Goal: Task Accomplishment & Management: Manage account settings

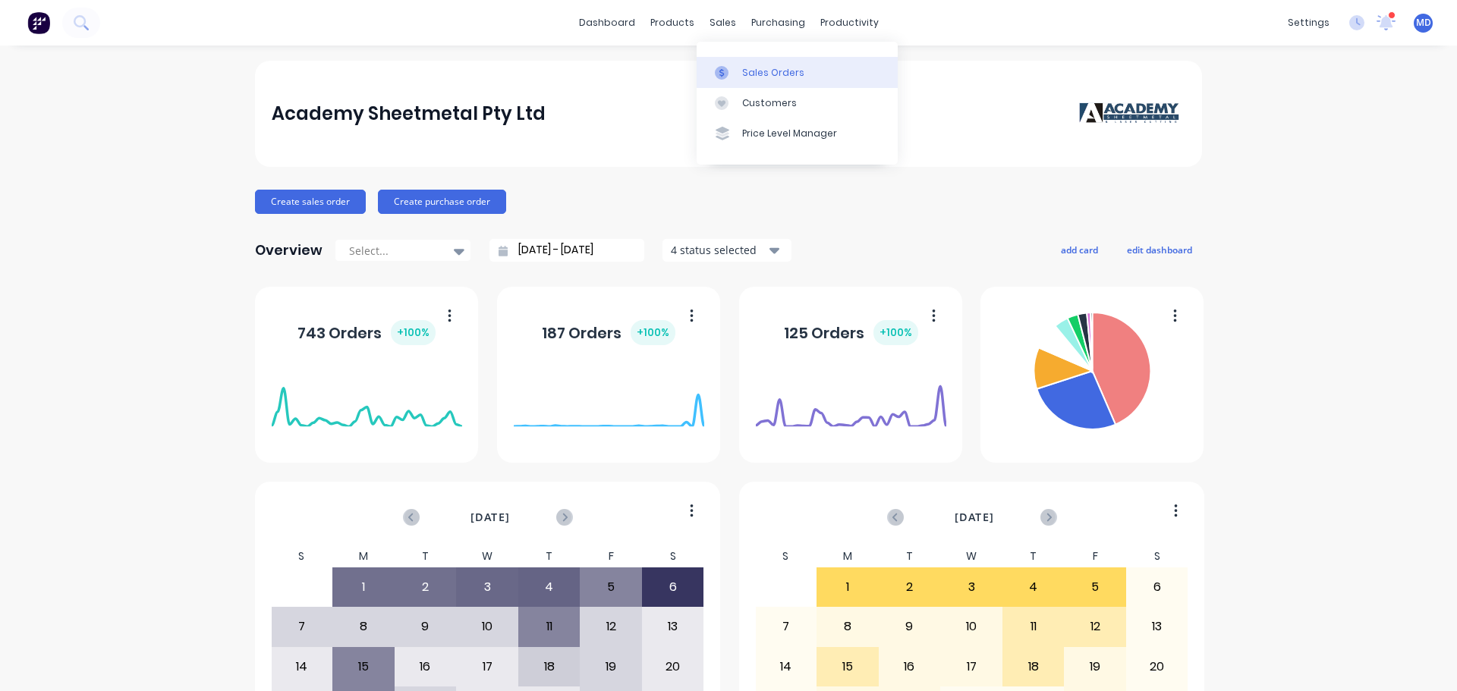
click at [727, 66] on icon at bounding box center [722, 73] width 14 height 14
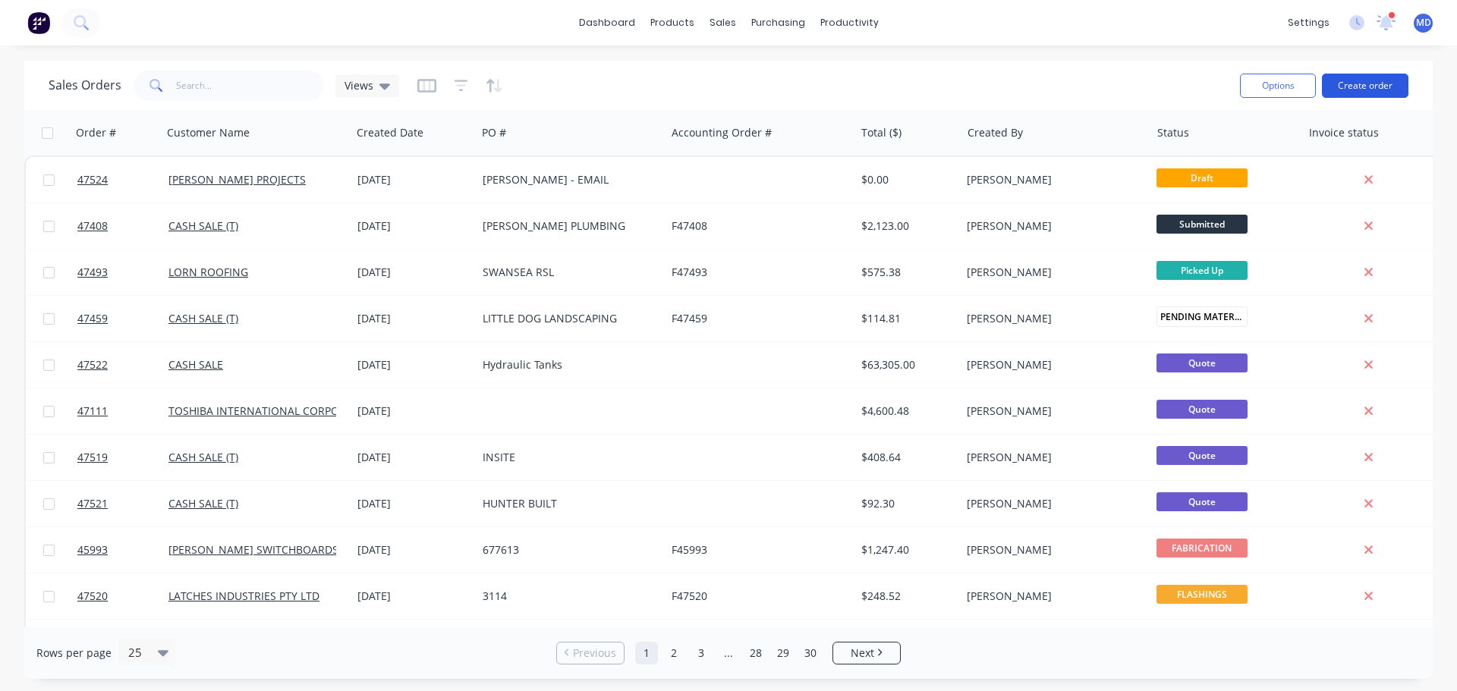
click at [1364, 82] on button "Create order" at bounding box center [1365, 86] width 87 height 24
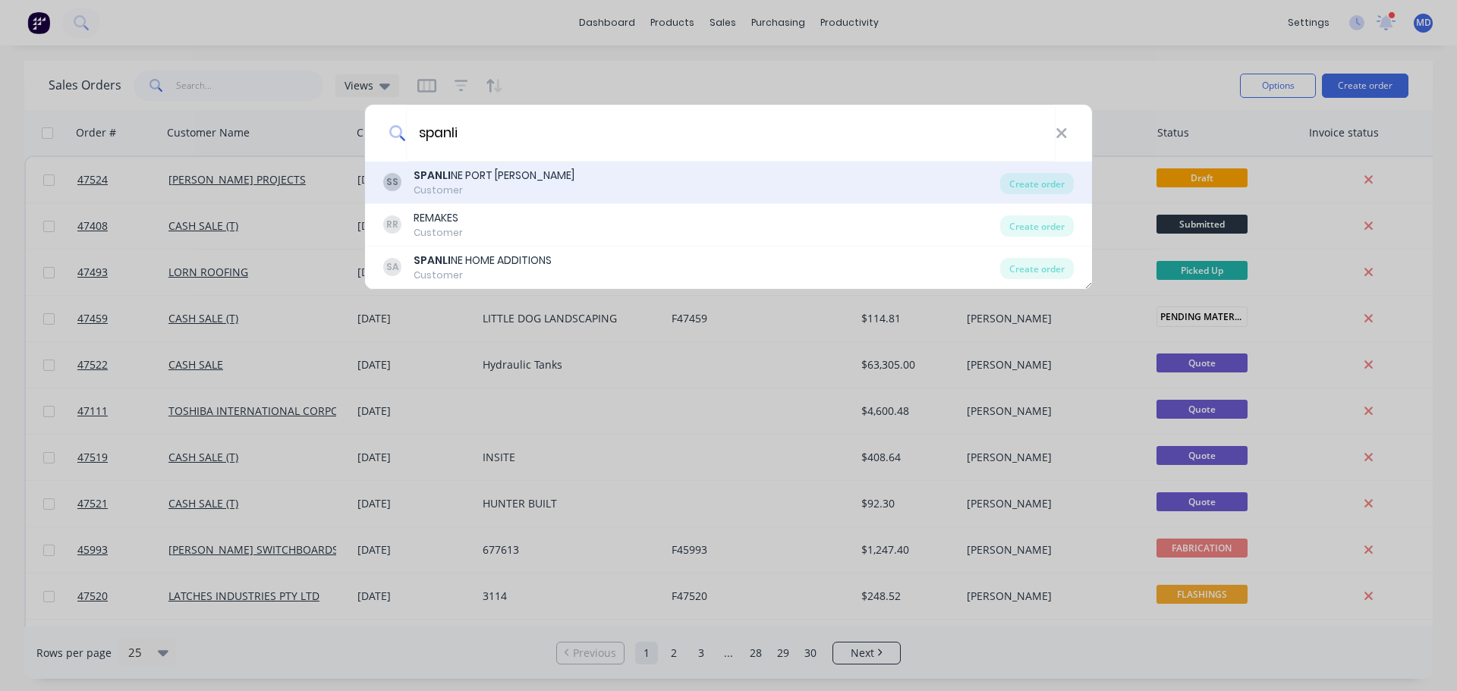
type input "spanli"
click at [472, 177] on div "SPANLI NE PORT [PERSON_NAME]" at bounding box center [494, 176] width 161 height 16
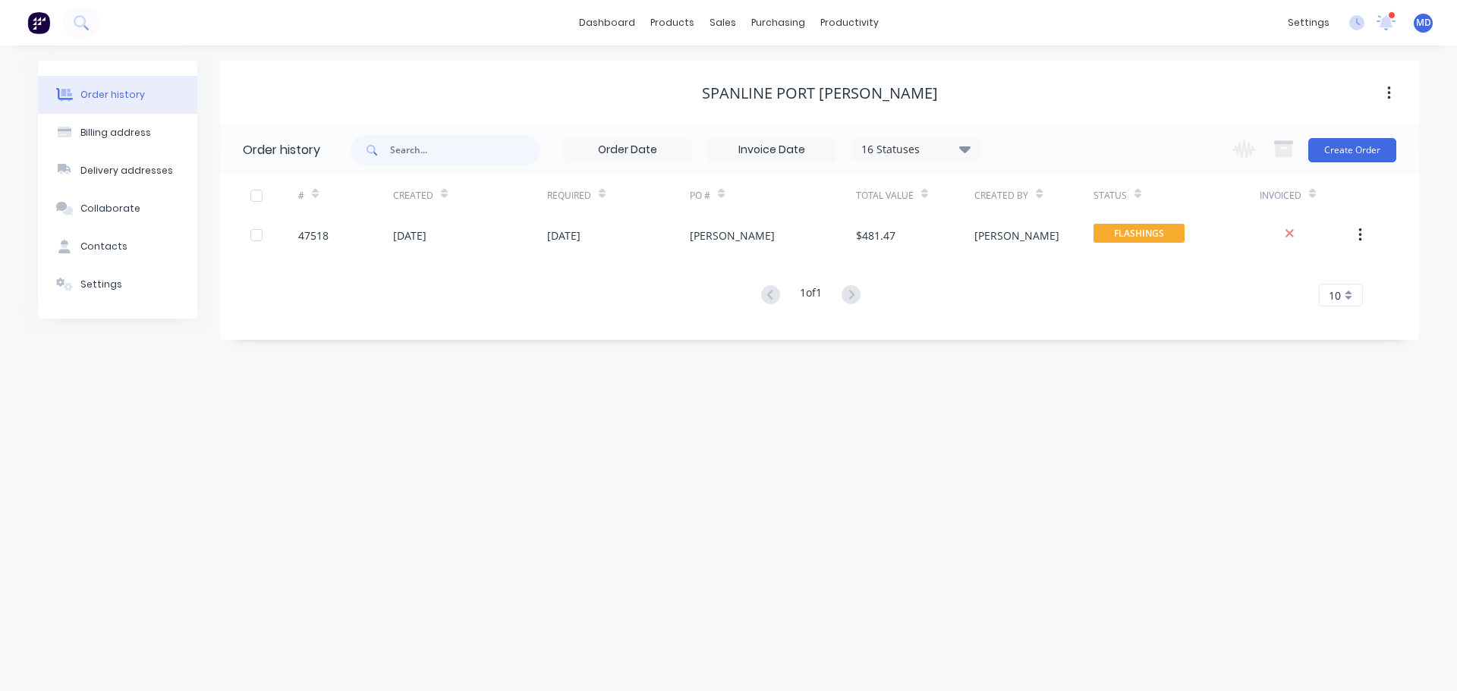
click at [1368, 162] on div "Change order status Submitted Drafting Dept PENDING MATERIAL / DETAIL FABRICATI…" at bounding box center [1310, 149] width 173 height 49
click at [1359, 156] on button "Create Order" at bounding box center [1353, 150] width 88 height 24
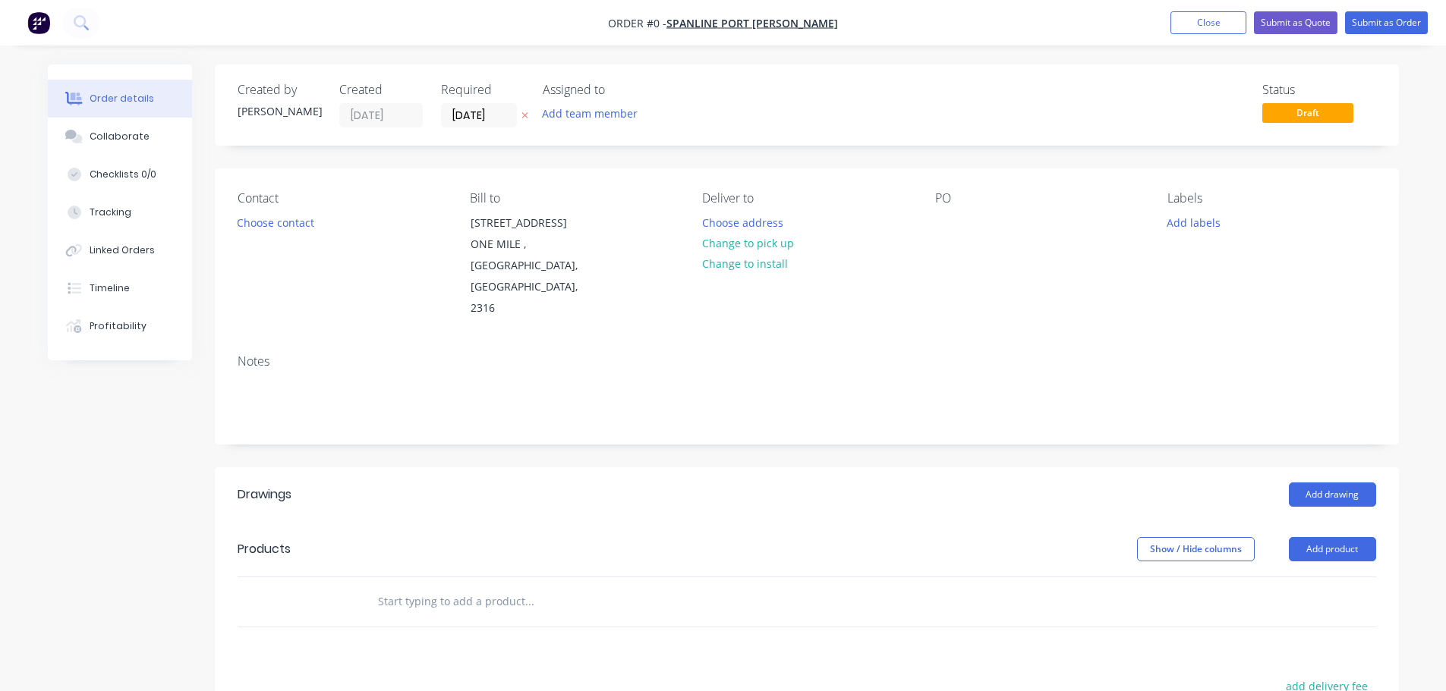
click at [282, 209] on div "Contact Choose contact" at bounding box center [342, 255] width 208 height 128
click at [274, 223] on button "Choose contact" at bounding box center [274, 222] width 93 height 20
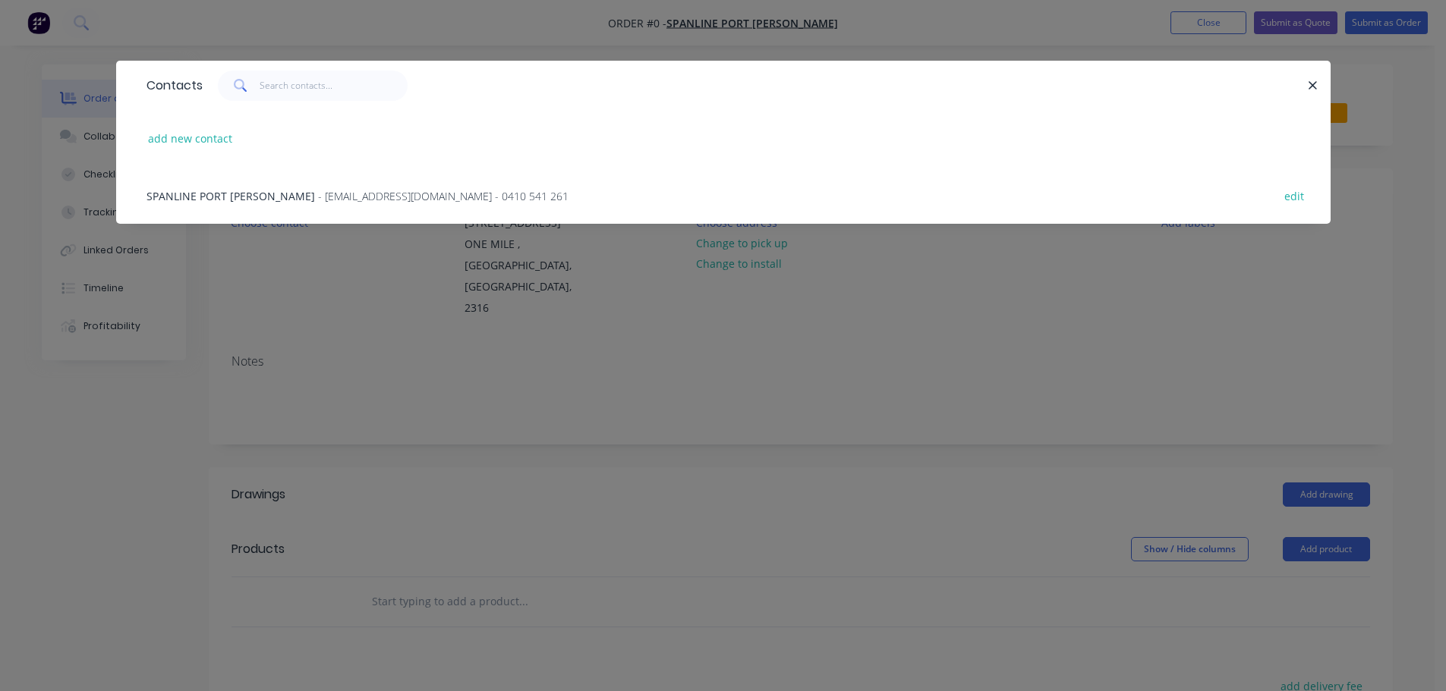
click at [231, 205] on div "SPANLINE PORT [PERSON_NAME] - [EMAIL_ADDRESS][DOMAIN_NAME] - 0410 541 261 edit" at bounding box center [723, 195] width 1169 height 57
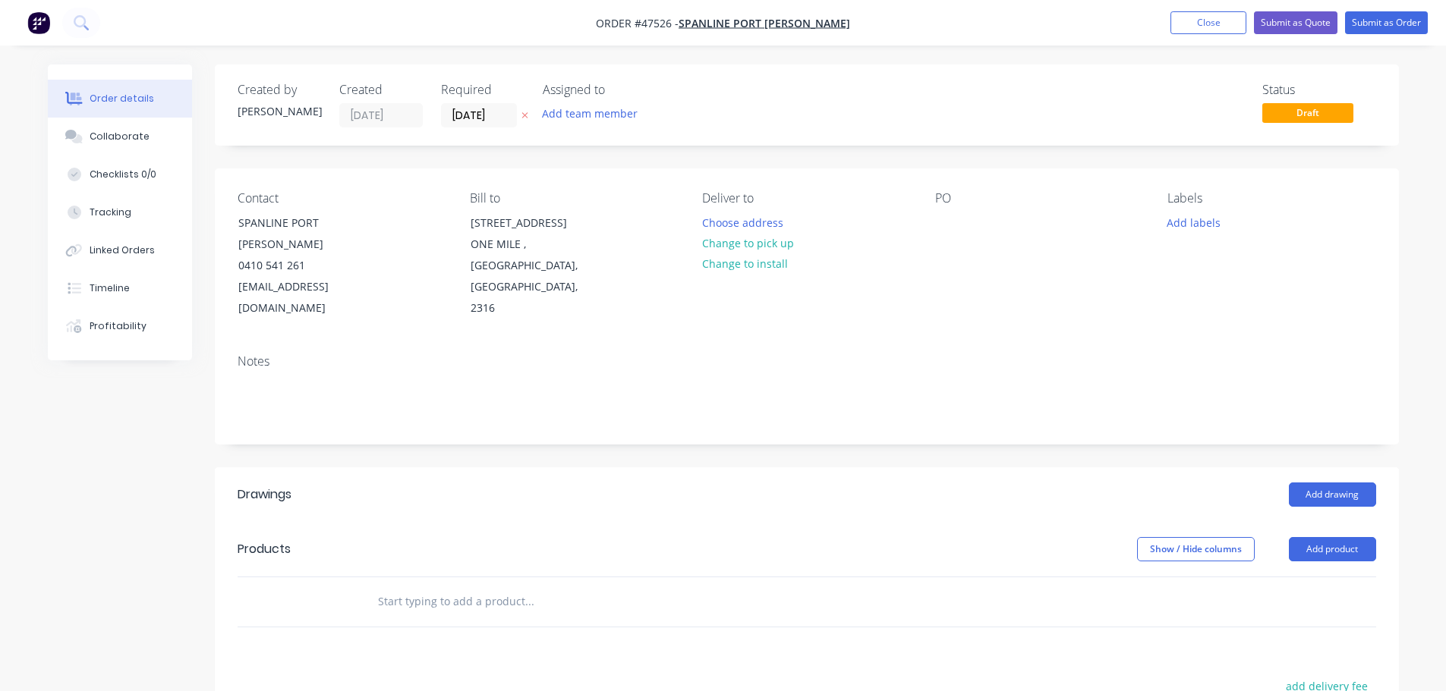
drag, startPoint x: 742, startPoint y: 249, endPoint x: 940, endPoint y: 238, distance: 198.4
click at [743, 249] on button "Change to pick up" at bounding box center [748, 243] width 108 height 20
click at [943, 223] on div at bounding box center [947, 223] width 24 height 22
click at [1322, 483] on button "Add drawing" at bounding box center [1332, 495] width 87 height 24
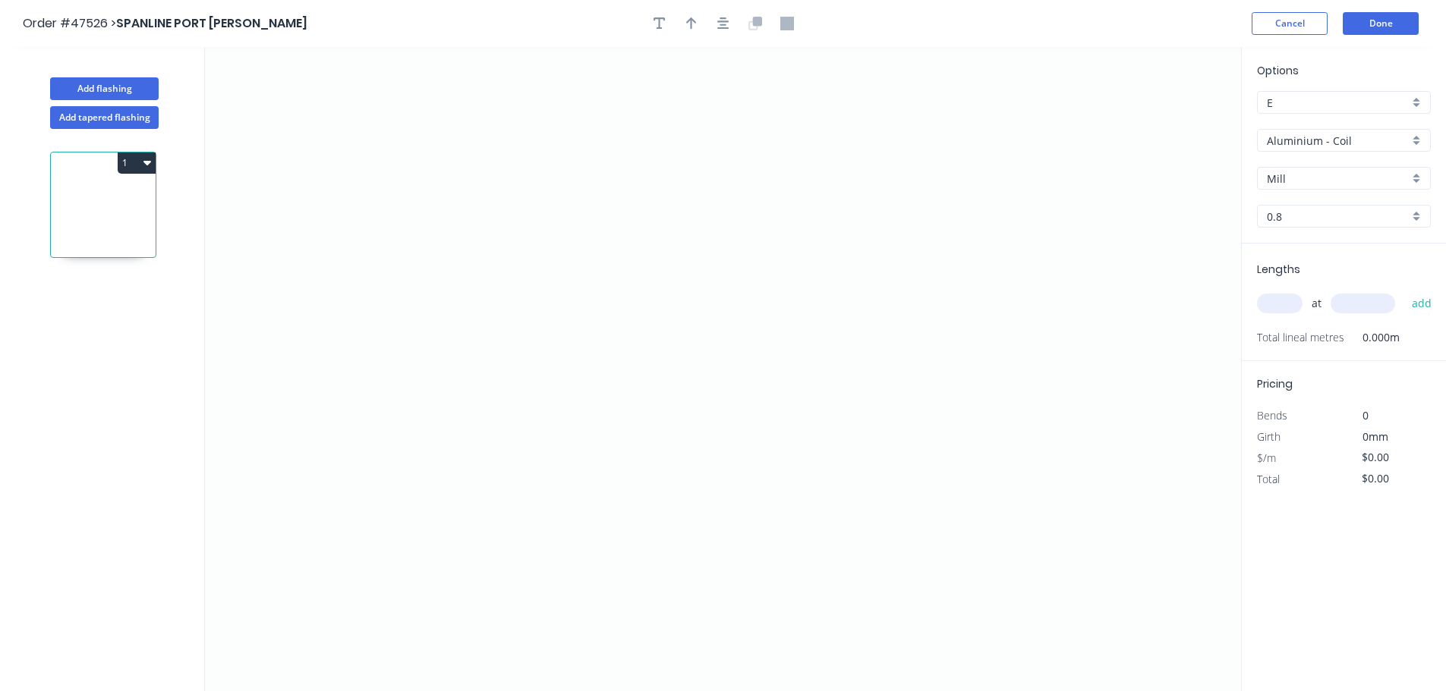
click at [1319, 144] on input "Aluminium - Coil" at bounding box center [1338, 141] width 142 height 16
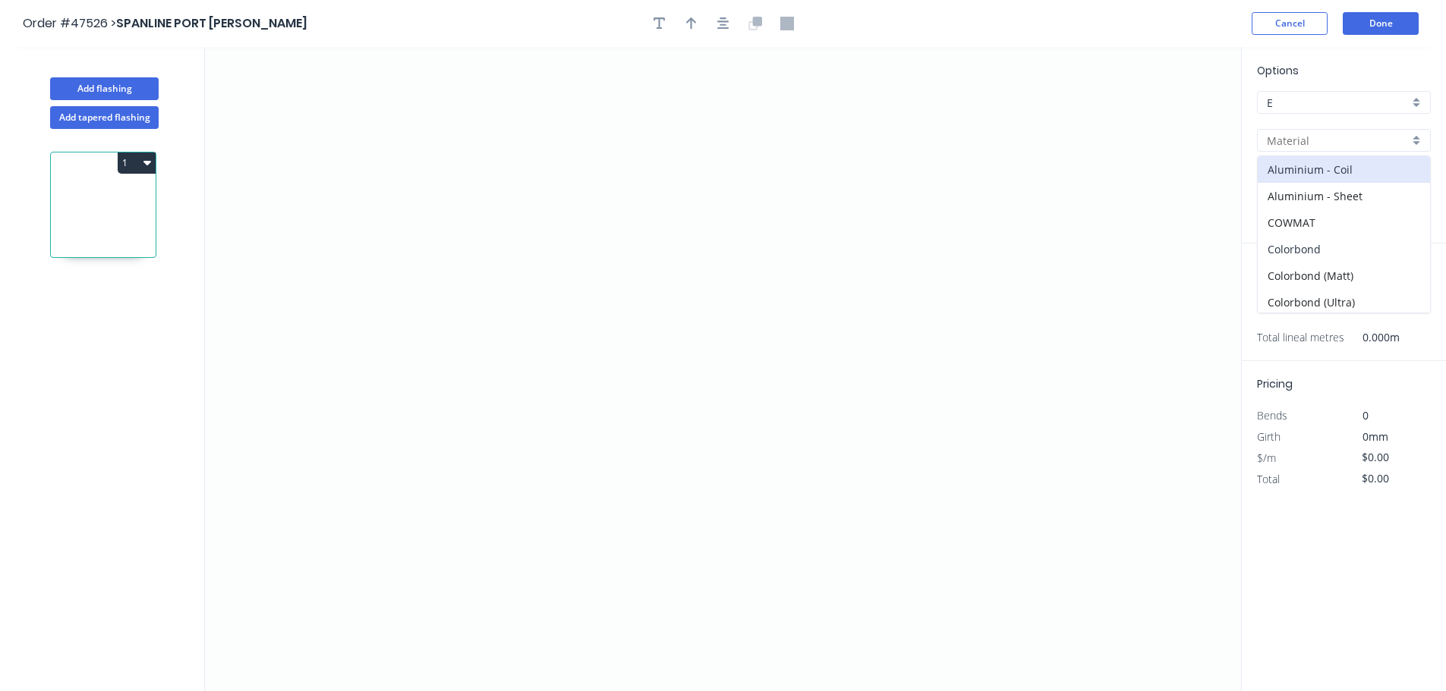
click at [1318, 246] on div "Colorbond" at bounding box center [1344, 249] width 172 height 27
type input "Colorbond"
type input "Basalt"
type input "0.55"
click at [1313, 184] on input "Basalt" at bounding box center [1338, 179] width 142 height 16
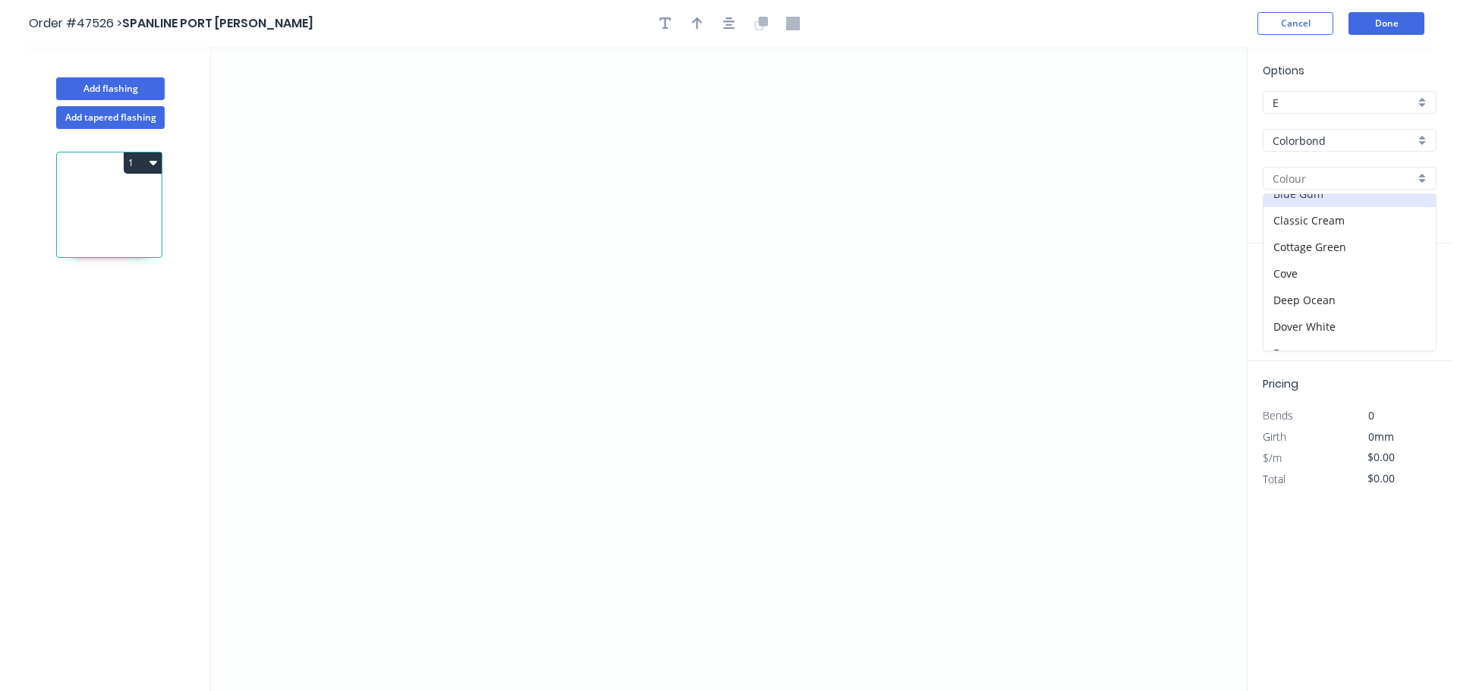
scroll to position [76, 0]
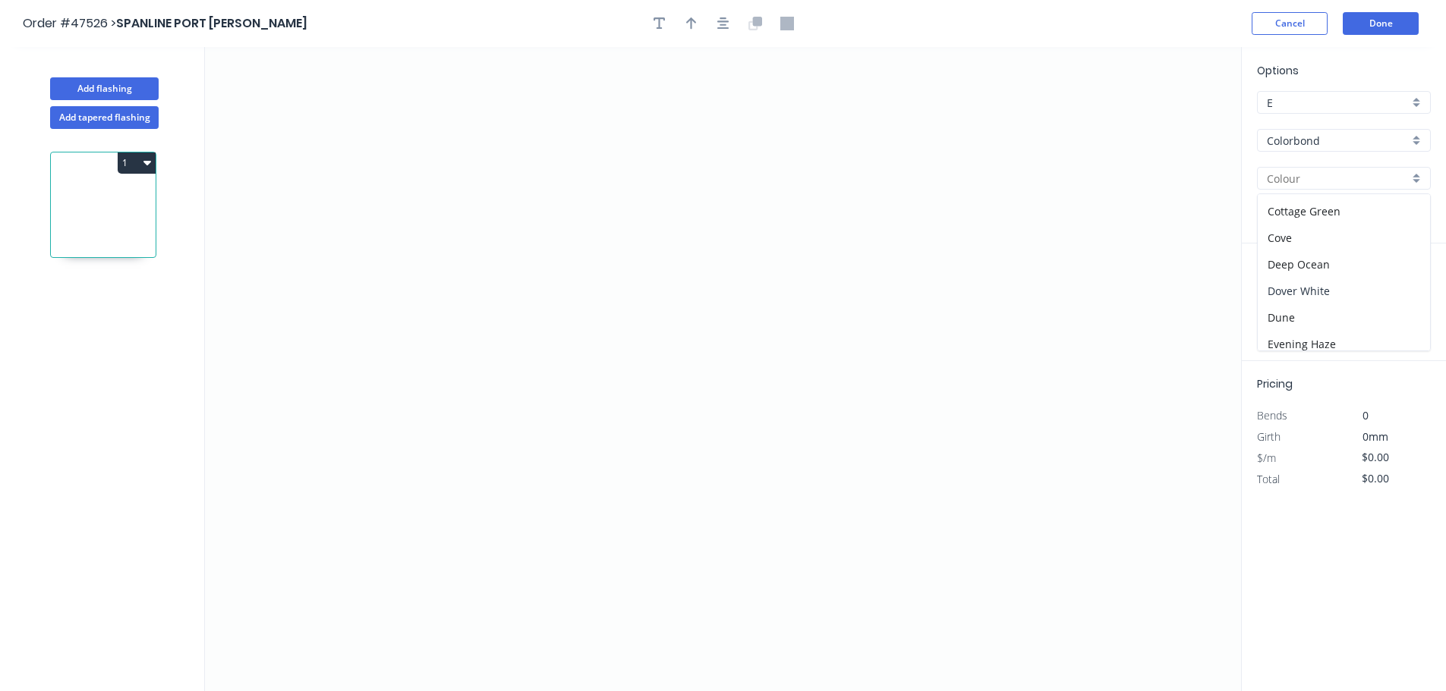
click at [1310, 298] on div "Dover White" at bounding box center [1344, 291] width 172 height 27
type input "Dover White"
click at [392, 514] on icon "0" at bounding box center [723, 369] width 1036 height 644
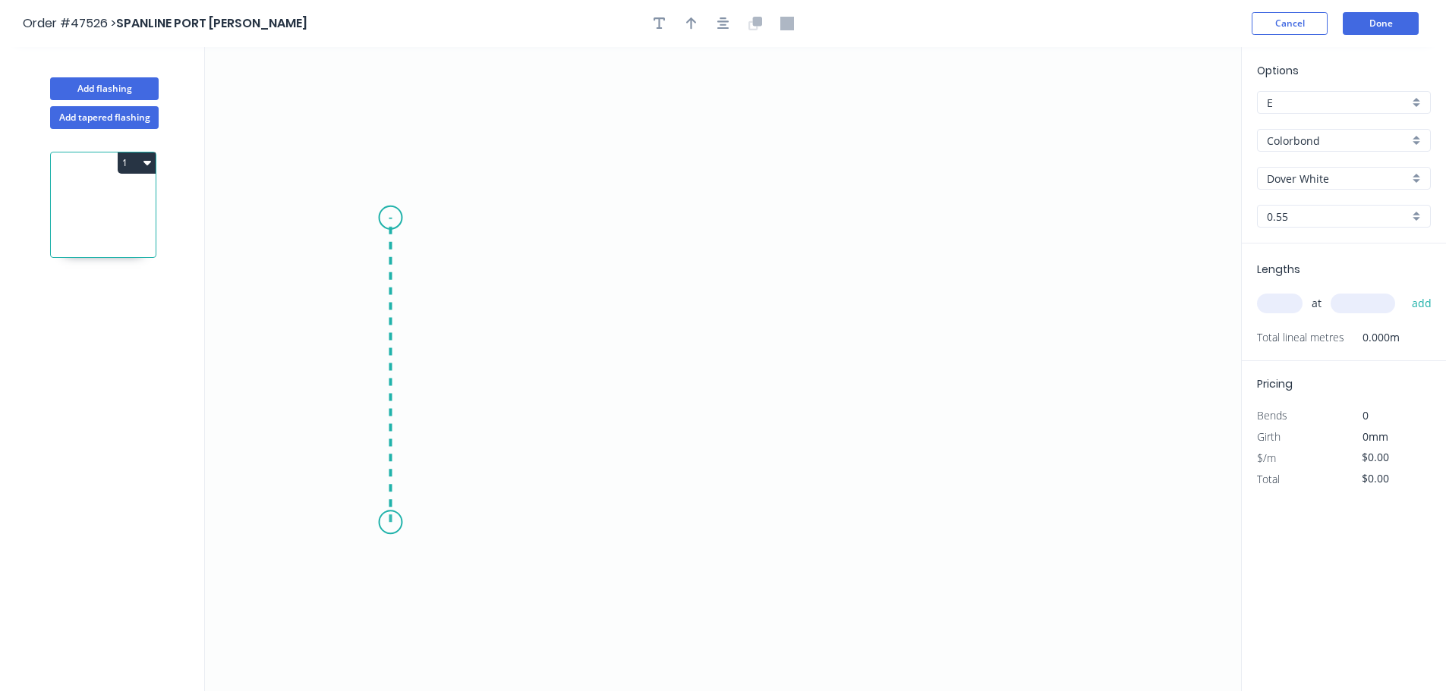
click at [397, 218] on icon "0" at bounding box center [723, 369] width 1036 height 644
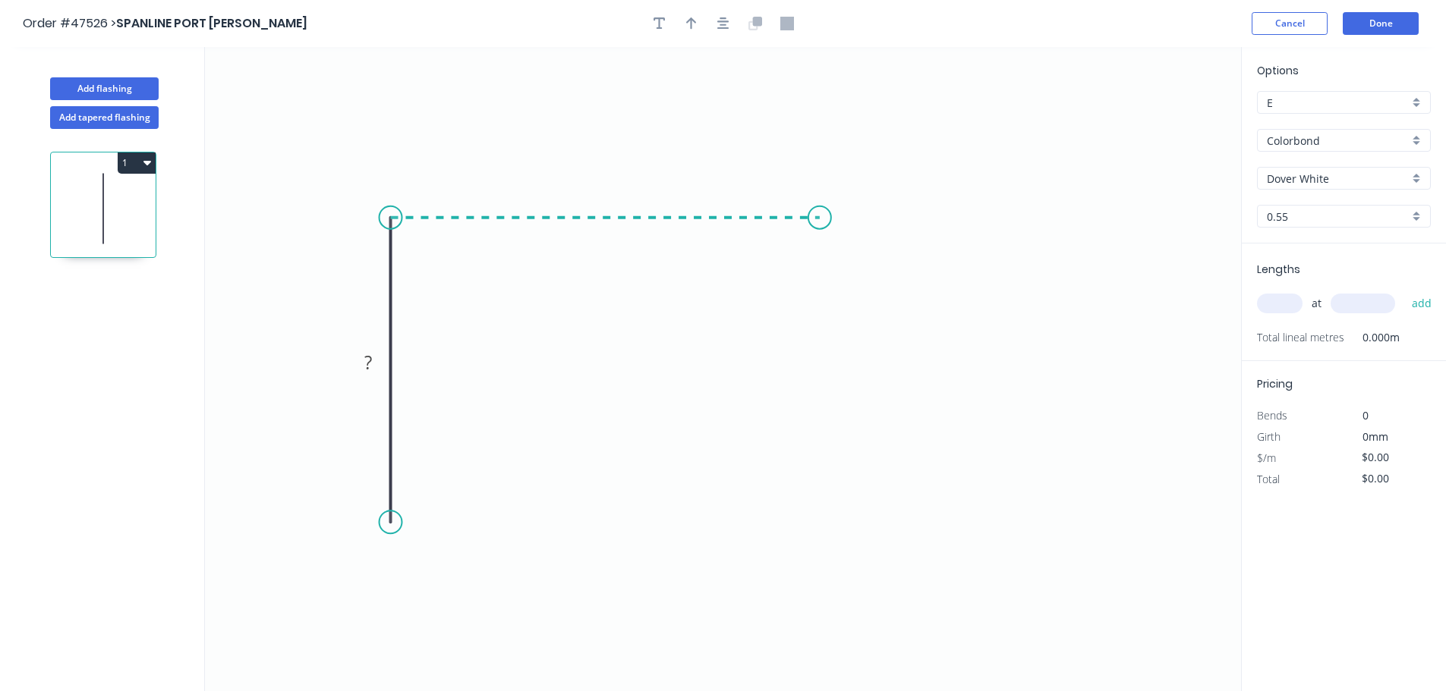
click at [820, 222] on icon "0 ?" at bounding box center [723, 369] width 1036 height 644
click at [817, 420] on icon "0 ? ?" at bounding box center [723, 369] width 1036 height 644
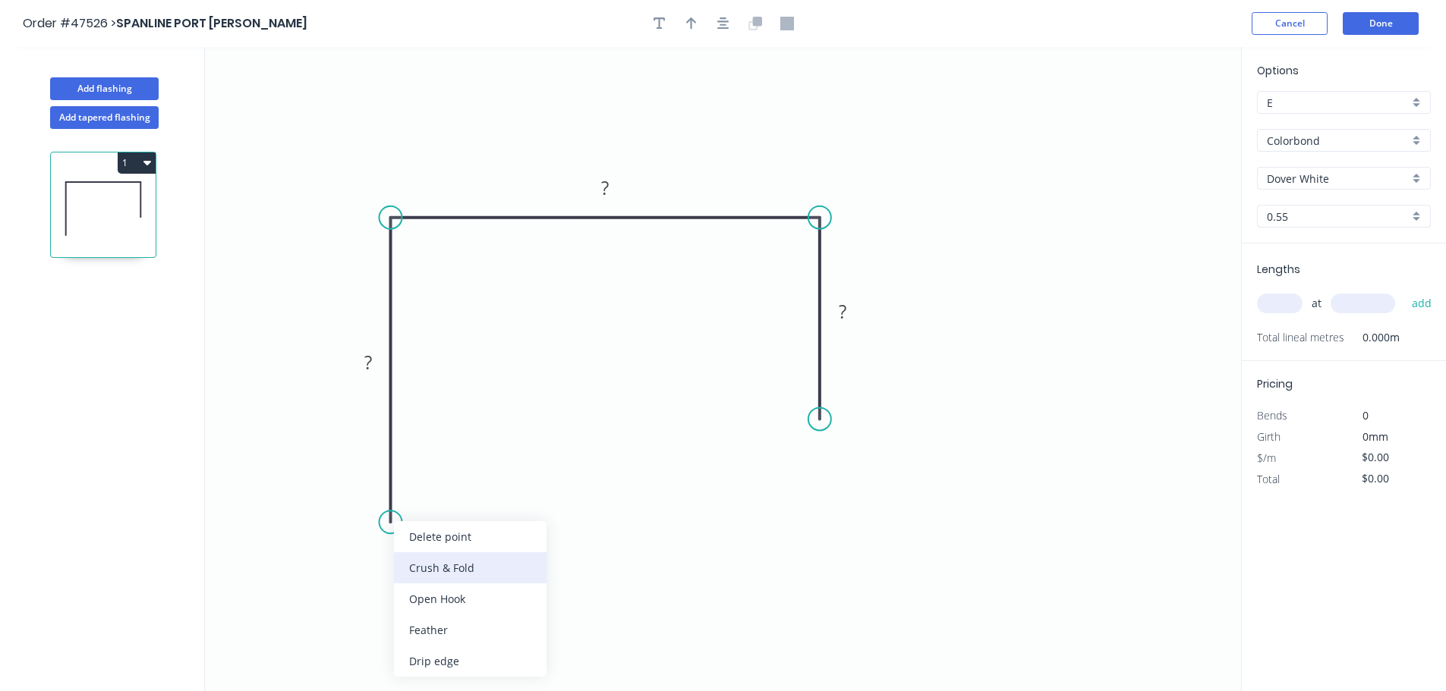
drag, startPoint x: 425, startPoint y: 575, endPoint x: 410, endPoint y: 540, distance: 38.1
click at [425, 575] on div "Crush & Fold" at bounding box center [470, 568] width 153 height 31
click at [373, 502] on tspan "10" at bounding box center [368, 495] width 21 height 25
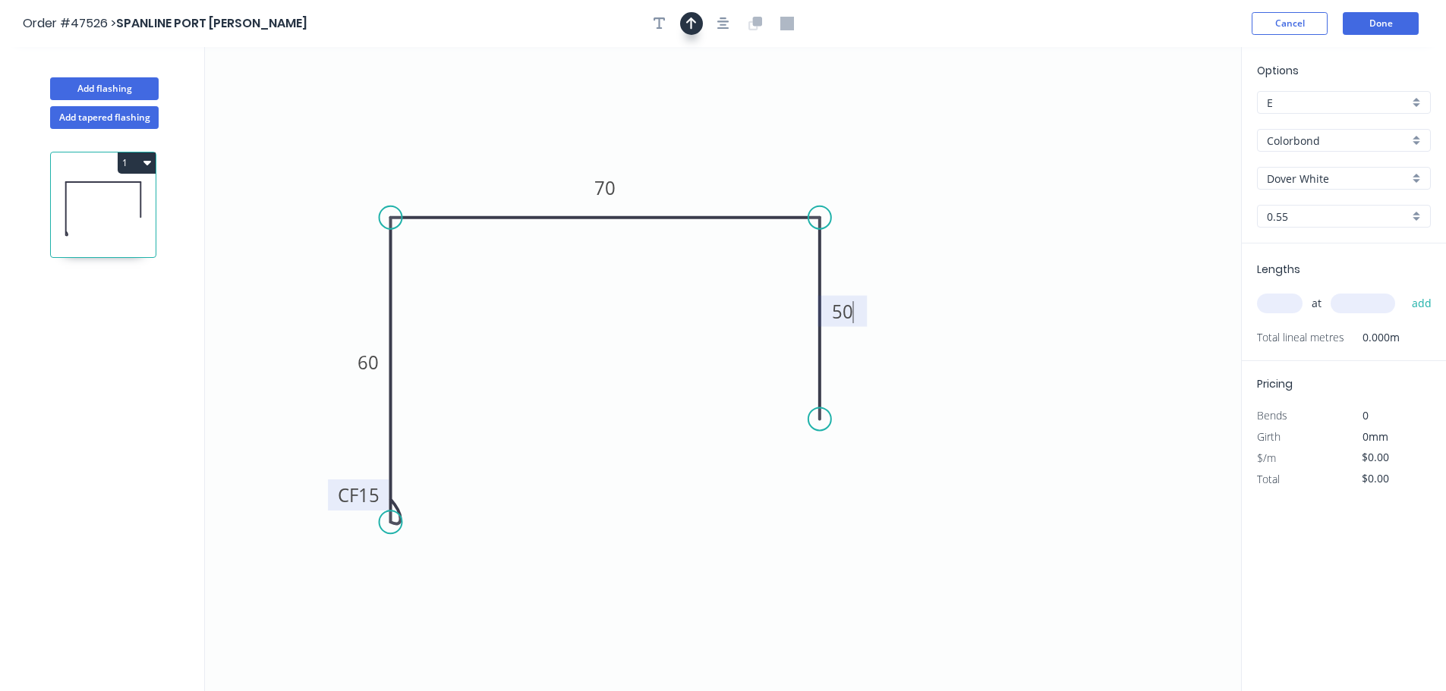
click at [698, 33] on div at bounding box center [723, 23] width 159 height 23
type input "$11.01"
click at [692, 24] on icon "button" at bounding box center [691, 24] width 11 height 14
drag, startPoint x: 1164, startPoint y: 117, endPoint x: 705, endPoint y: 183, distance: 463.9
click at [702, 158] on icon at bounding box center [701, 133] width 14 height 49
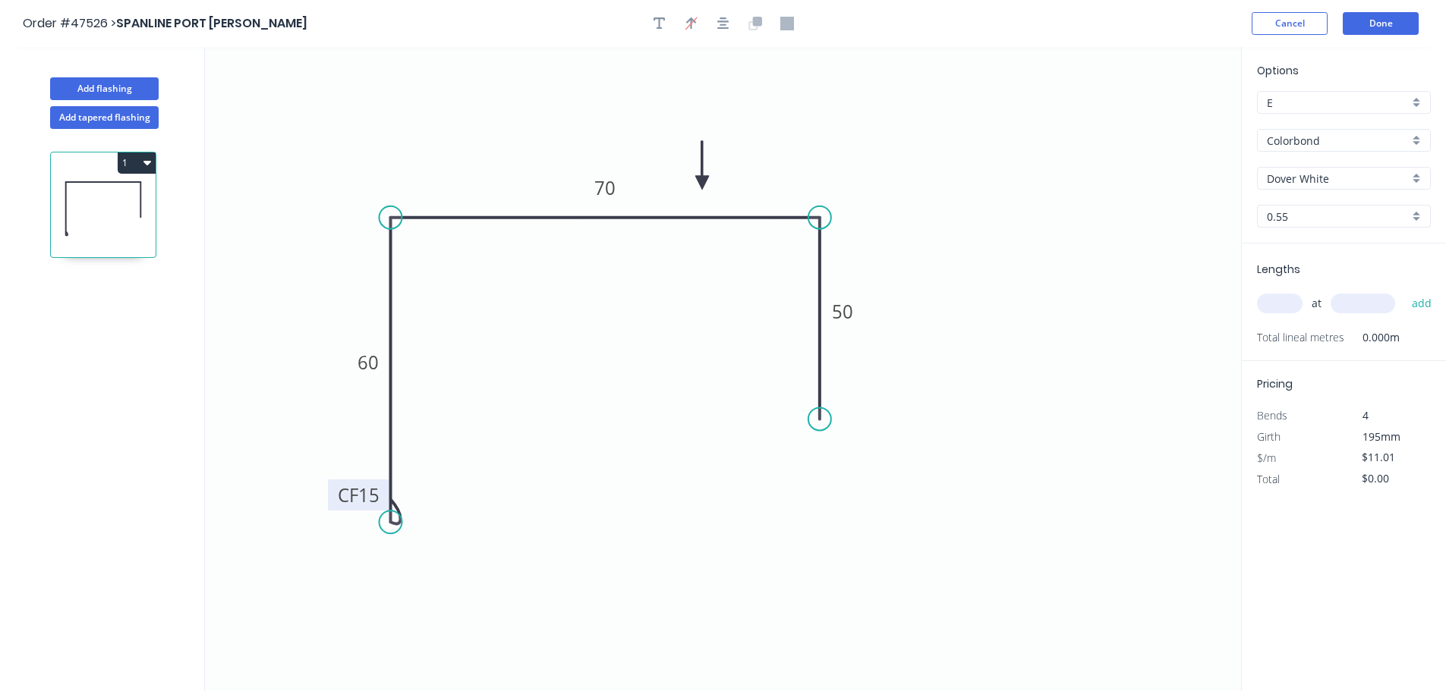
click at [1277, 295] on input "text" at bounding box center [1280, 304] width 46 height 20
click at [1271, 309] on input "text" at bounding box center [1280, 304] width 46 height 20
type input "2"
type input "2600"
click at [1404, 291] on button "add" at bounding box center [1422, 304] width 36 height 26
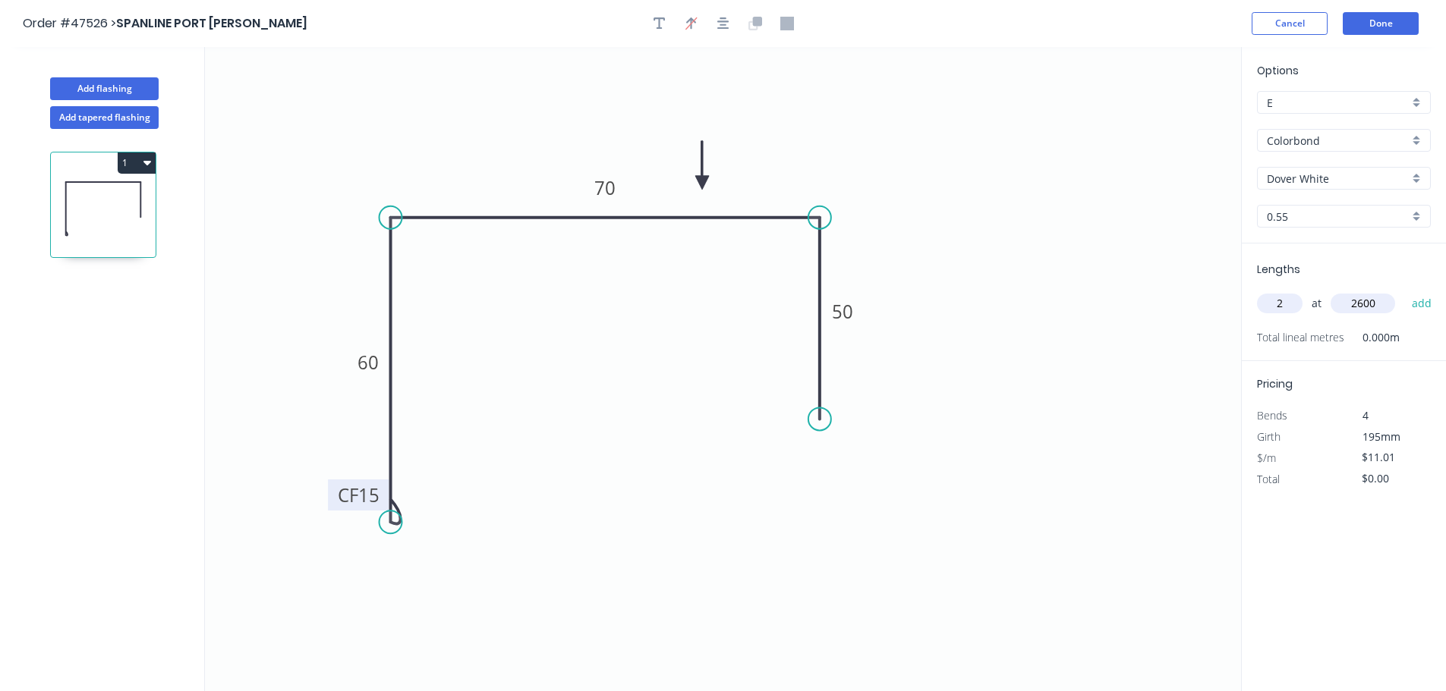
type input "$57.25"
click at [1385, 21] on button "Done" at bounding box center [1381, 23] width 76 height 23
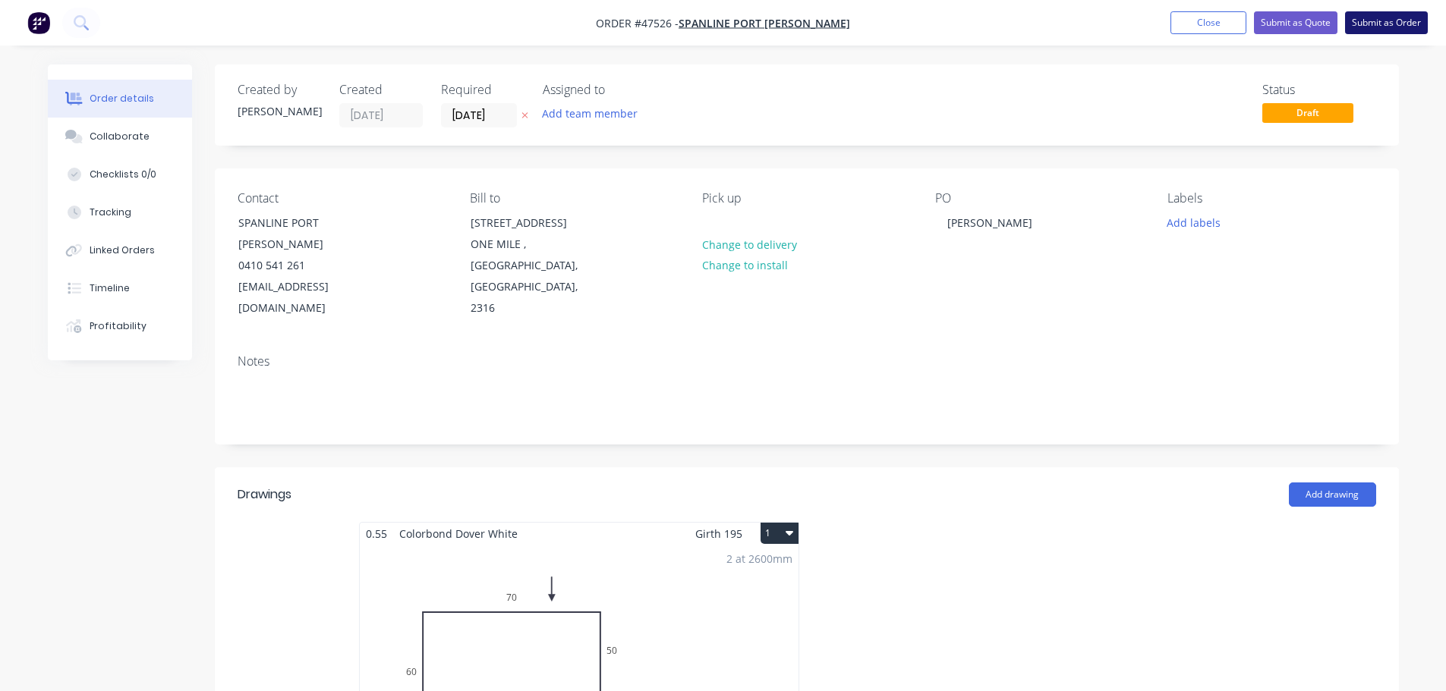
click at [1364, 22] on button "Submit as Order" at bounding box center [1386, 22] width 83 height 23
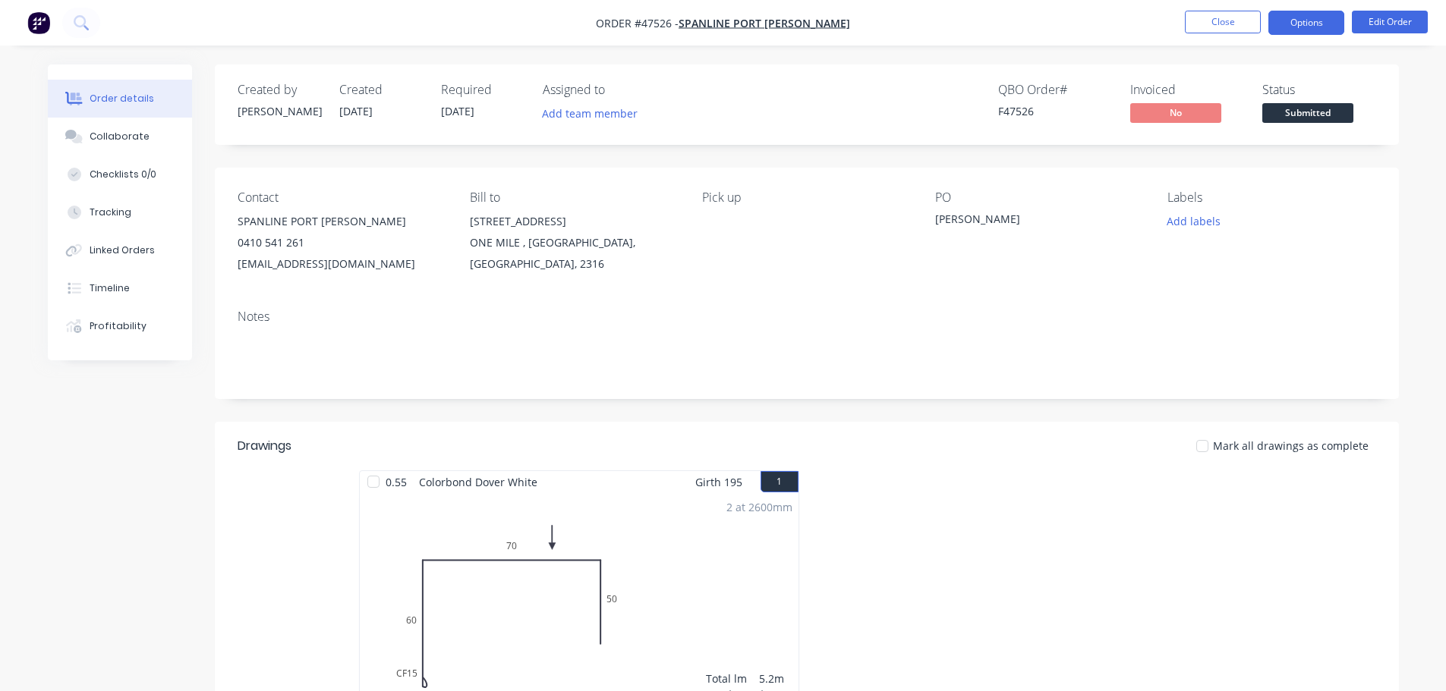
click at [1310, 28] on button "Options" at bounding box center [1306, 23] width 76 height 24
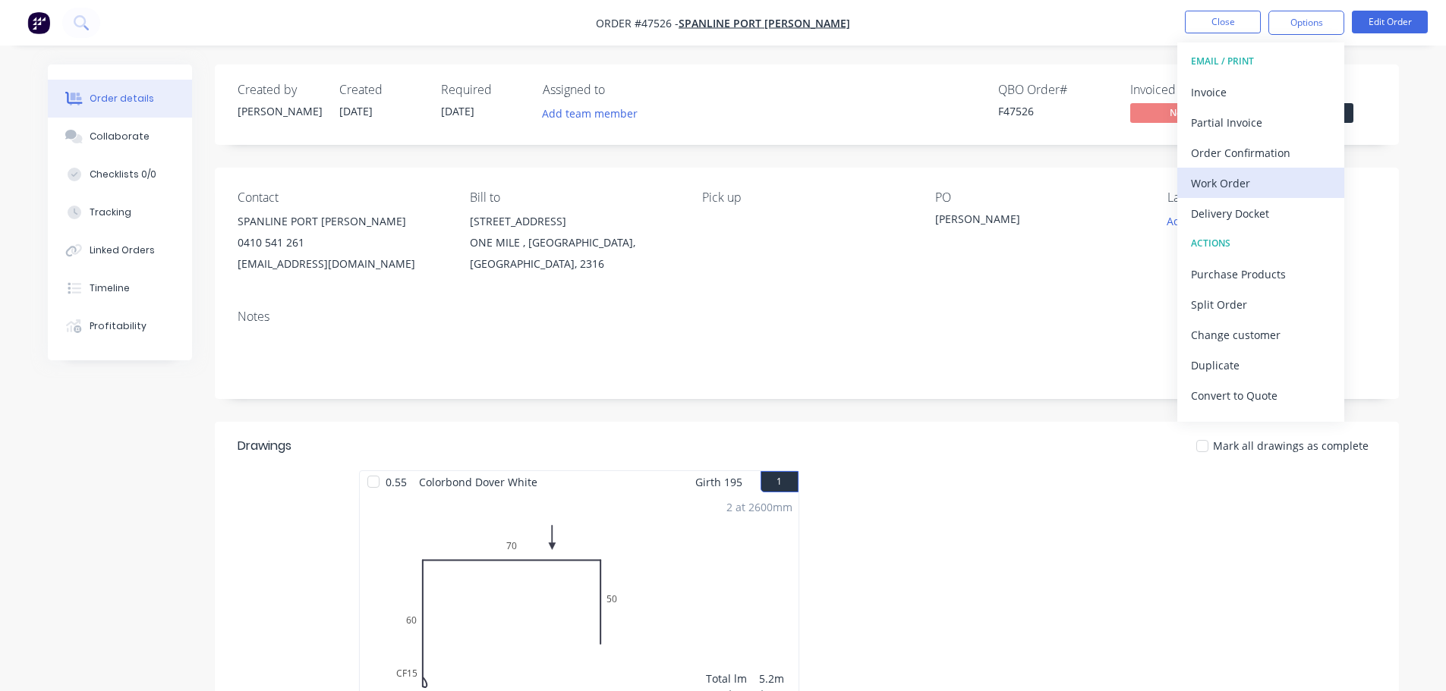
click at [1239, 178] on div "Work Order" at bounding box center [1261, 183] width 140 height 22
click at [1250, 155] on div "Without pricing" at bounding box center [1261, 153] width 140 height 22
click at [1384, 83] on div "Created by [PERSON_NAME] Created [DATE] Required [DATE] Assigned to Add team me…" at bounding box center [807, 105] width 1184 height 80
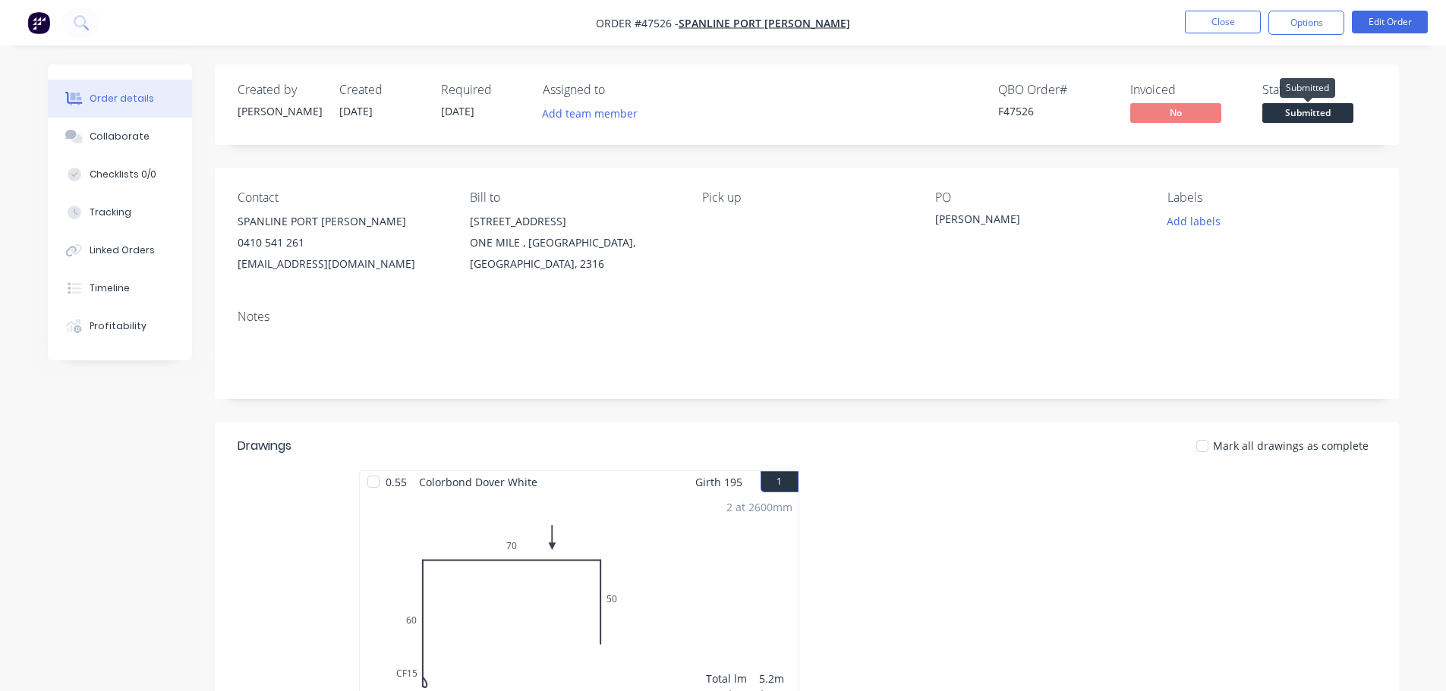
click at [1327, 106] on span "Submitted" at bounding box center [1307, 112] width 91 height 19
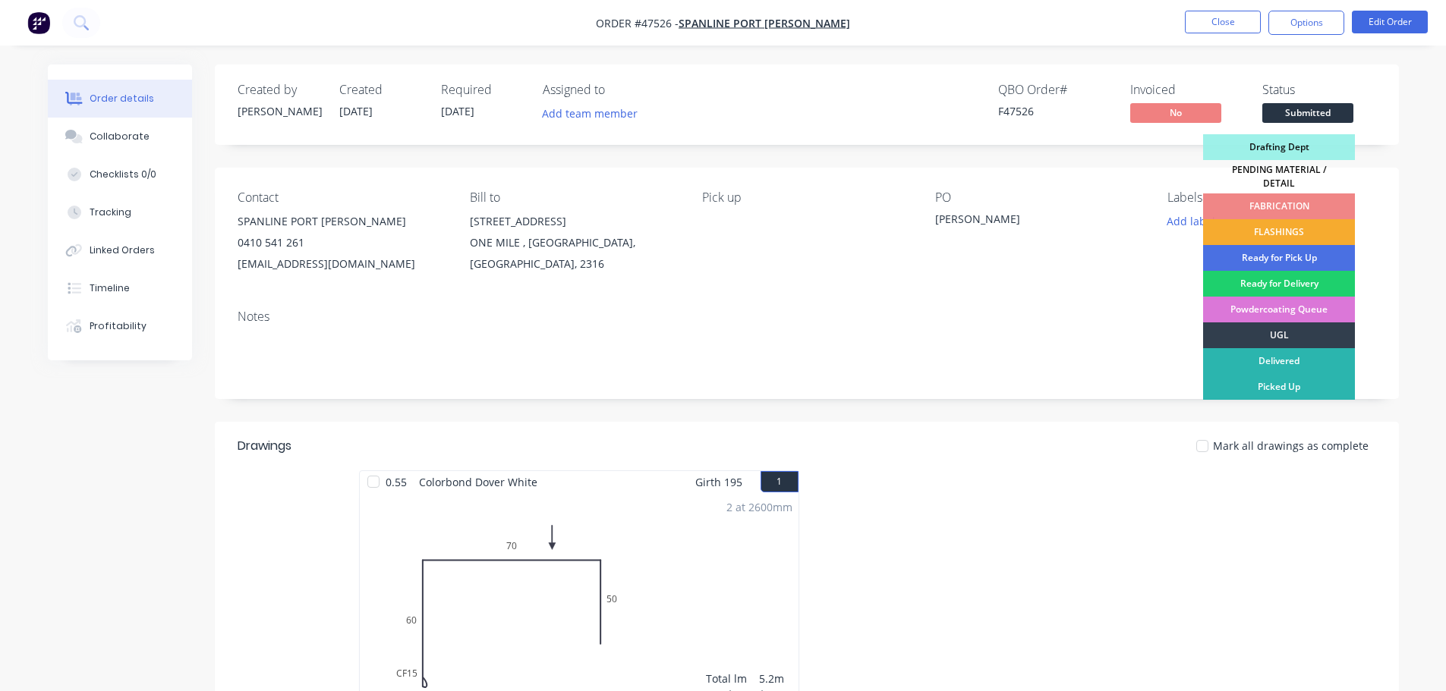
click at [1315, 219] on div "FLASHINGS" at bounding box center [1279, 232] width 152 height 26
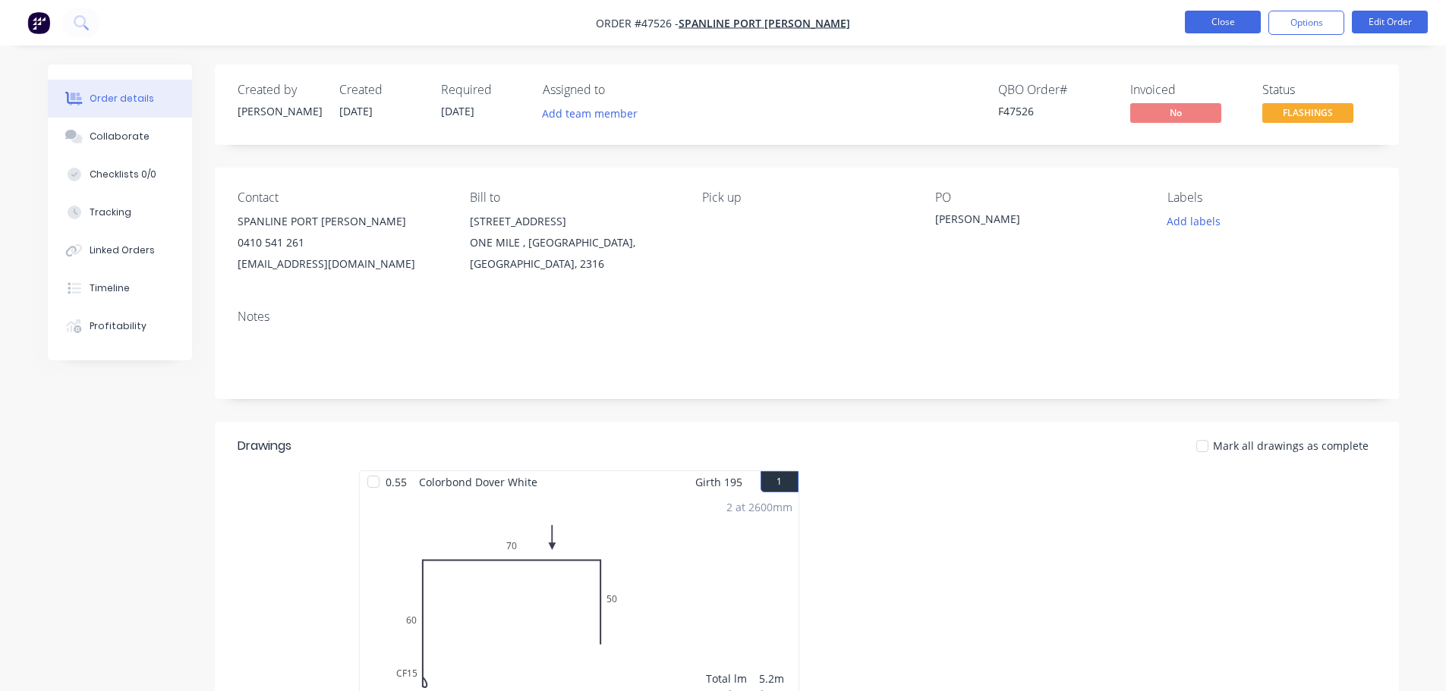
click at [1233, 26] on button "Close" at bounding box center [1223, 22] width 76 height 23
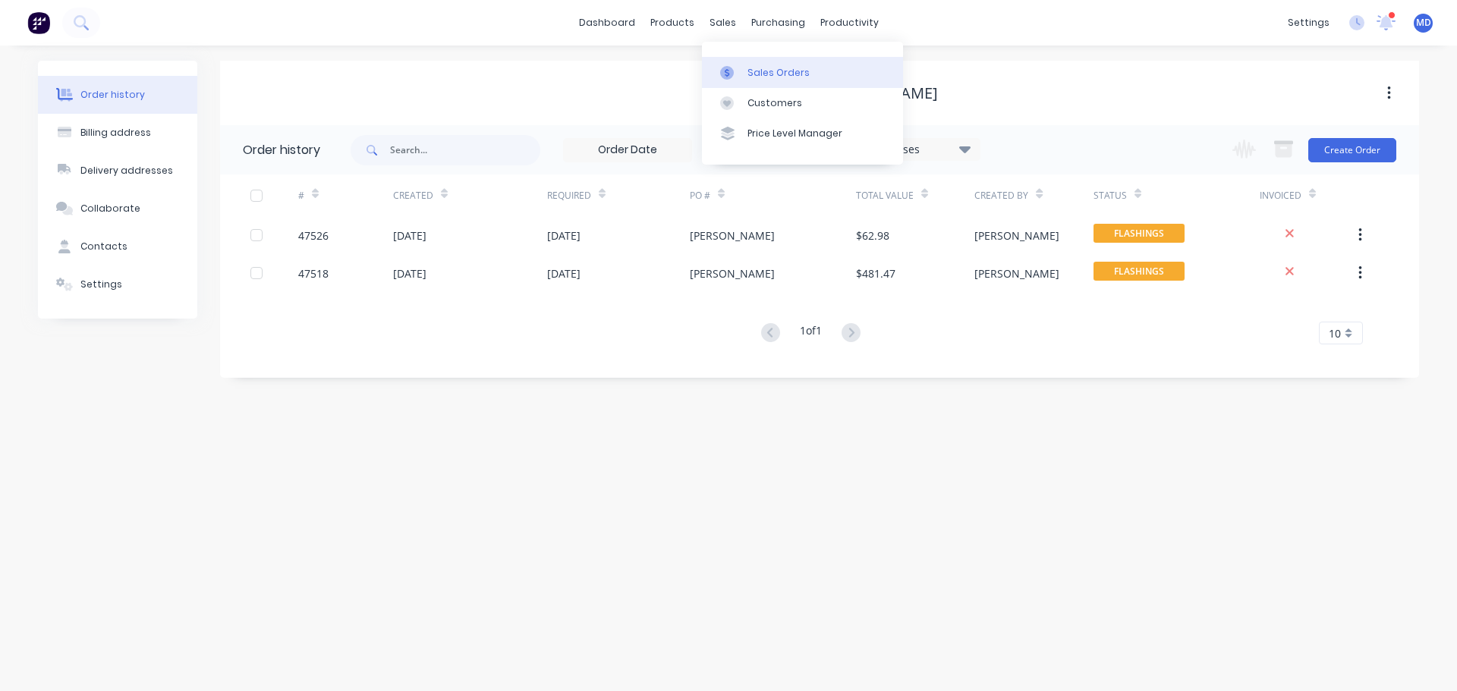
click at [727, 74] on g at bounding box center [727, 73] width 14 height 14
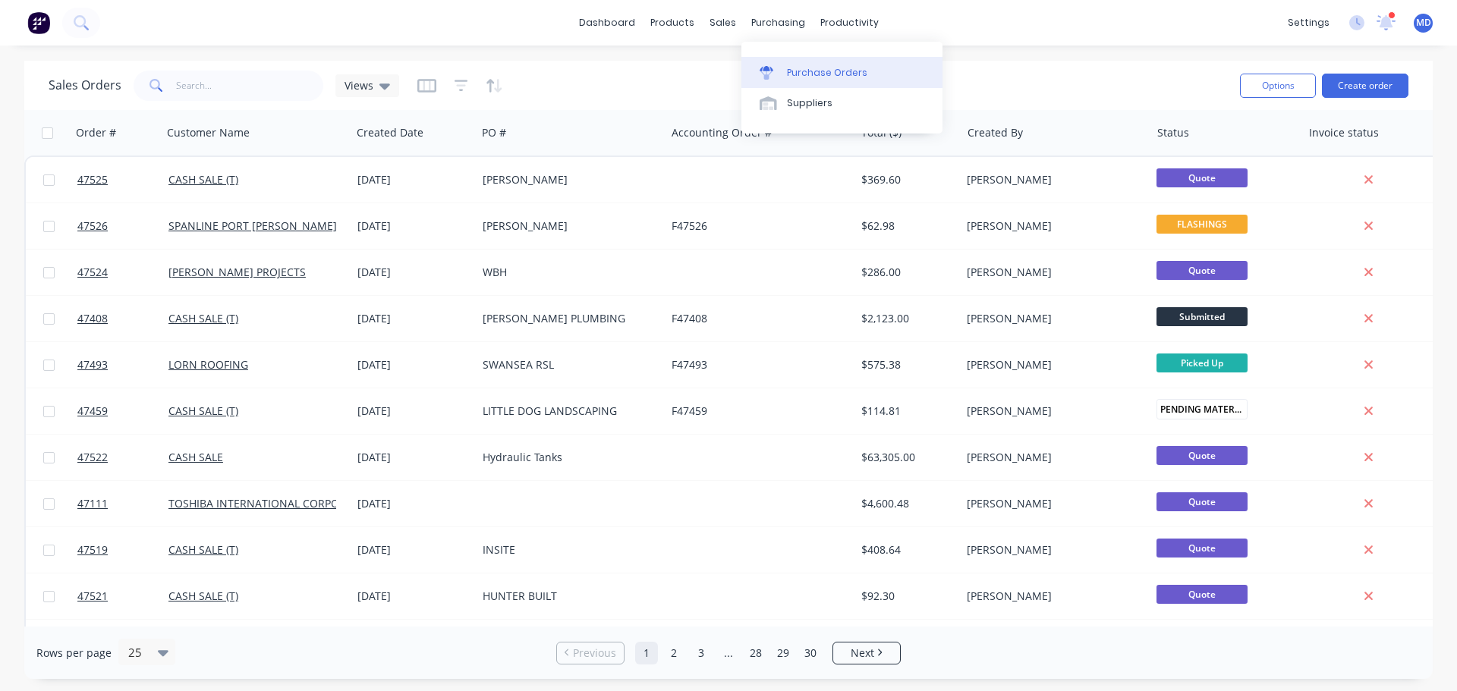
click at [807, 74] on div "Purchase Orders" at bounding box center [827, 73] width 80 height 14
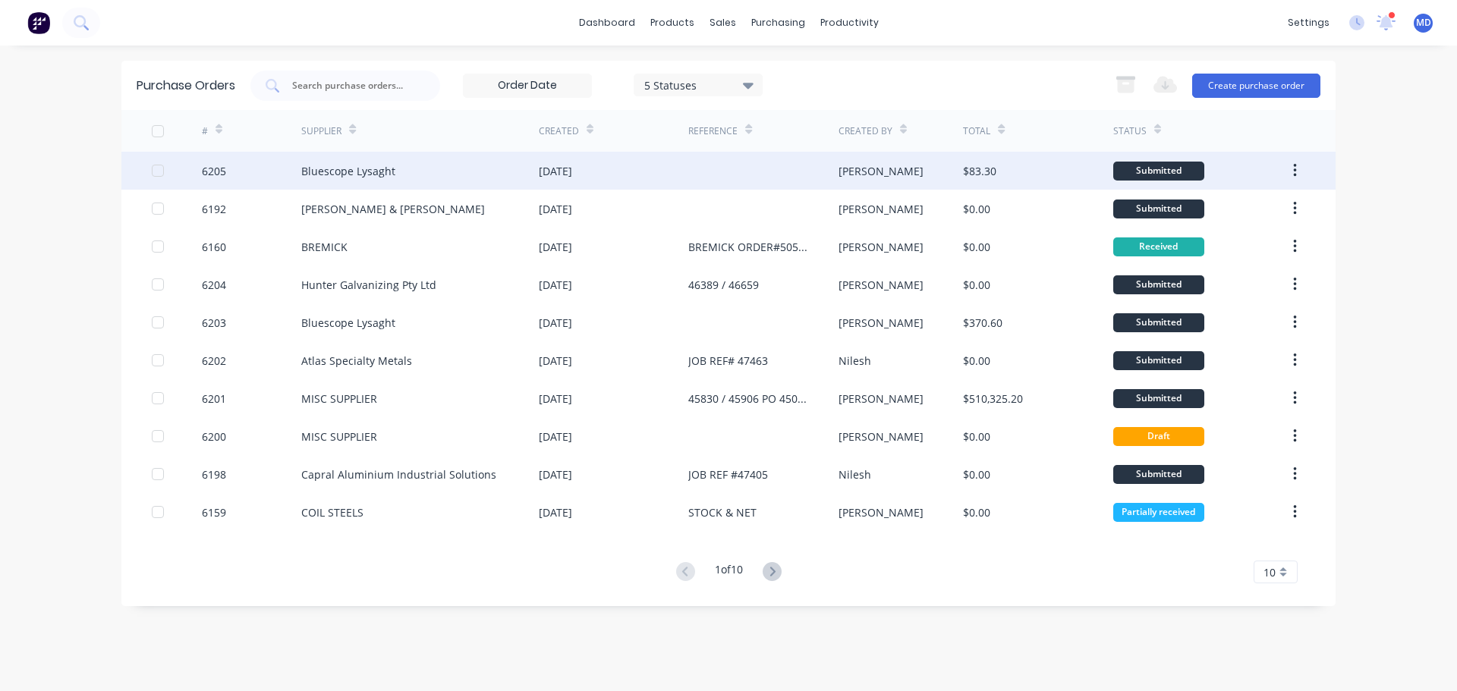
click at [212, 161] on div "6205" at bounding box center [252, 171] width 100 height 38
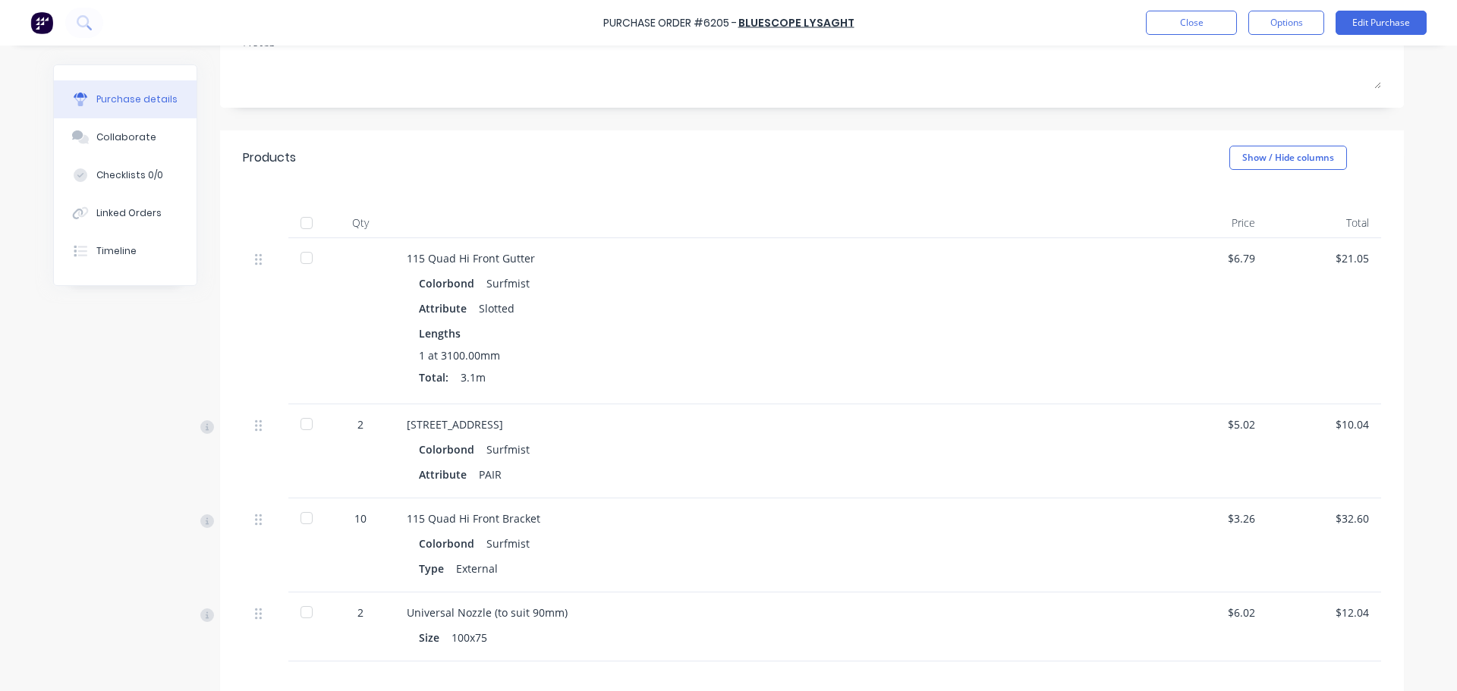
scroll to position [228, 0]
click at [115, 140] on div "Collaborate" at bounding box center [126, 138] width 60 height 14
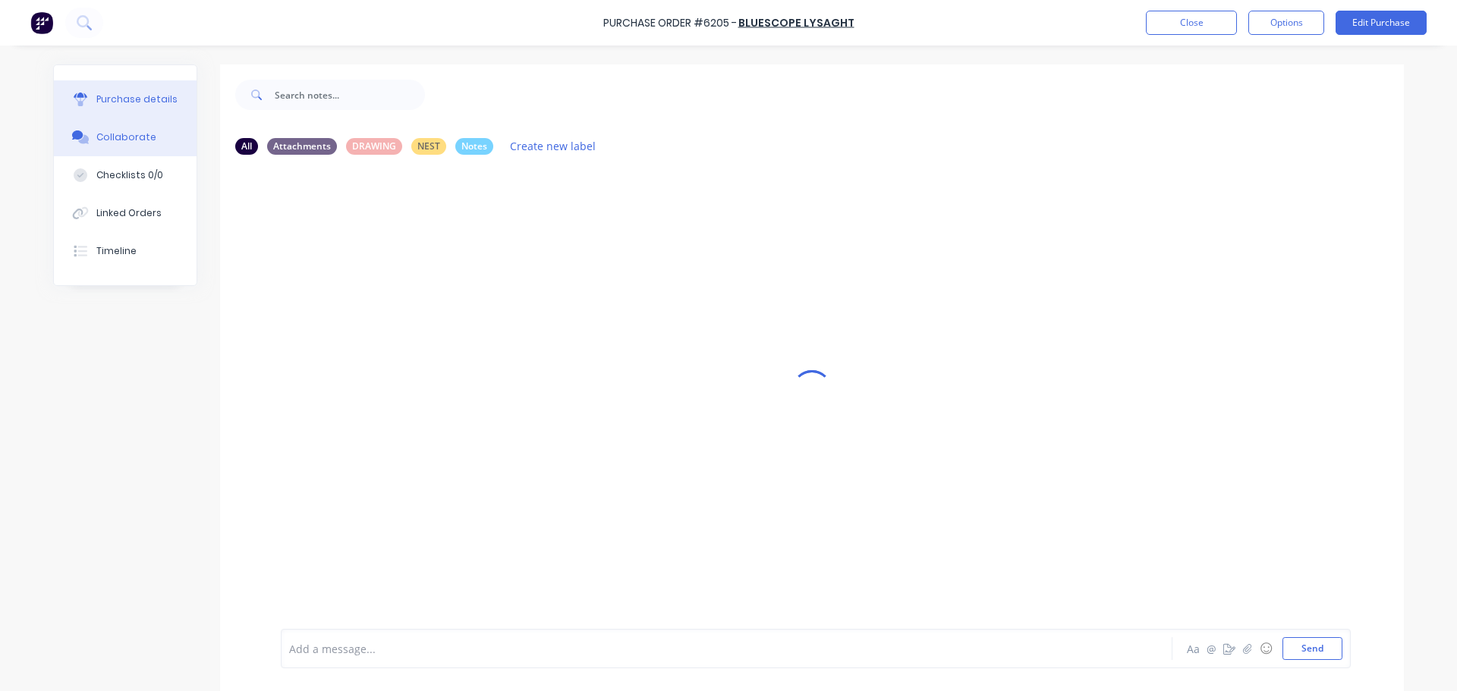
click at [120, 107] on button "Purchase details" at bounding box center [125, 99] width 143 height 38
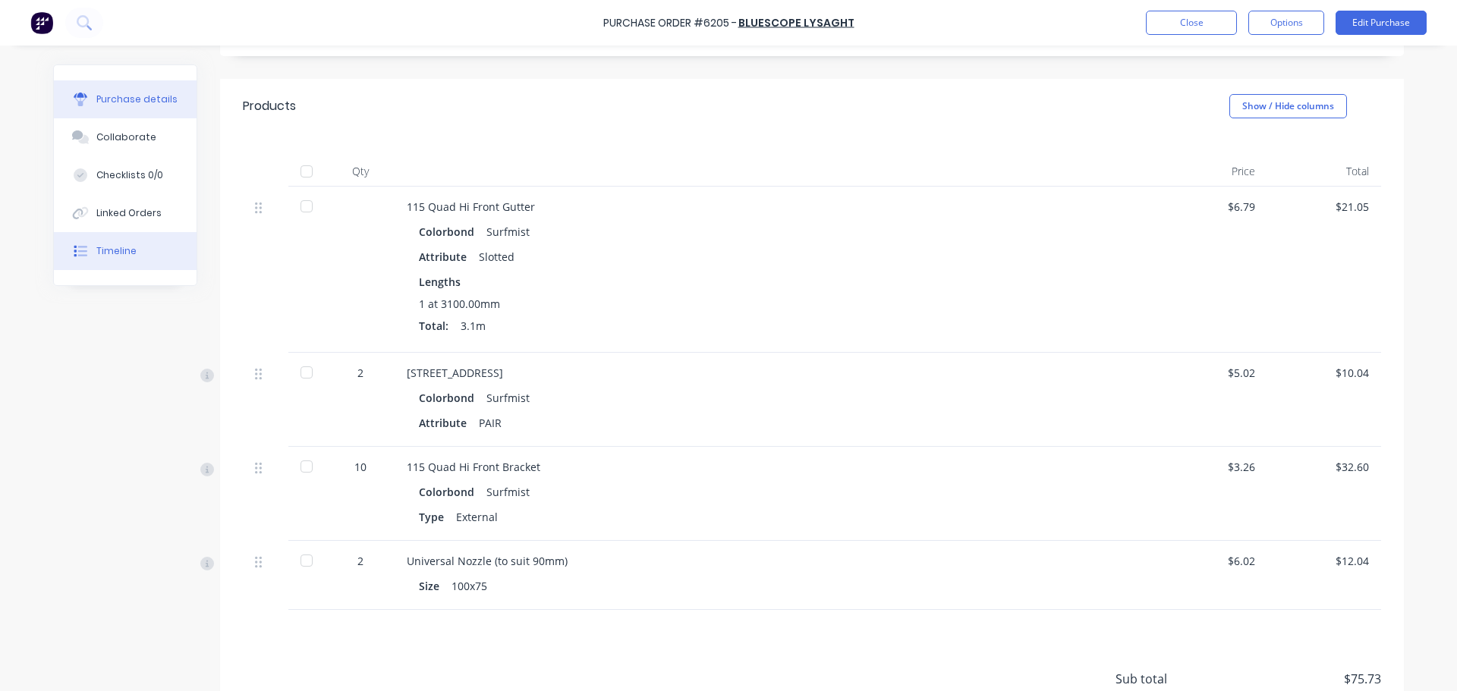
scroll to position [304, 0]
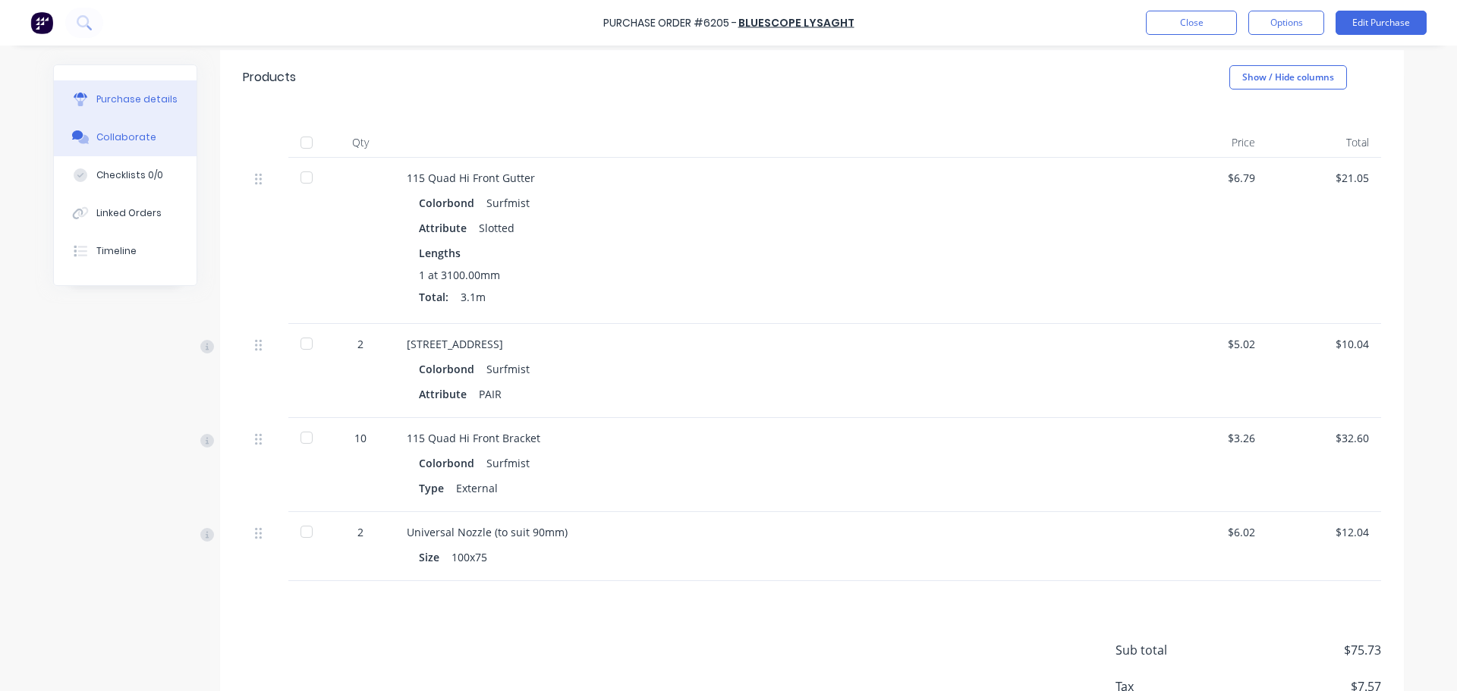
click at [126, 137] on div "Collaborate" at bounding box center [126, 138] width 60 height 14
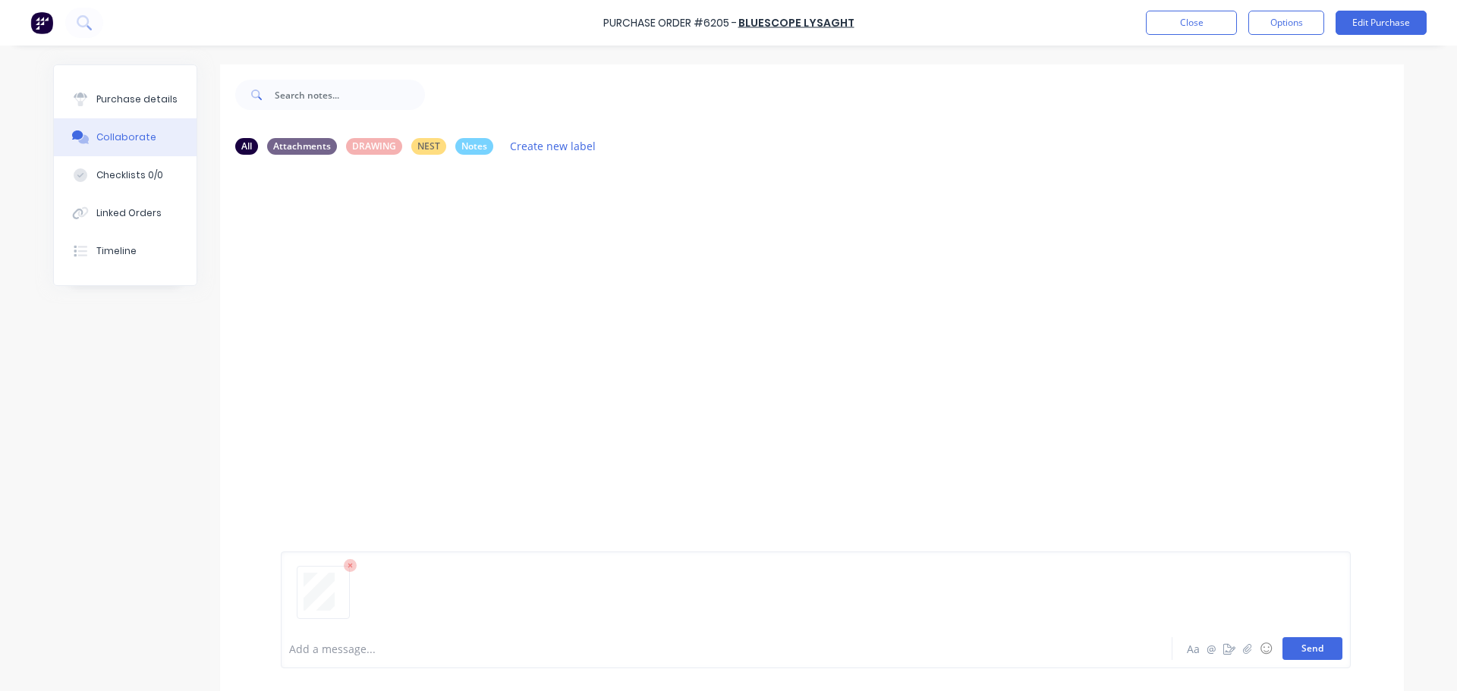
click at [1312, 653] on button "Send" at bounding box center [1313, 649] width 60 height 23
click at [118, 102] on div "Purchase details" at bounding box center [136, 100] width 81 height 14
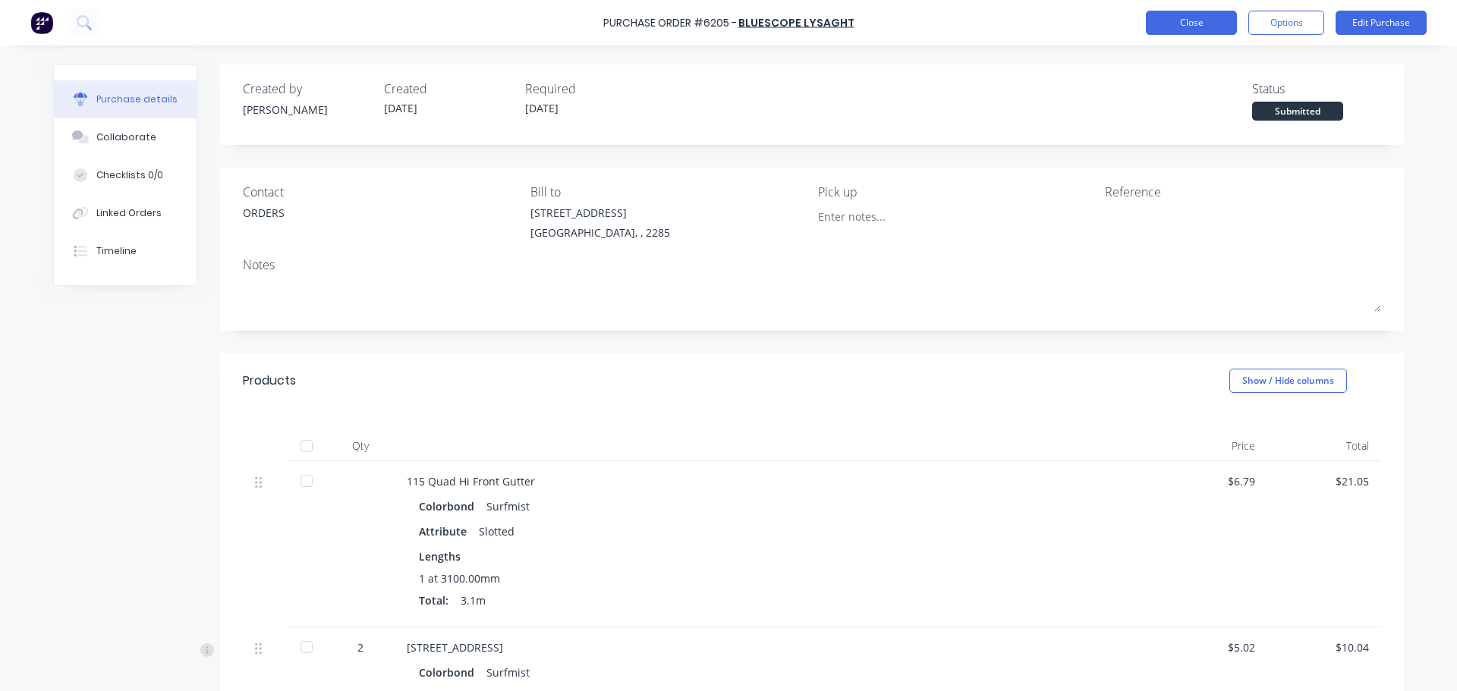
click at [1203, 28] on button "Close" at bounding box center [1191, 23] width 91 height 24
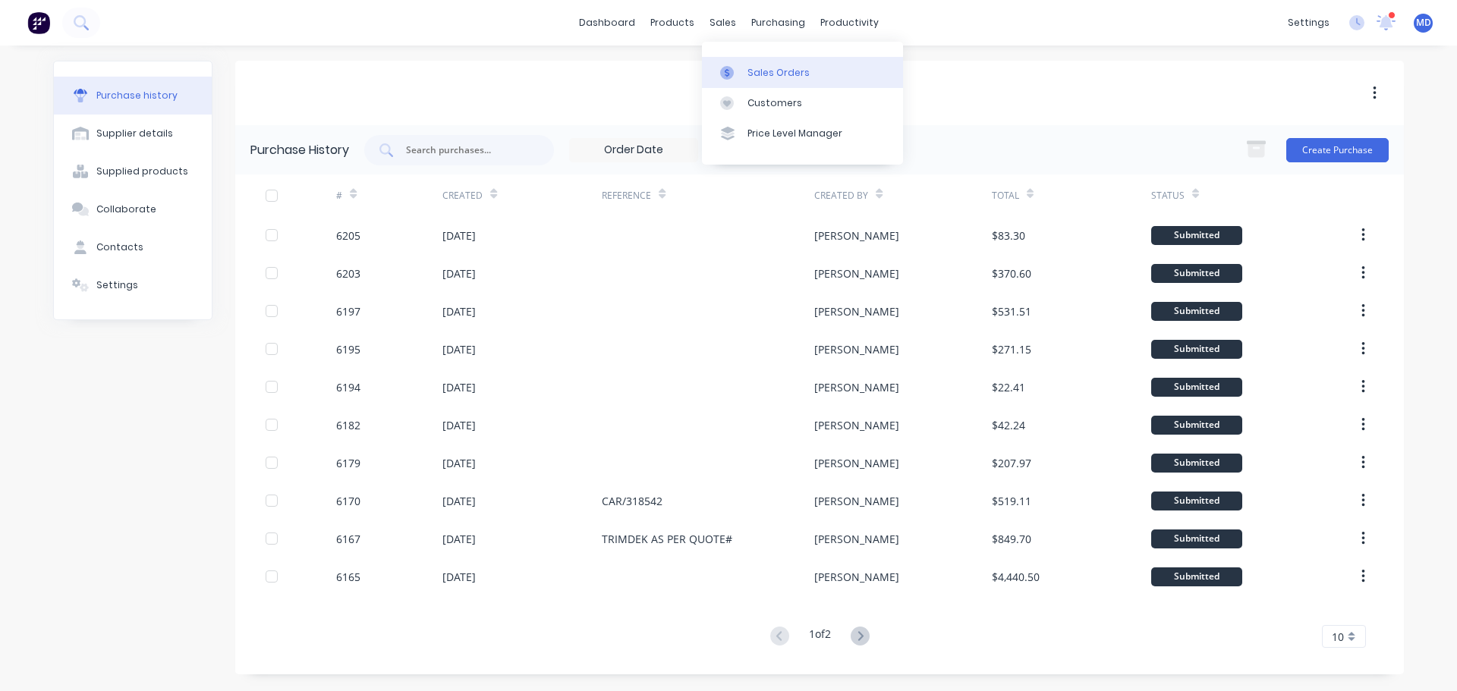
click at [730, 68] on icon at bounding box center [727, 73] width 14 height 14
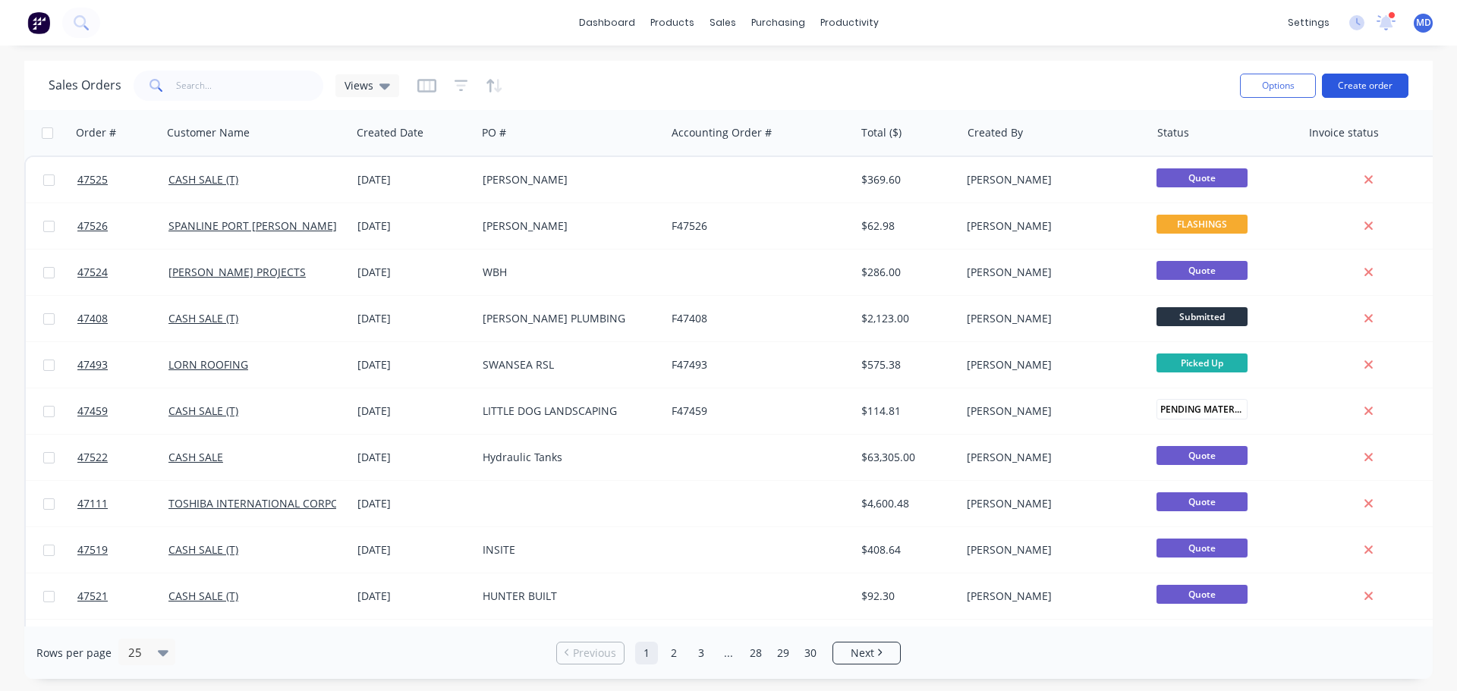
click at [1383, 93] on button "Create order" at bounding box center [1365, 86] width 87 height 24
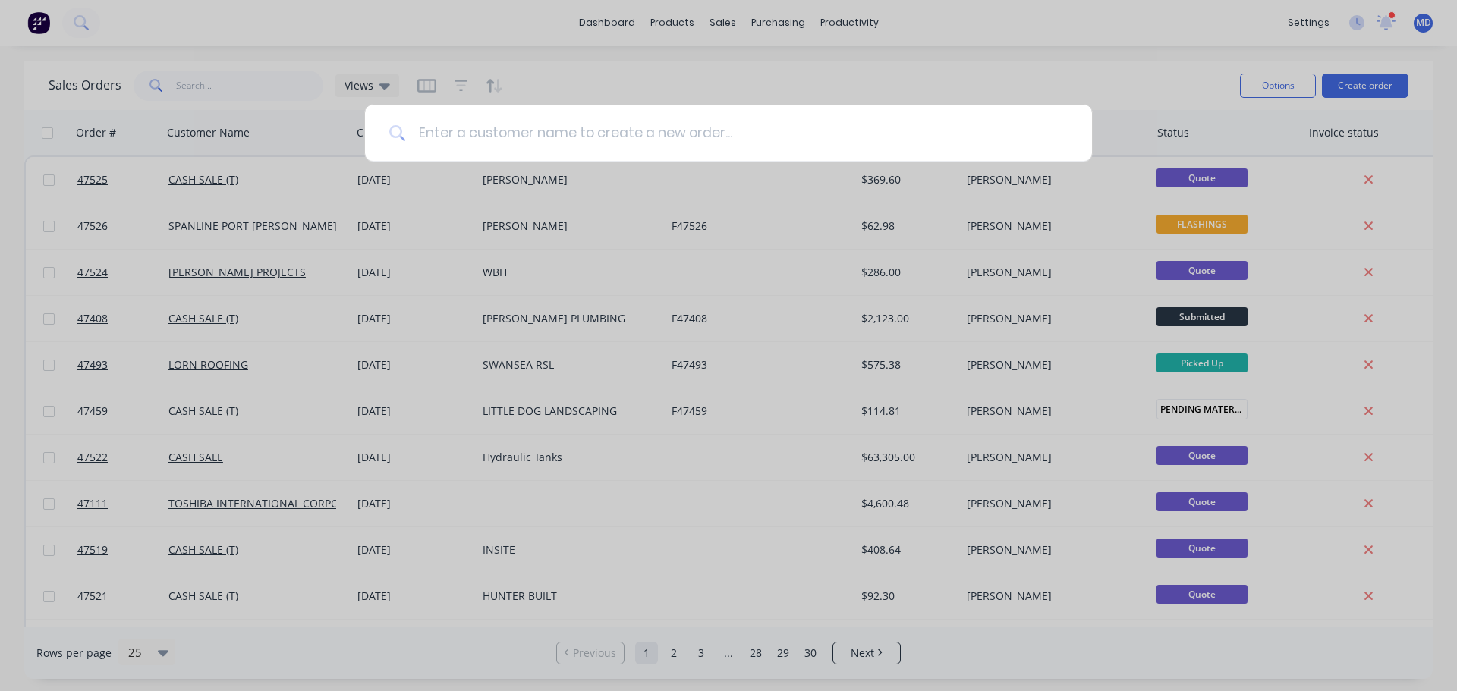
click at [534, 146] on input at bounding box center [737, 133] width 662 height 57
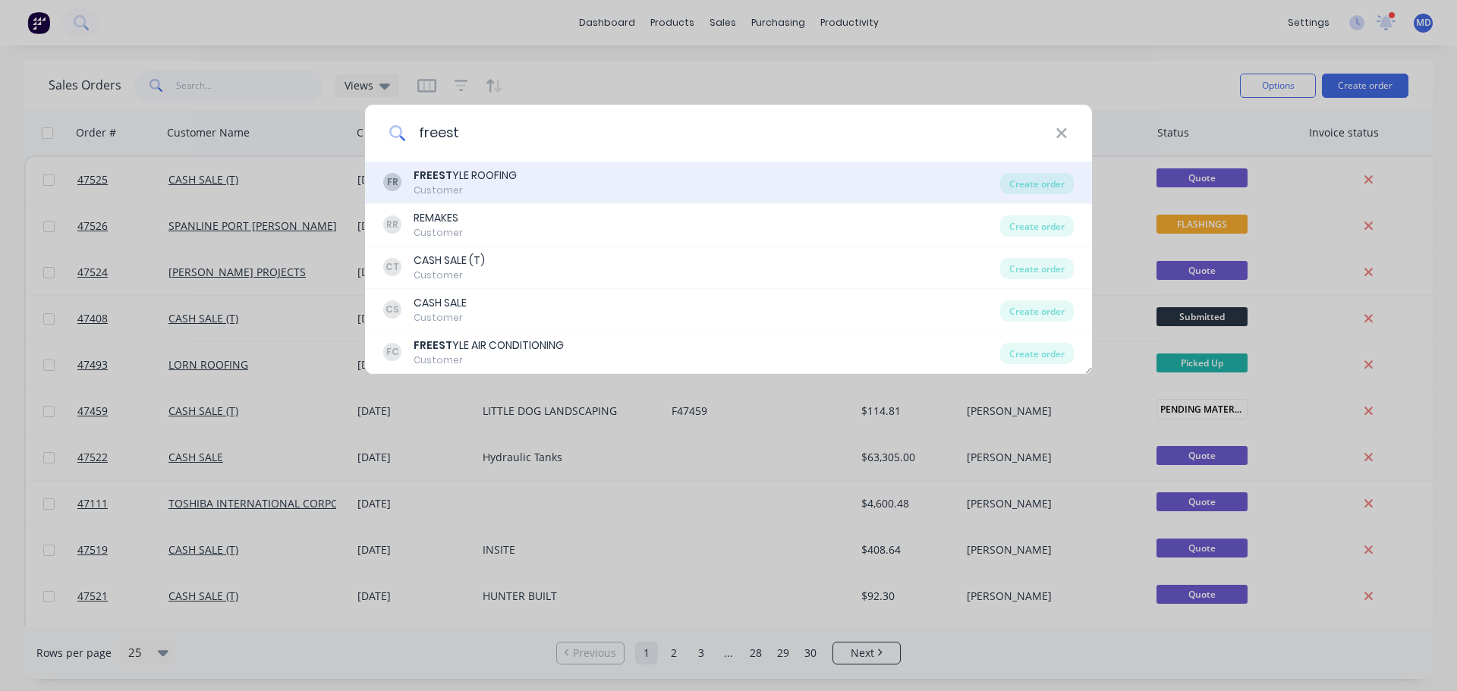
type input "freest"
click at [441, 182] on b "FREEST" at bounding box center [433, 175] width 39 height 15
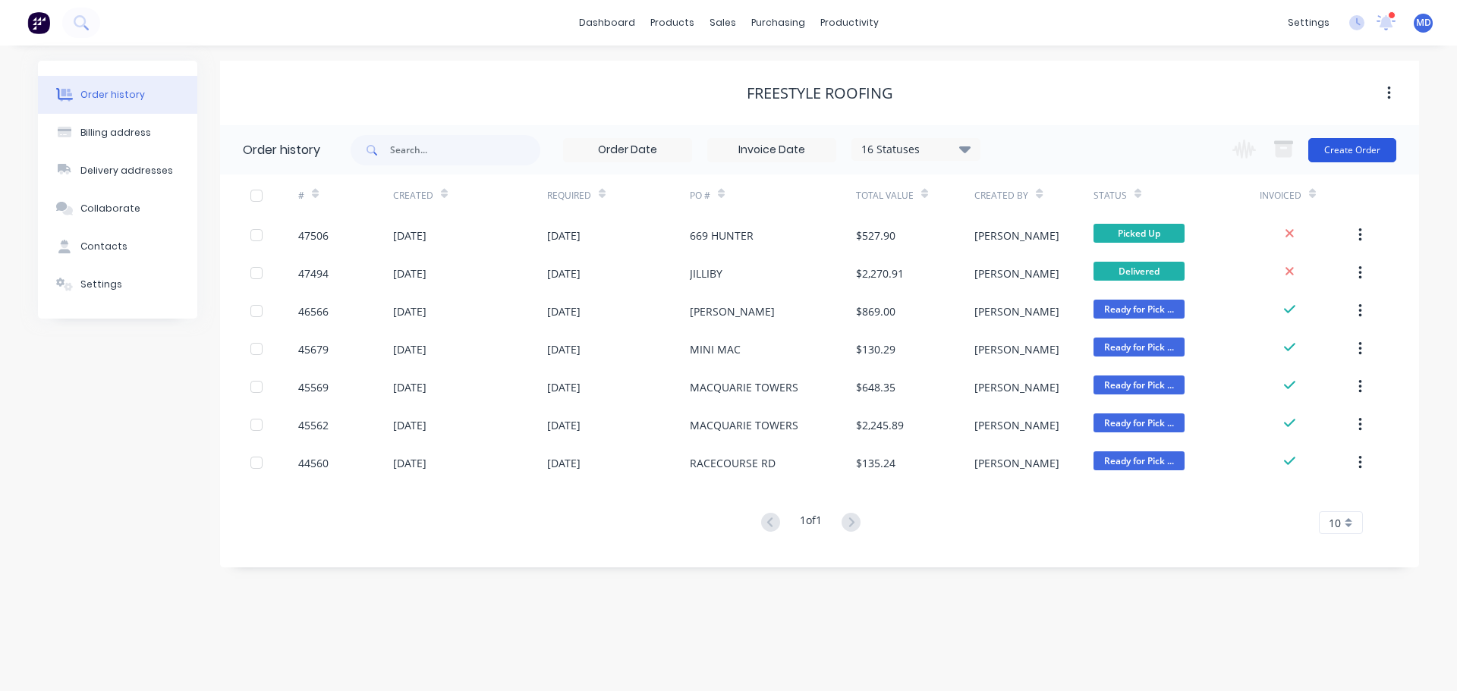
click at [1368, 150] on button "Create Order" at bounding box center [1353, 150] width 88 height 24
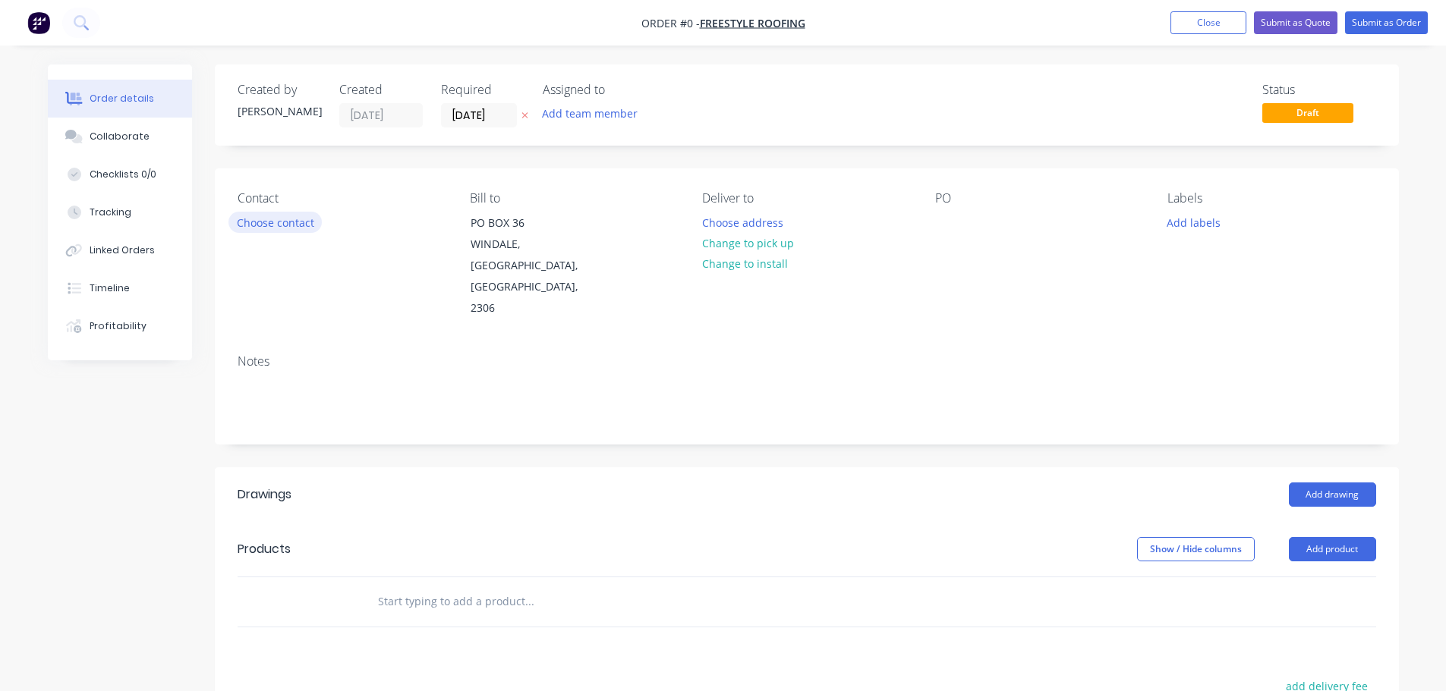
click at [252, 222] on button "Choose contact" at bounding box center [274, 222] width 93 height 20
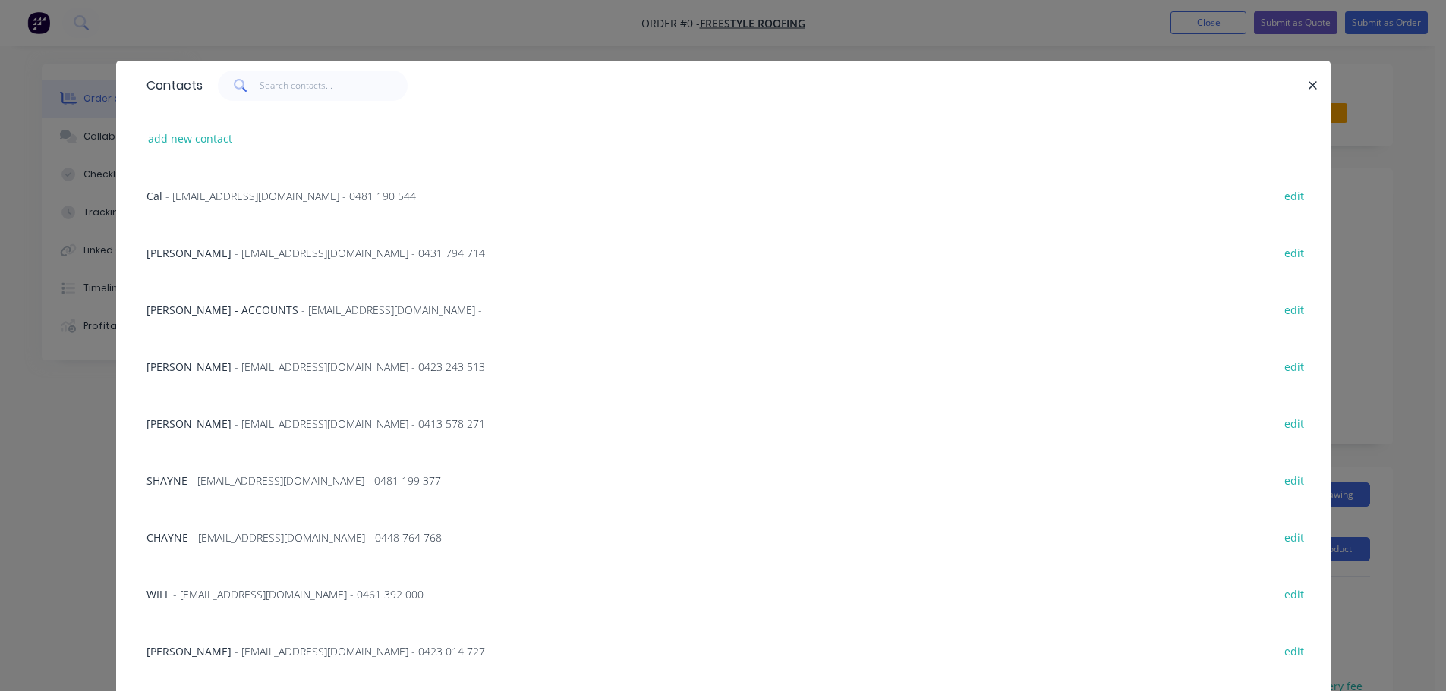
scroll to position [89, 0]
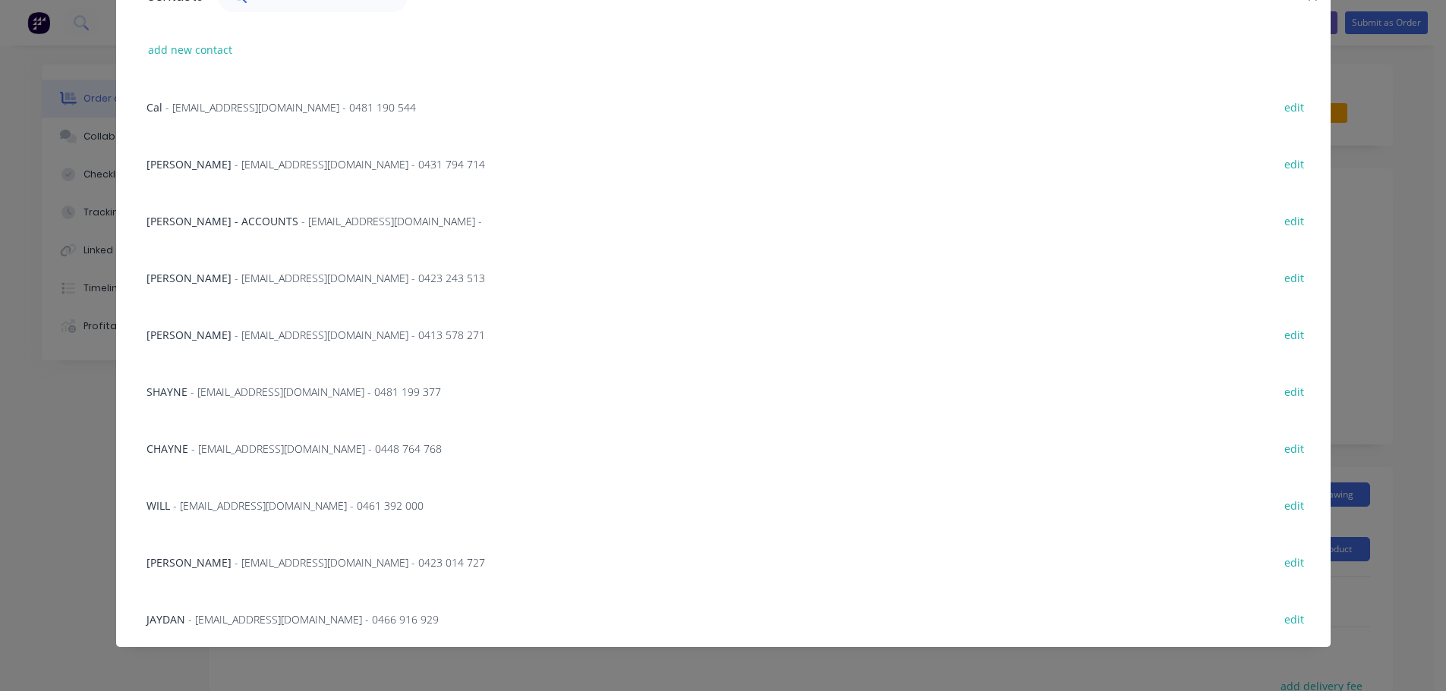
click at [235, 565] on span "- [EMAIL_ADDRESS][DOMAIN_NAME] - 0423 014 727" at bounding box center [360, 563] width 250 height 14
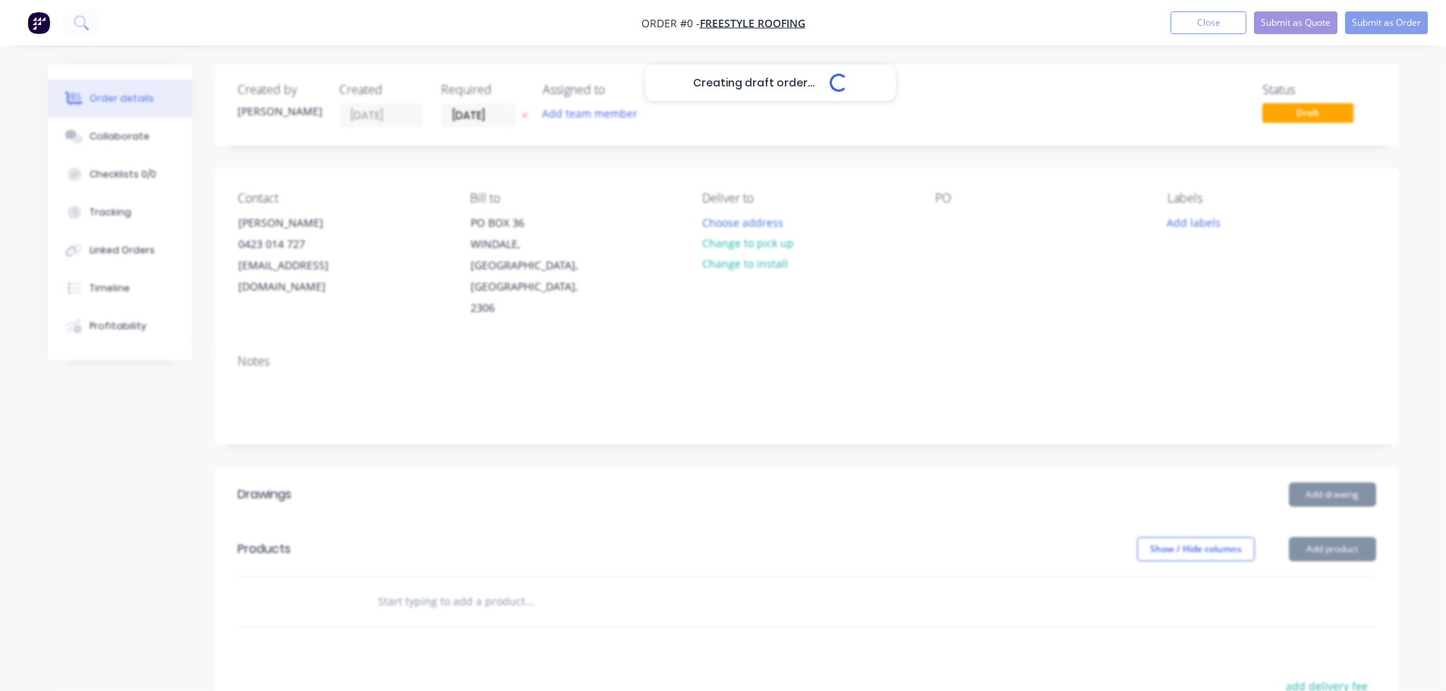
click at [727, 249] on button "Change to pick up" at bounding box center [748, 243] width 108 height 20
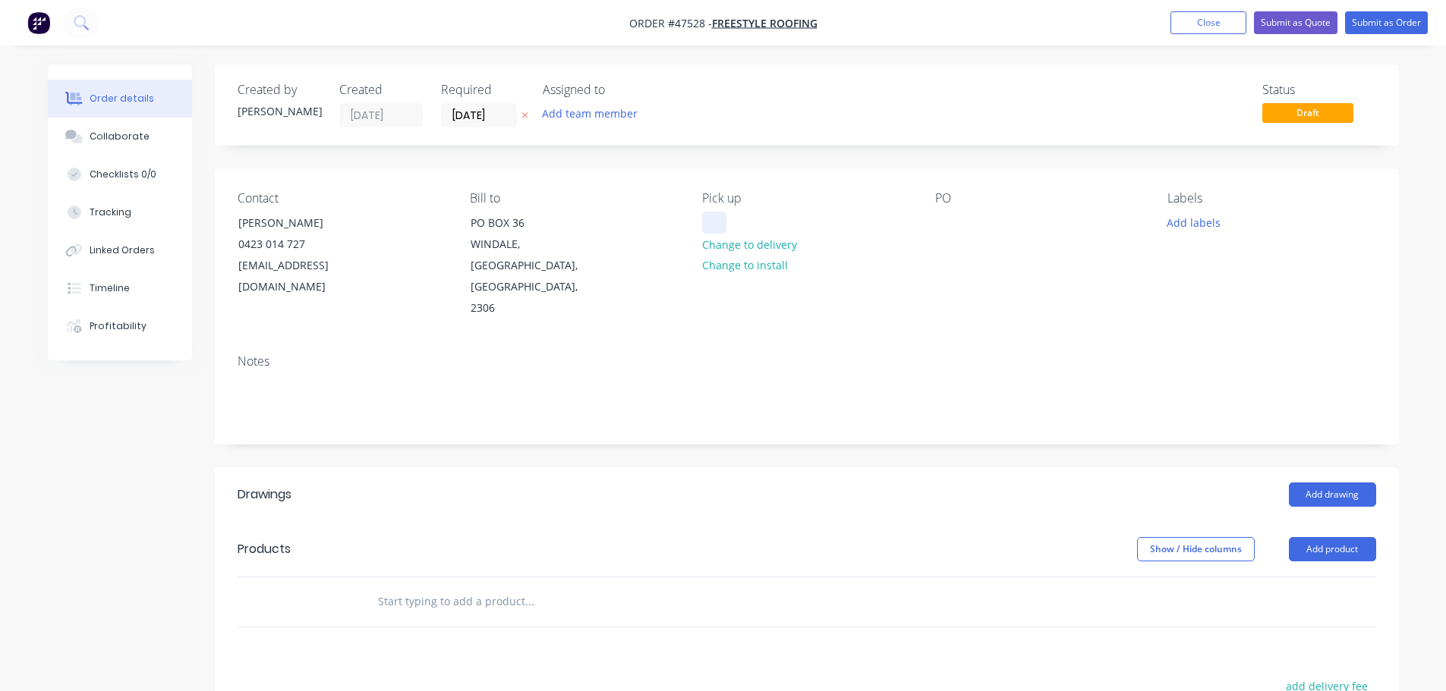
click at [722, 229] on div at bounding box center [714, 223] width 24 height 22
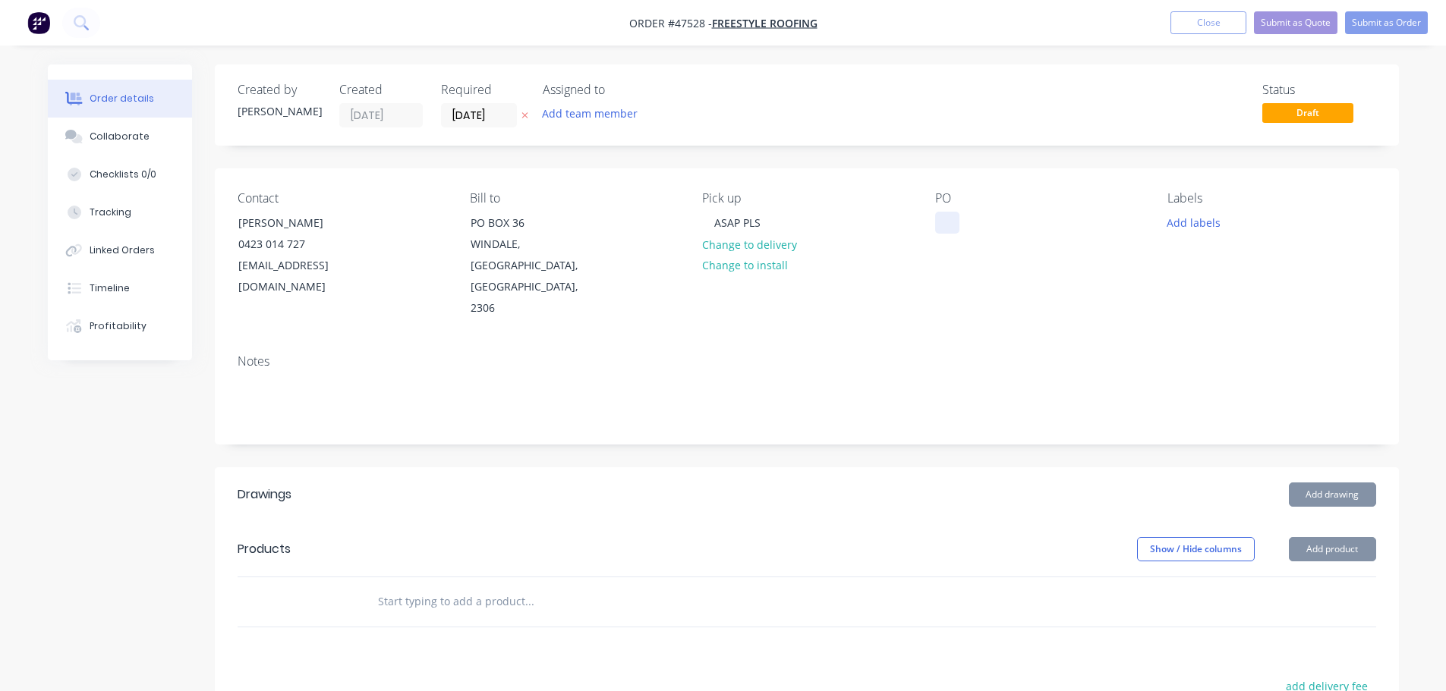
click at [936, 222] on div at bounding box center [947, 223] width 24 height 22
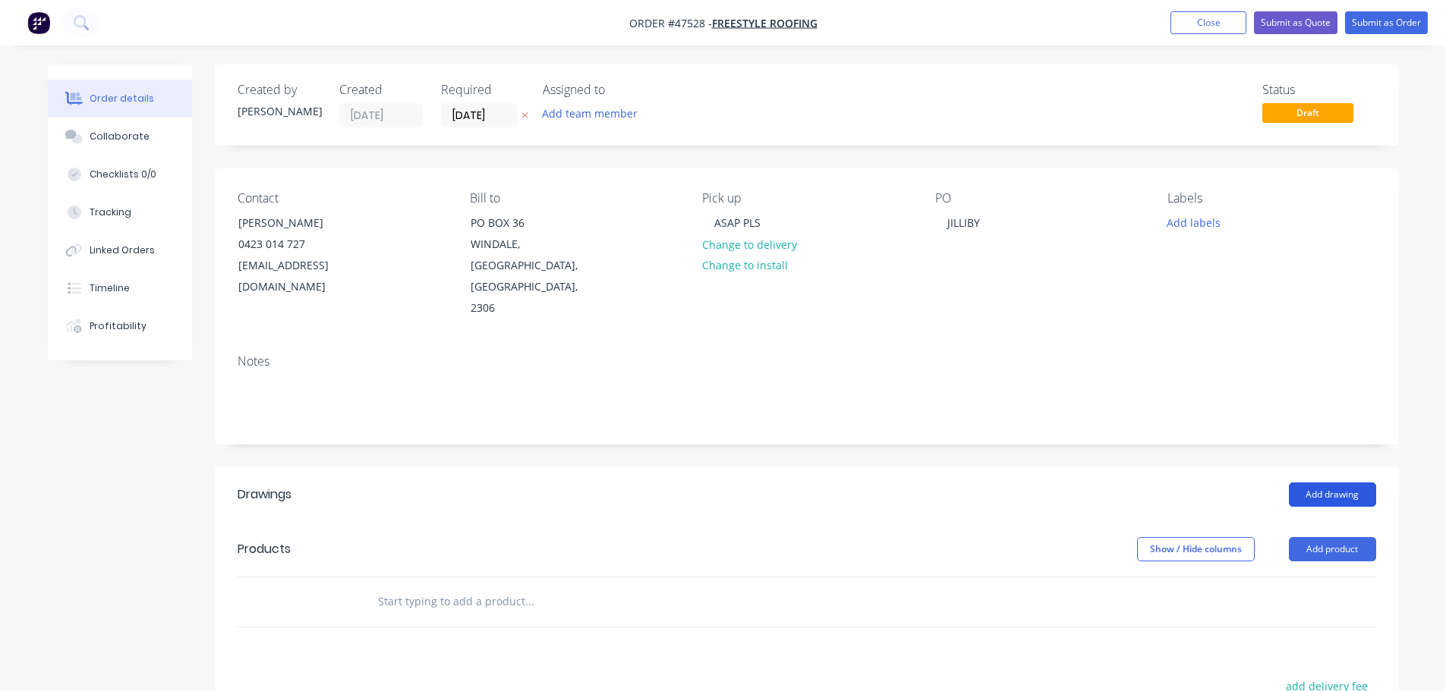
click at [1337, 483] on button "Add drawing" at bounding box center [1332, 495] width 87 height 24
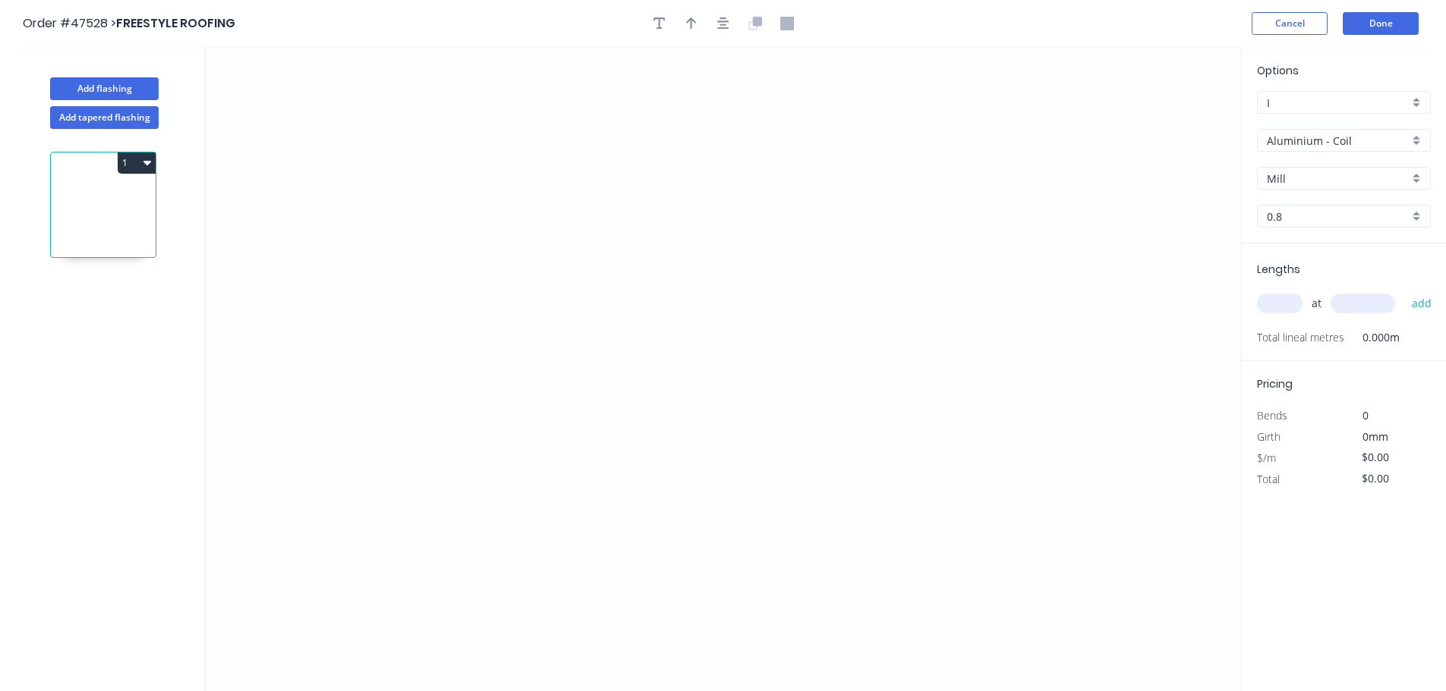
click at [1331, 133] on input "Aluminium - Coil" at bounding box center [1338, 141] width 142 height 16
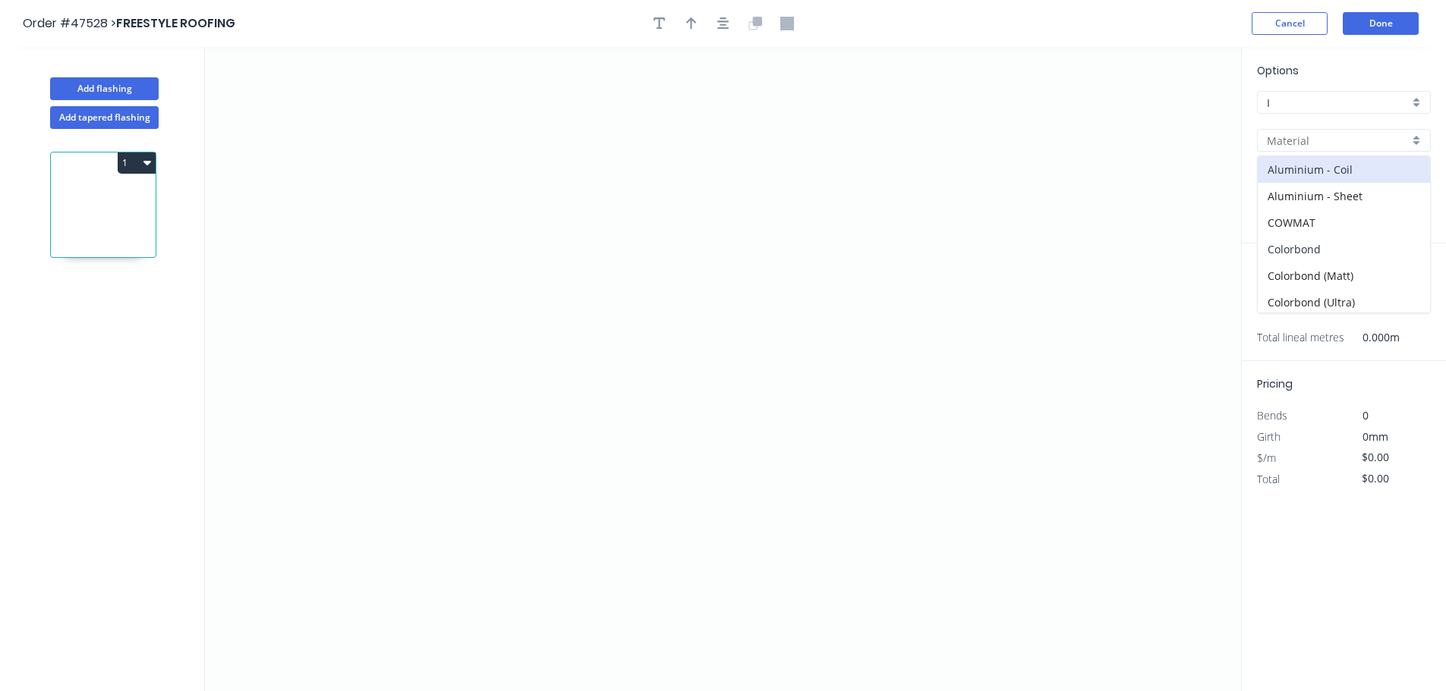
click at [1316, 239] on div "Colorbond" at bounding box center [1344, 249] width 172 height 27
type input "Colorbond"
type input "Basalt"
type input "0.55"
click at [1316, 177] on input "Basalt" at bounding box center [1338, 179] width 142 height 16
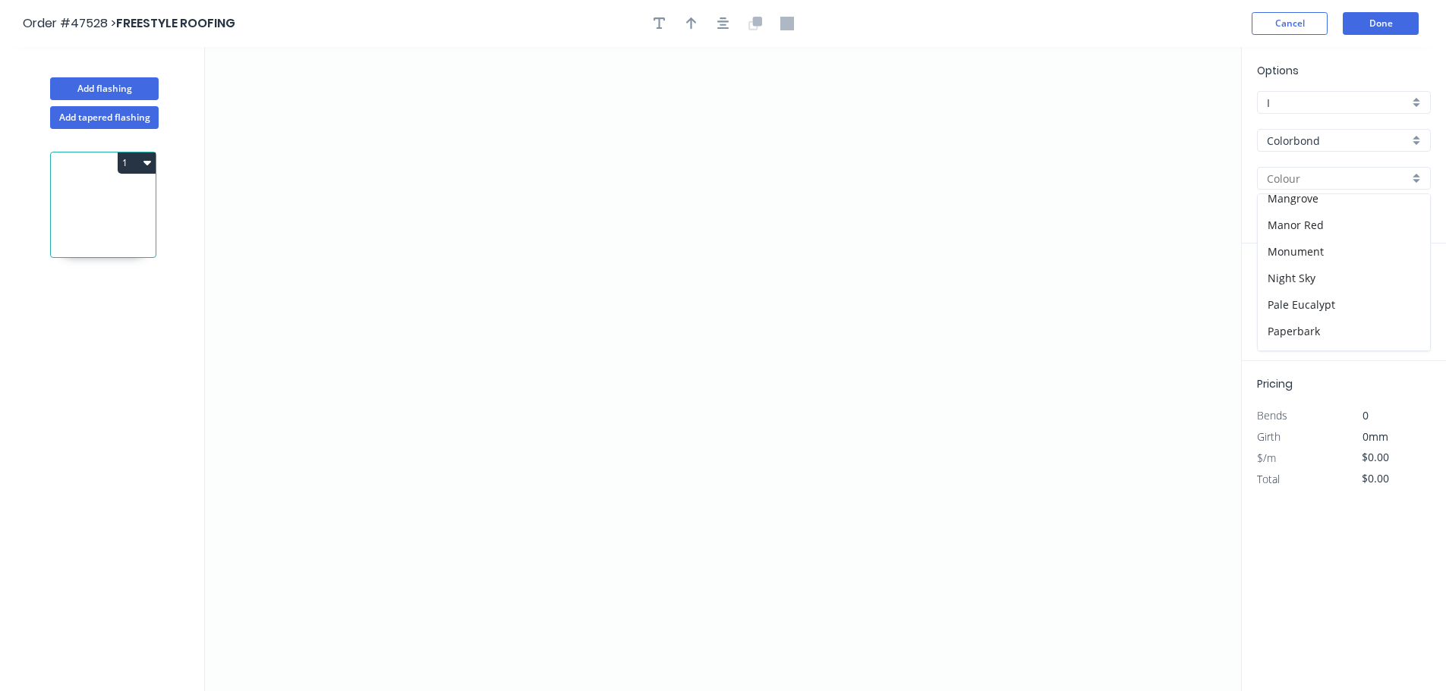
scroll to position [455, 0]
click at [1298, 313] on div "Surfmist" at bounding box center [1344, 310] width 172 height 27
type input "Surfmist"
click at [383, 342] on icon "0" at bounding box center [723, 369] width 1036 height 644
click at [464, 251] on icon "0" at bounding box center [723, 369] width 1036 height 644
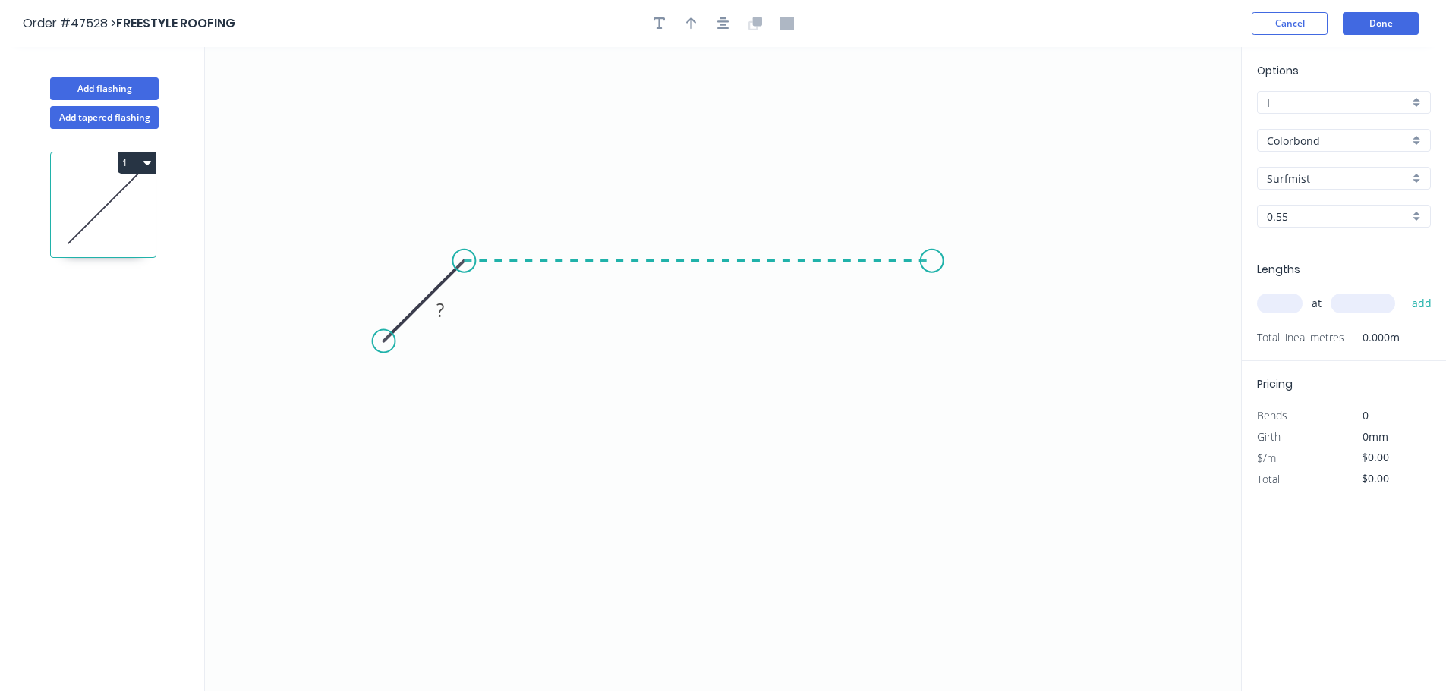
click at [932, 264] on icon "0 ?" at bounding box center [723, 369] width 1036 height 644
click at [1024, 348] on icon "0 ? ?" at bounding box center [723, 369] width 1036 height 644
click at [408, 279] on tspan "?" at bounding box center [408, 277] width 8 height 25
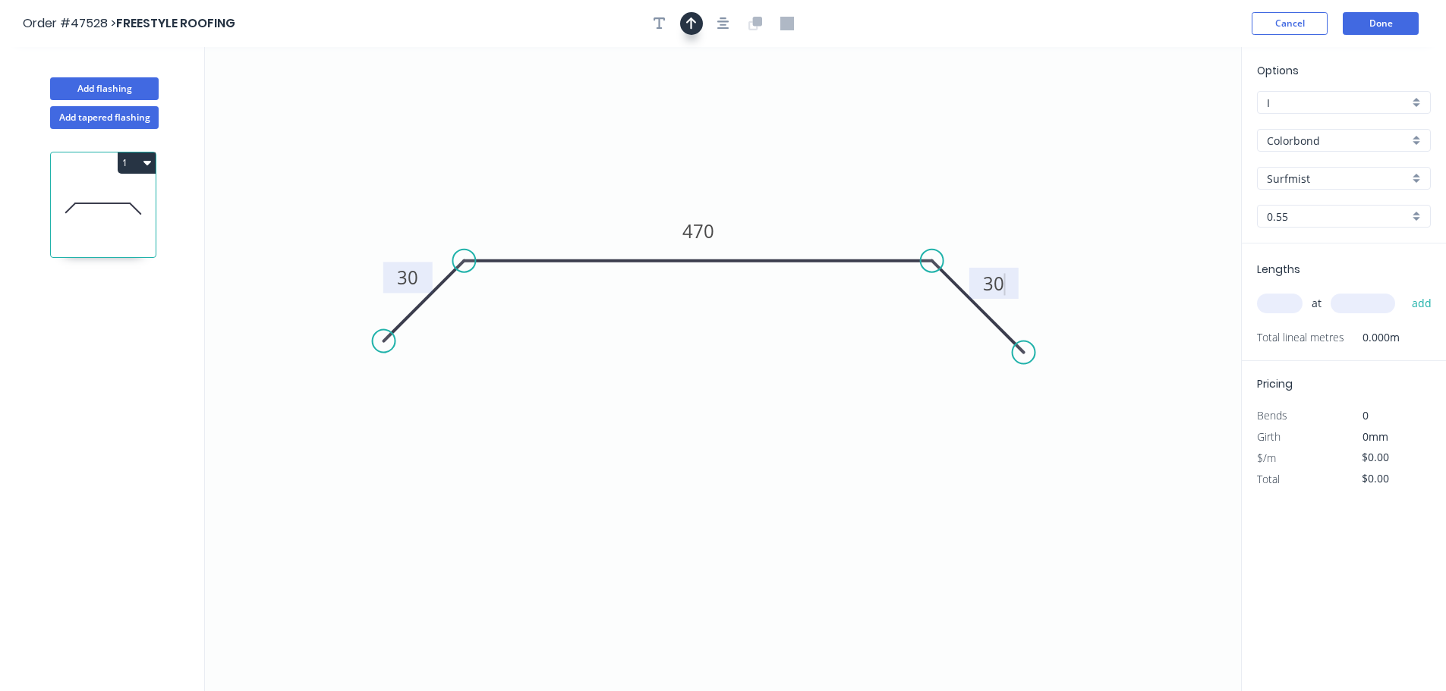
click at [682, 23] on button "button" at bounding box center [691, 23] width 23 height 23
type input "$20.98"
click at [710, 30] on div at bounding box center [723, 23] width 159 height 23
drag, startPoint x: 1164, startPoint y: 116, endPoint x: 979, endPoint y: 201, distance: 203.8
click at [776, 232] on icon at bounding box center [772, 218] width 14 height 49
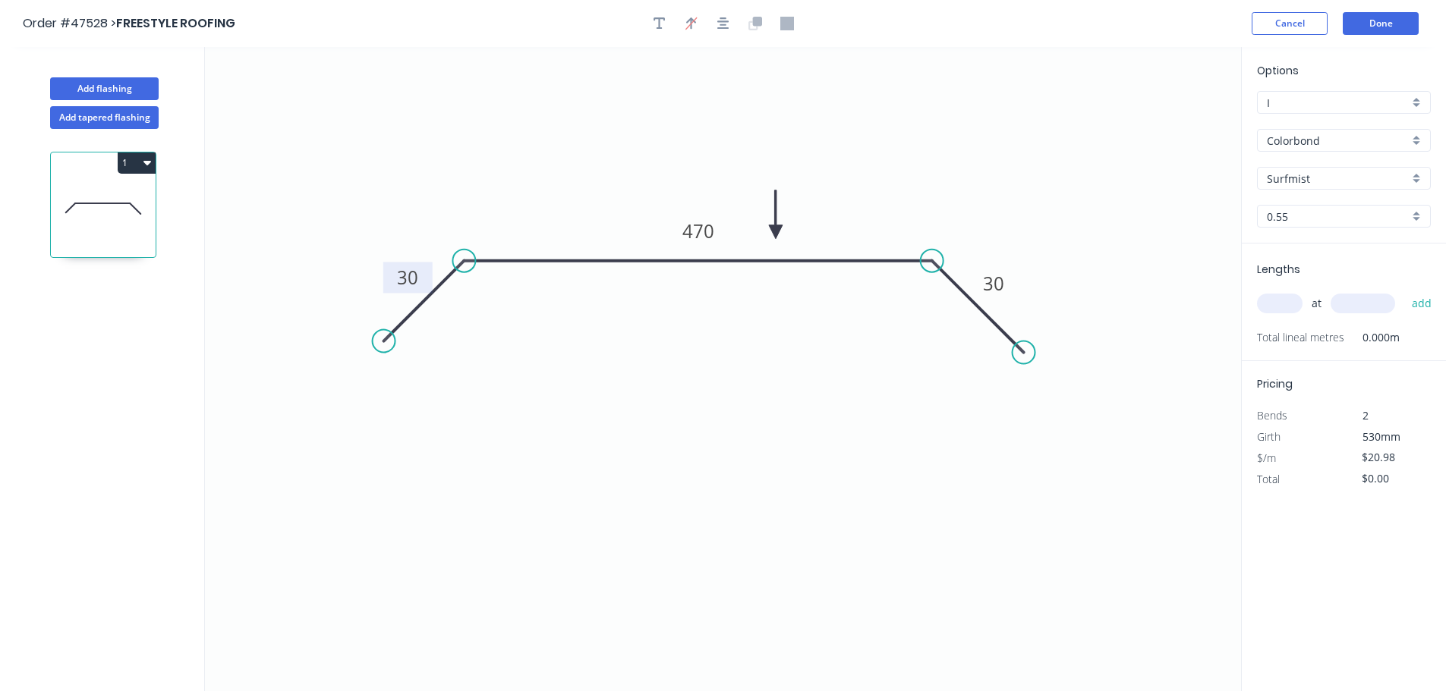
click at [1264, 301] on input "text" at bounding box center [1280, 304] width 46 height 20
type input "1"
type input "2000"
click at [1404, 291] on button "add" at bounding box center [1422, 304] width 36 height 26
type input "$41.96"
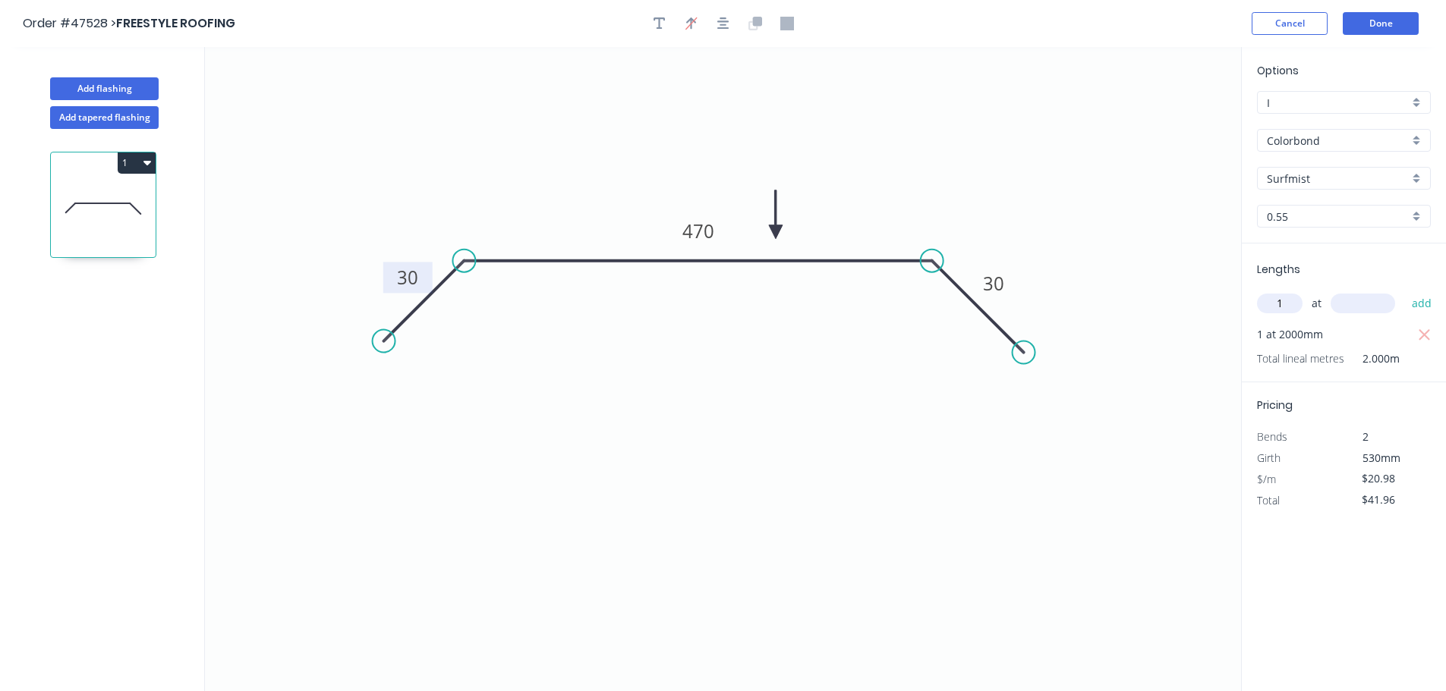
type input "1"
type input "3500"
click at [1404, 291] on button "add" at bounding box center [1422, 304] width 36 height 26
type input "$115.39"
click at [1359, 23] on button "Done" at bounding box center [1381, 23] width 76 height 23
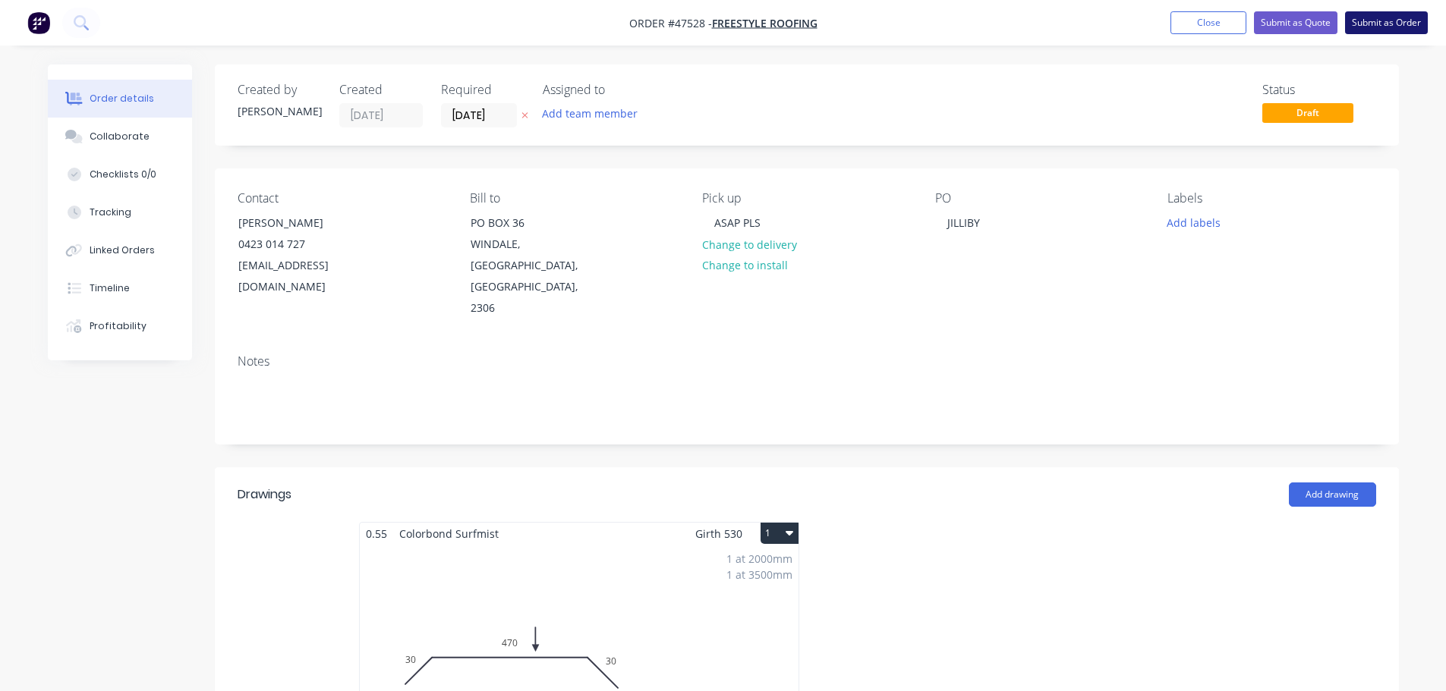
click at [1402, 20] on button "Submit as Order" at bounding box center [1386, 22] width 83 height 23
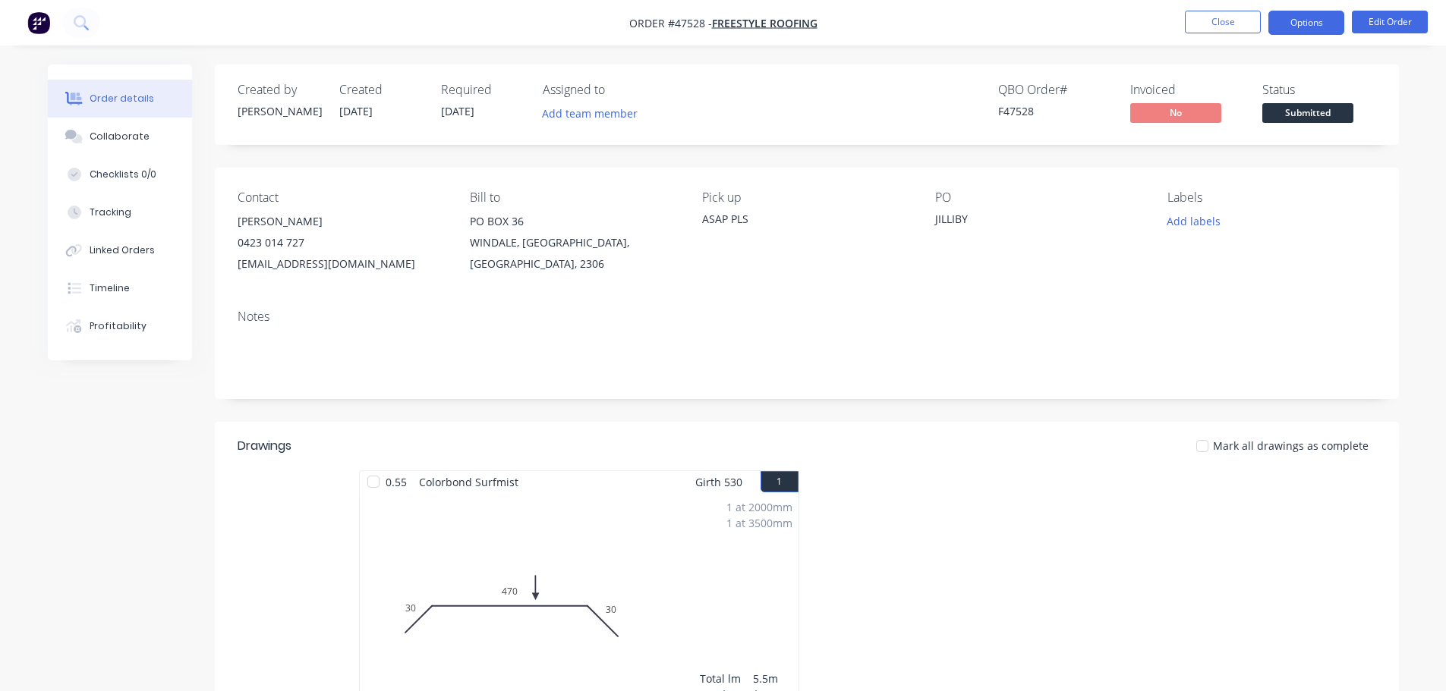
click at [1298, 24] on button "Options" at bounding box center [1306, 23] width 76 height 24
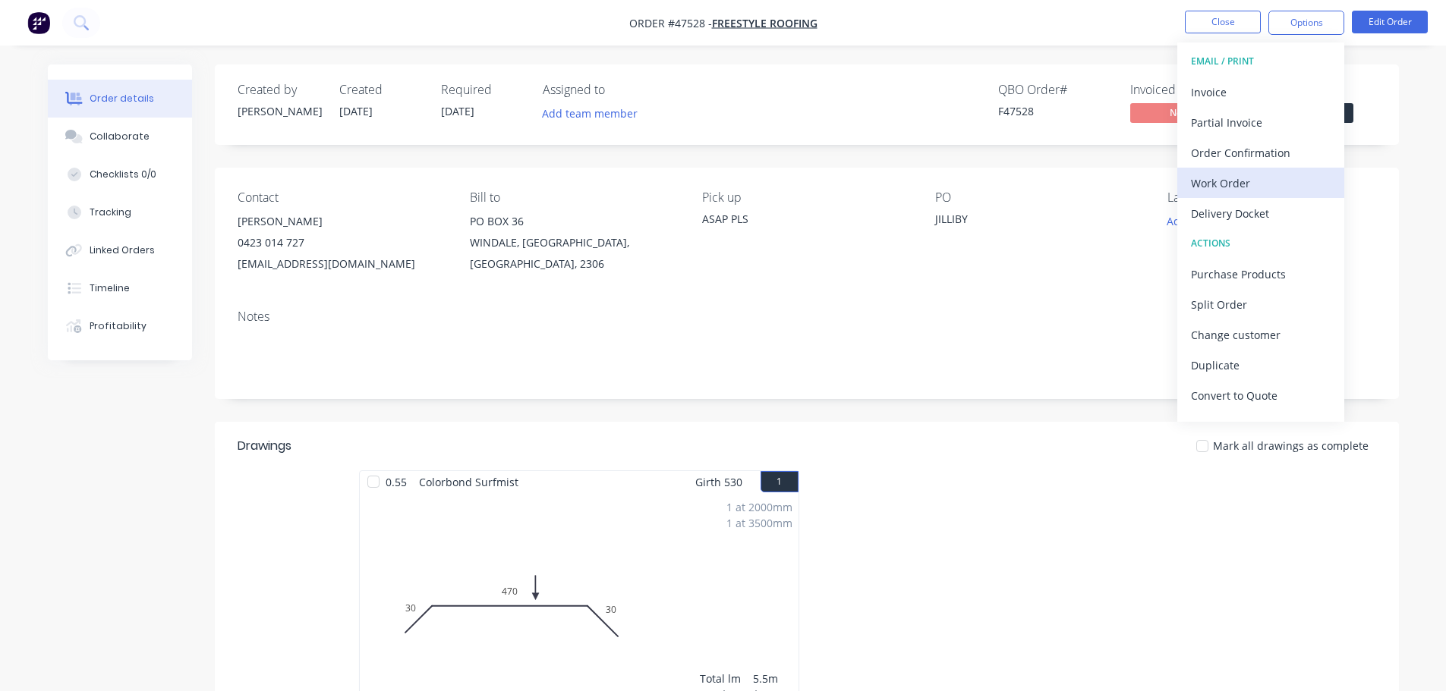
click at [1231, 190] on div "Work Order" at bounding box center [1261, 183] width 140 height 22
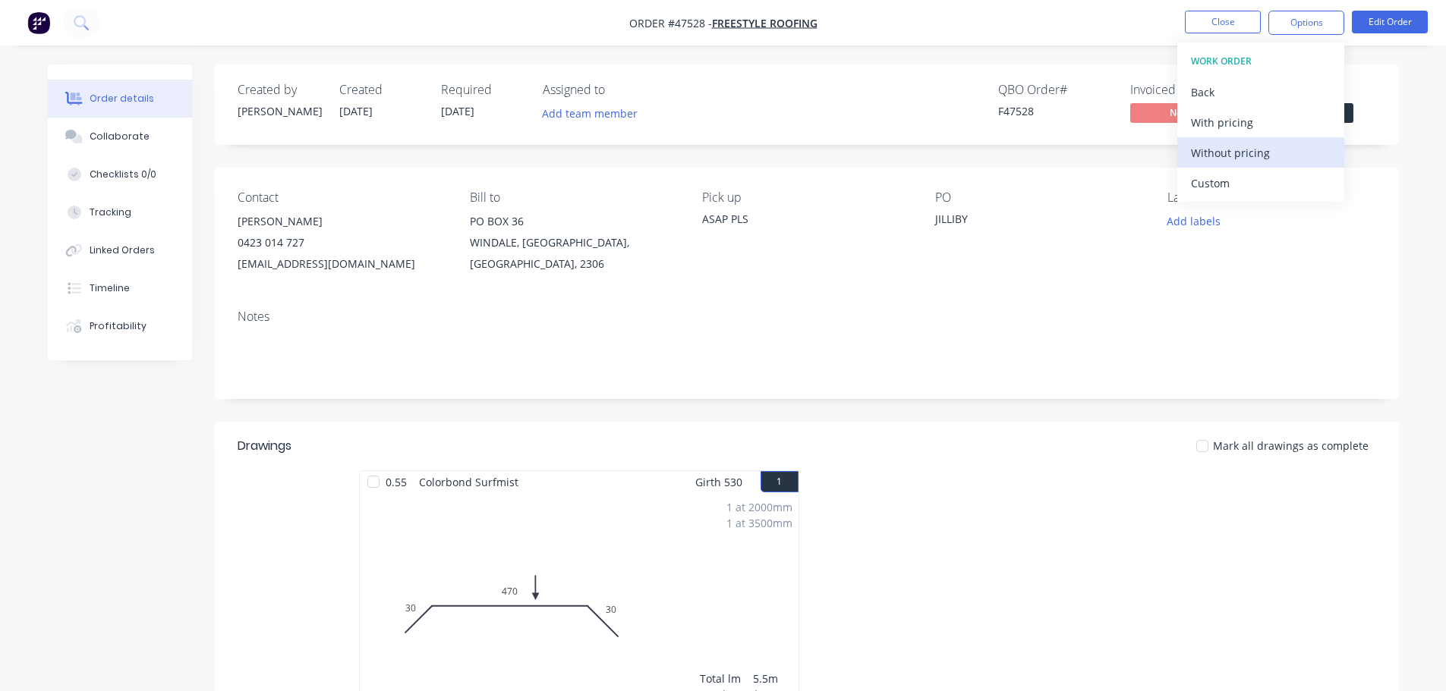
click at [1237, 153] on div "Without pricing" at bounding box center [1261, 153] width 140 height 22
click at [1356, 71] on div "Created by [PERSON_NAME] Created [DATE] Required [DATE] Assigned to Add team me…" at bounding box center [807, 105] width 1184 height 80
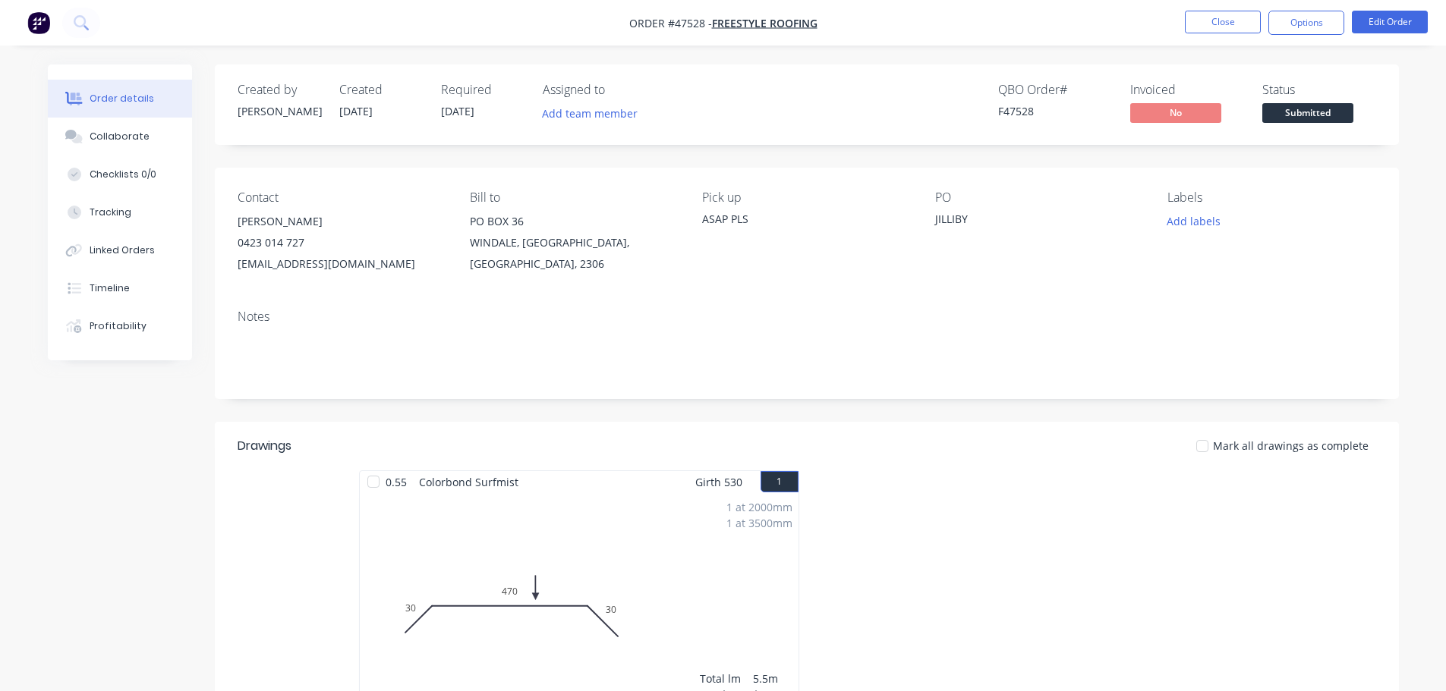
click at [1320, 109] on span "Submitted" at bounding box center [1307, 112] width 91 height 19
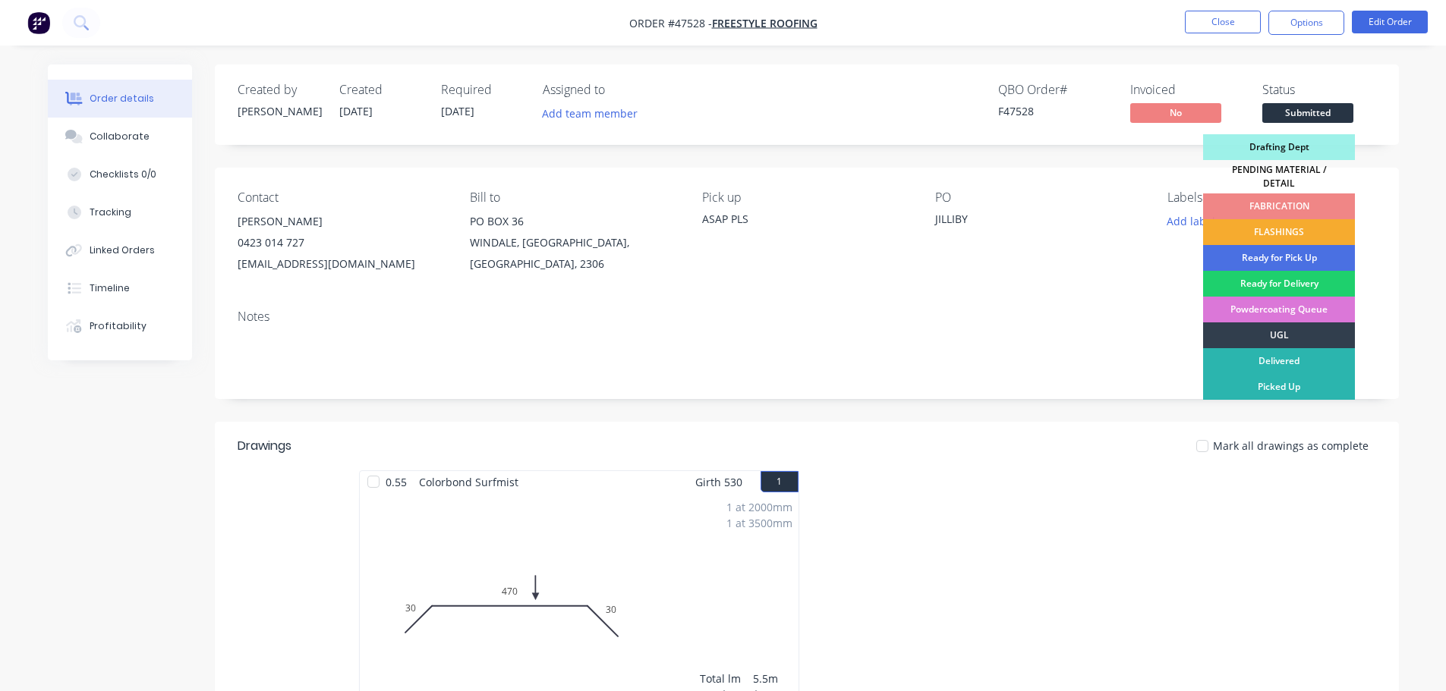
click at [1309, 219] on div "FLASHINGS" at bounding box center [1279, 232] width 152 height 26
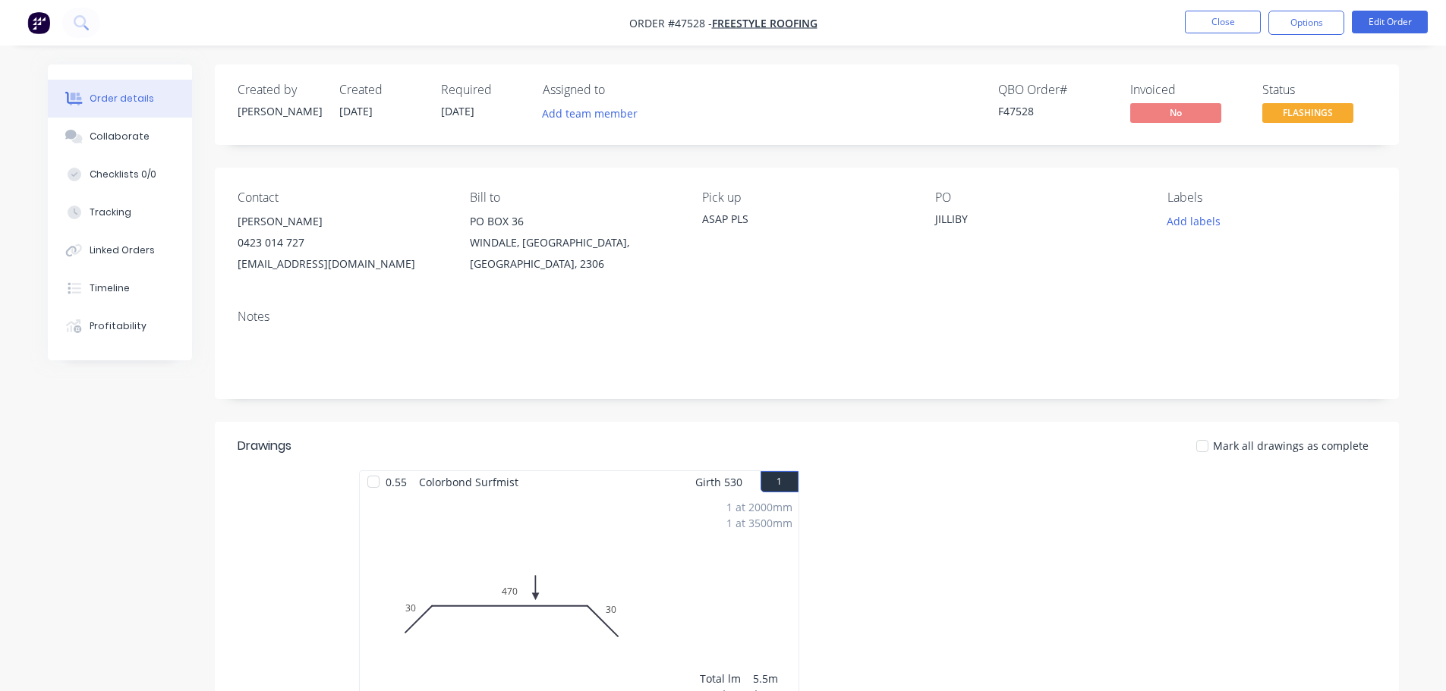
click at [867, 684] on div at bounding box center [1034, 606] width 455 height 270
click at [1227, 15] on button "Close" at bounding box center [1223, 22] width 76 height 23
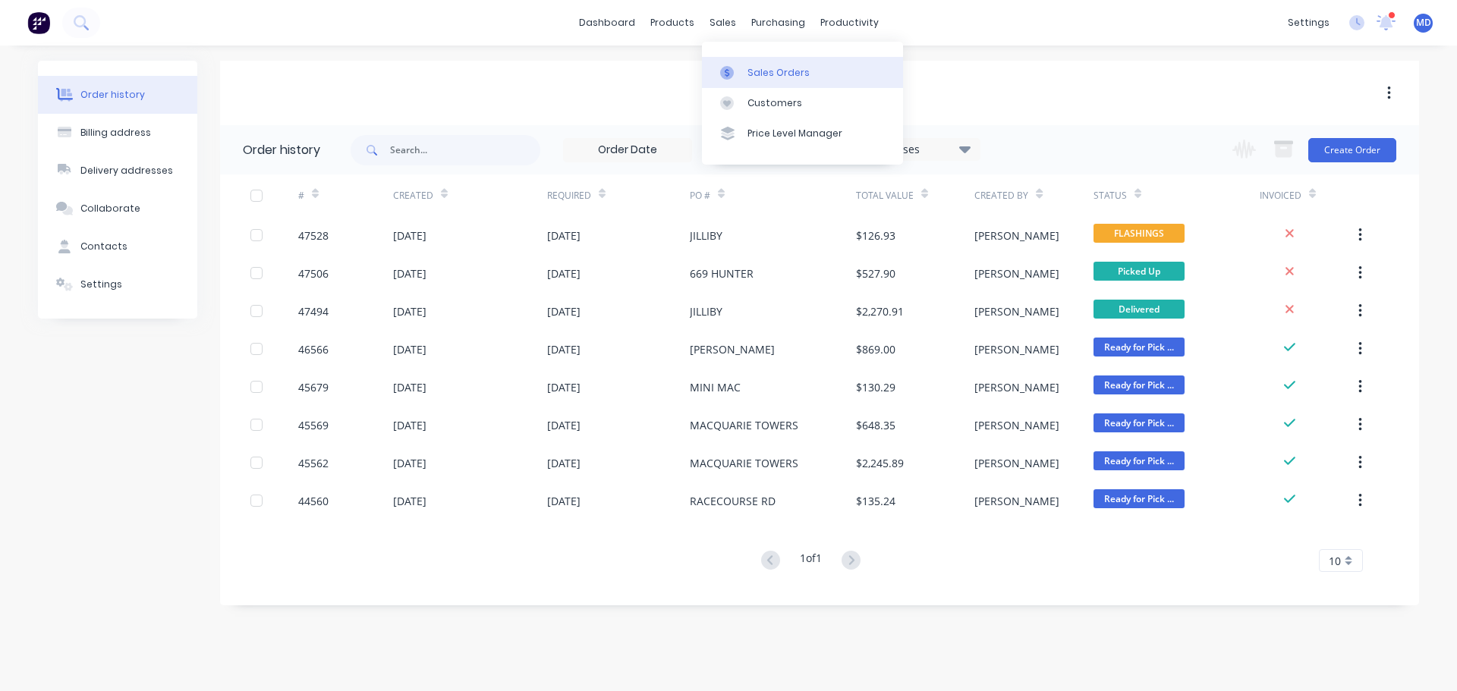
click at [731, 61] on link "Sales Orders" at bounding box center [802, 72] width 201 height 30
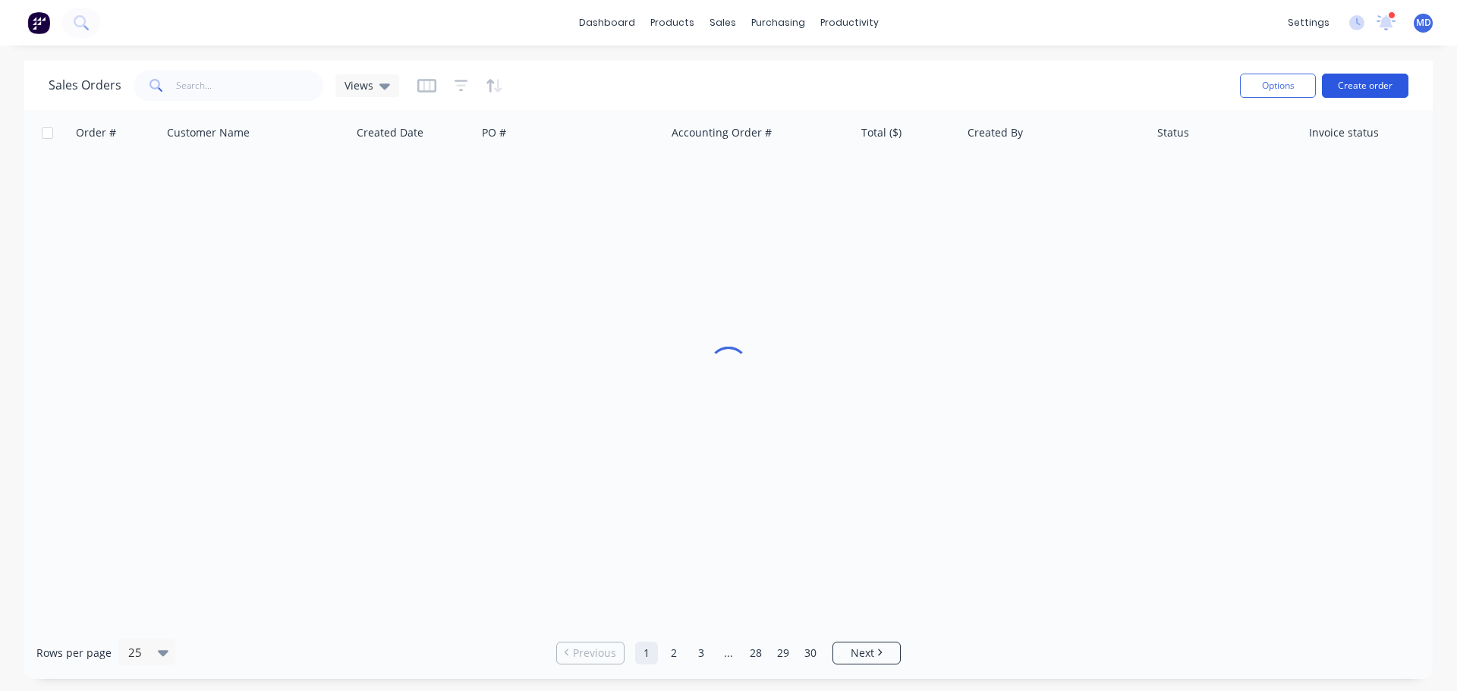
click at [1360, 97] on div "Options Create order" at bounding box center [1321, 85] width 175 height 37
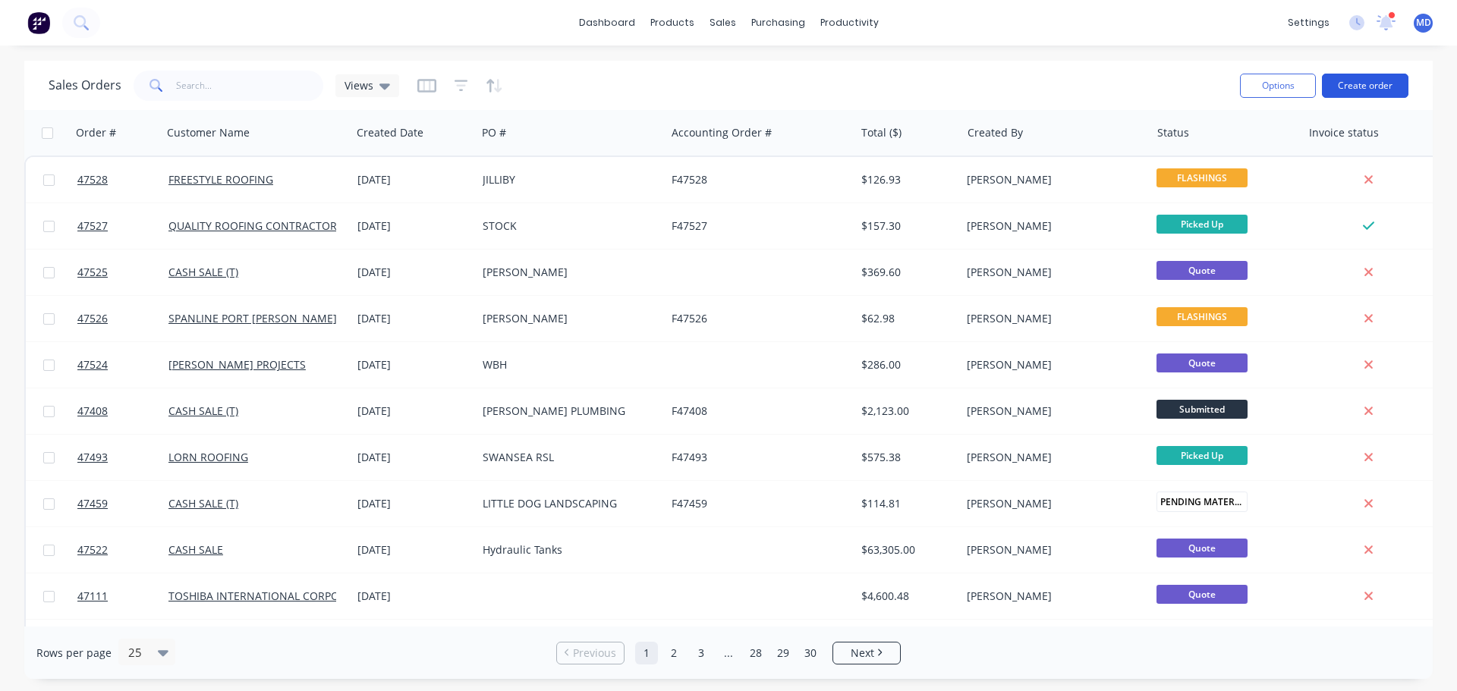
click at [1357, 90] on button "Create order" at bounding box center [1365, 86] width 87 height 24
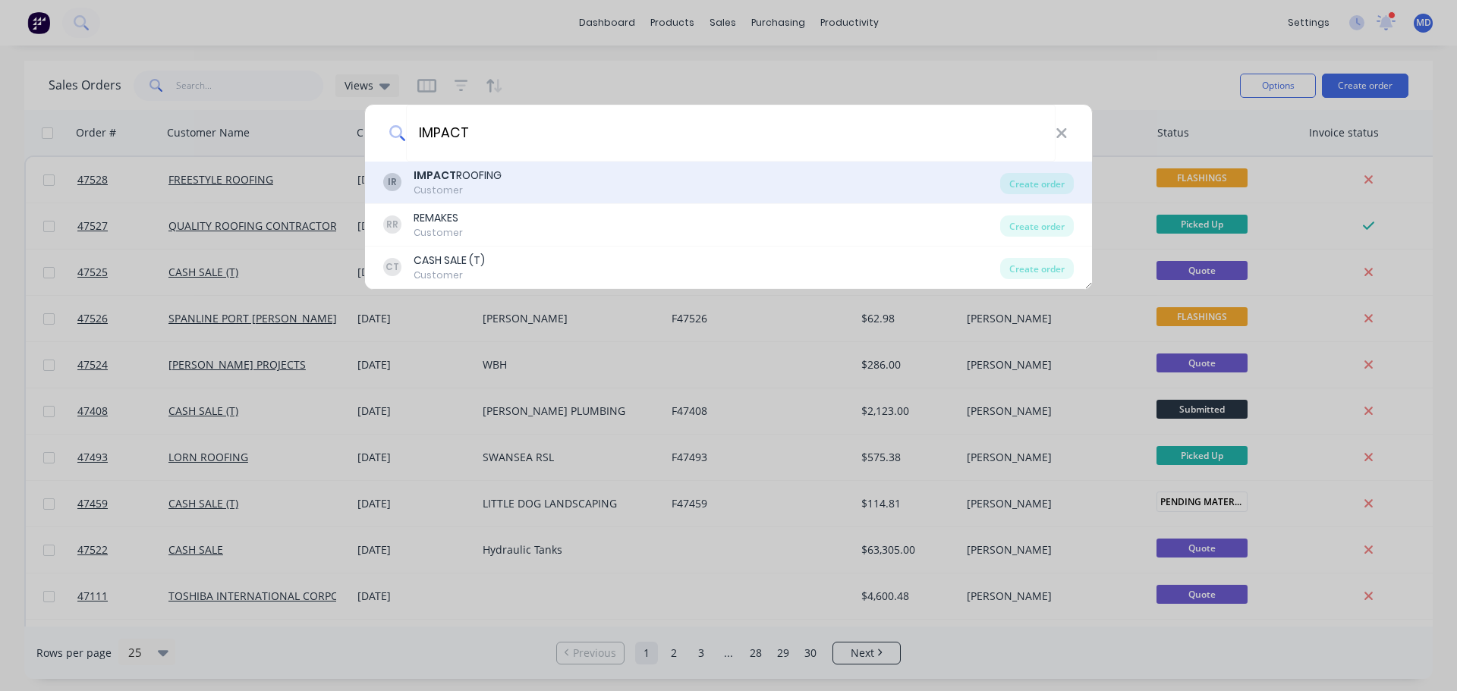
type input "IMPACT"
click at [468, 179] on div "IMPACT ROOFING" at bounding box center [458, 176] width 88 height 16
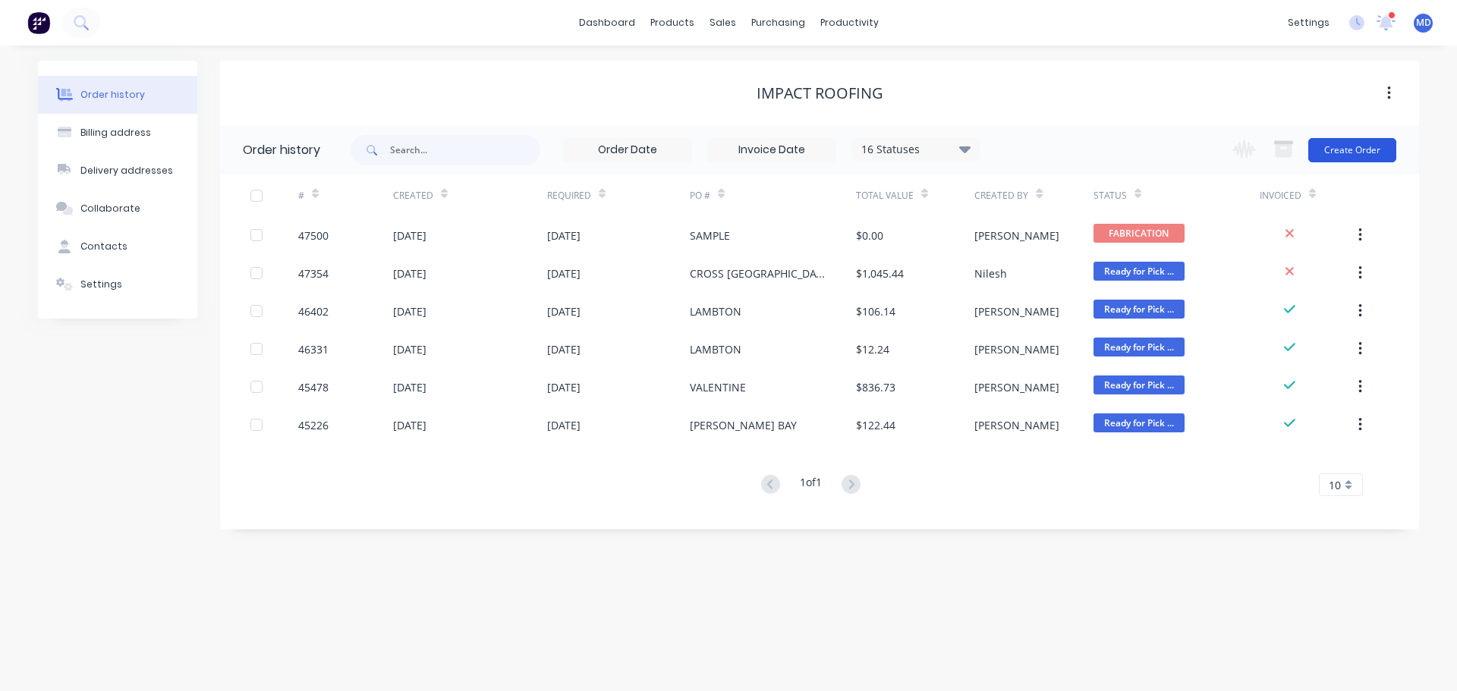
click at [1338, 151] on button "Create Order" at bounding box center [1353, 150] width 88 height 24
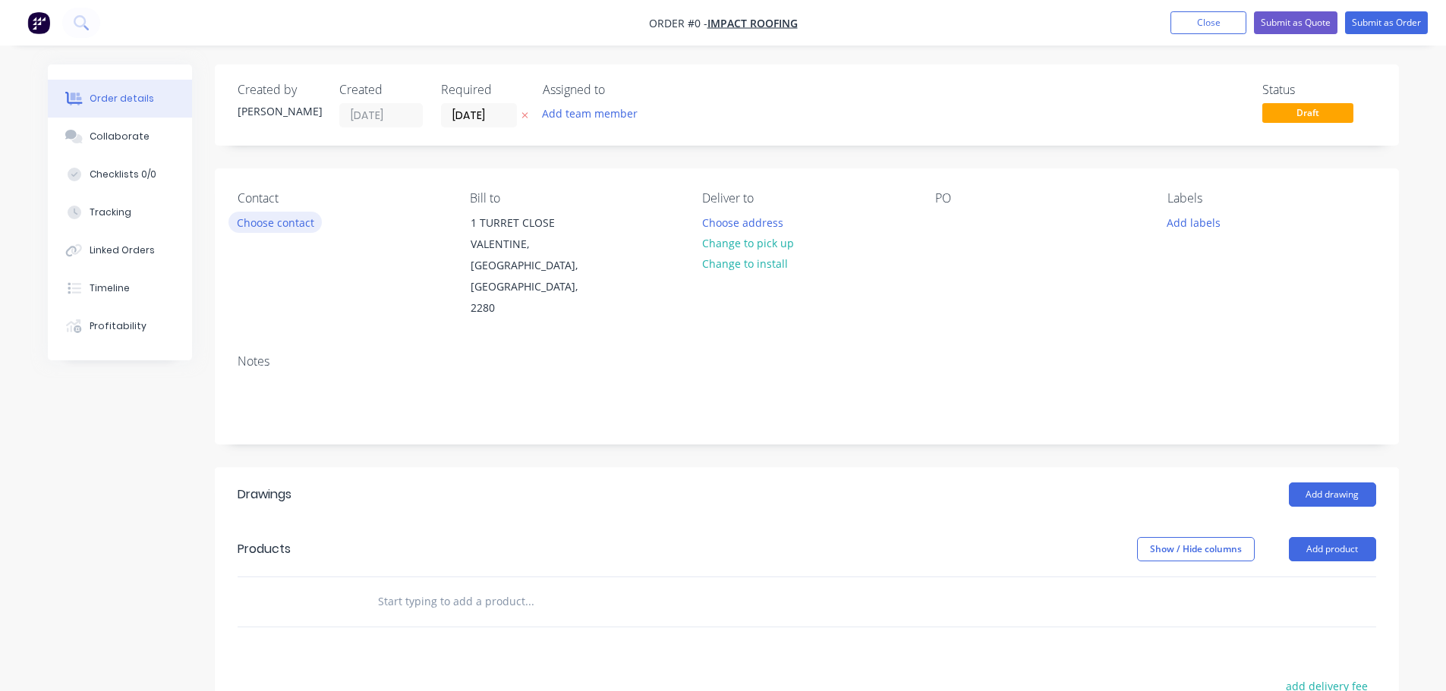
click at [282, 232] on button "Choose contact" at bounding box center [274, 222] width 93 height 20
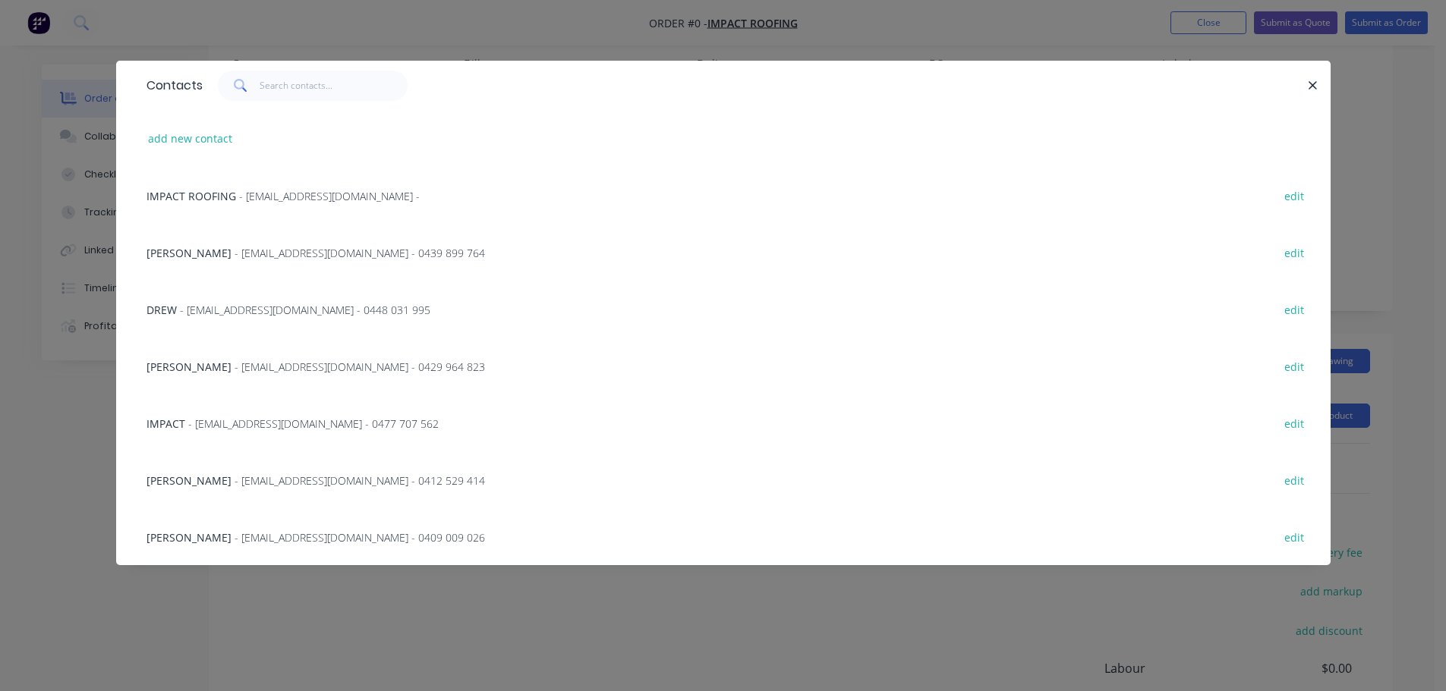
scroll to position [247, 0]
click at [200, 357] on div "[PERSON_NAME] - [EMAIL_ADDRESS][DOMAIN_NAME] - 0429 964 823 edit" at bounding box center [723, 366] width 1169 height 57
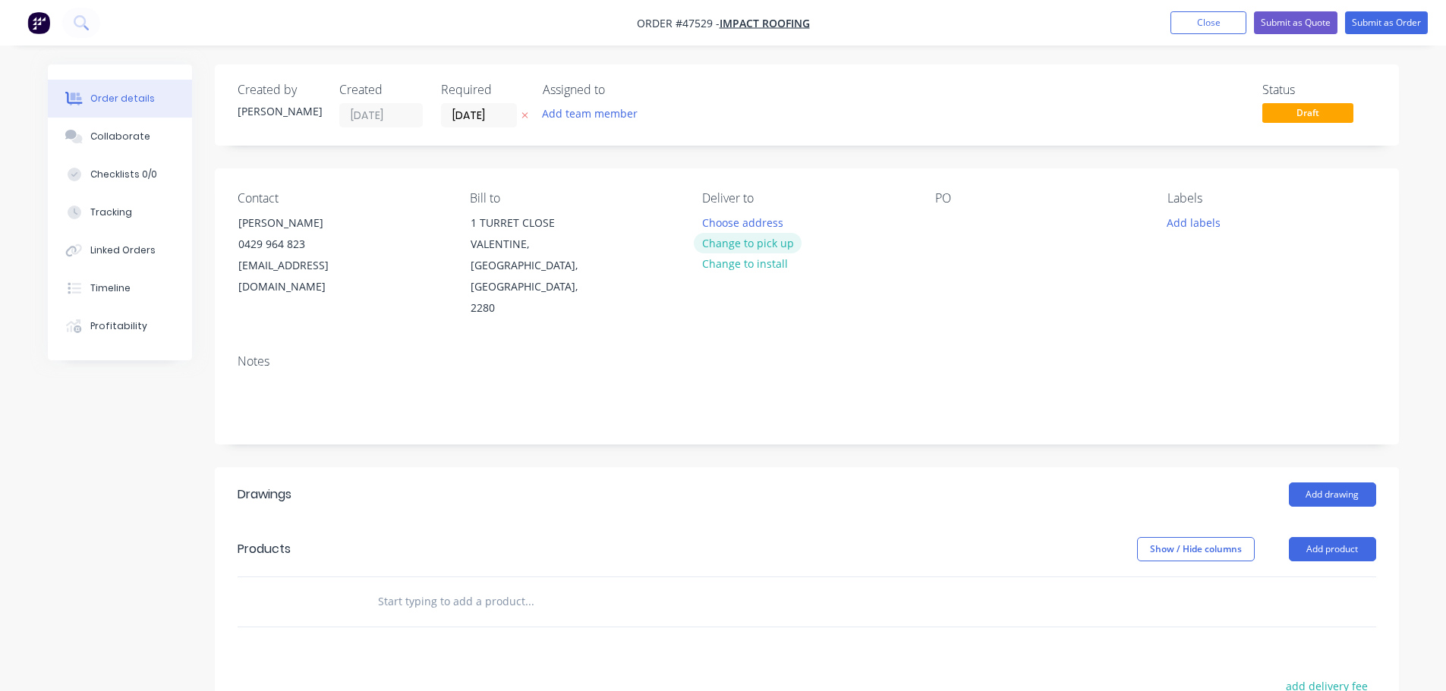
click at [729, 243] on button "Change to pick up" at bounding box center [748, 243] width 108 height 20
click at [713, 216] on div at bounding box center [714, 223] width 24 height 22
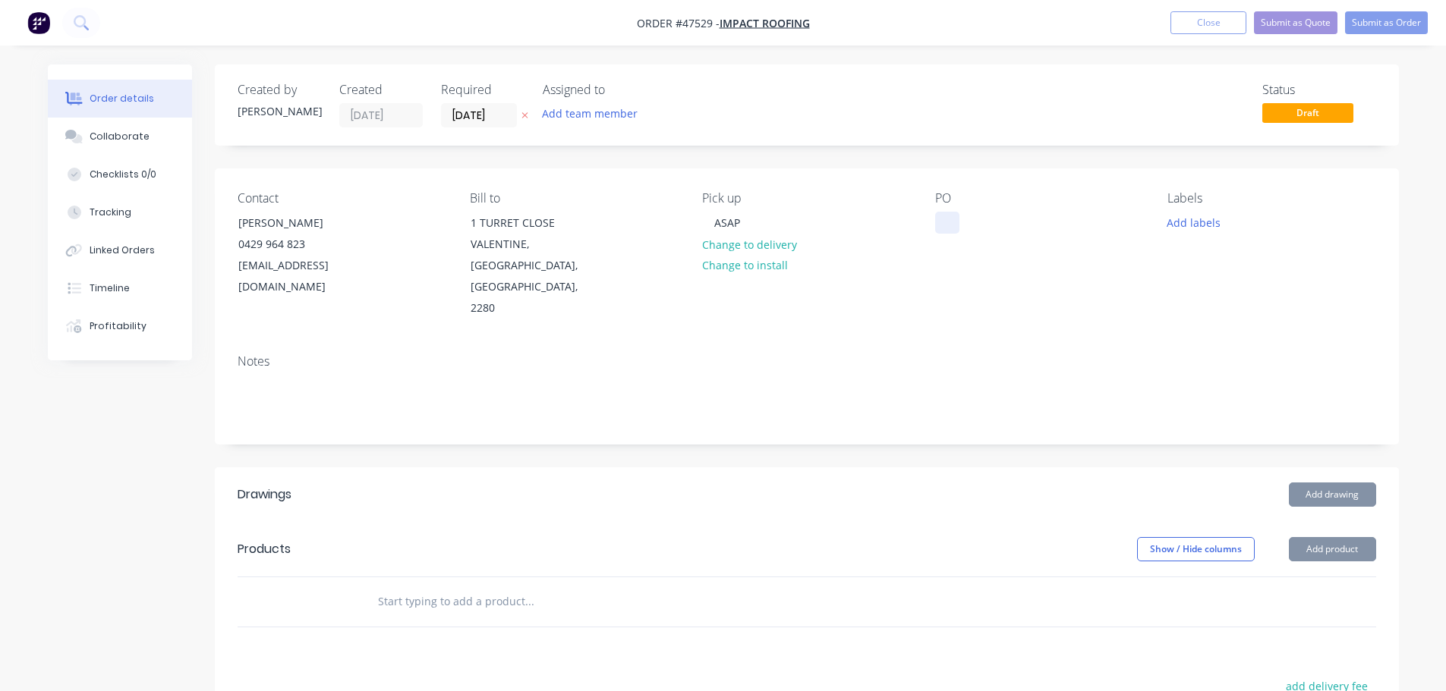
click at [945, 227] on div at bounding box center [947, 223] width 24 height 22
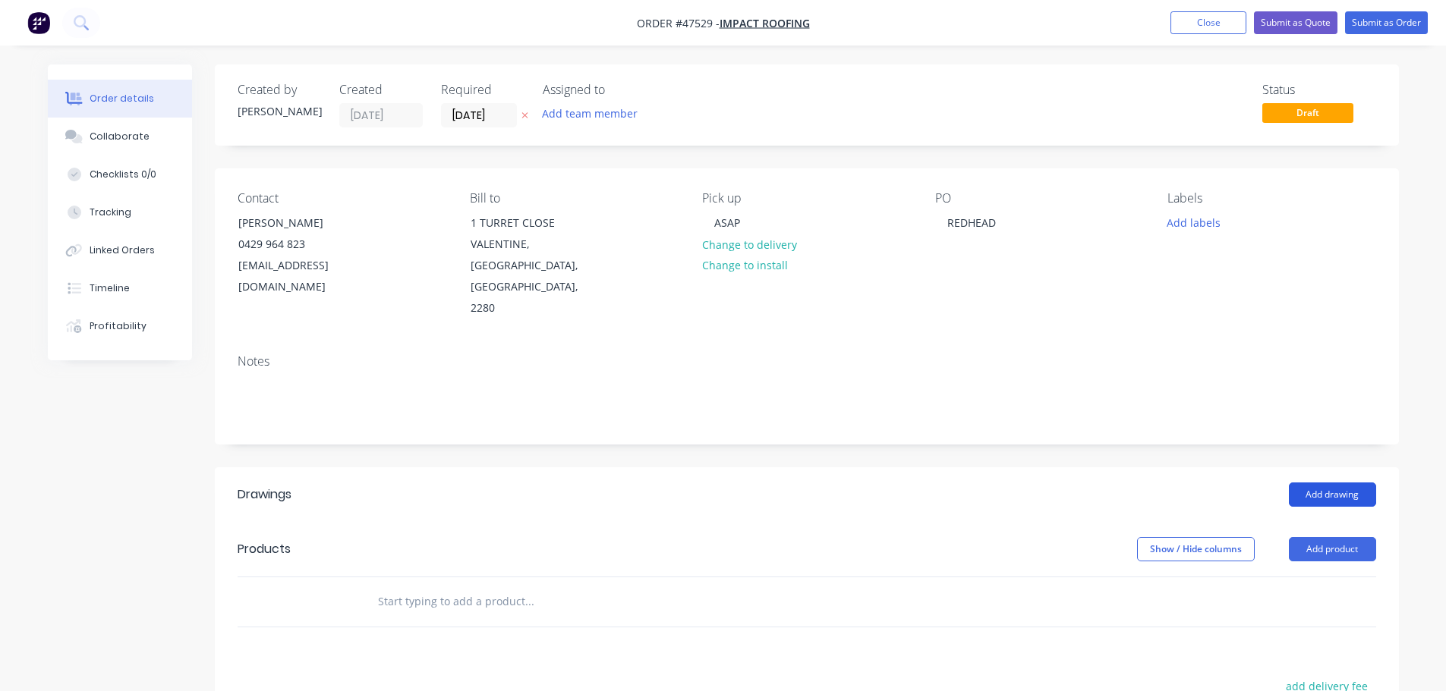
click at [1322, 483] on button "Add drawing" at bounding box center [1332, 495] width 87 height 24
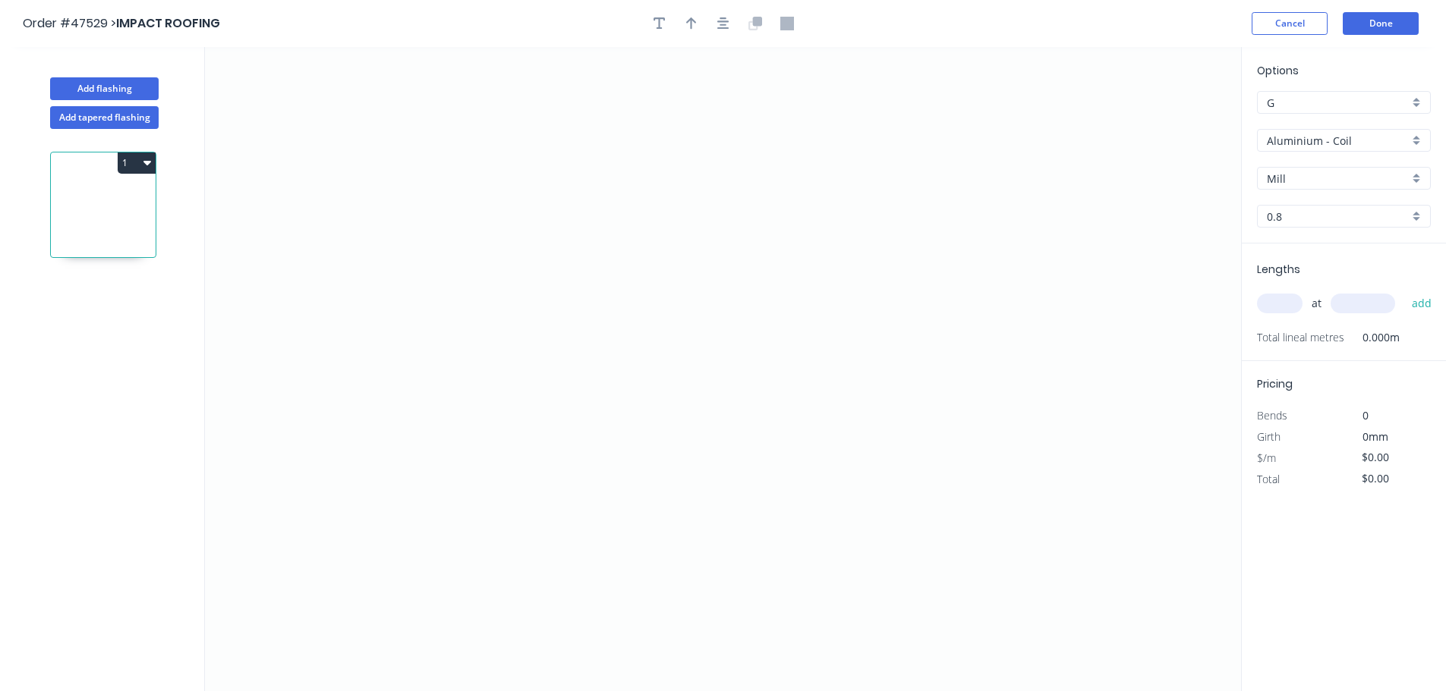
drag, startPoint x: 1349, startPoint y: 146, endPoint x: 1326, endPoint y: 140, distance: 23.4
click at [1347, 146] on input "Aluminium - Coil" at bounding box center [1338, 141] width 142 height 16
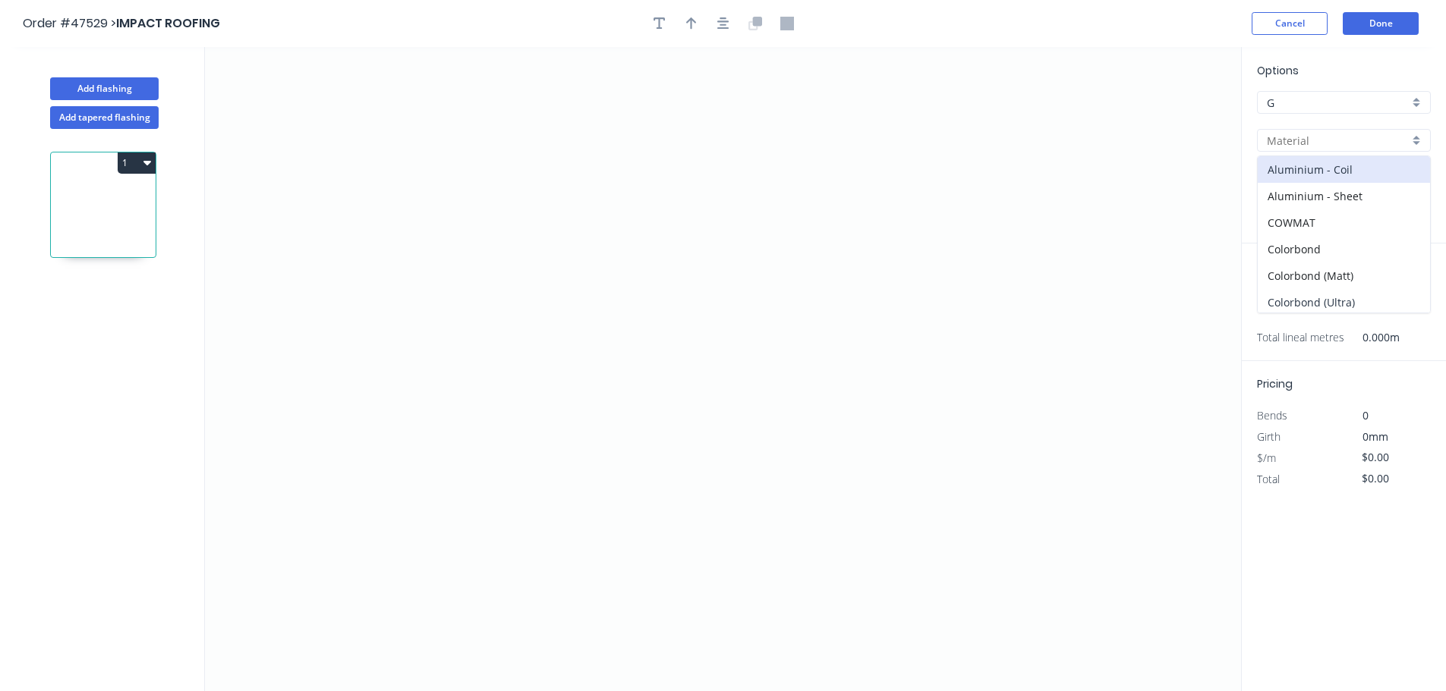
click at [1334, 307] on div "Colorbond (Ultra)" at bounding box center [1344, 302] width 172 height 27
type input "Colorbond (Ultra)"
type input "Dune"
type input "0.55"
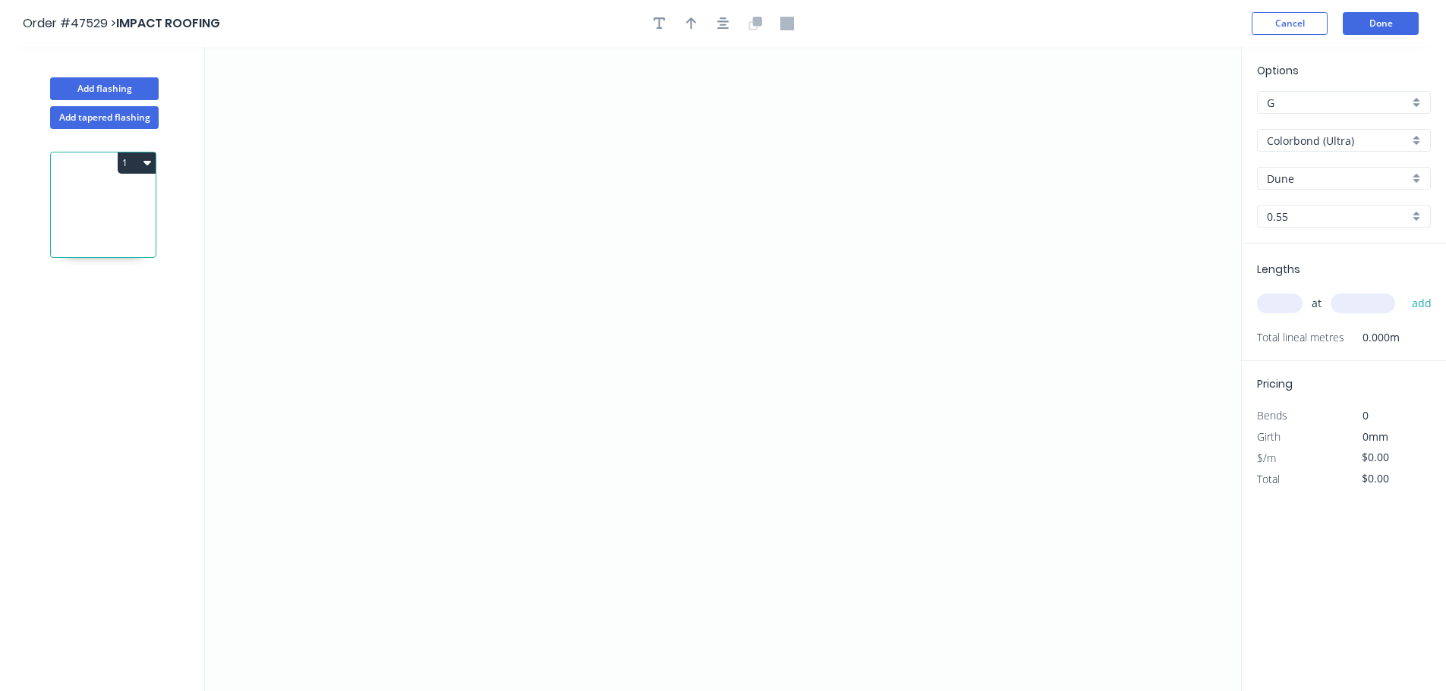
click at [1309, 184] on input "Dune" at bounding box center [1338, 179] width 142 height 16
click at [1309, 239] on div "Monument" at bounding box center [1344, 234] width 172 height 27
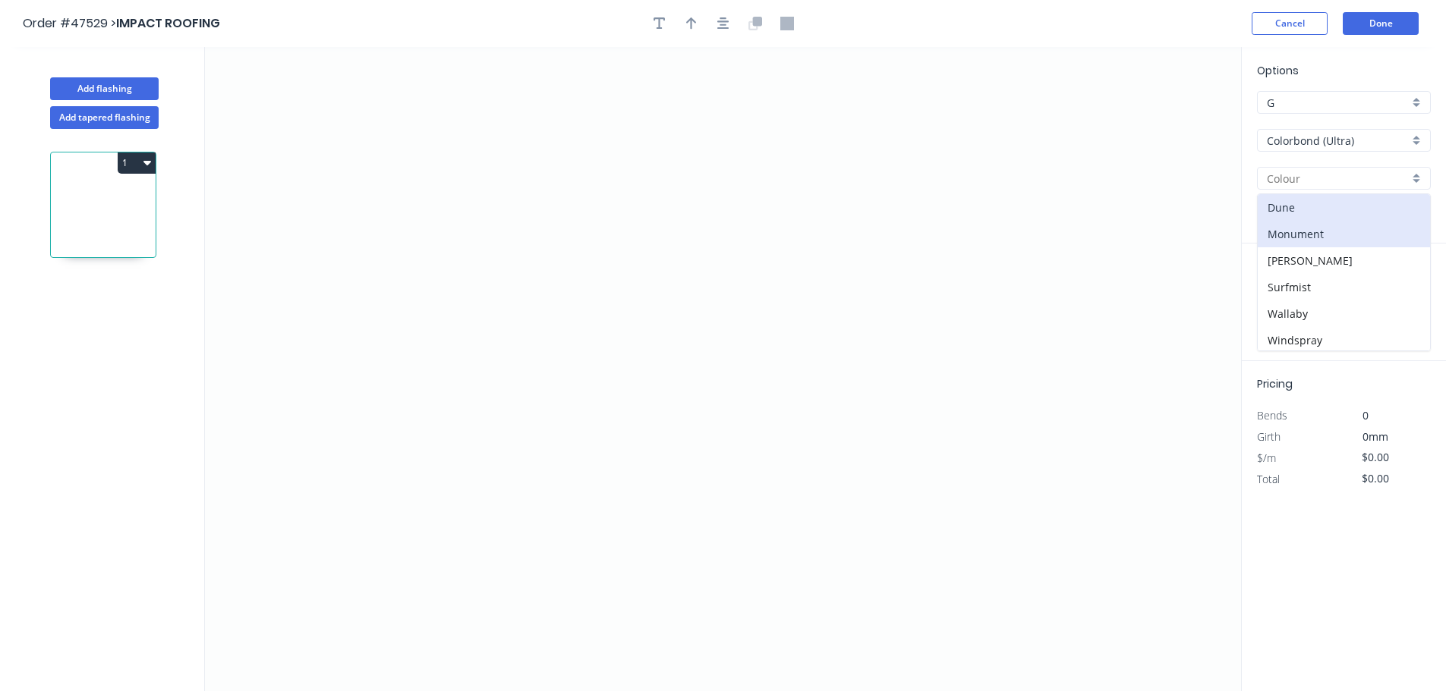
type input "Monument"
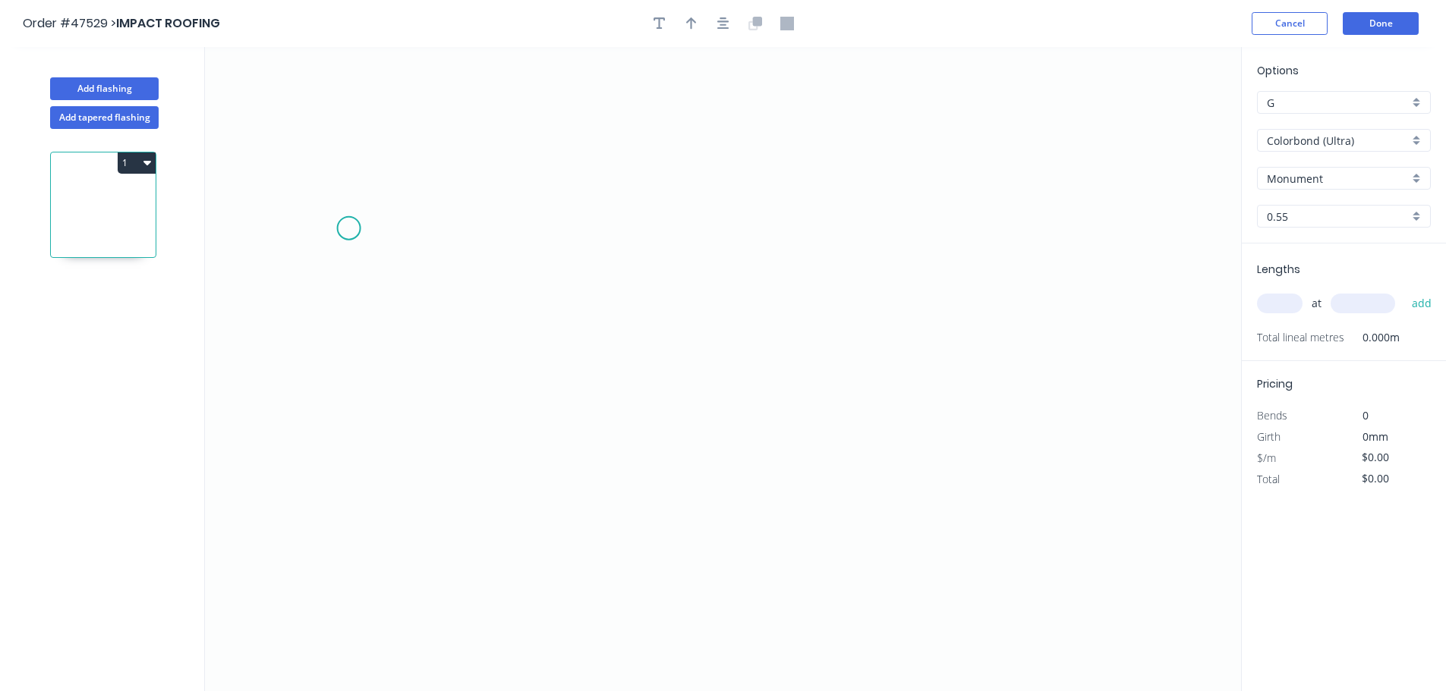
click at [348, 228] on icon "0" at bounding box center [723, 369] width 1036 height 644
click at [351, 391] on icon "0" at bounding box center [723, 369] width 1036 height 644
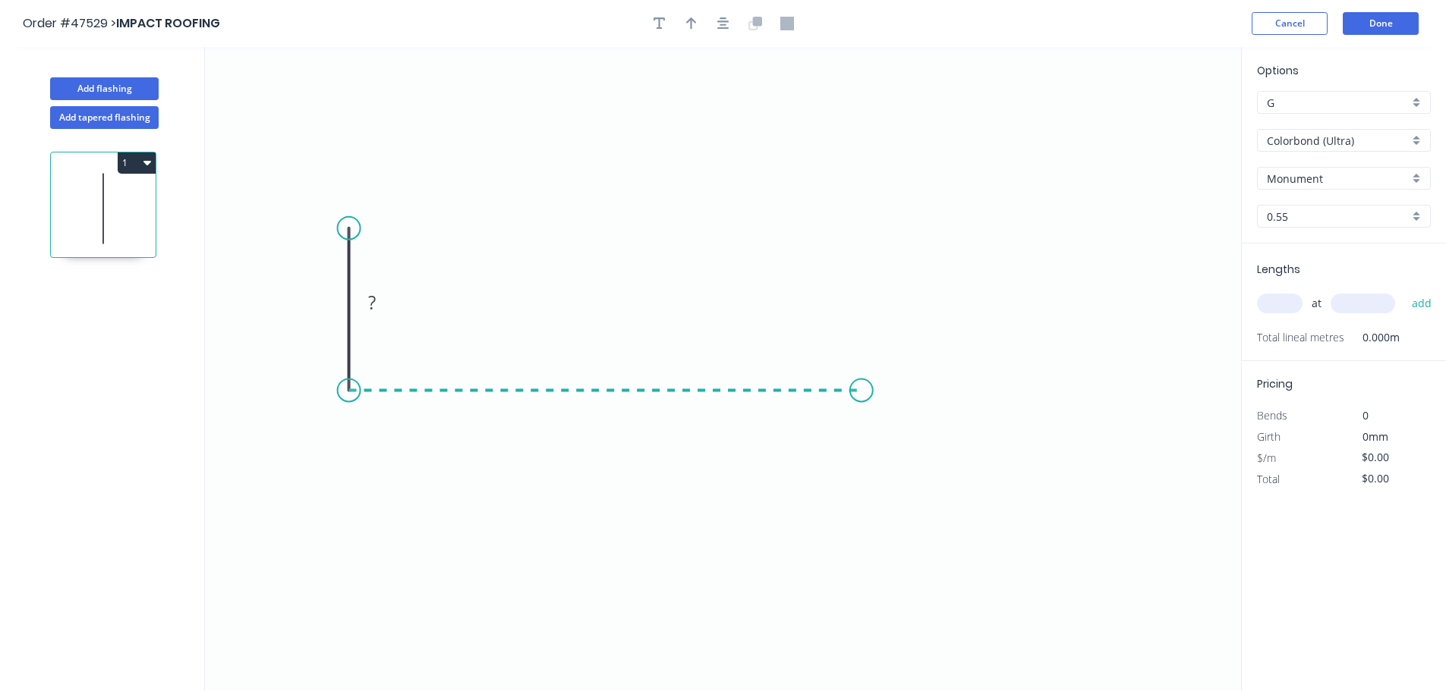
click at [866, 417] on icon "0 ?" at bounding box center [723, 369] width 1036 height 644
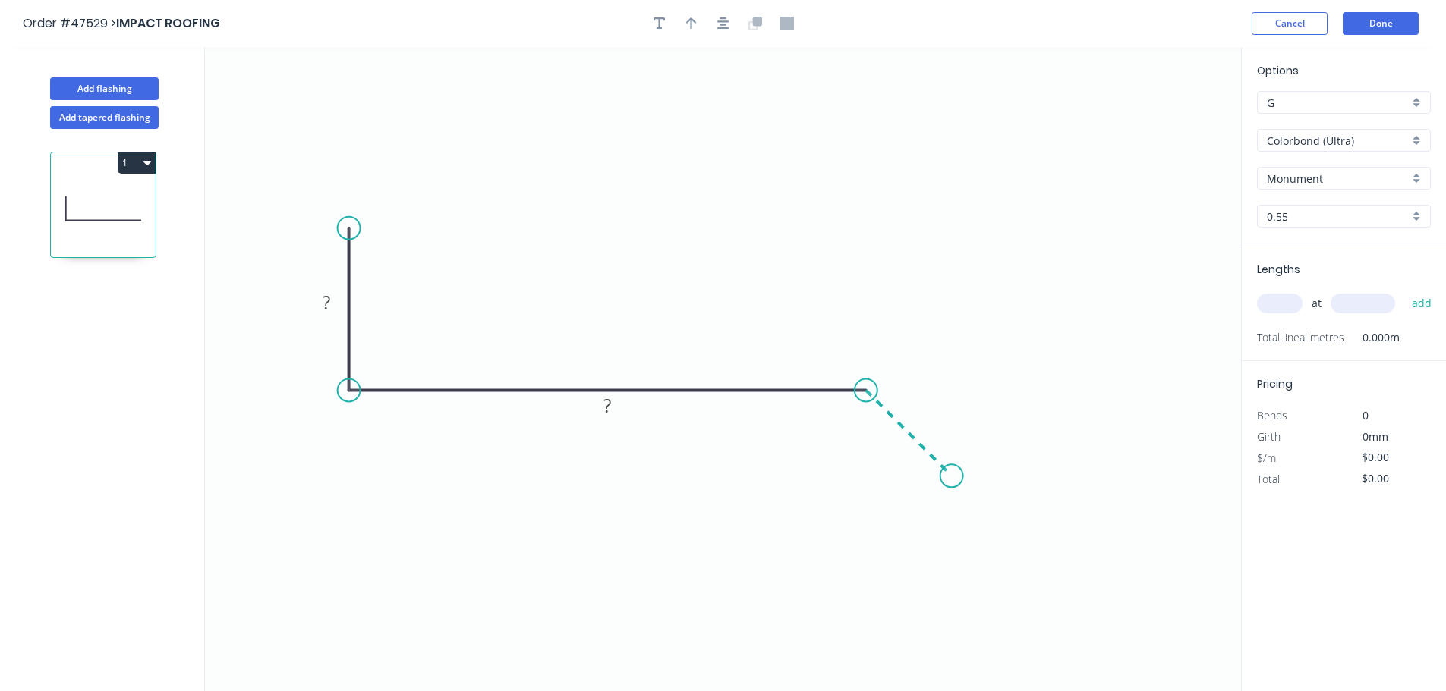
drag, startPoint x: 952, startPoint y: 476, endPoint x: 778, endPoint y: 29, distance: 479.7
click at [952, 475] on icon "0 ? ?" at bounding box center [723, 369] width 1036 height 644
click at [327, 297] on tspan "?" at bounding box center [327, 302] width 8 height 25
click at [693, 24] on icon "button" at bounding box center [691, 24] width 11 height 14
type input "$28.75"
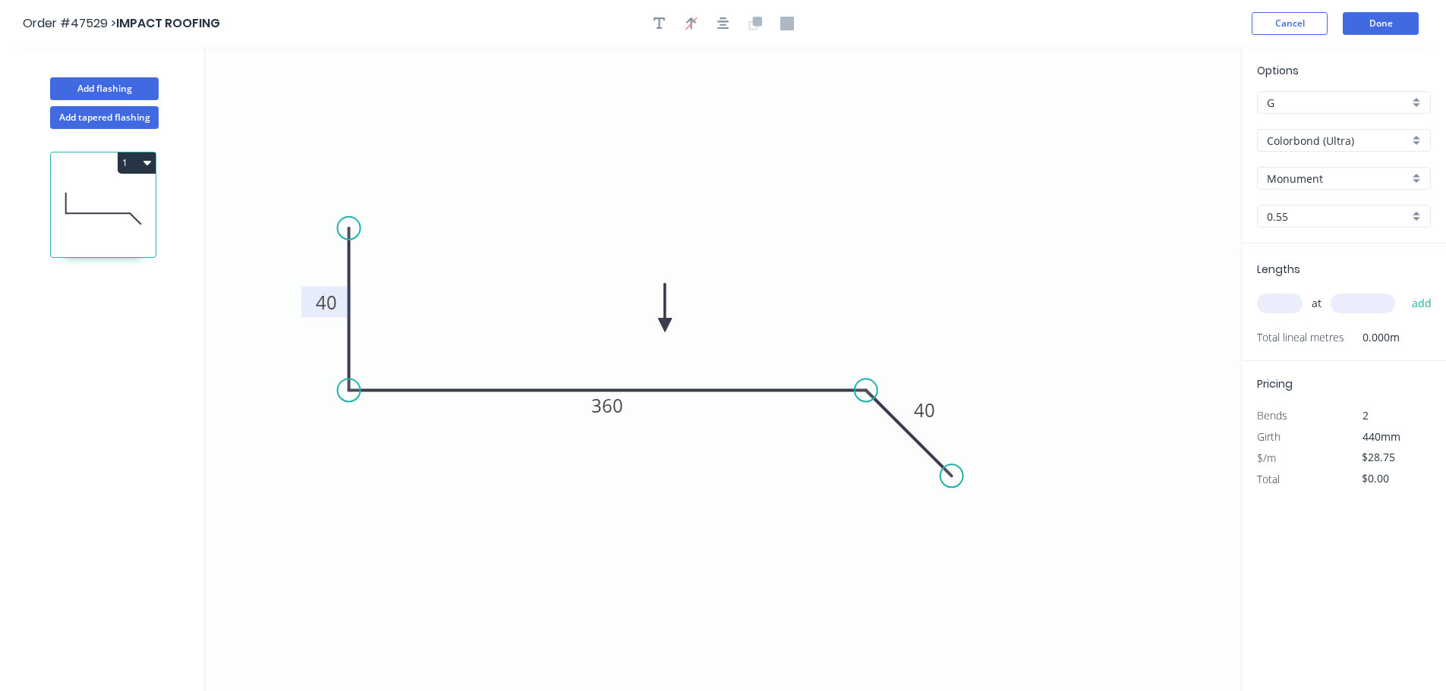
drag, startPoint x: 1168, startPoint y: 119, endPoint x: 679, endPoint y: 323, distance: 530.1
click at [664, 328] on icon at bounding box center [665, 308] width 14 height 49
click at [1279, 304] on input "text" at bounding box center [1280, 304] width 46 height 20
type input "1"
type input "3900"
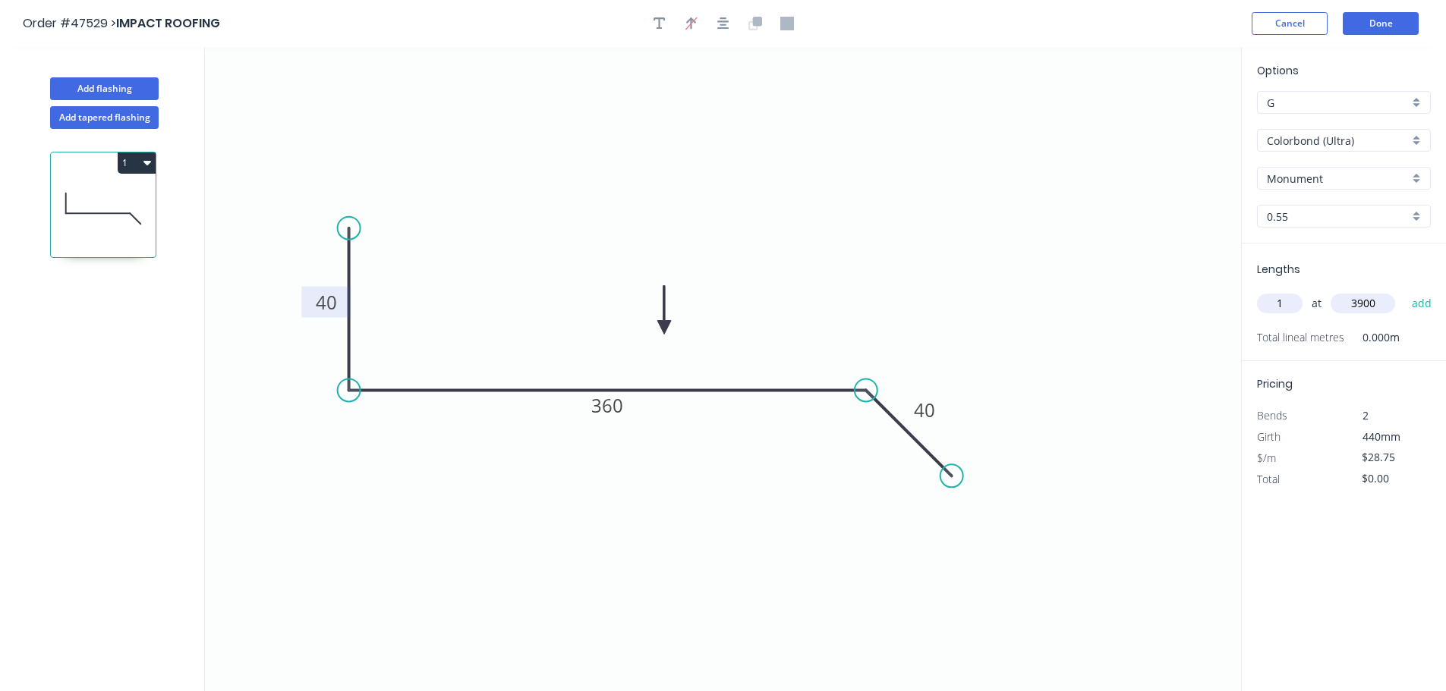
click at [1404, 291] on button "add" at bounding box center [1422, 304] width 36 height 26
type input "$112.13"
click at [1356, 28] on button "Done" at bounding box center [1381, 23] width 76 height 23
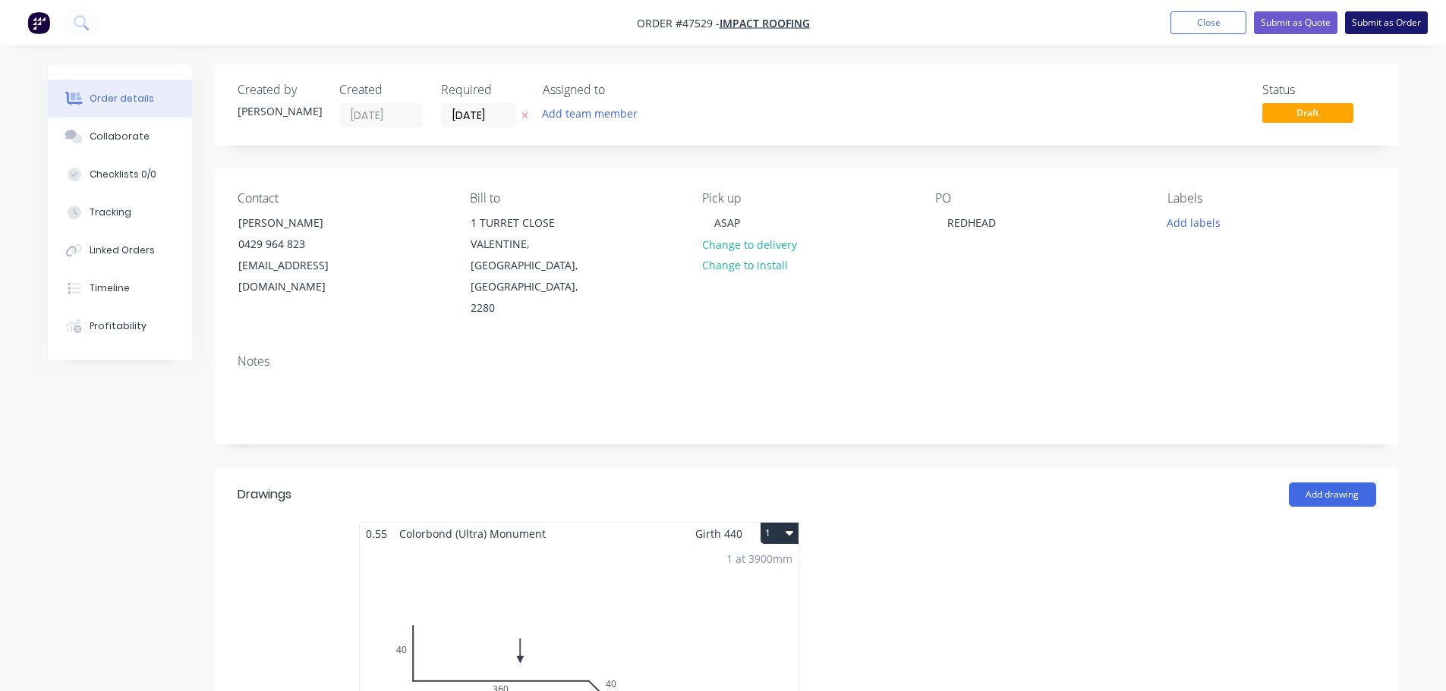
click at [1375, 17] on button "Submit as Order" at bounding box center [1386, 22] width 83 height 23
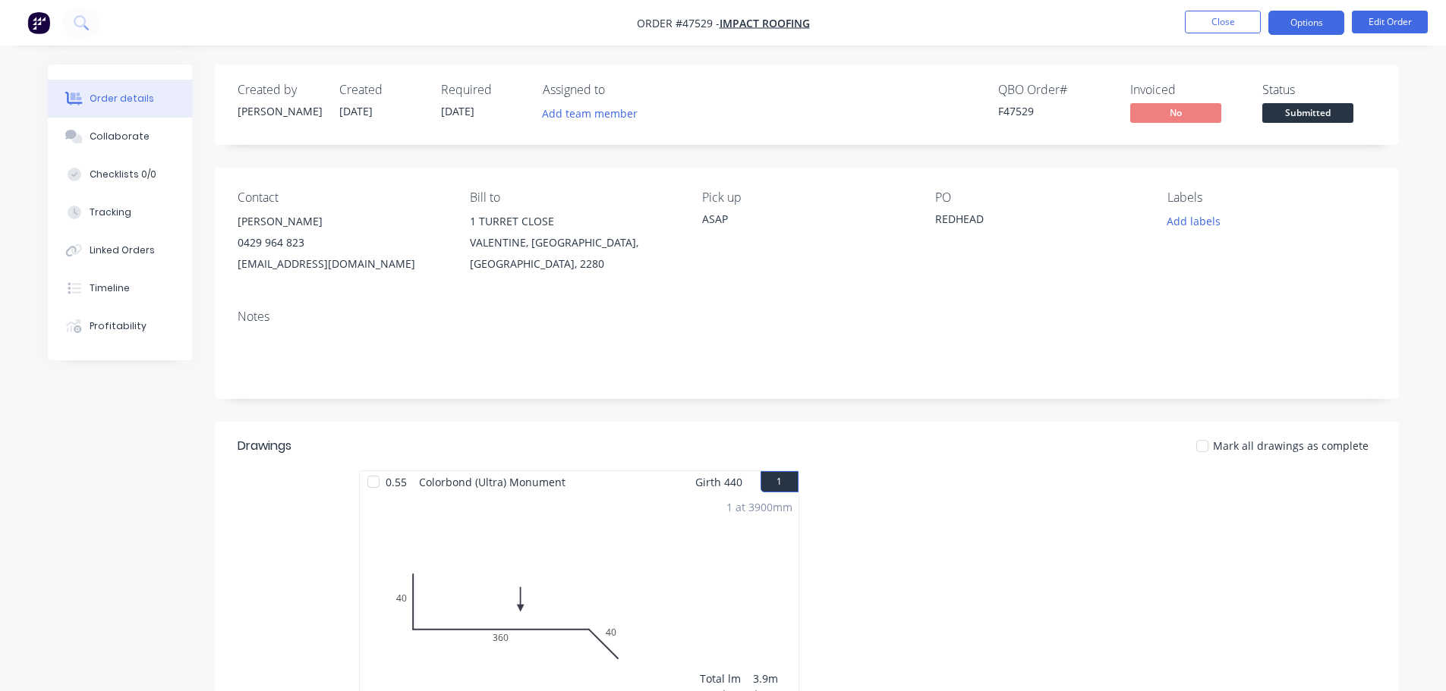
click at [1314, 24] on button "Options" at bounding box center [1306, 23] width 76 height 24
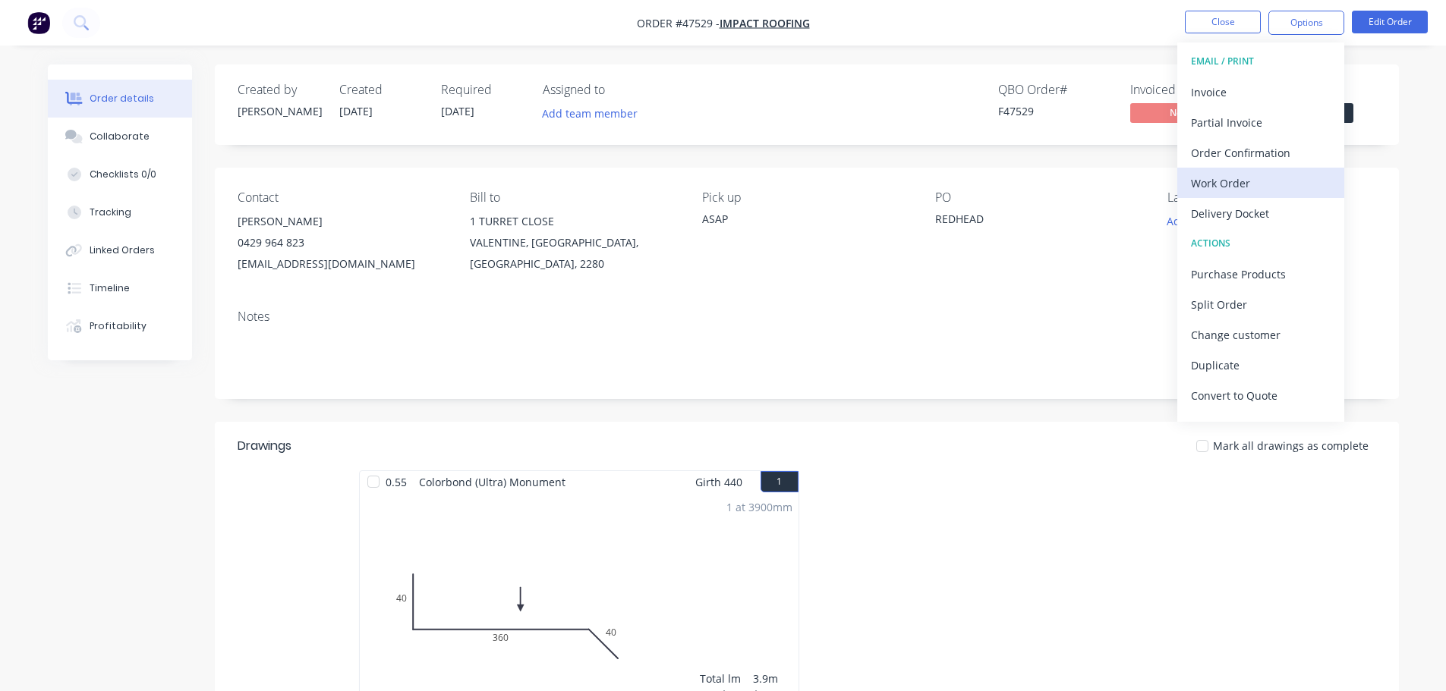
click at [1263, 182] on div "Work Order" at bounding box center [1261, 183] width 140 height 22
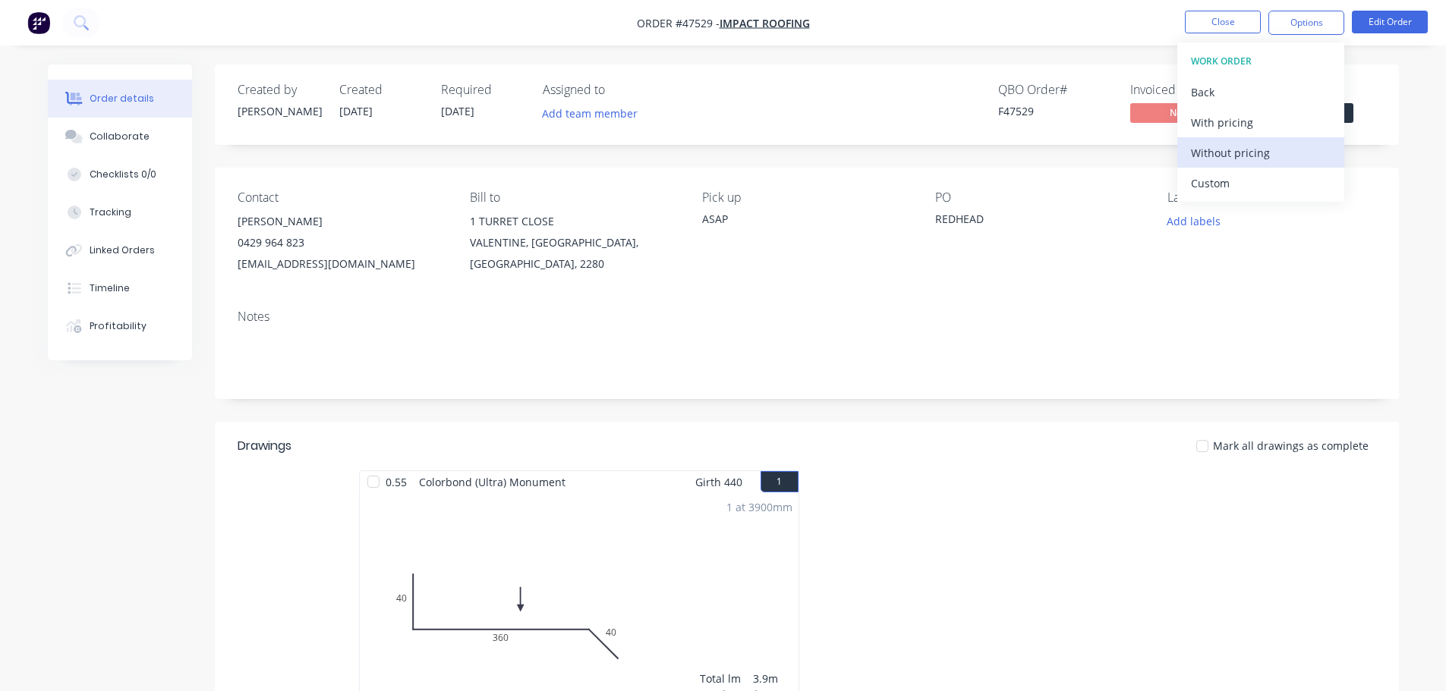
click at [1268, 159] on div "Without pricing" at bounding box center [1261, 153] width 140 height 22
click at [1397, 78] on div "Created by [PERSON_NAME] Created [DATE] Required [DATE] Assigned to Add team me…" at bounding box center [807, 105] width 1184 height 80
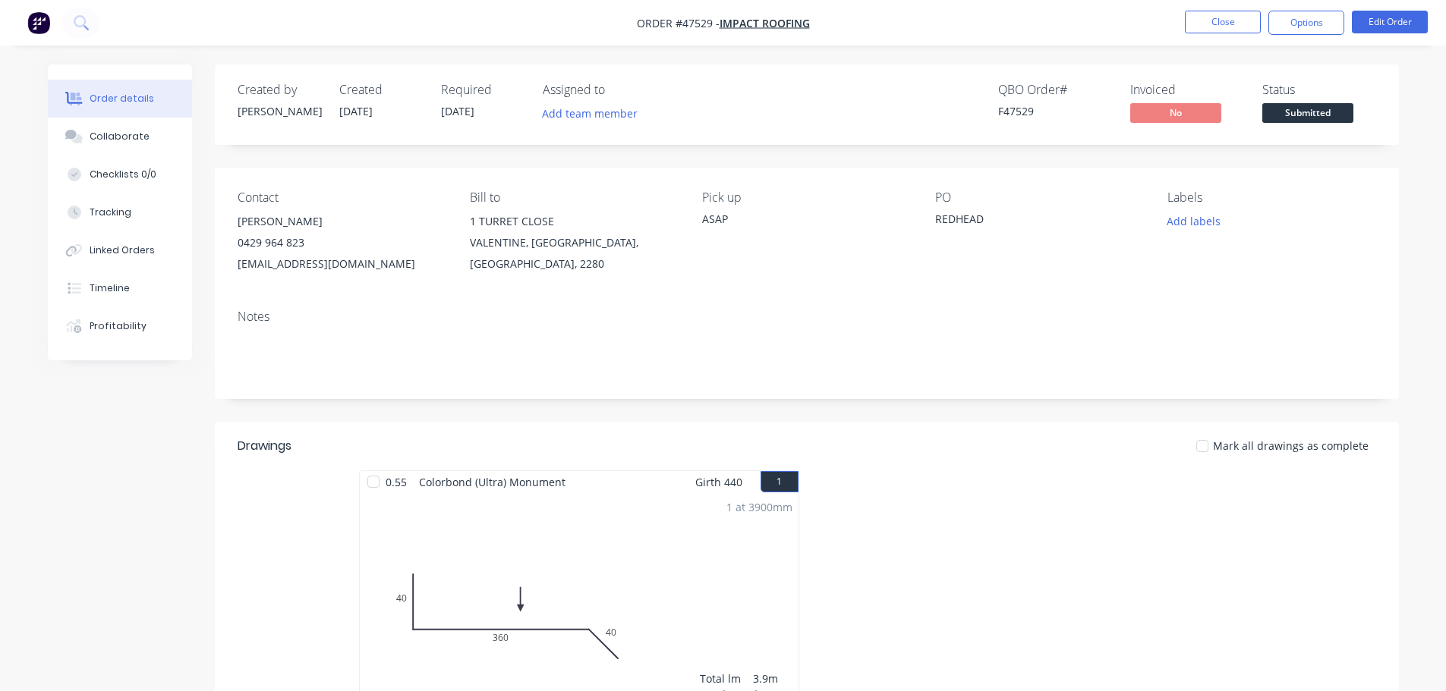
click at [1331, 101] on div "Status Submitted" at bounding box center [1319, 105] width 114 height 44
click at [1327, 107] on span "Submitted" at bounding box center [1307, 112] width 91 height 19
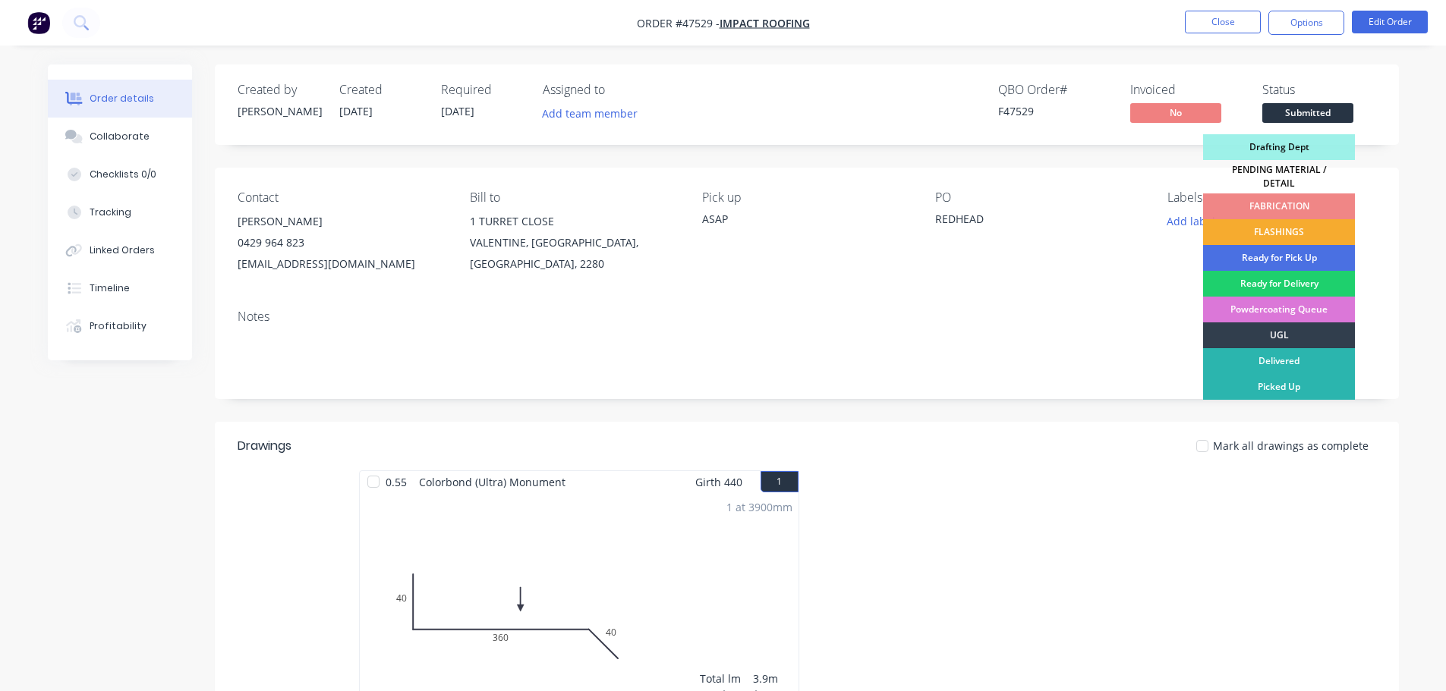
click at [1306, 219] on div "FLASHINGS" at bounding box center [1279, 232] width 152 height 26
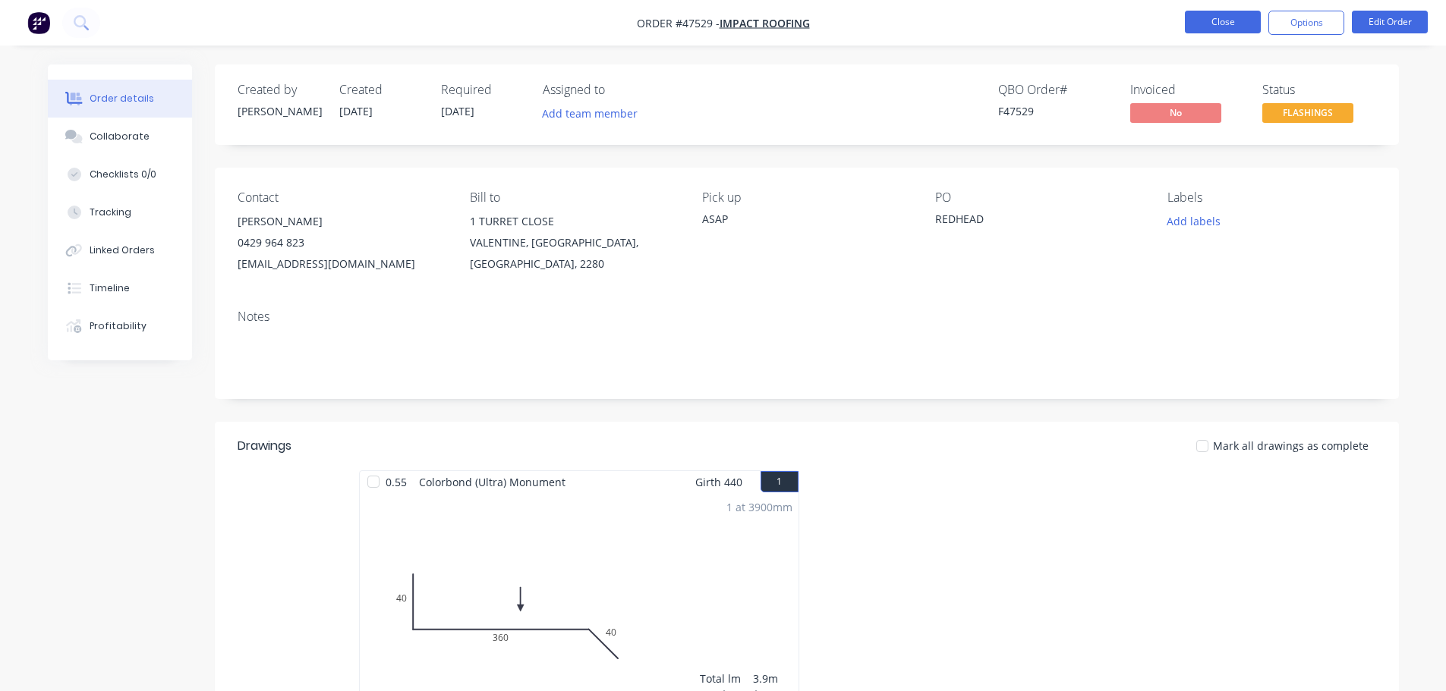
click at [1201, 27] on button "Close" at bounding box center [1223, 22] width 76 height 23
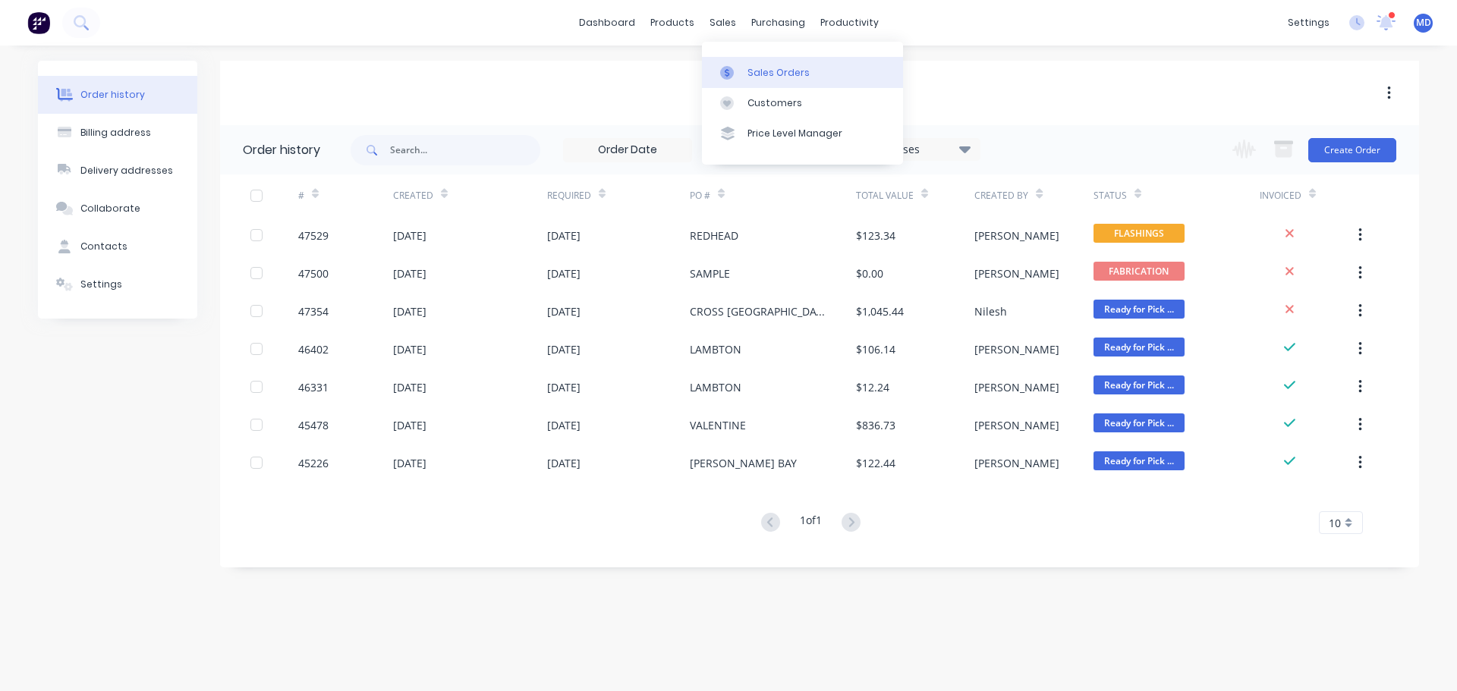
click at [755, 70] on div "Sales Orders" at bounding box center [779, 73] width 62 height 14
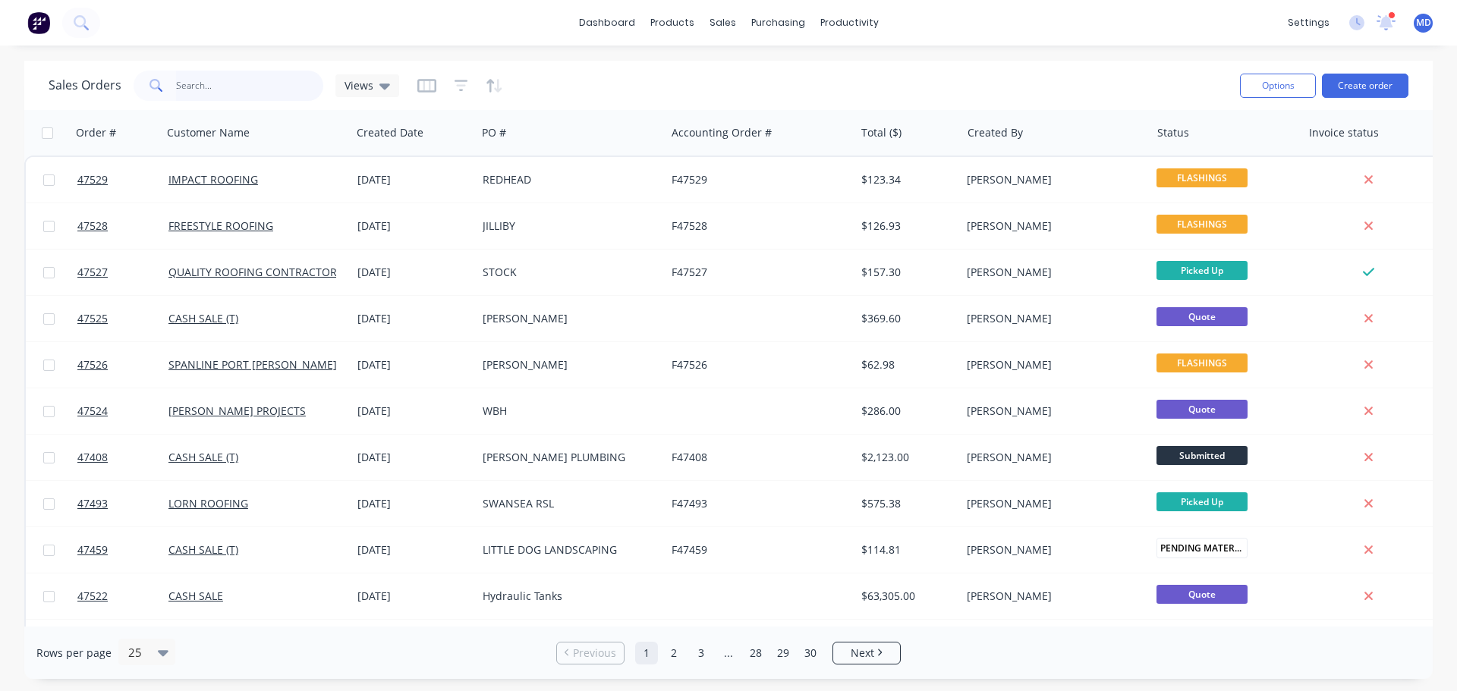
click at [226, 79] on input "text" at bounding box center [250, 86] width 148 height 30
click at [269, 74] on input "text" at bounding box center [250, 86] width 148 height 30
click at [1361, 83] on button "Create order" at bounding box center [1365, 86] width 87 height 24
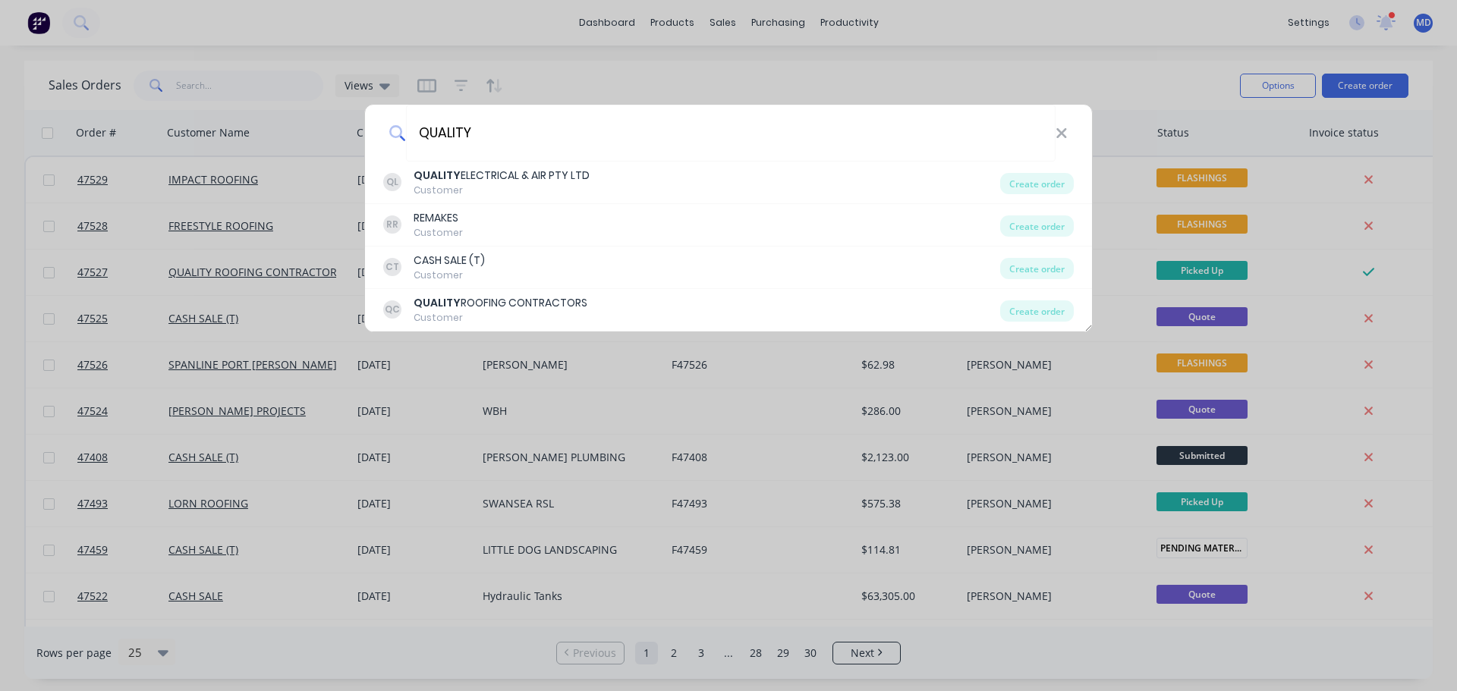
type input "QUALITY"
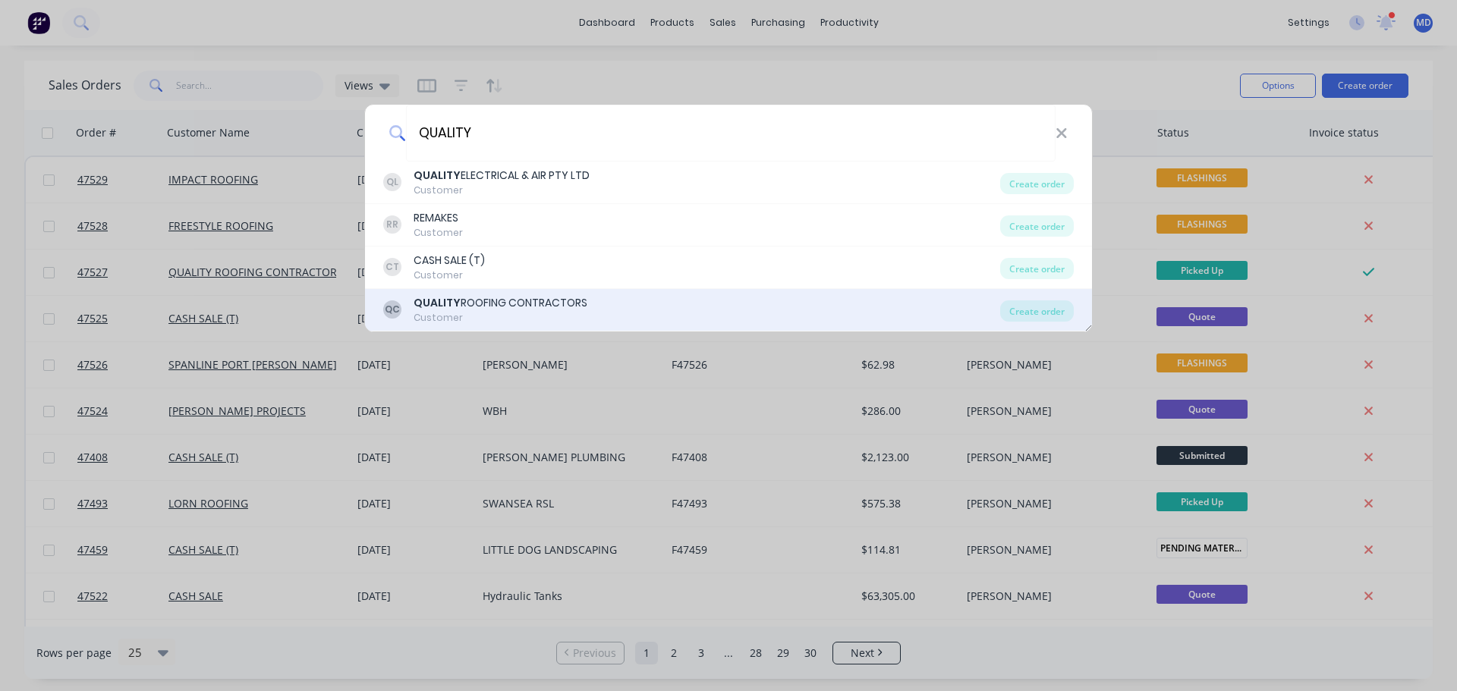
click at [520, 301] on div "QUALITY ROOFING CONTRACTORS" at bounding box center [501, 303] width 174 height 16
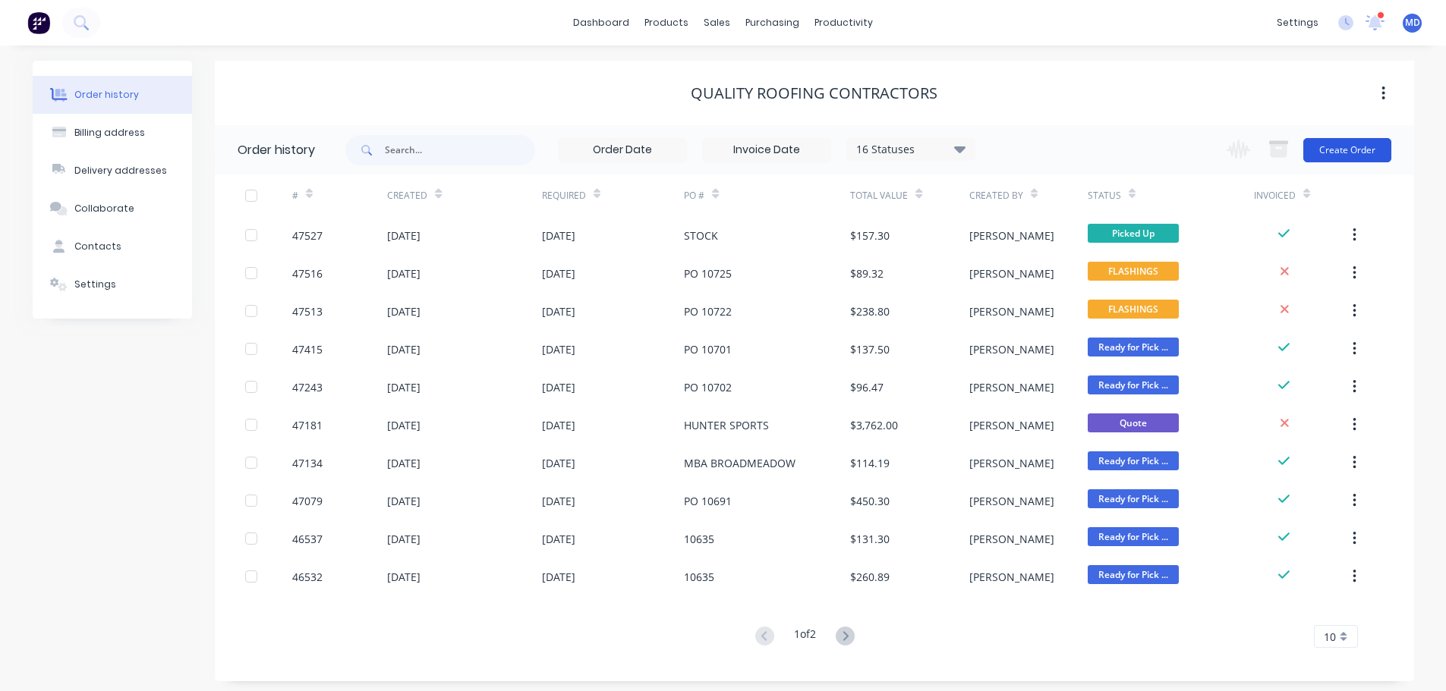
click at [1359, 151] on button "Create Order" at bounding box center [1347, 150] width 88 height 24
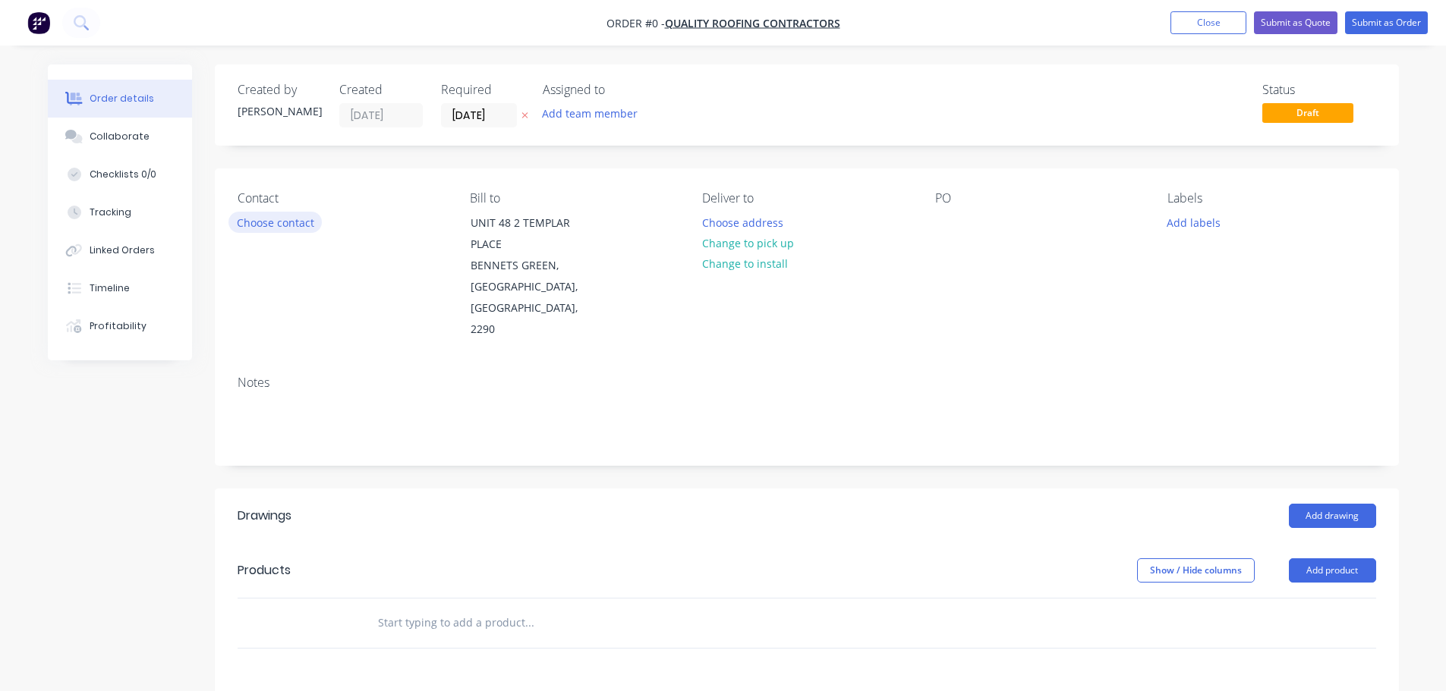
click at [261, 219] on button "Choose contact" at bounding box center [274, 222] width 93 height 20
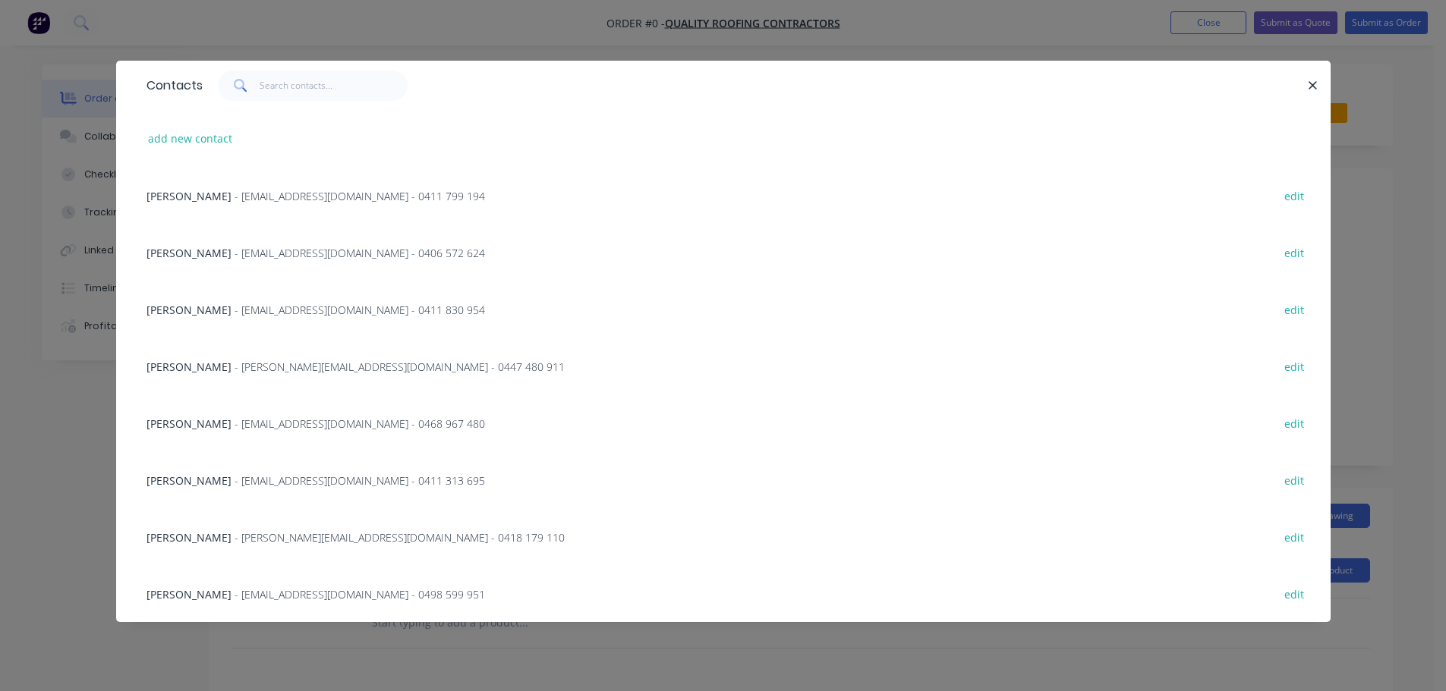
click at [199, 296] on div "[PERSON_NAME] - [EMAIL_ADDRESS][DOMAIN_NAME] - 0411 830 954 edit" at bounding box center [723, 309] width 1169 height 57
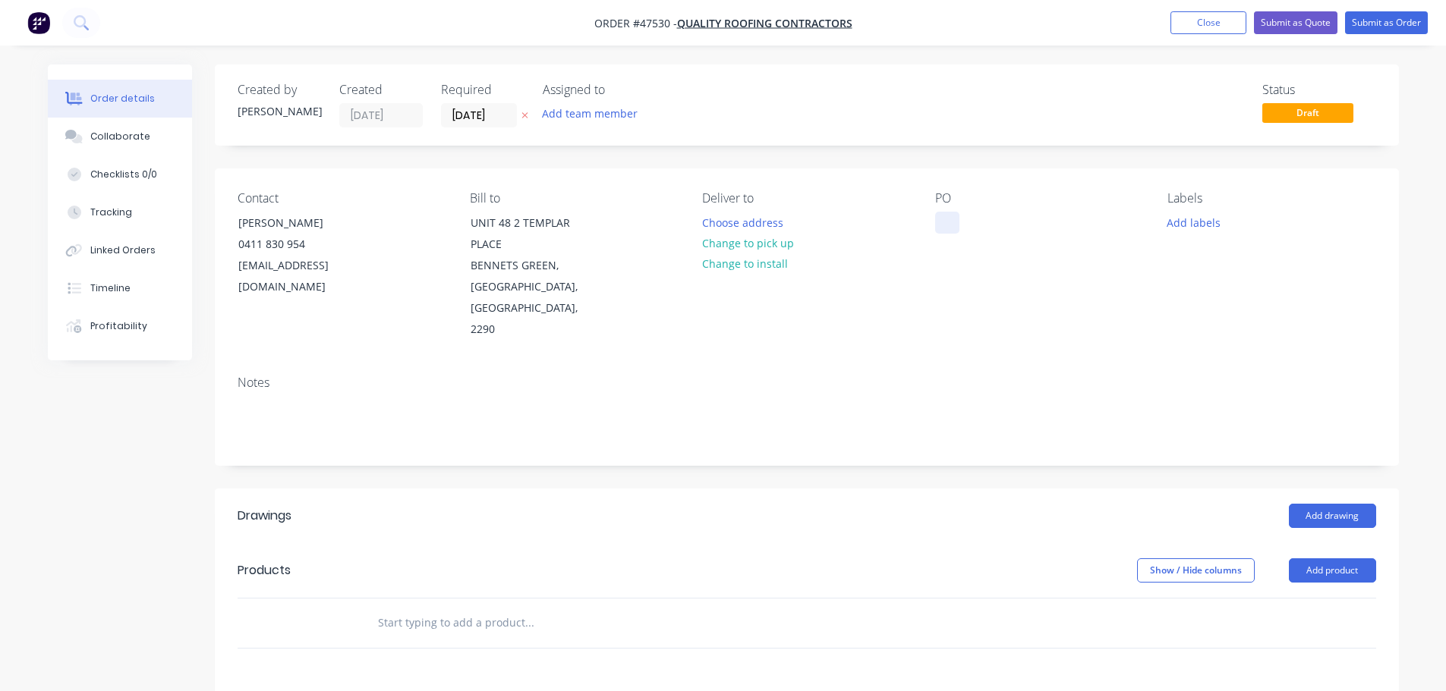
click at [728, 248] on button "Change to pick up" at bounding box center [748, 243] width 108 height 20
click at [946, 229] on div at bounding box center [947, 223] width 24 height 22
click at [1315, 559] on button "Add product" at bounding box center [1332, 571] width 87 height 24
click at [1309, 598] on div "Product catalogue" at bounding box center [1304, 609] width 117 height 22
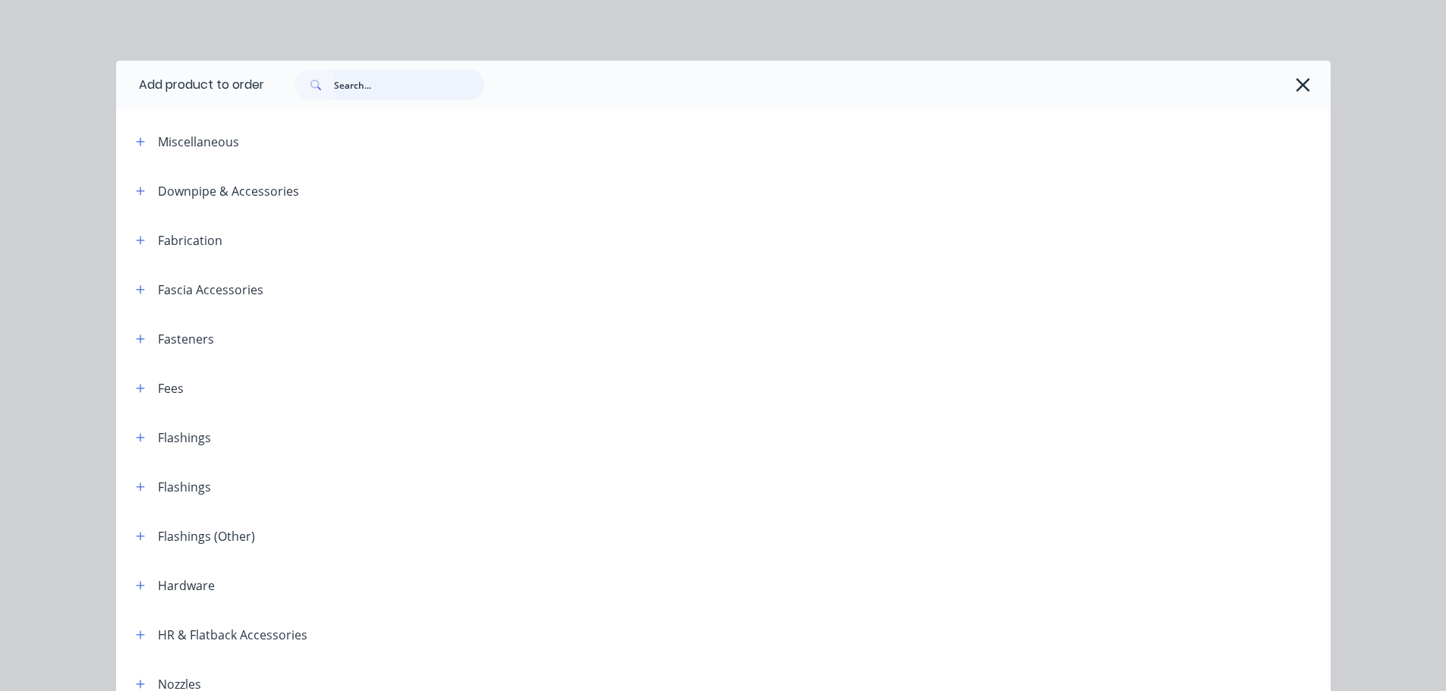
click at [354, 87] on input "text" at bounding box center [409, 85] width 150 height 30
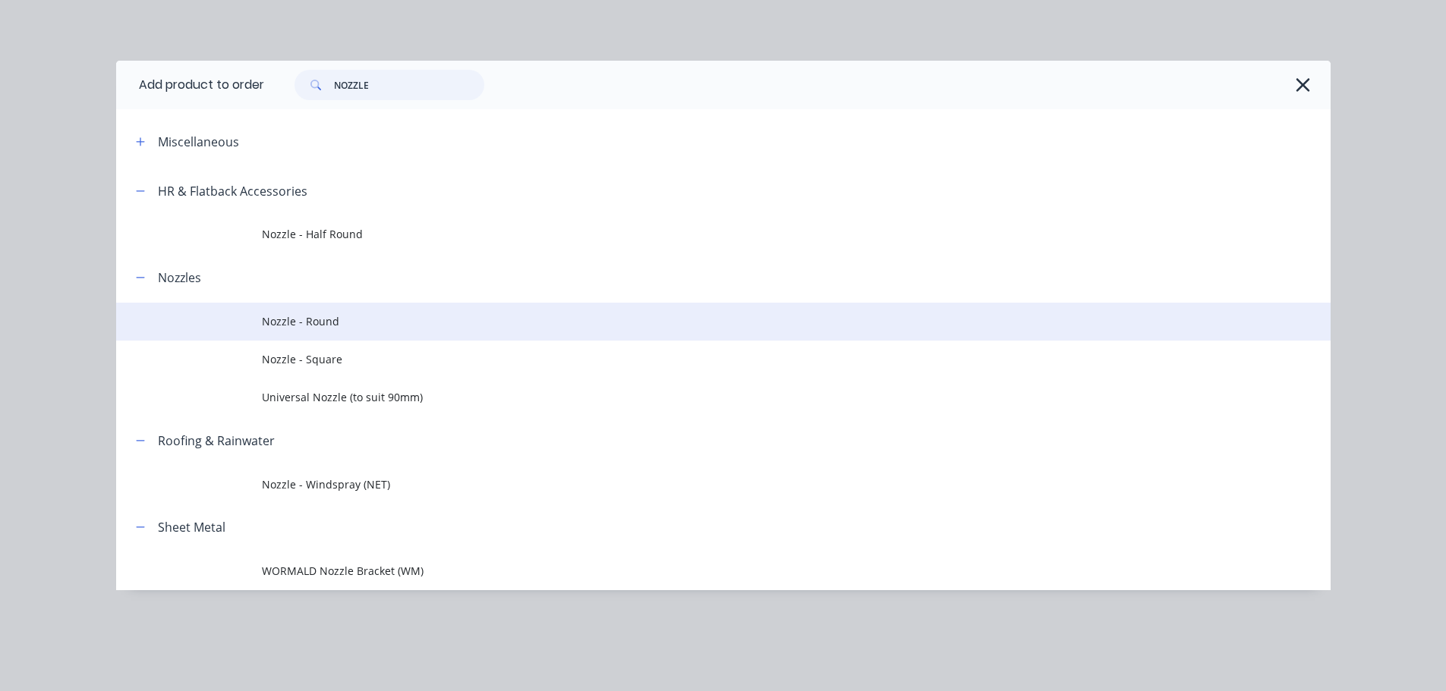
type input "NOZZLE"
drag, startPoint x: 284, startPoint y: 322, endPoint x: 282, endPoint y: 313, distance: 8.5
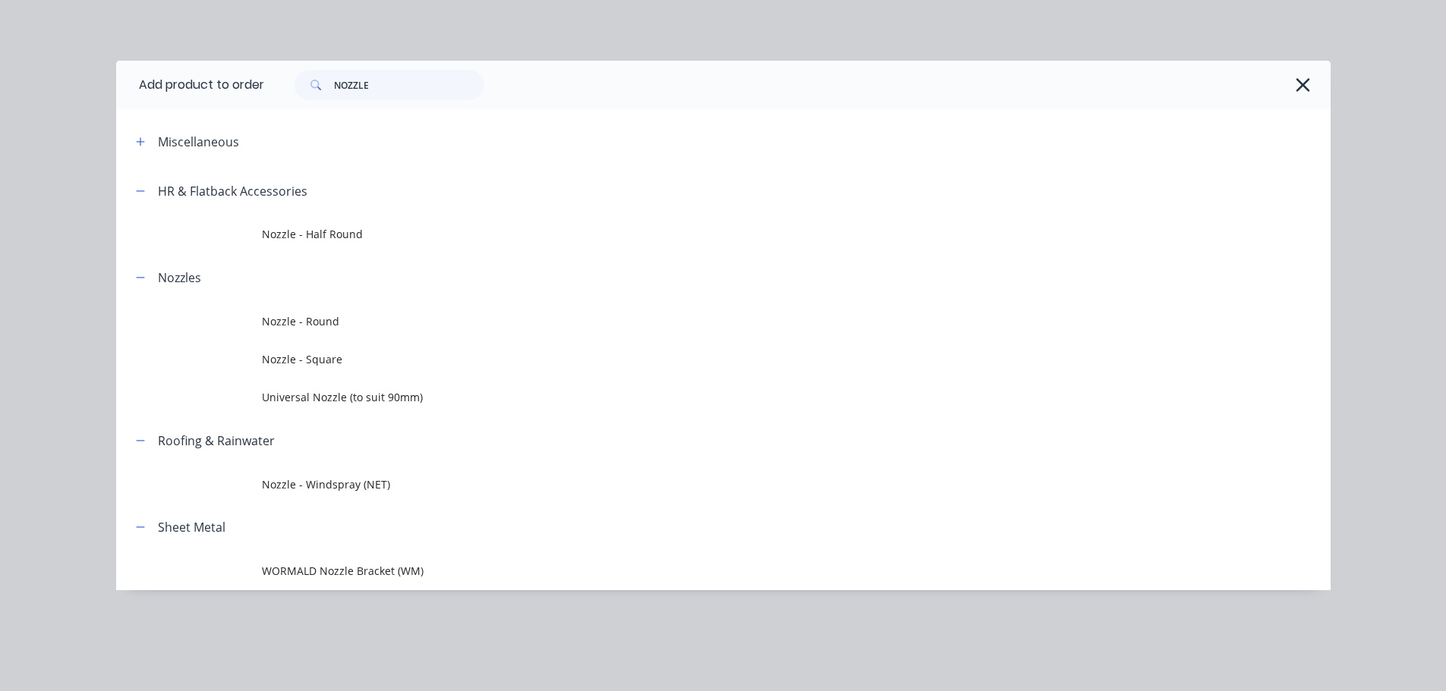
click at [285, 321] on span "Nozzle - Round" at bounding box center [689, 321] width 855 height 16
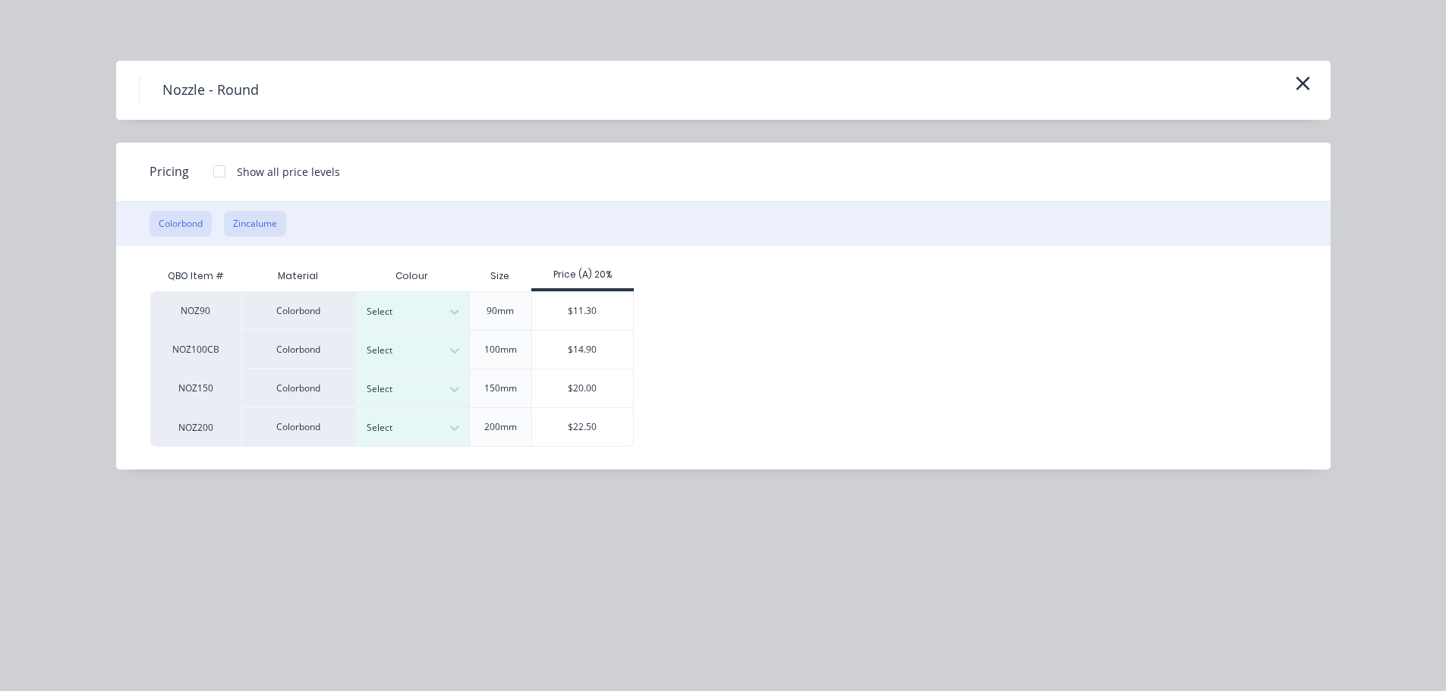
click at [249, 221] on button "Zincalume" at bounding box center [255, 224] width 62 height 26
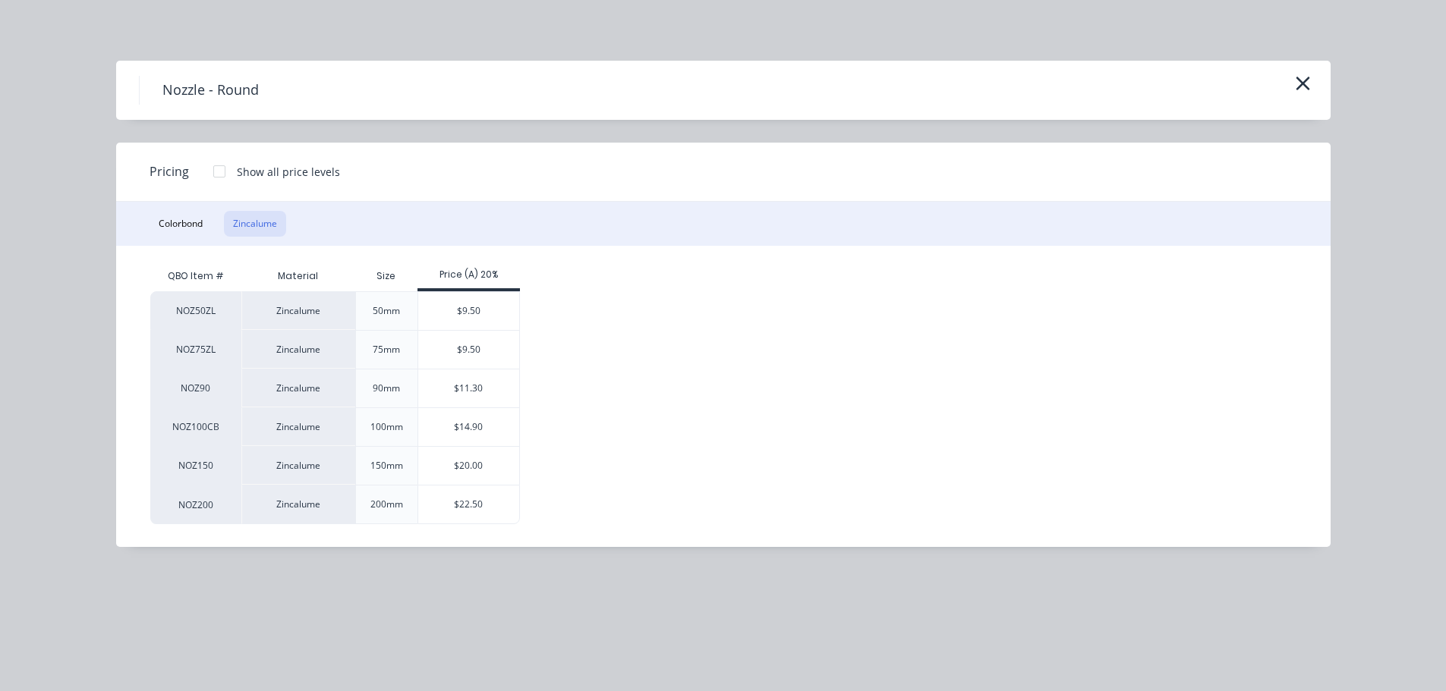
click at [458, 466] on div "$20.00" at bounding box center [468, 466] width 101 height 38
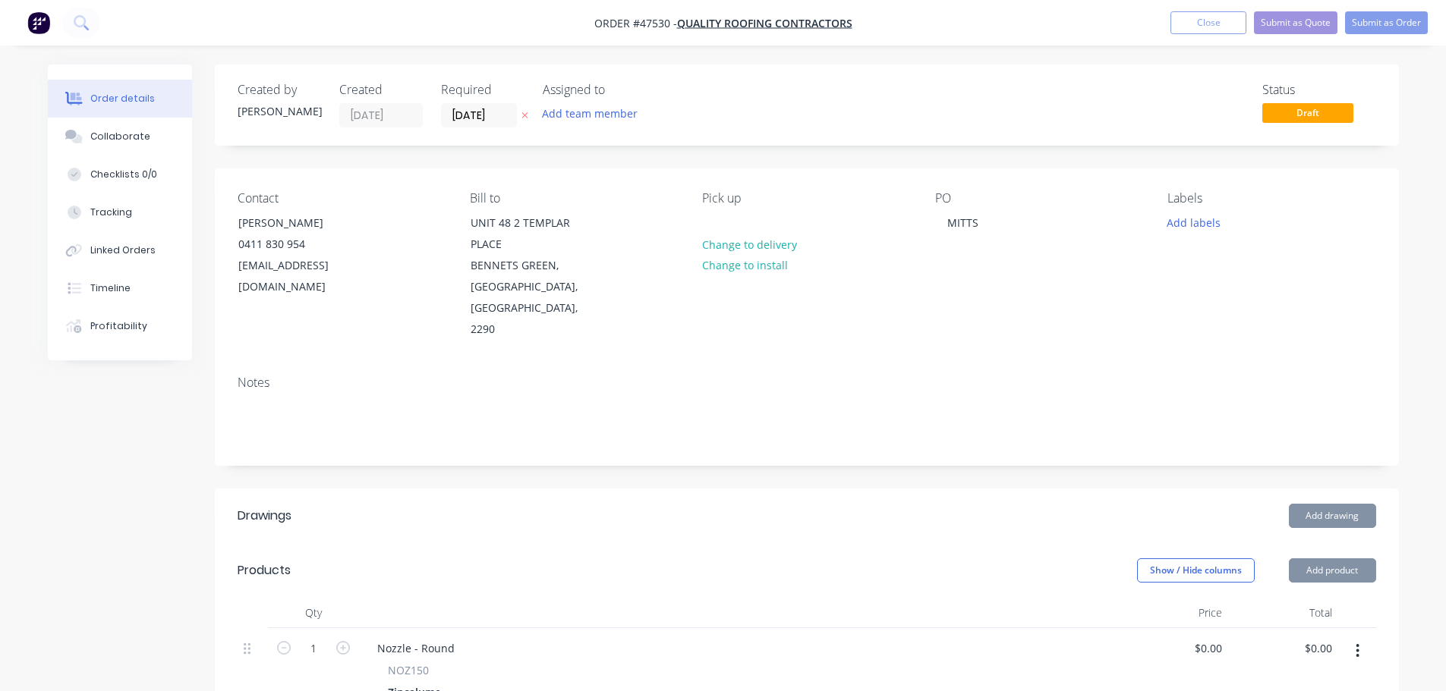
type input "$20.00"
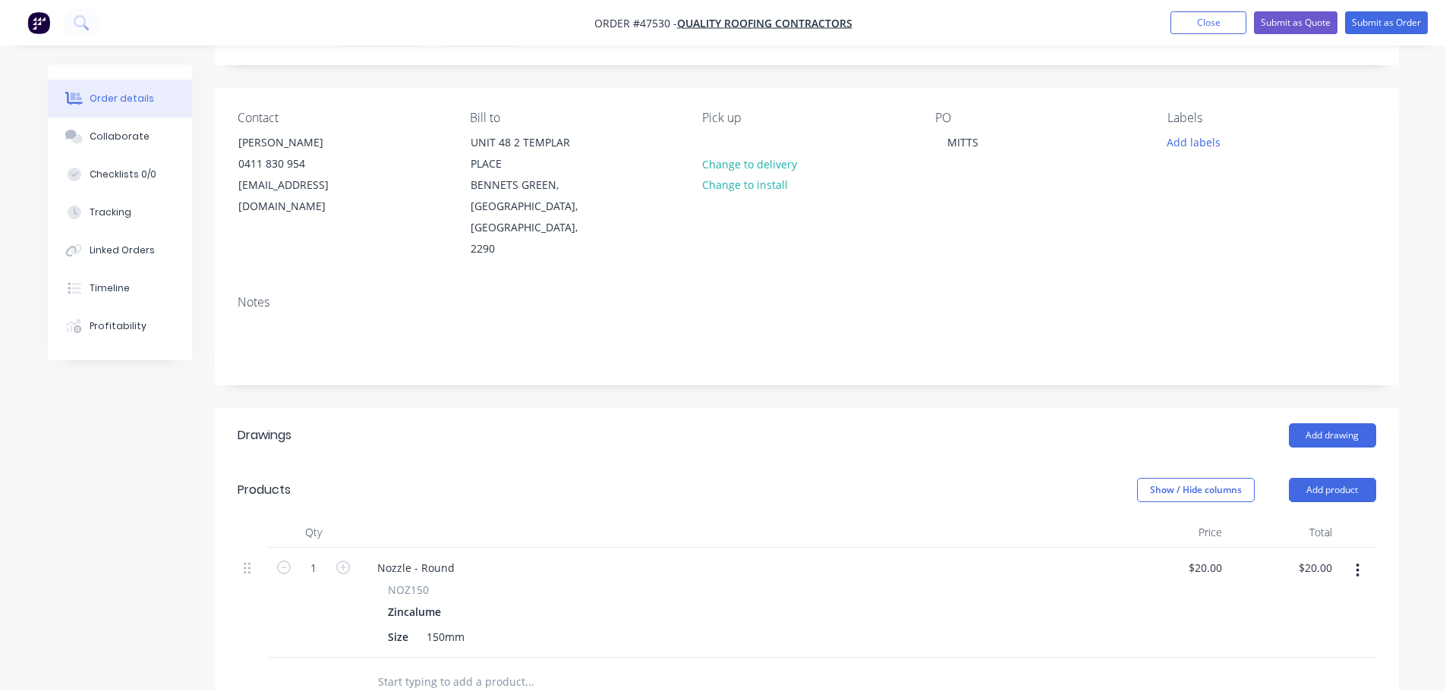
scroll to position [152, 0]
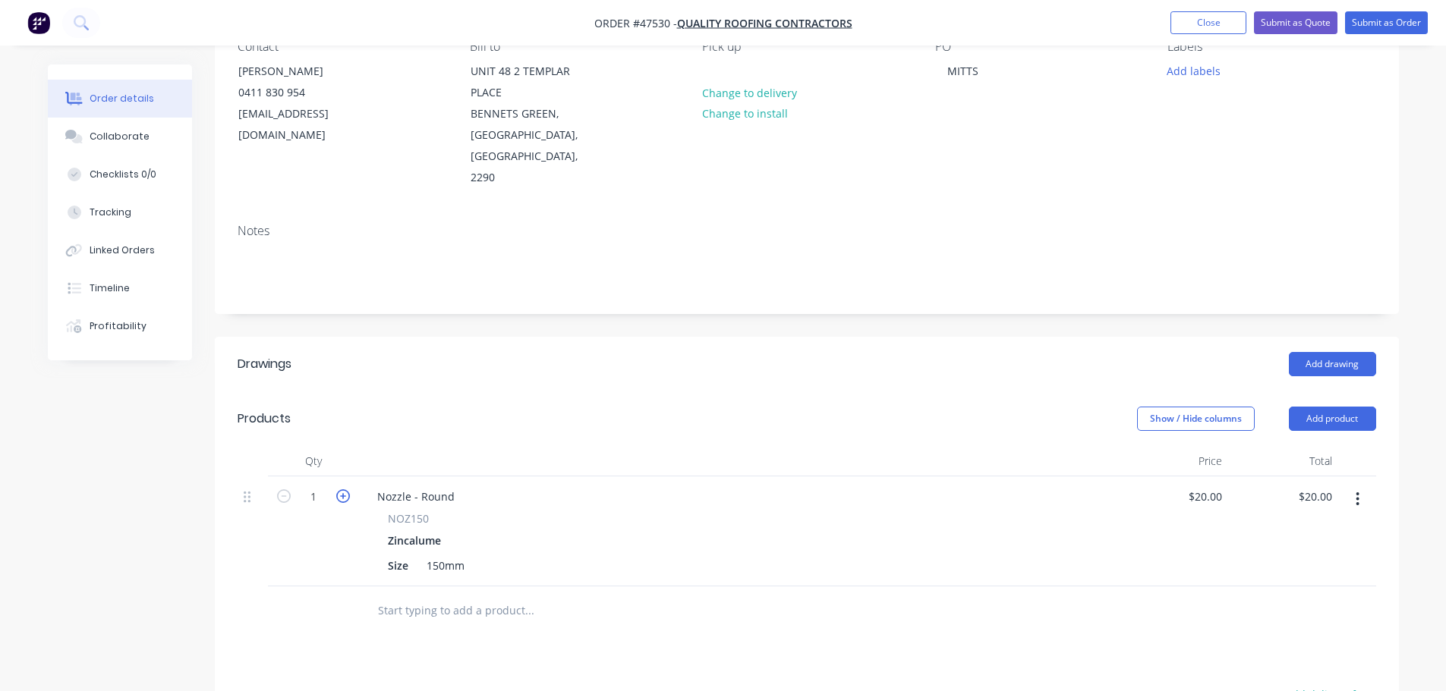
click at [343, 490] on icon "button" at bounding box center [343, 497] width 14 height 14
type input "2"
type input "$40.00"
click at [343, 490] on icon "button" at bounding box center [343, 497] width 14 height 14
type input "3"
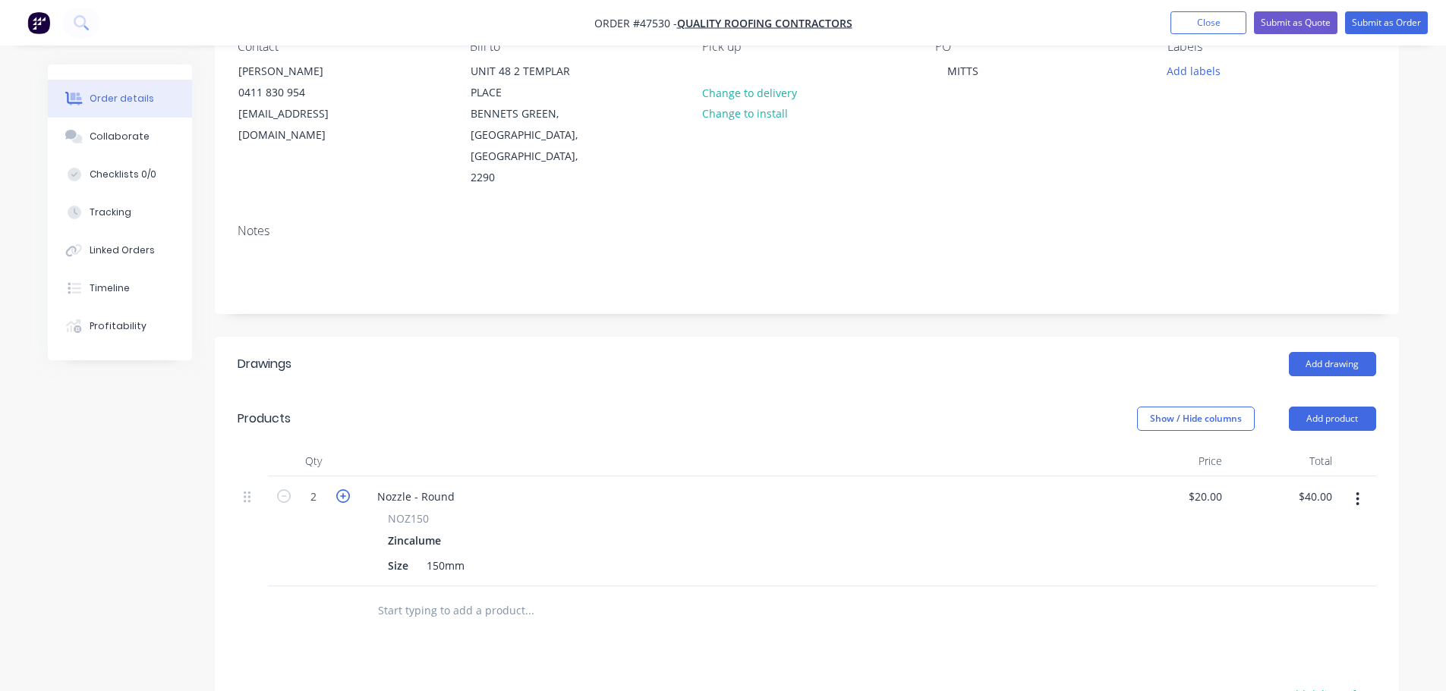
type input "$60.00"
click at [1370, 14] on button "Submit as Order" at bounding box center [1386, 22] width 83 height 23
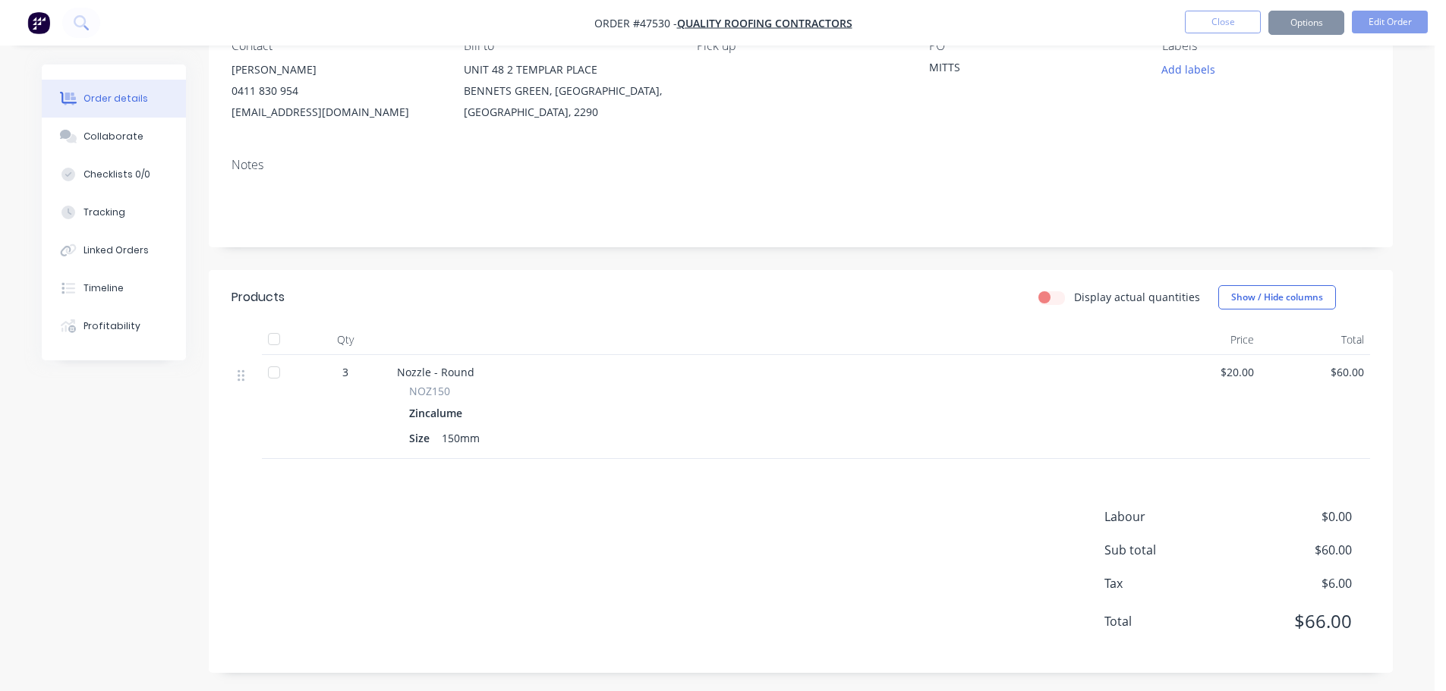
scroll to position [0, 0]
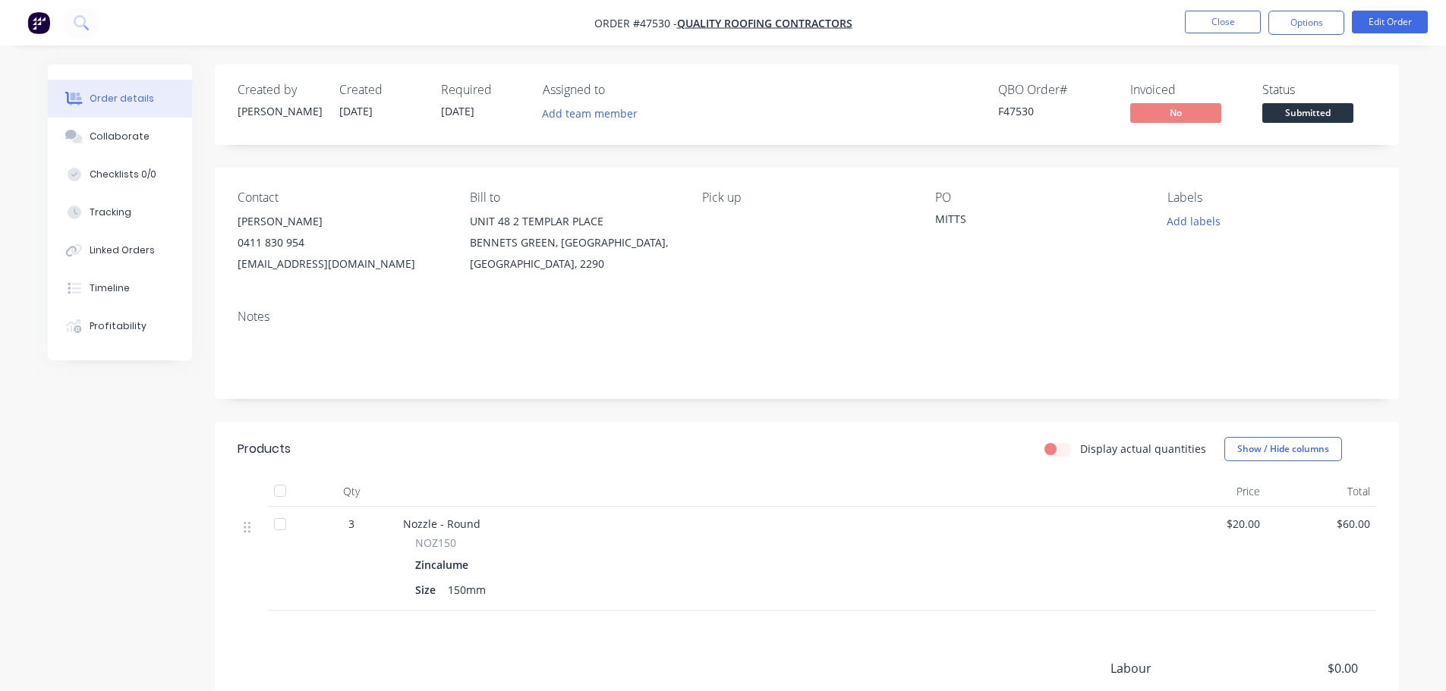
click at [1294, 124] on button "Submitted" at bounding box center [1307, 114] width 91 height 23
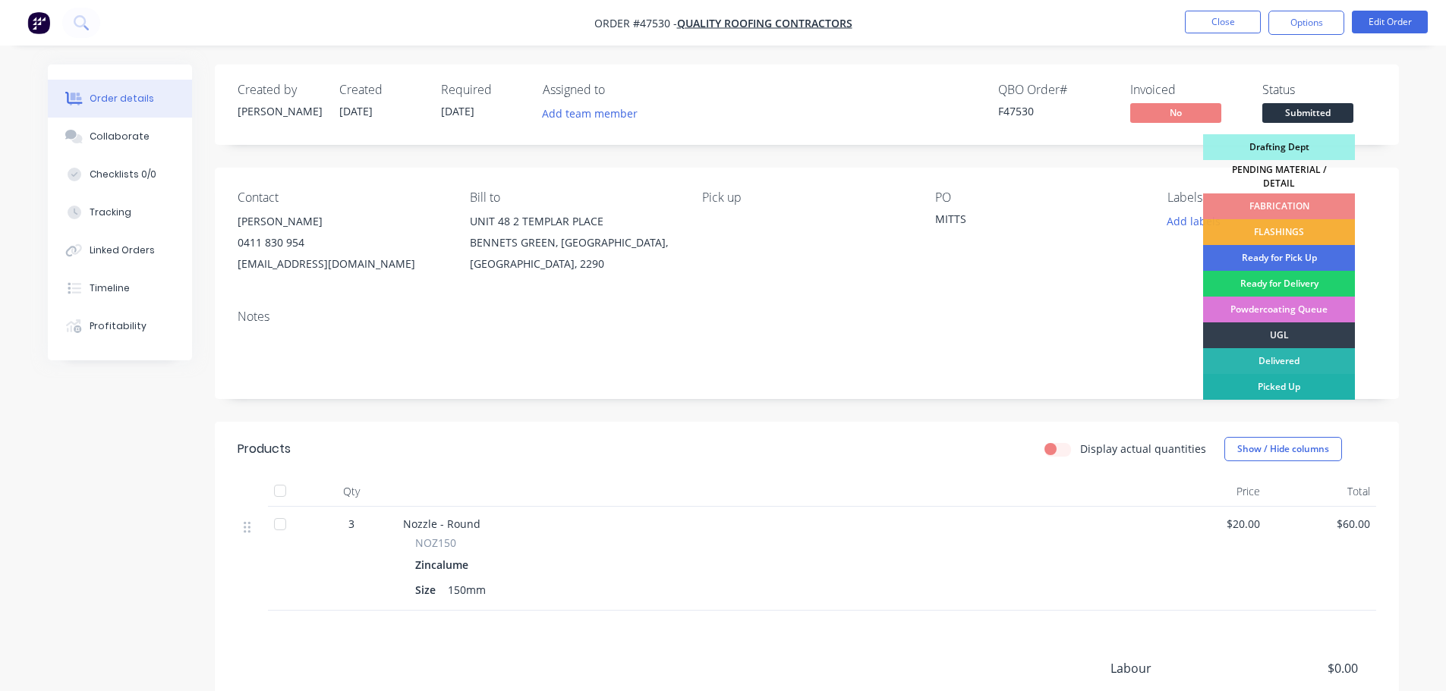
click at [1280, 374] on div "Picked Up" at bounding box center [1279, 387] width 152 height 26
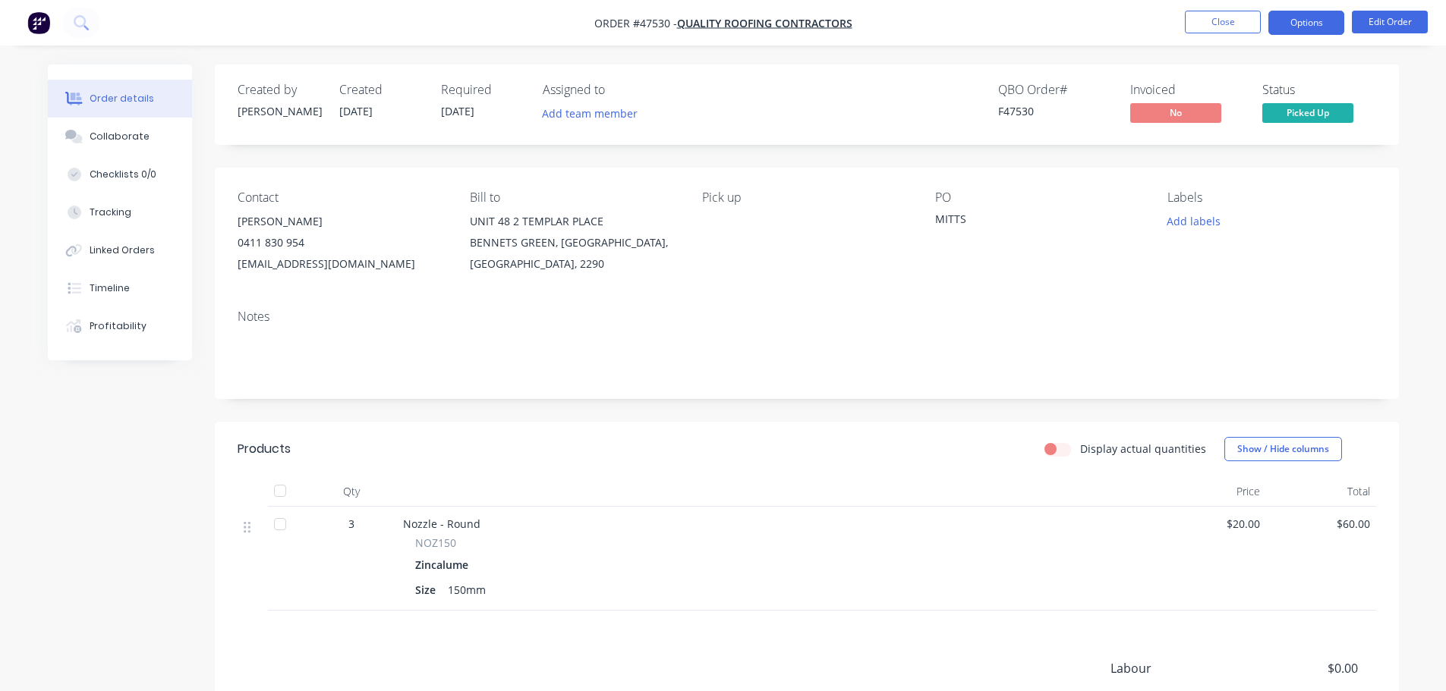
click at [1282, 20] on button "Options" at bounding box center [1306, 23] width 76 height 24
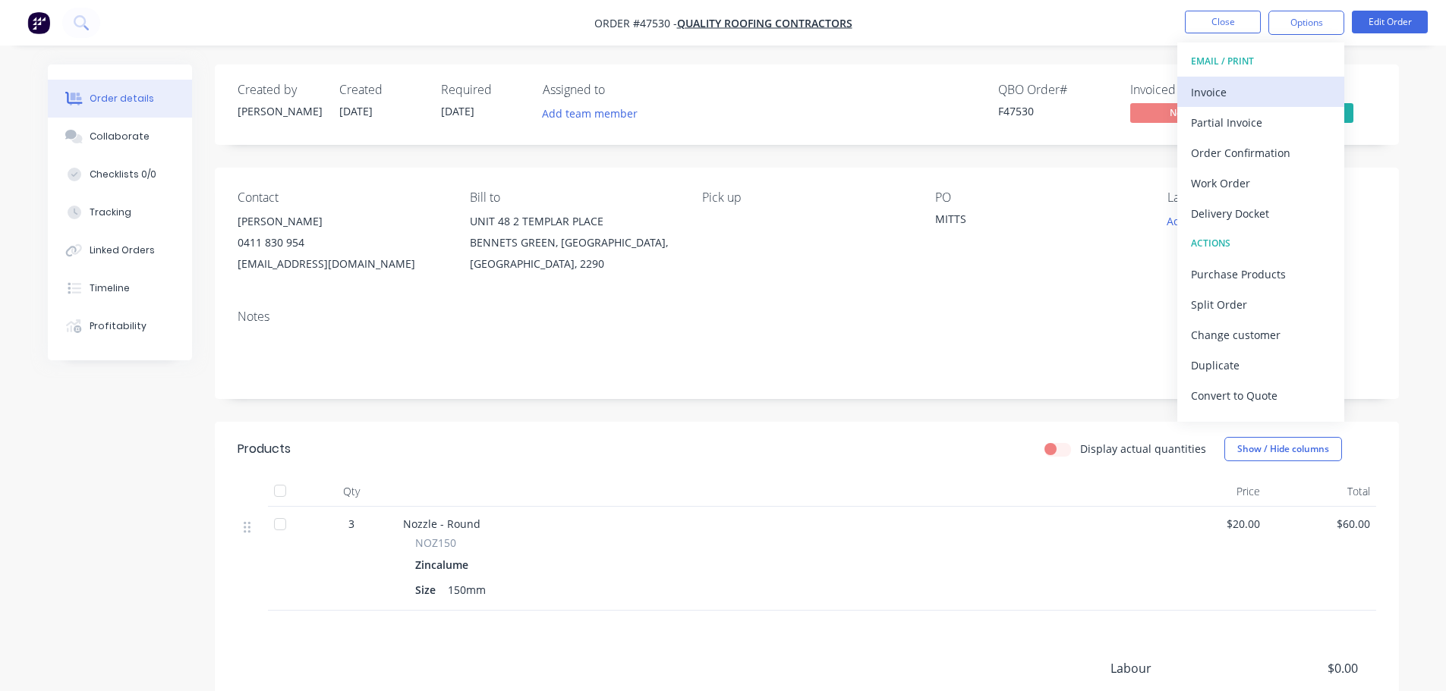
click at [1268, 83] on div "Invoice" at bounding box center [1261, 92] width 140 height 22
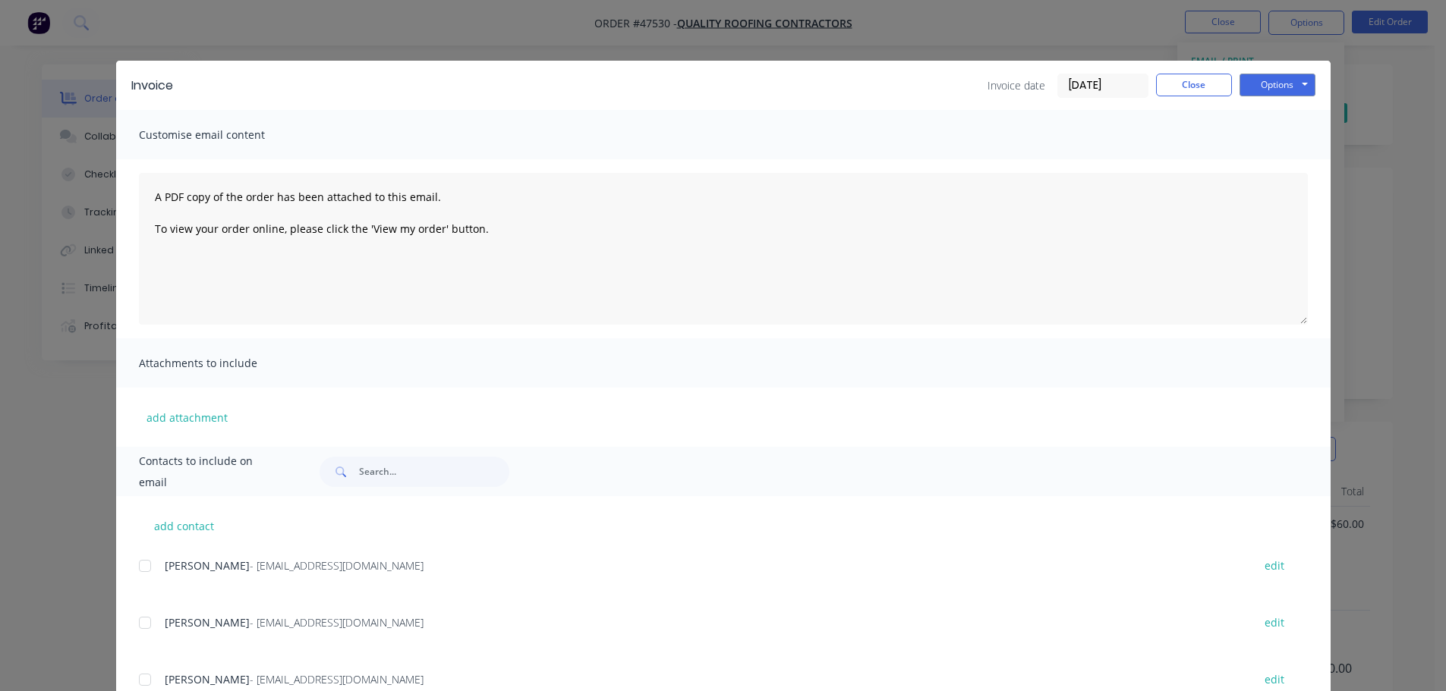
scroll to position [152, 0]
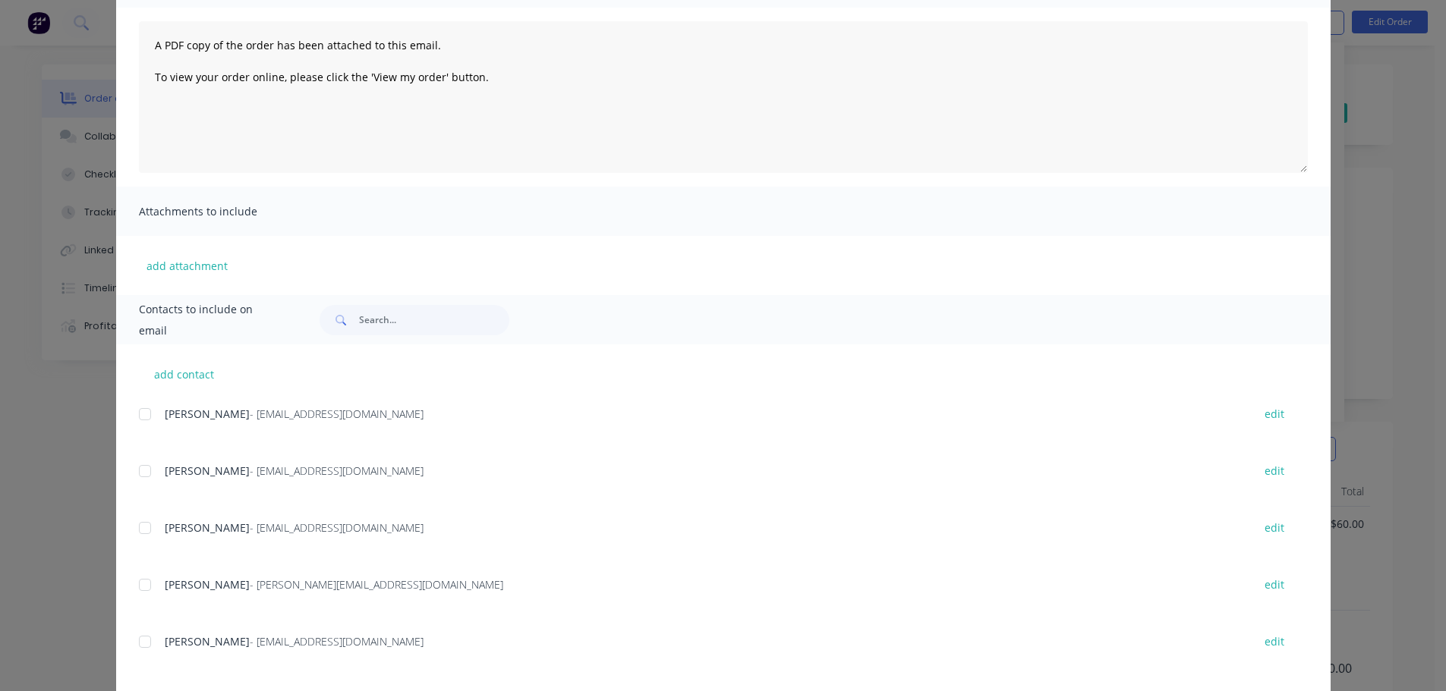
click at [138, 475] on div at bounding box center [145, 471] width 30 height 30
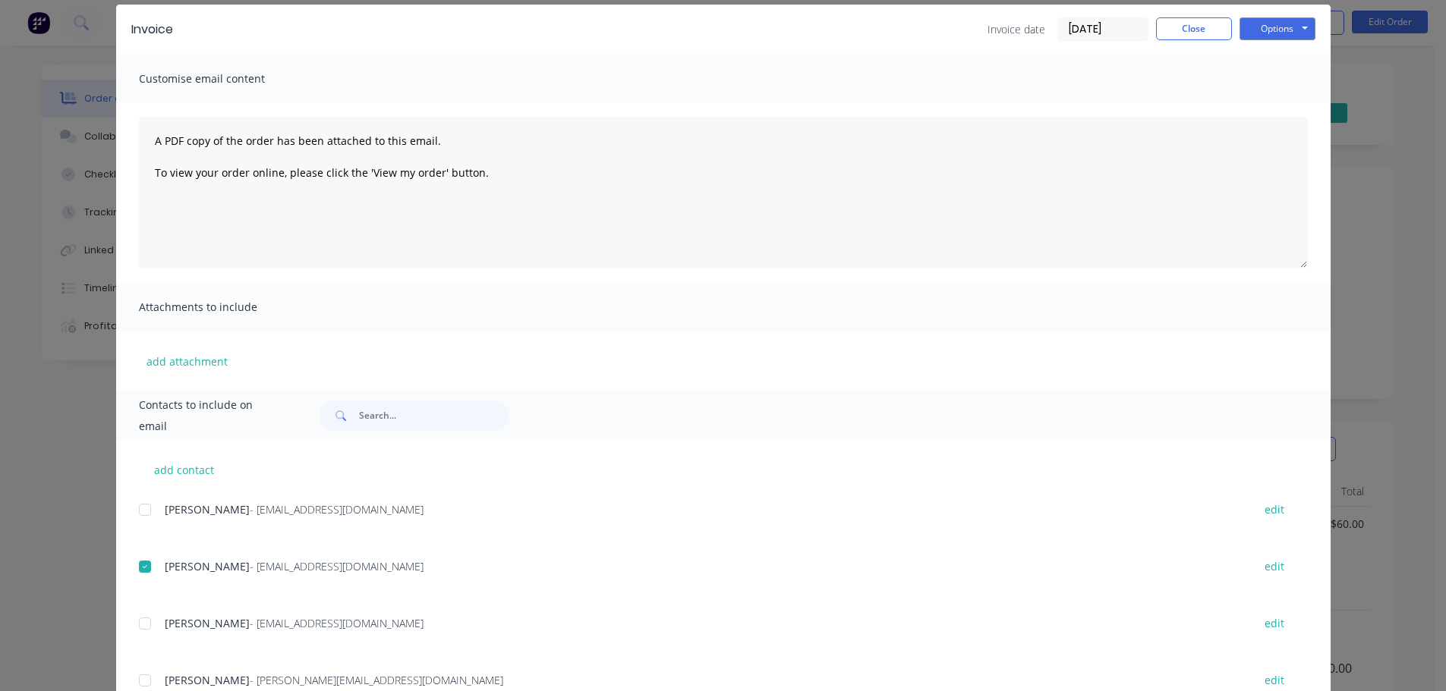
scroll to position [0, 0]
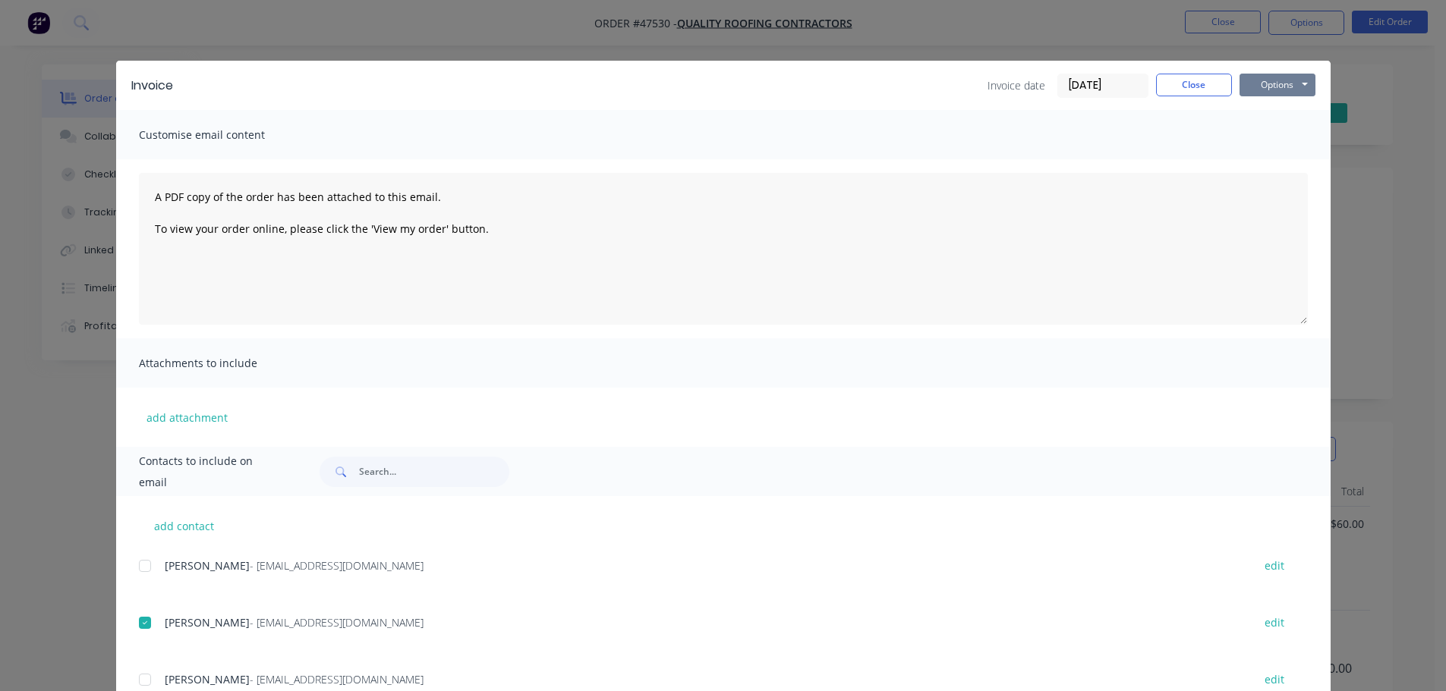
click at [1254, 82] on button "Options" at bounding box center [1277, 85] width 76 height 23
click at [1269, 166] on button "Email" at bounding box center [1287, 162] width 97 height 25
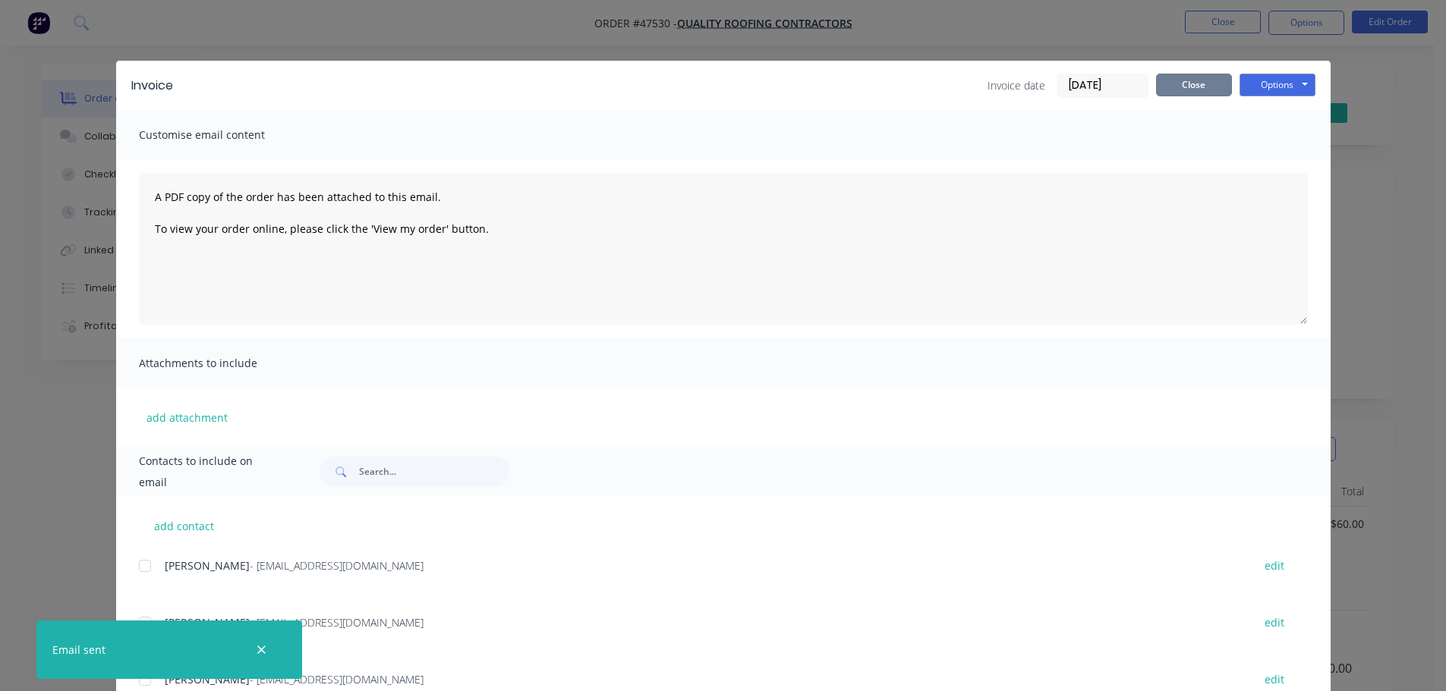
click at [1188, 87] on button "Close" at bounding box center [1194, 85] width 76 height 23
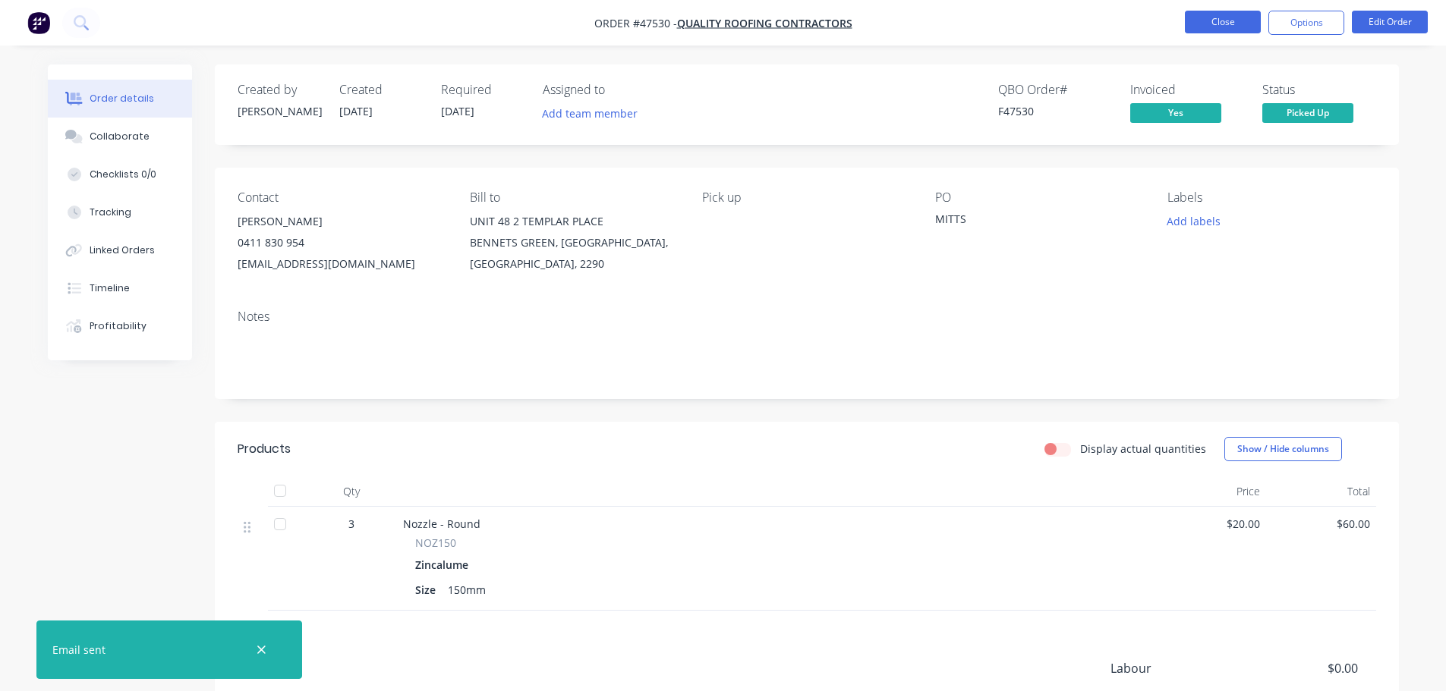
click at [1215, 17] on button "Close" at bounding box center [1223, 22] width 76 height 23
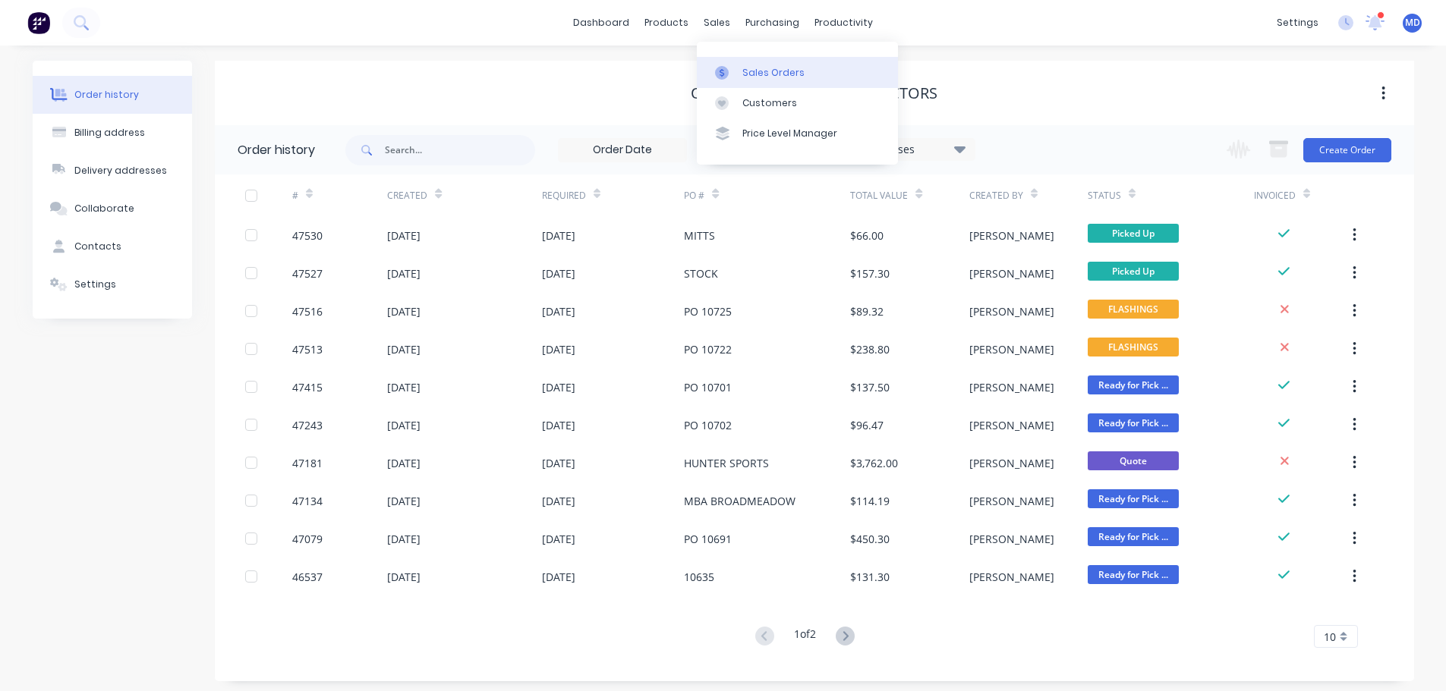
click at [713, 66] on link "Sales Orders" at bounding box center [797, 72] width 201 height 30
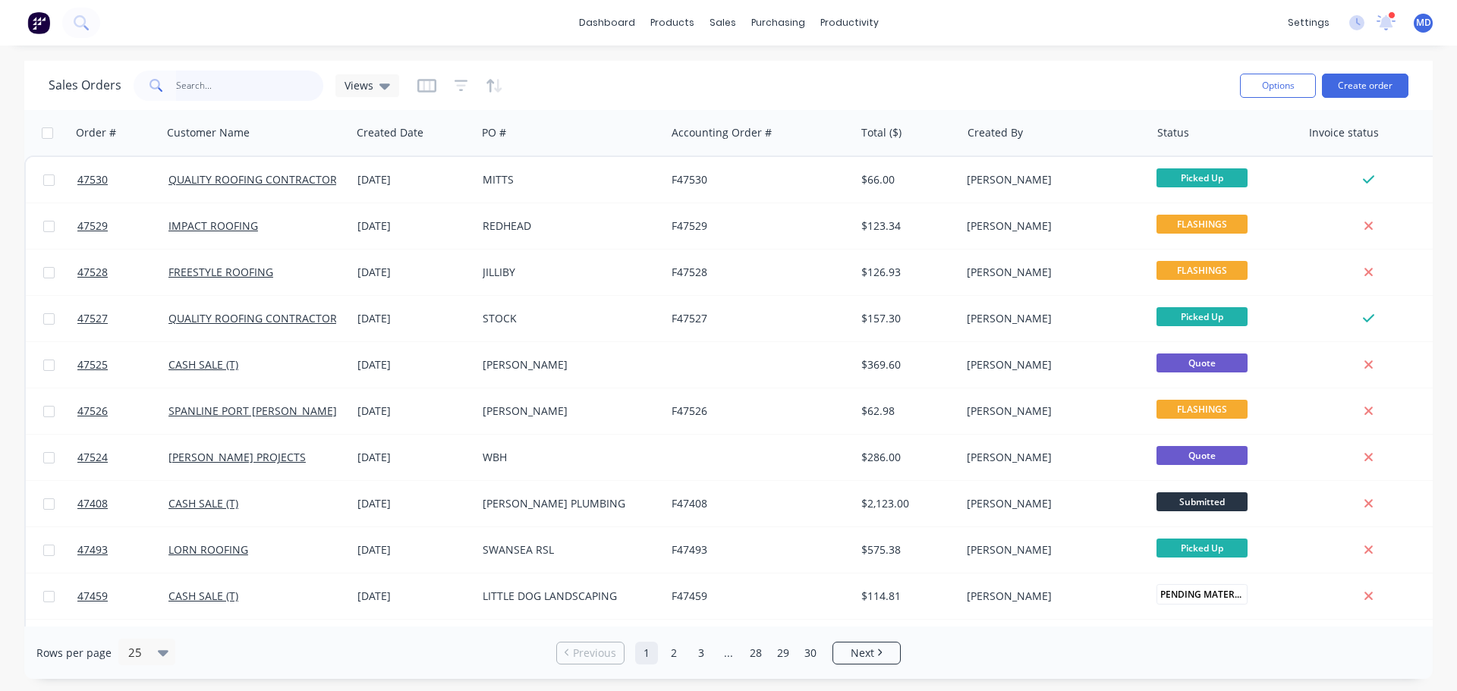
click at [197, 92] on input "text" at bounding box center [250, 86] width 148 height 30
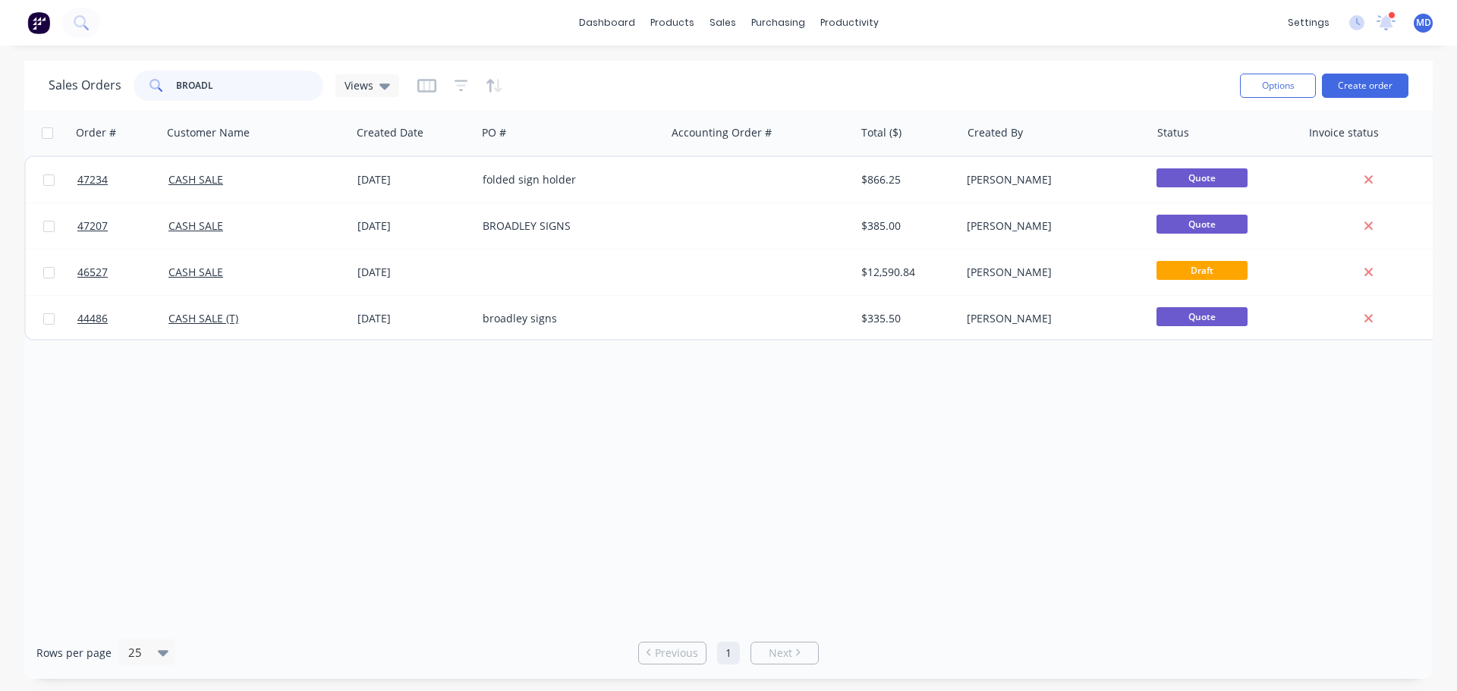
type input "BROADL"
drag, startPoint x: 229, startPoint y: 90, endPoint x: 17, endPoint y: 57, distance: 215.0
click at [65, 82] on div "Sales Orders BROADL Views" at bounding box center [224, 86] width 351 height 30
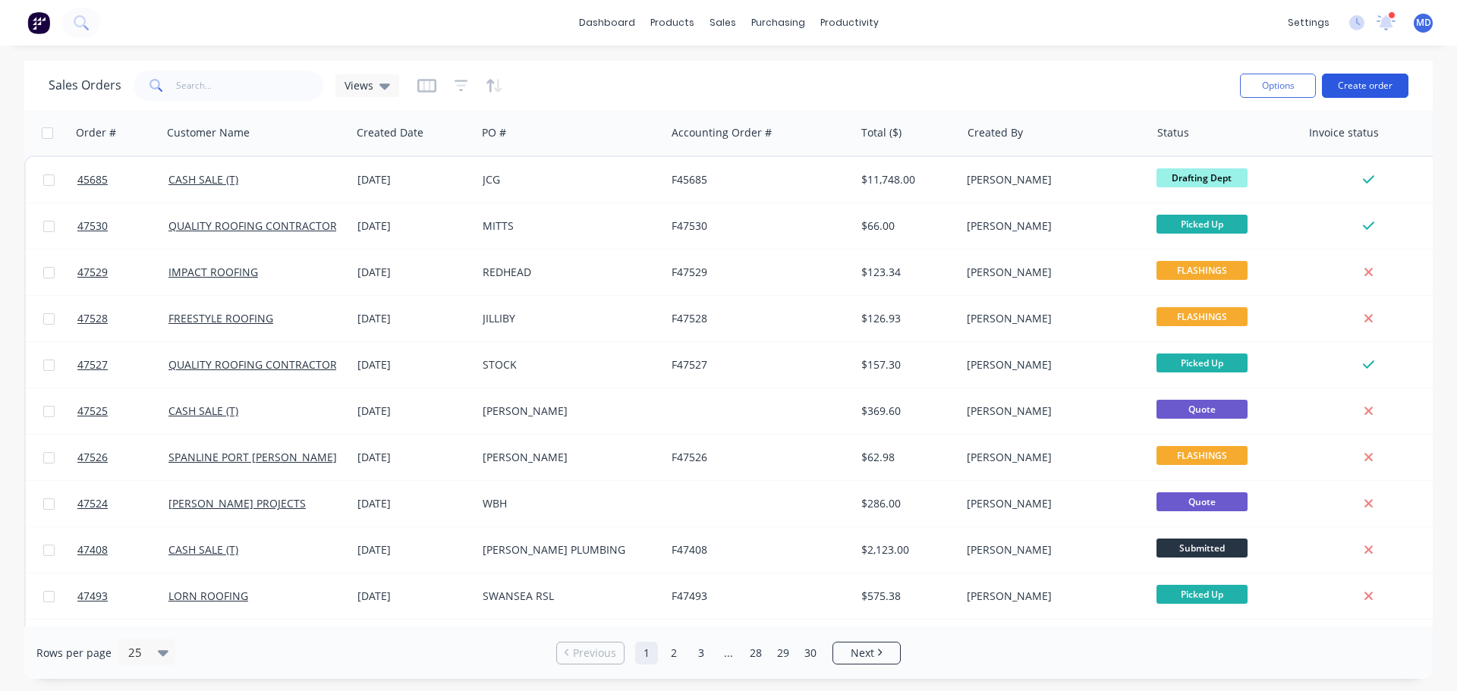
click at [1375, 93] on button "Create order" at bounding box center [1365, 86] width 87 height 24
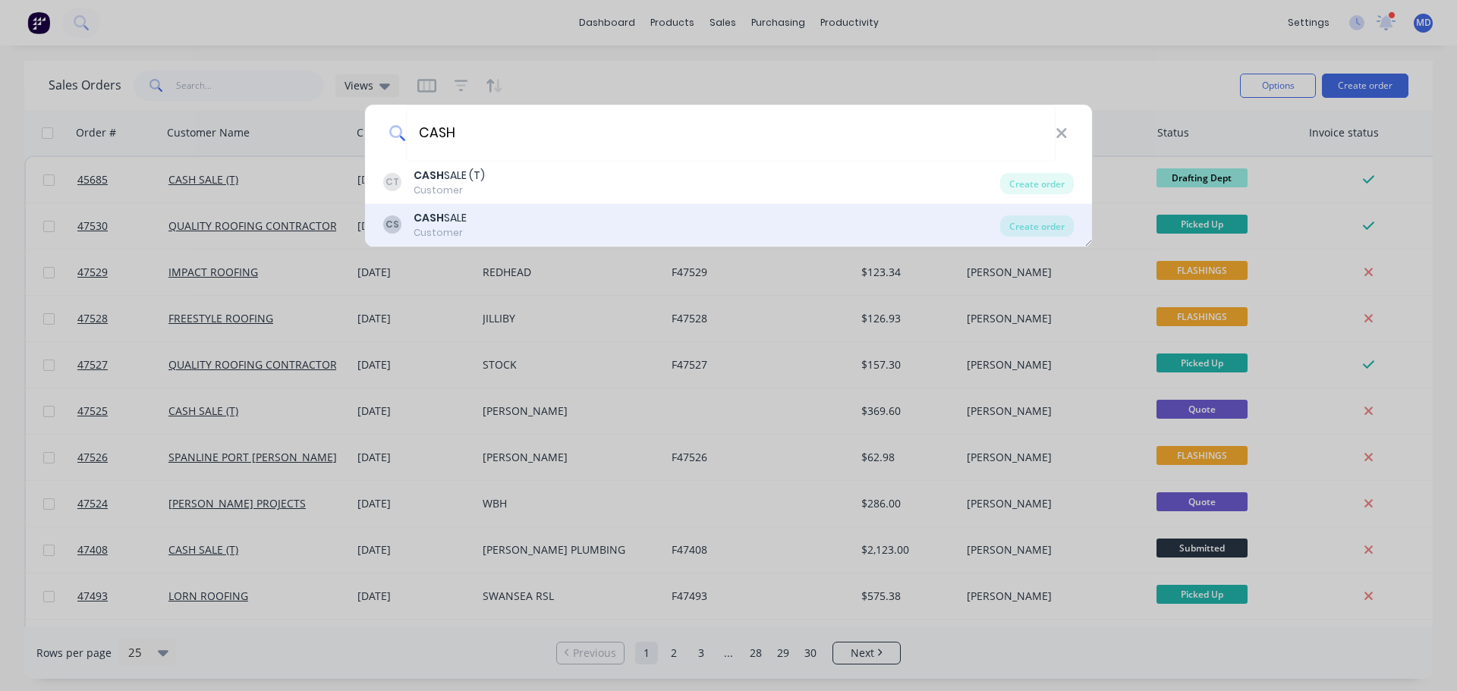
type input "CASH"
click at [461, 214] on div "CASH SALE" at bounding box center [440, 218] width 53 height 16
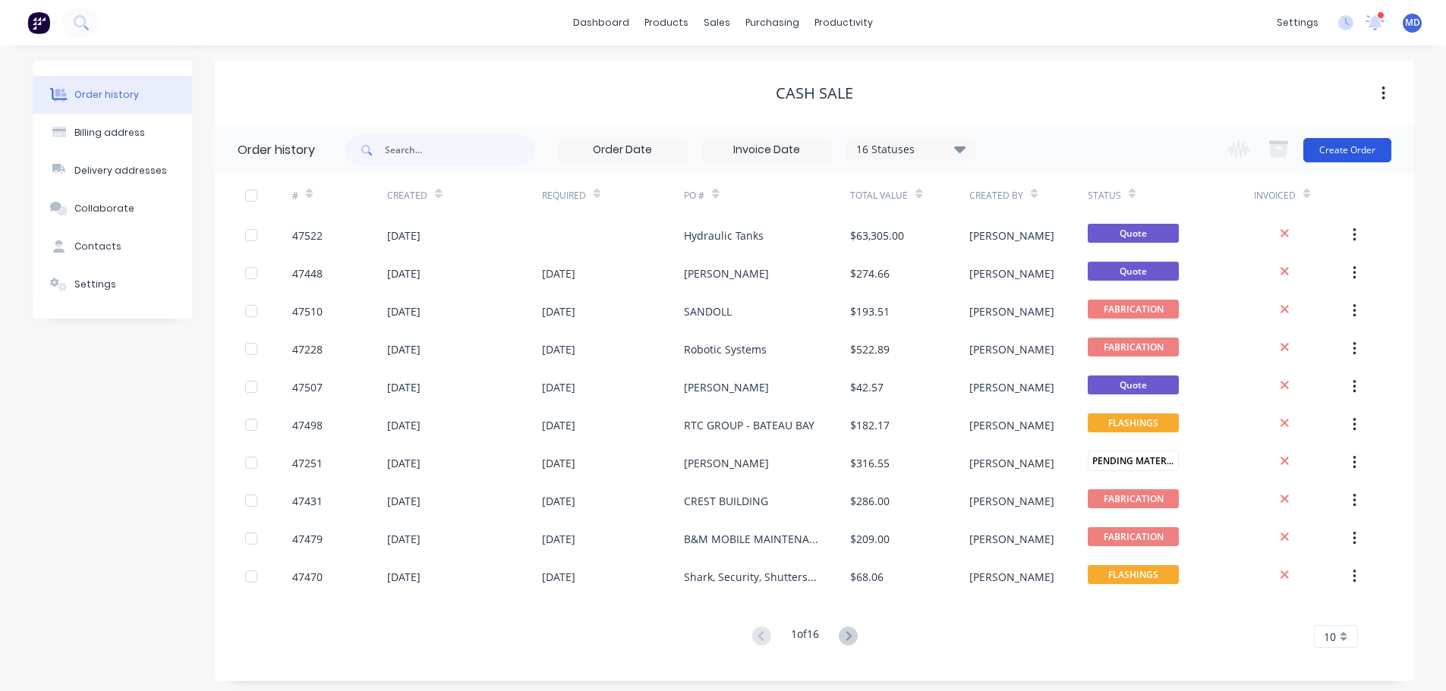
click at [1383, 139] on button "Create Order" at bounding box center [1347, 150] width 88 height 24
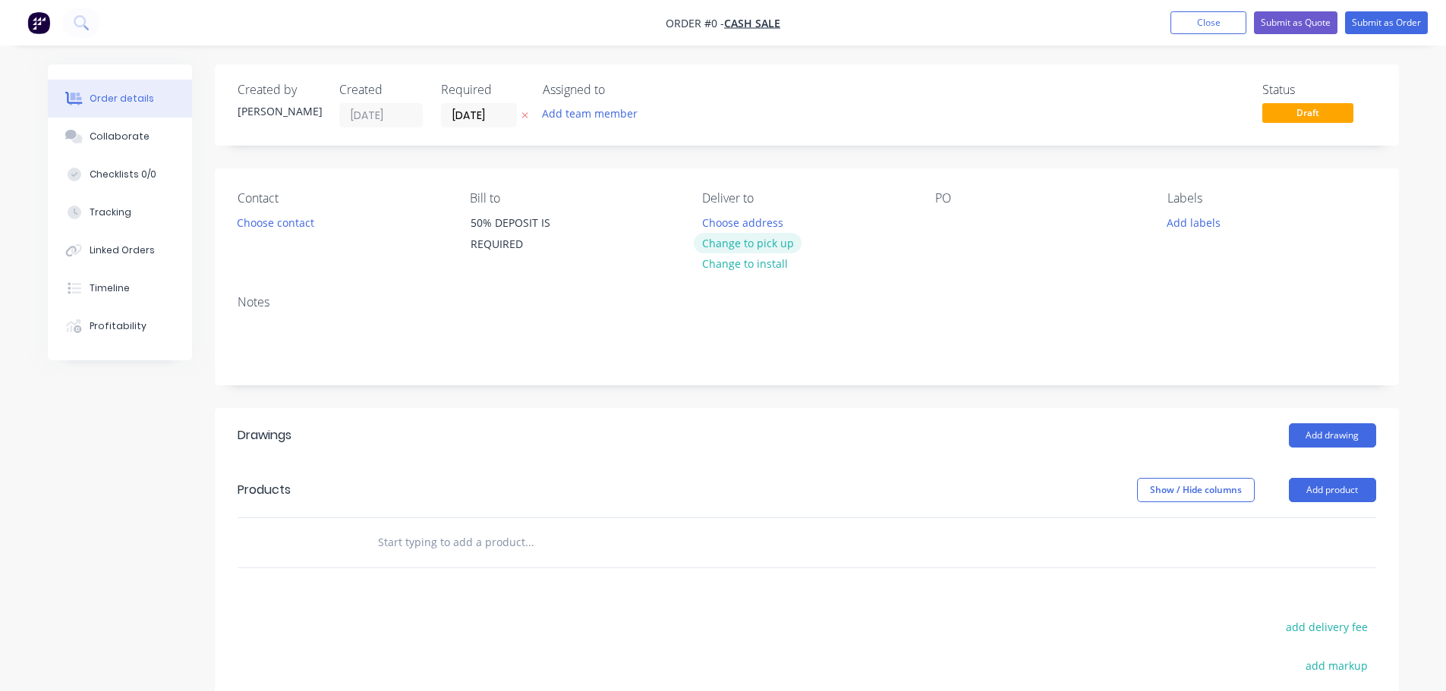
click at [736, 244] on button "Change to pick up" at bounding box center [748, 243] width 108 height 20
click at [1350, 487] on button "Add product" at bounding box center [1332, 490] width 87 height 24
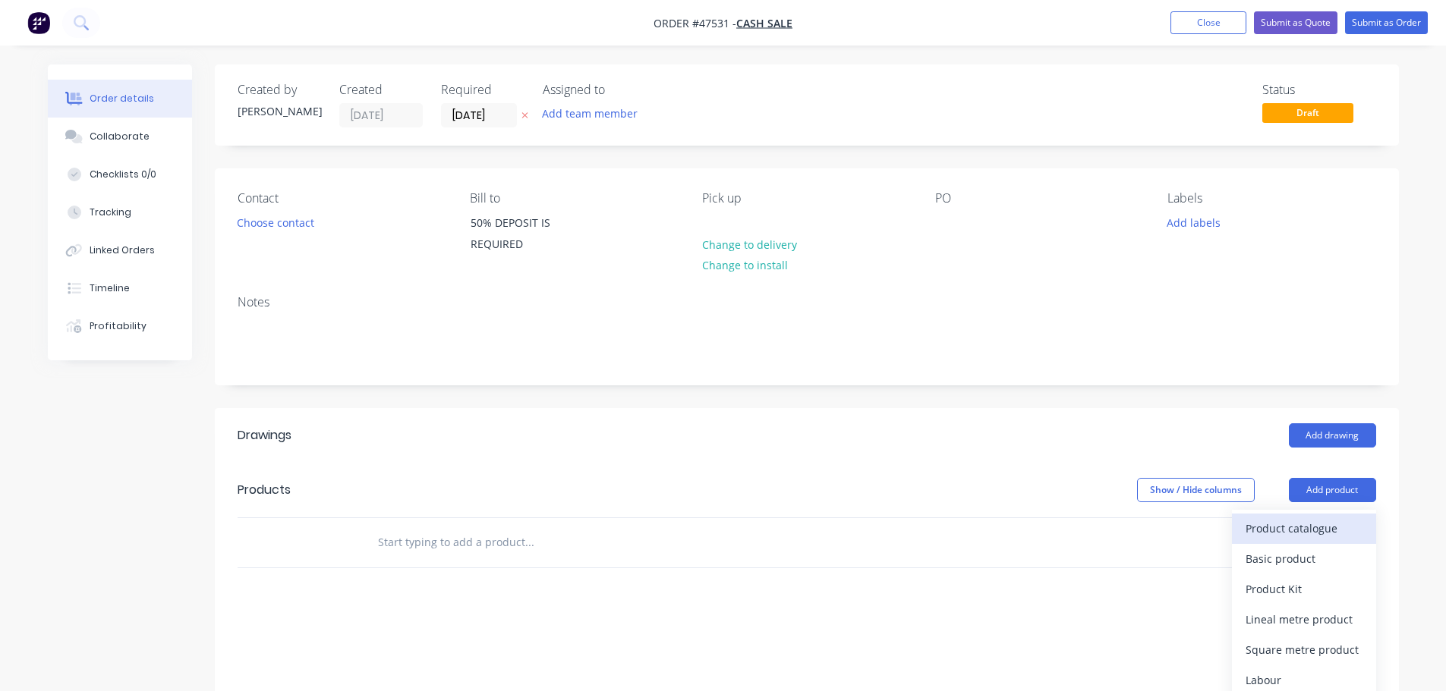
click at [1320, 531] on div "Product catalogue" at bounding box center [1304, 529] width 117 height 22
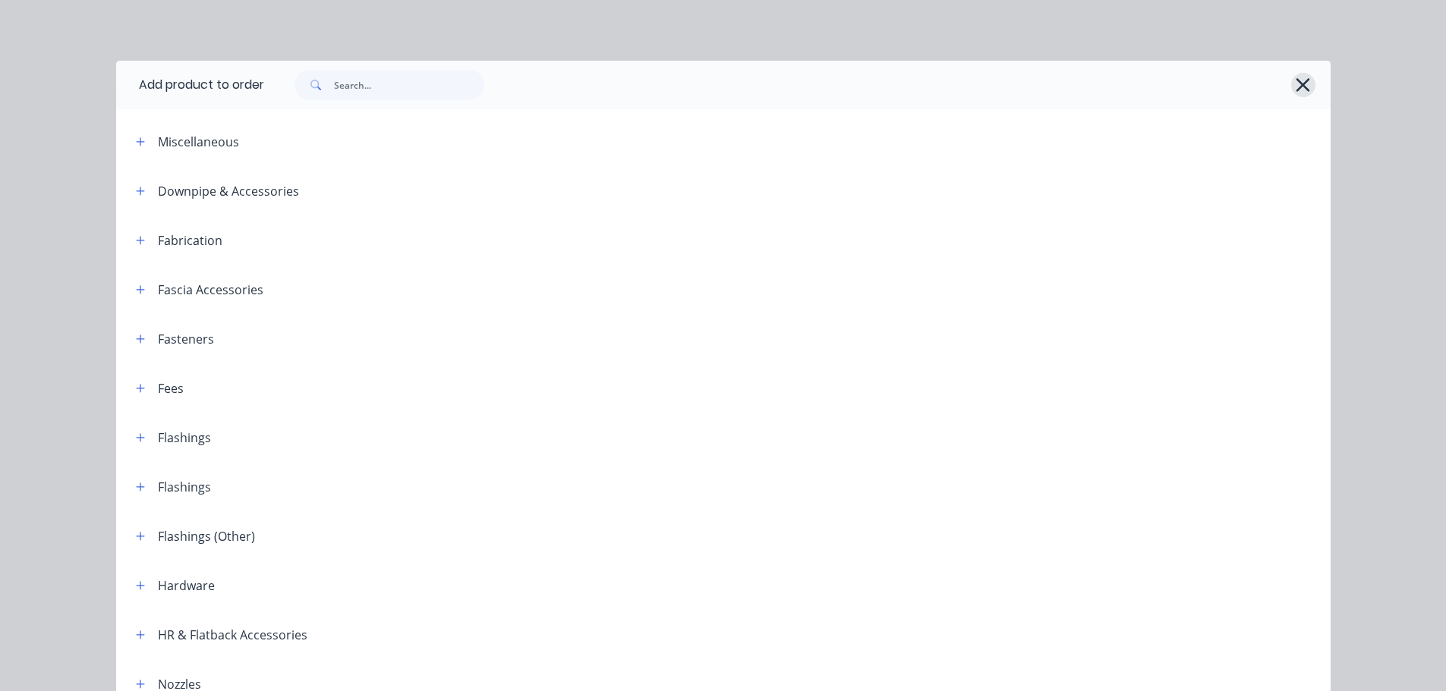
click at [1299, 88] on icon "button" at bounding box center [1303, 84] width 16 height 21
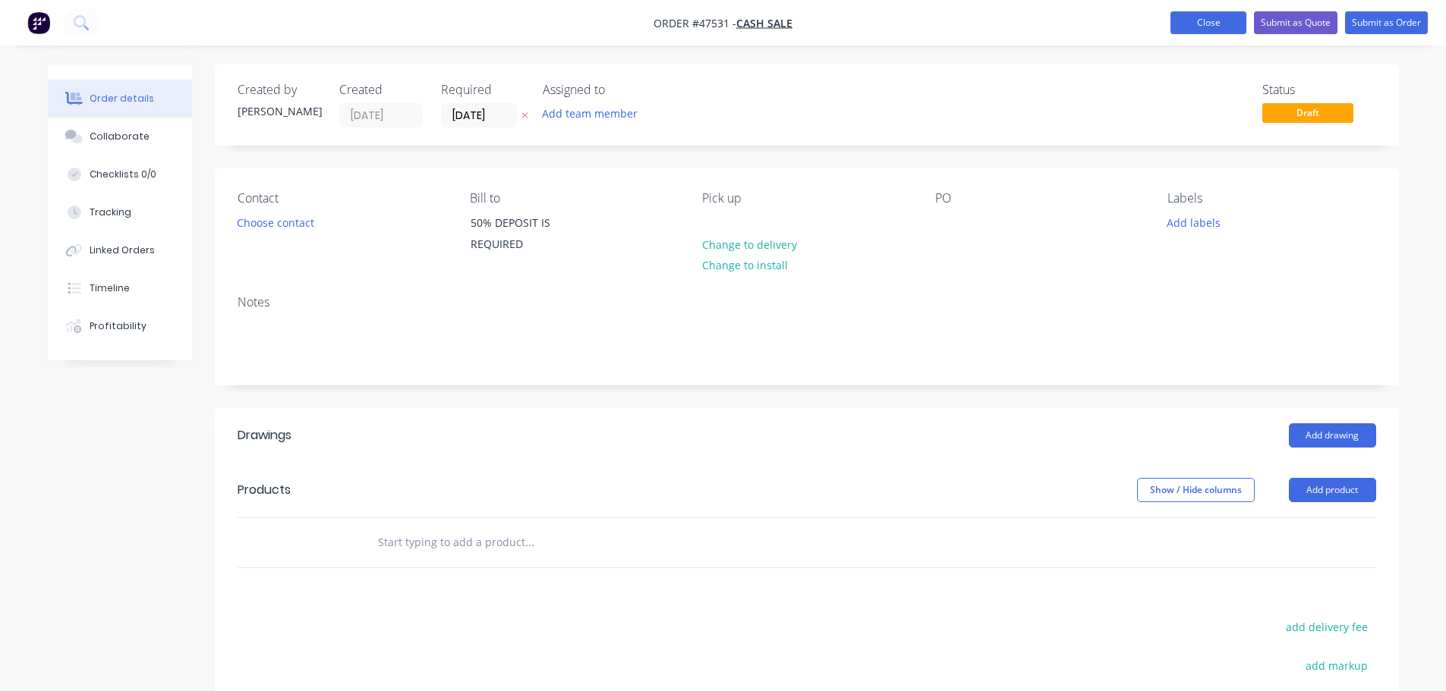
click at [1192, 23] on button "Close" at bounding box center [1208, 22] width 76 height 23
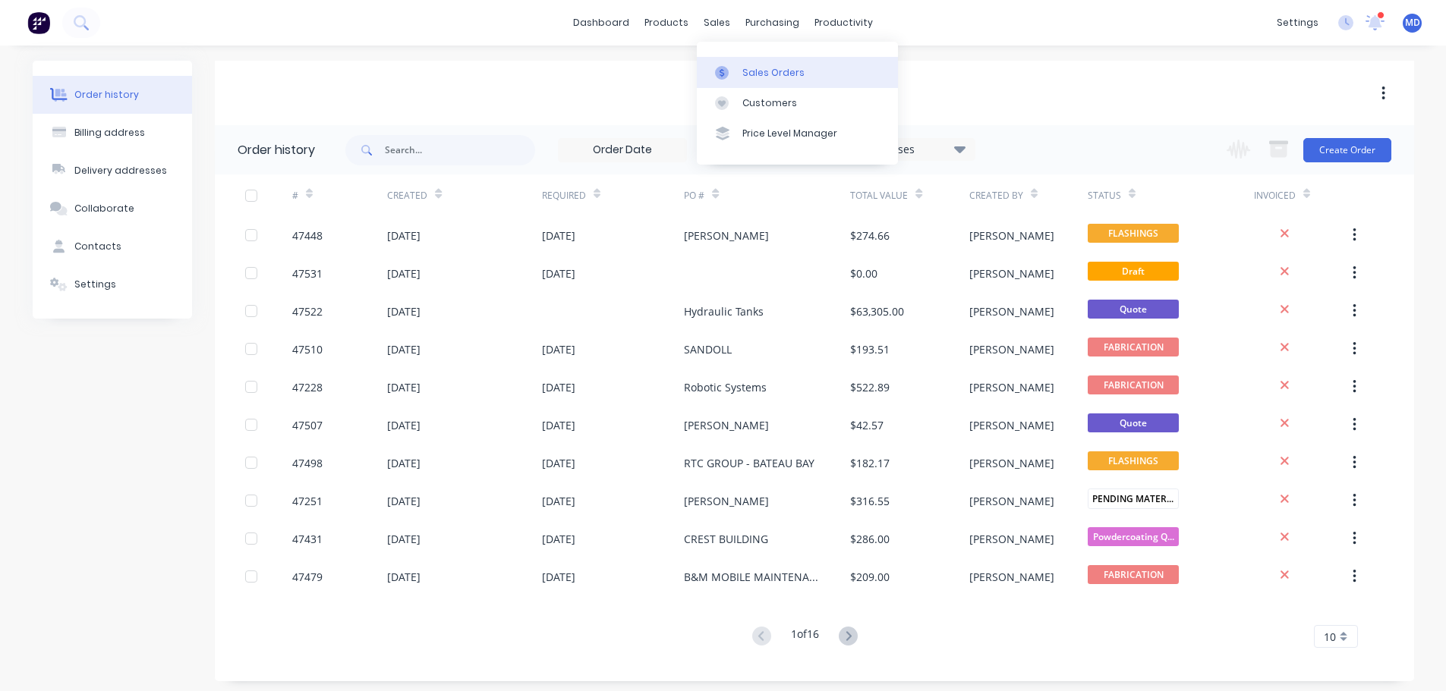
click at [711, 70] on link "Sales Orders" at bounding box center [797, 72] width 201 height 30
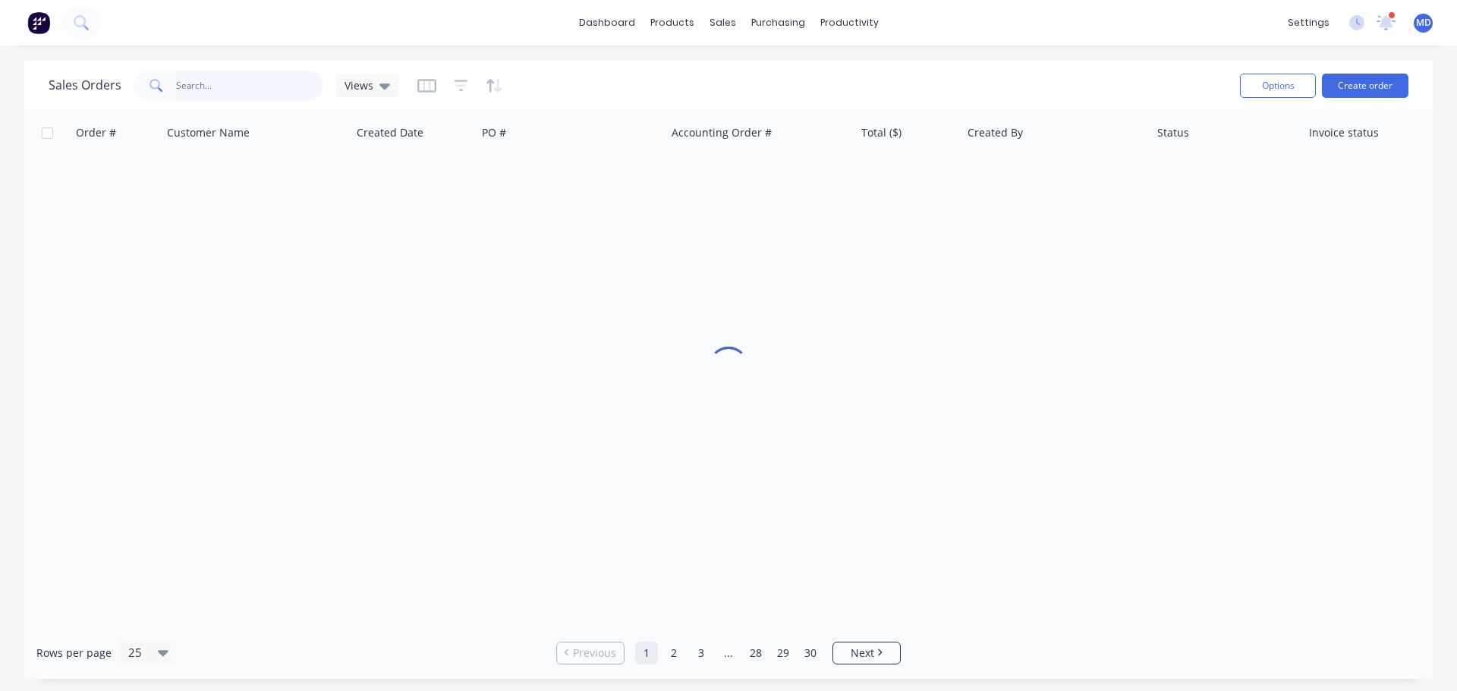
click at [206, 95] on input "text" at bounding box center [250, 86] width 148 height 30
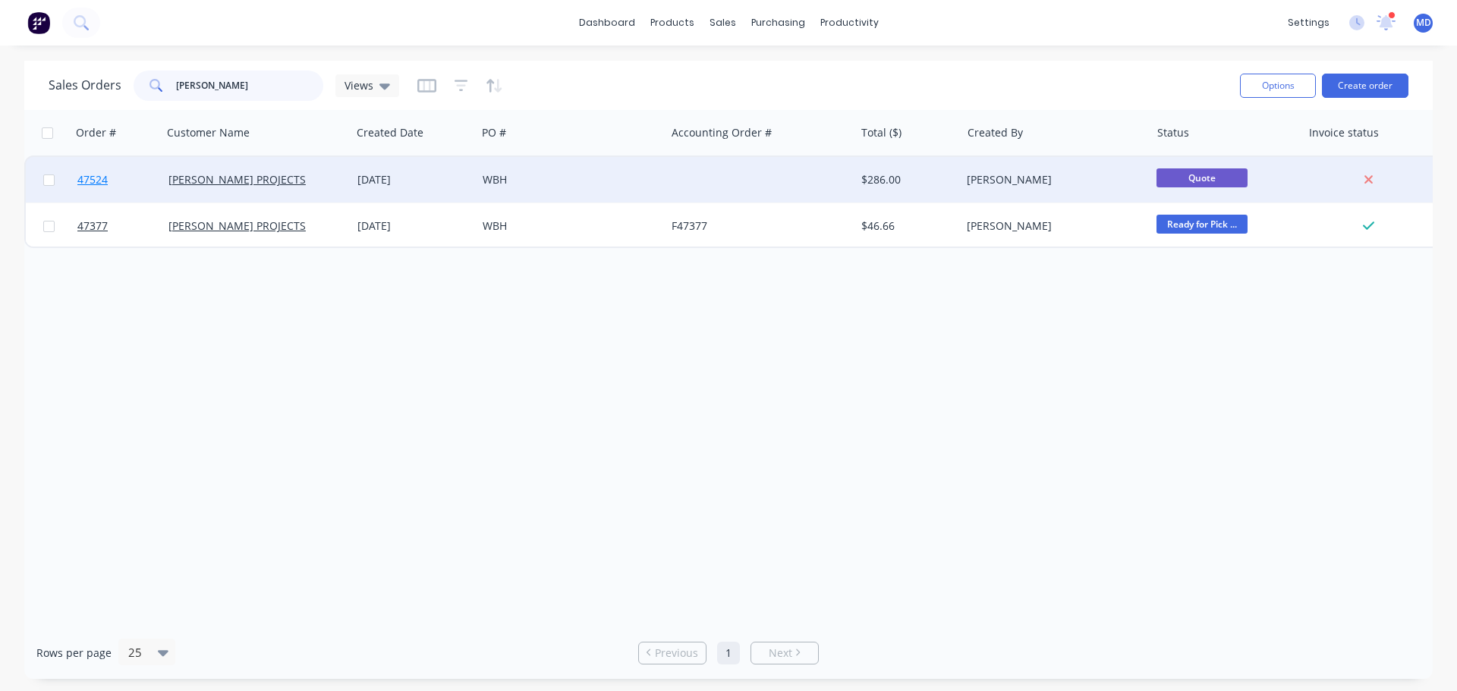
type input "[PERSON_NAME]"
click at [92, 181] on span "47524" at bounding box center [92, 179] width 30 height 15
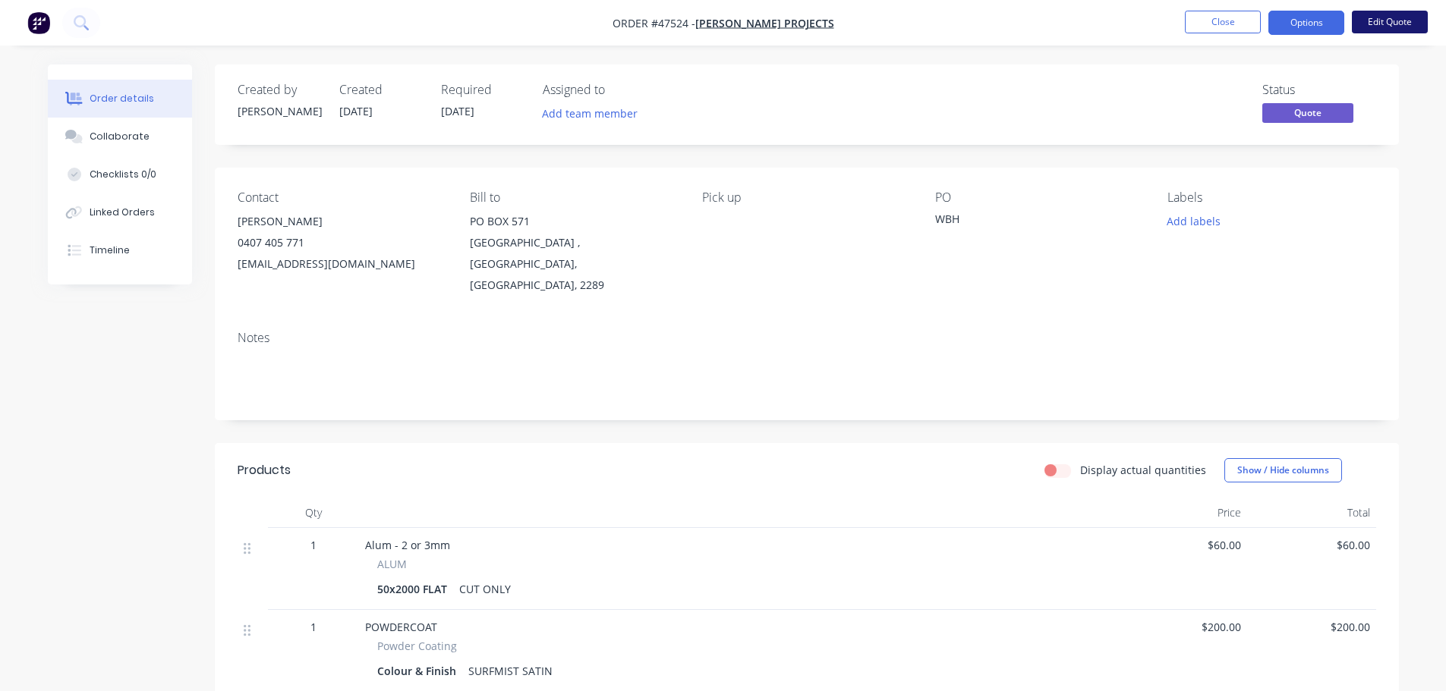
click at [1406, 31] on button "Edit Quote" at bounding box center [1390, 22] width 76 height 23
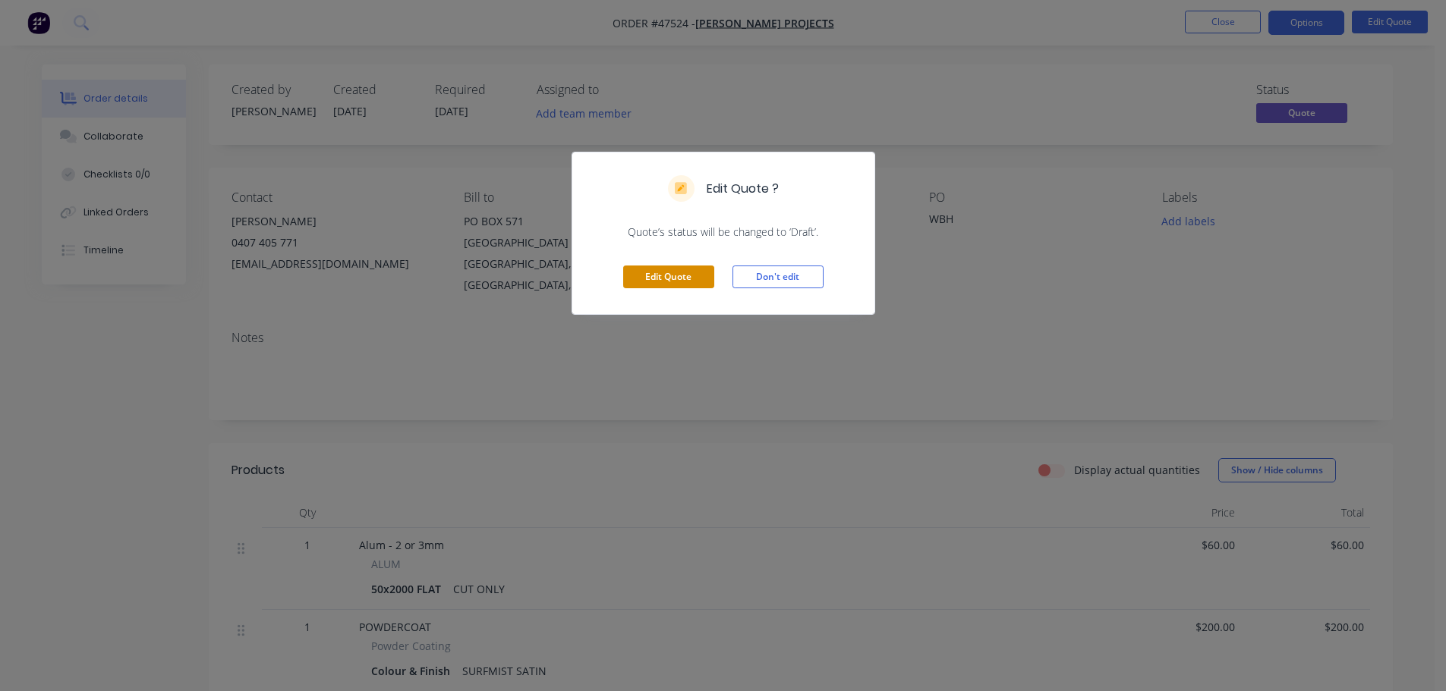
click at [672, 272] on button "Edit Quote" at bounding box center [668, 277] width 91 height 23
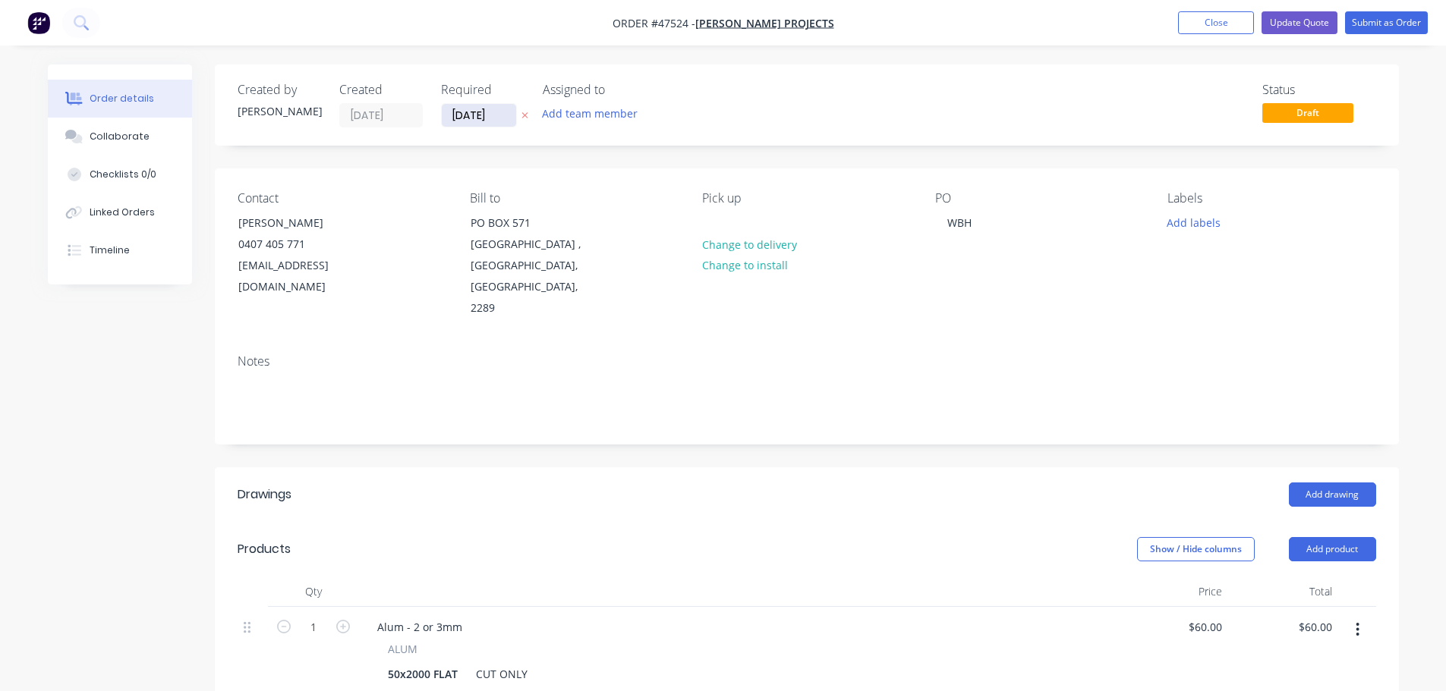
click at [480, 115] on input "[DATE]" at bounding box center [479, 115] width 74 height 23
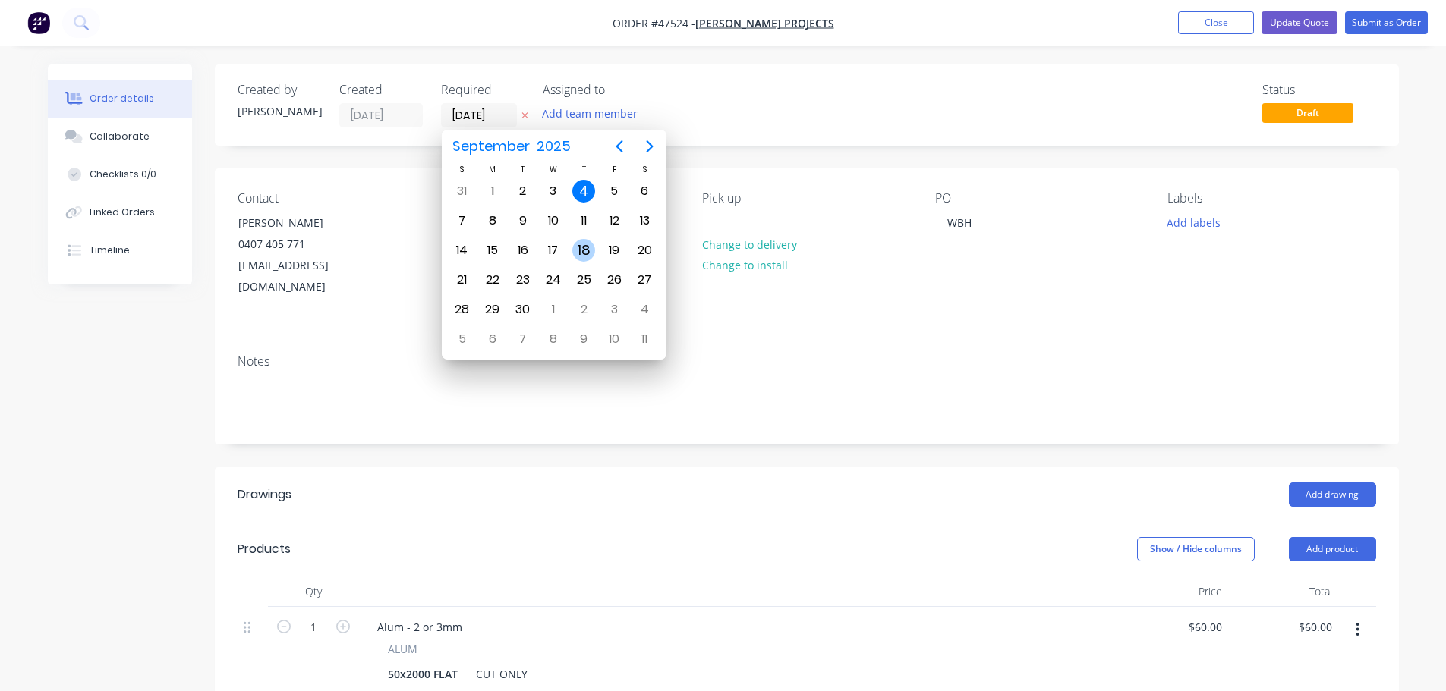
click at [580, 244] on div "18" at bounding box center [583, 250] width 23 height 23
type input "[DATE]"
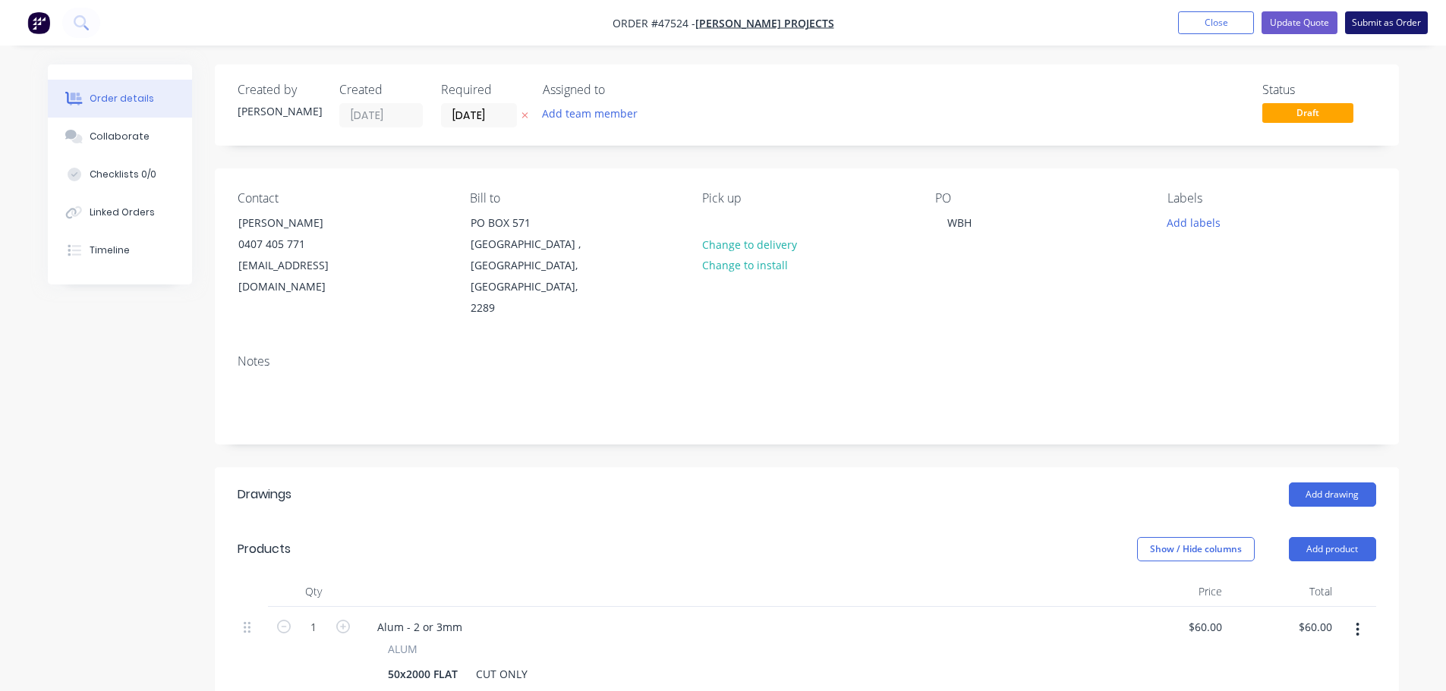
click at [1377, 24] on button "Submit as Order" at bounding box center [1386, 22] width 83 height 23
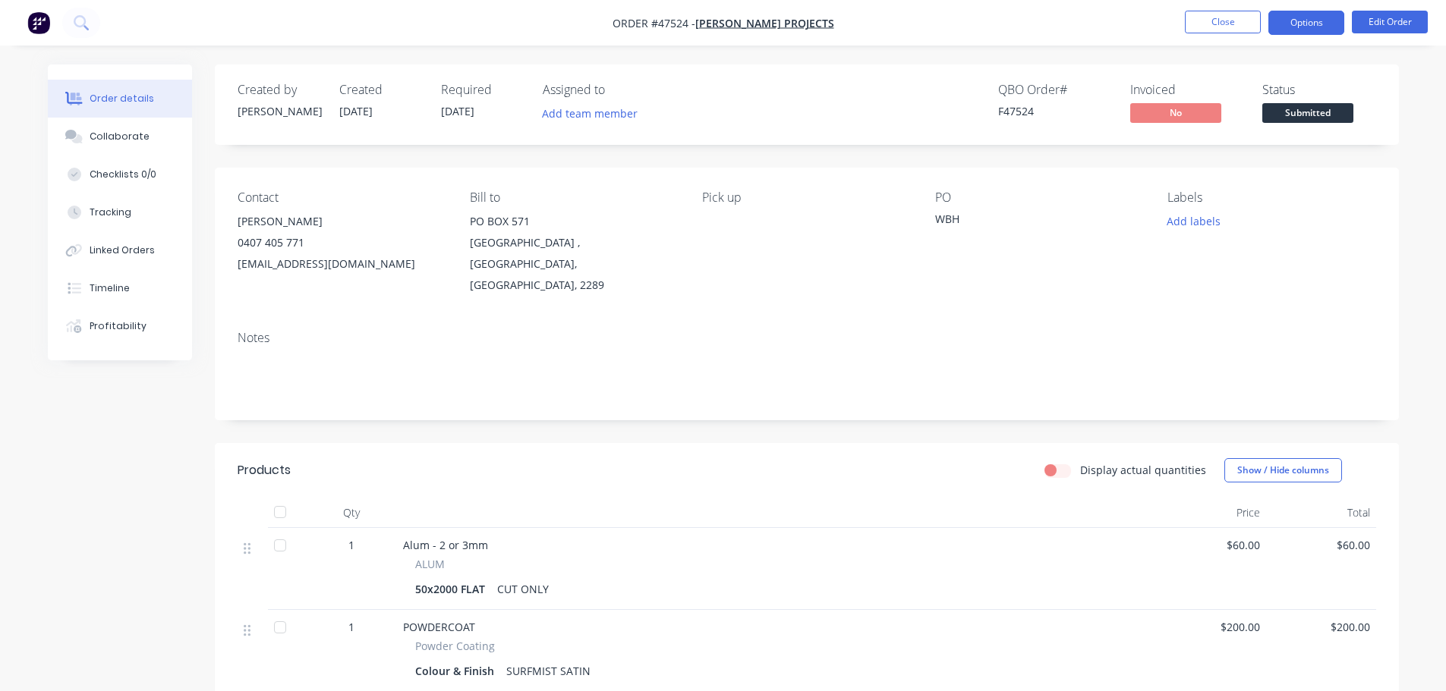
click at [1307, 30] on button "Options" at bounding box center [1306, 23] width 76 height 24
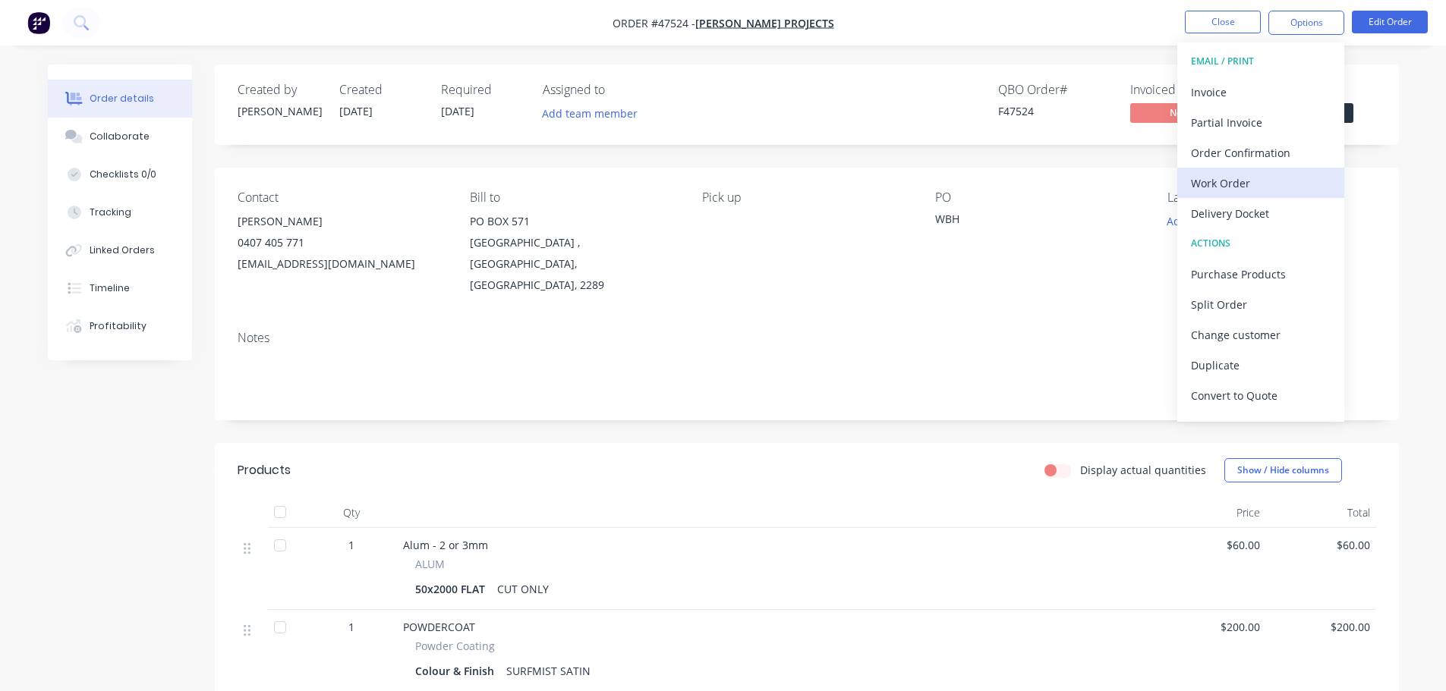
click at [1245, 186] on div "Work Order" at bounding box center [1261, 183] width 140 height 22
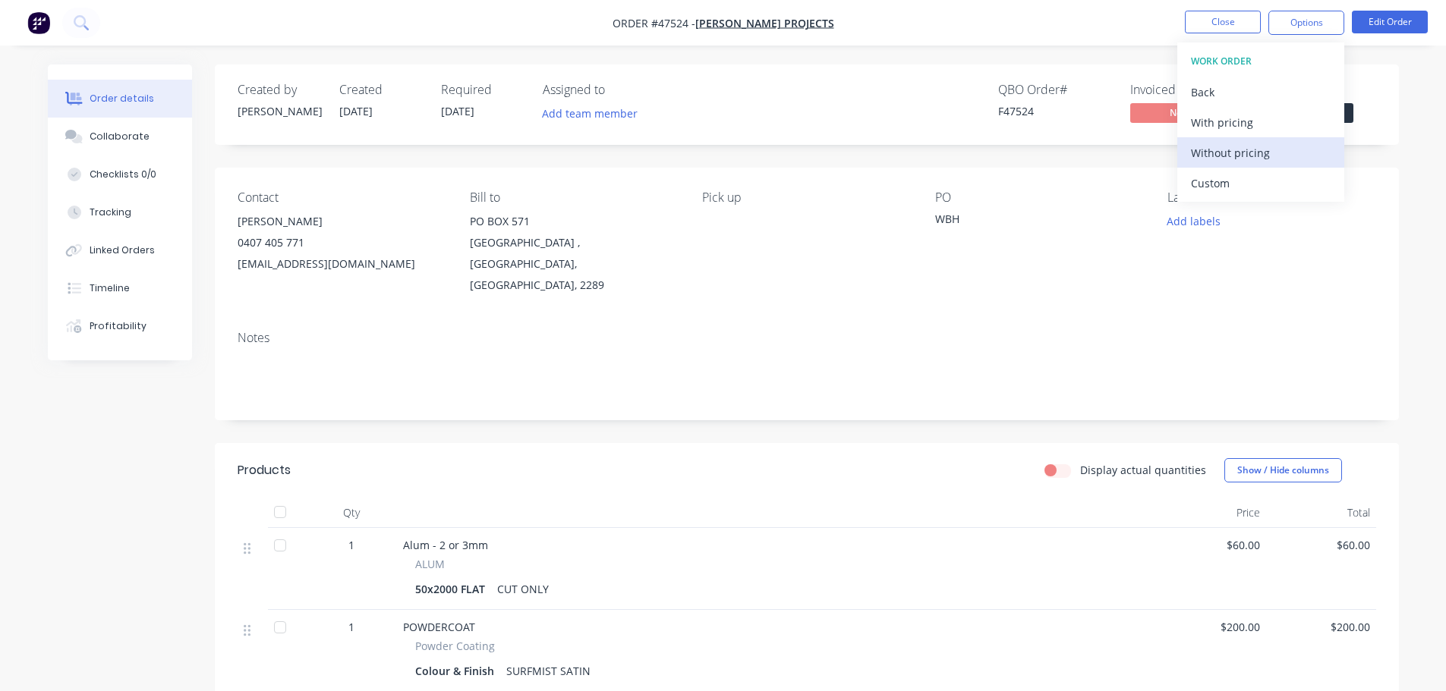
click at [1259, 148] on div "Without pricing" at bounding box center [1261, 153] width 140 height 22
click at [1368, 142] on div "Created by [PERSON_NAME] Created [DATE] Required [DATE] Assigned to Add team me…" at bounding box center [807, 105] width 1184 height 80
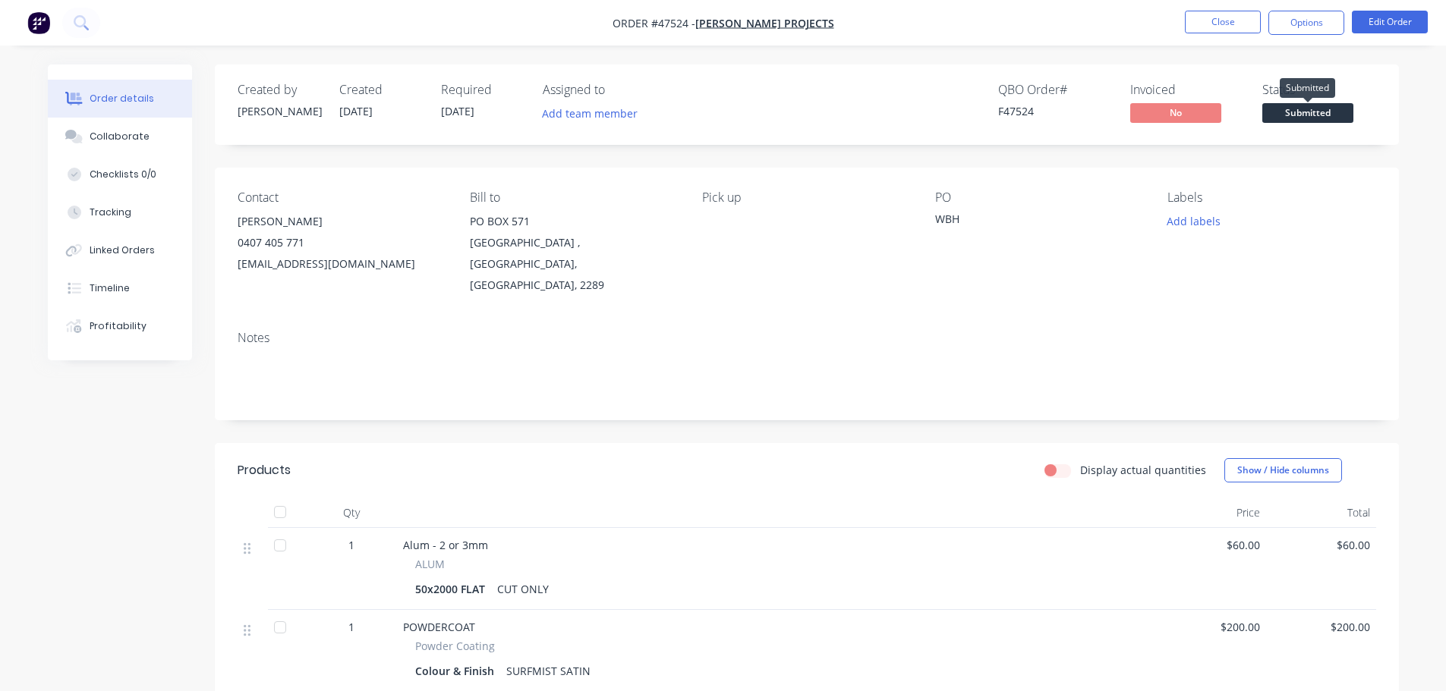
click at [1342, 112] on span "Submitted" at bounding box center [1307, 112] width 91 height 19
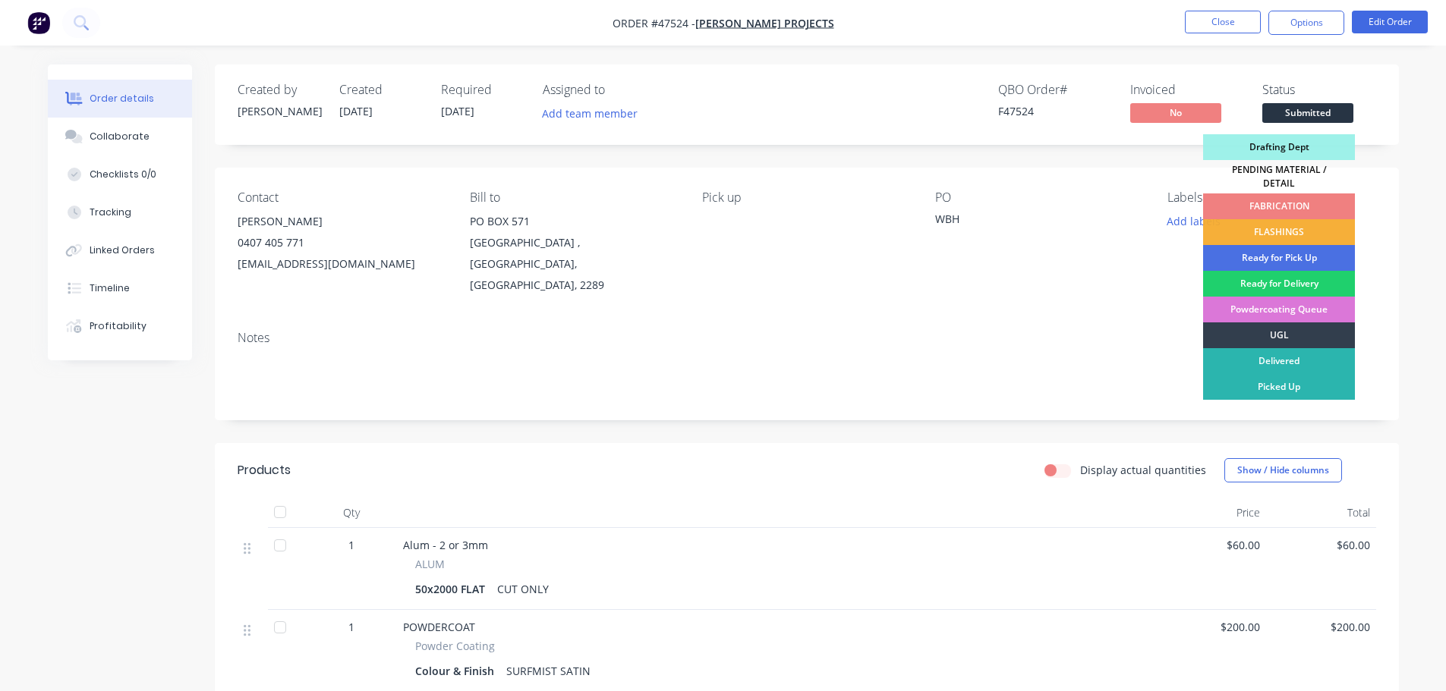
click at [1293, 194] on div "FABRICATION" at bounding box center [1279, 207] width 152 height 26
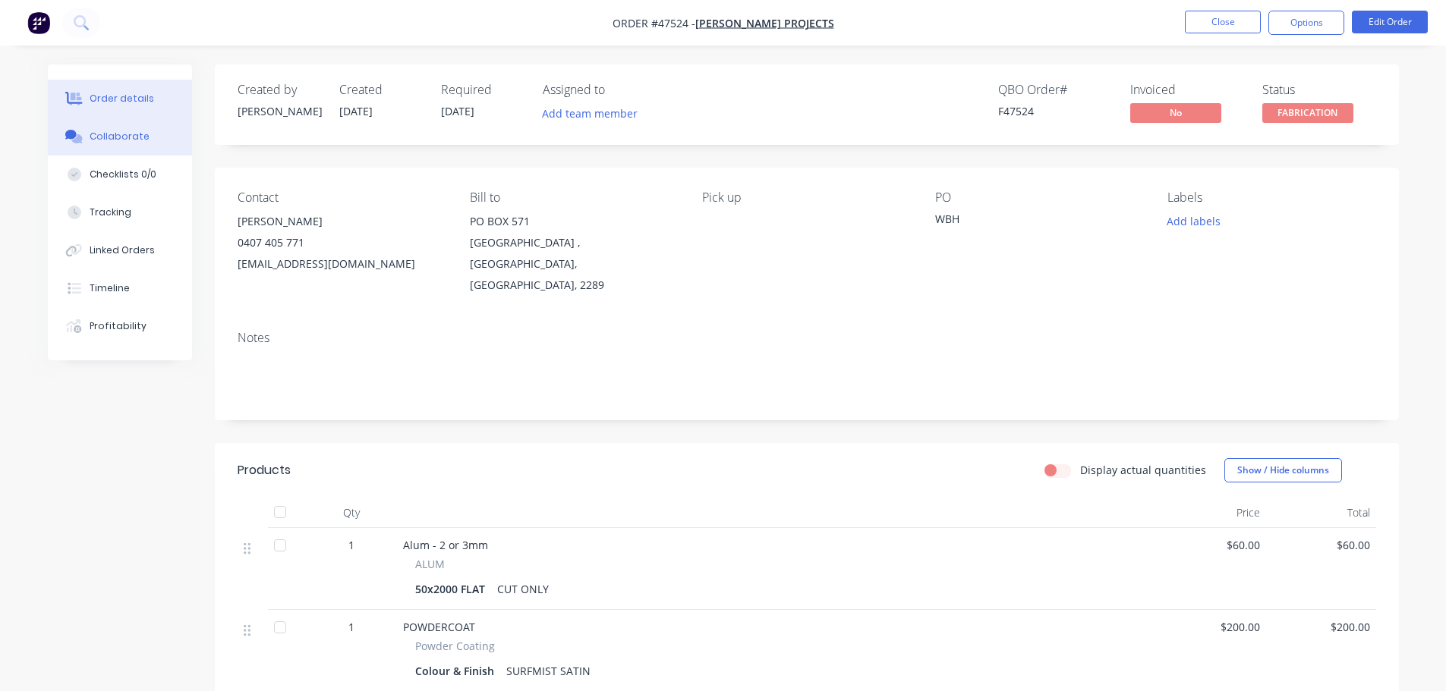
click at [124, 136] on div "Collaborate" at bounding box center [120, 137] width 60 height 14
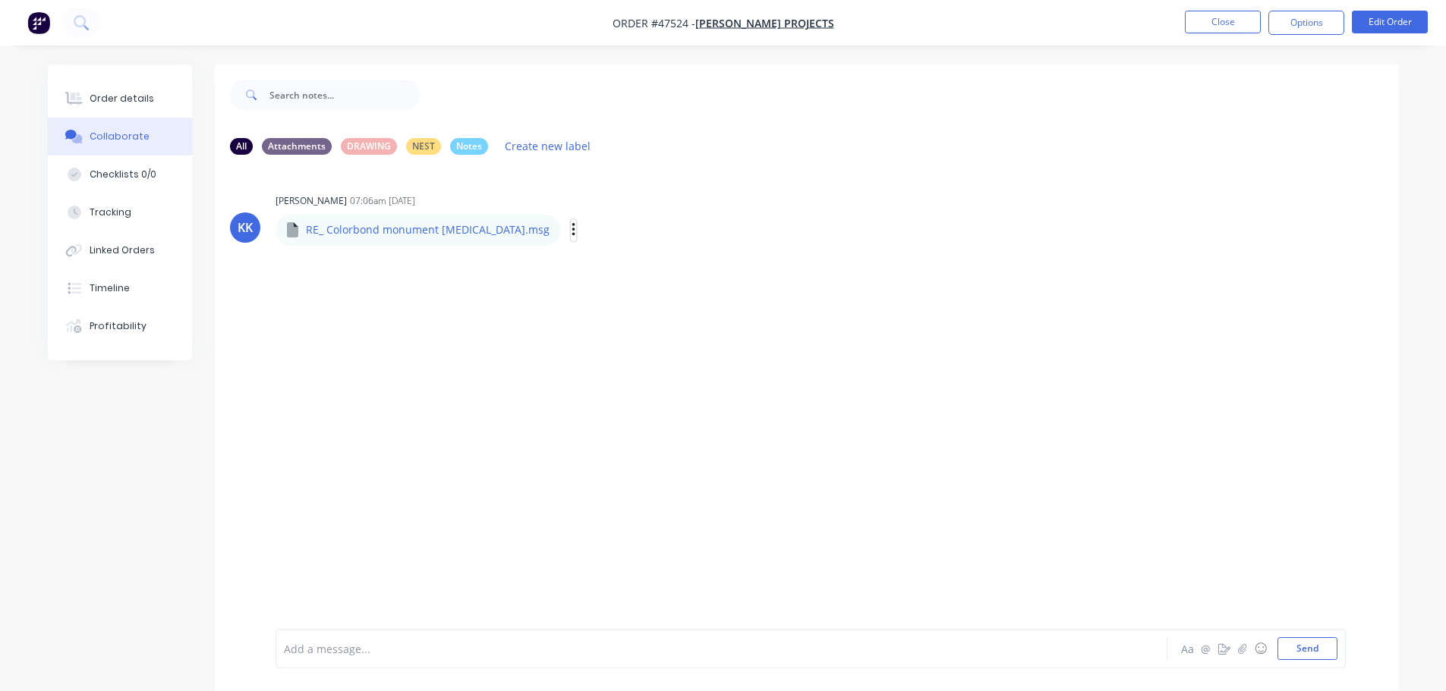
click at [571, 232] on button "button" at bounding box center [574, 230] width 6 height 22
click at [587, 262] on button "Download" at bounding box center [672, 271] width 171 height 34
click at [134, 100] on div "Order details" at bounding box center [122, 99] width 65 height 14
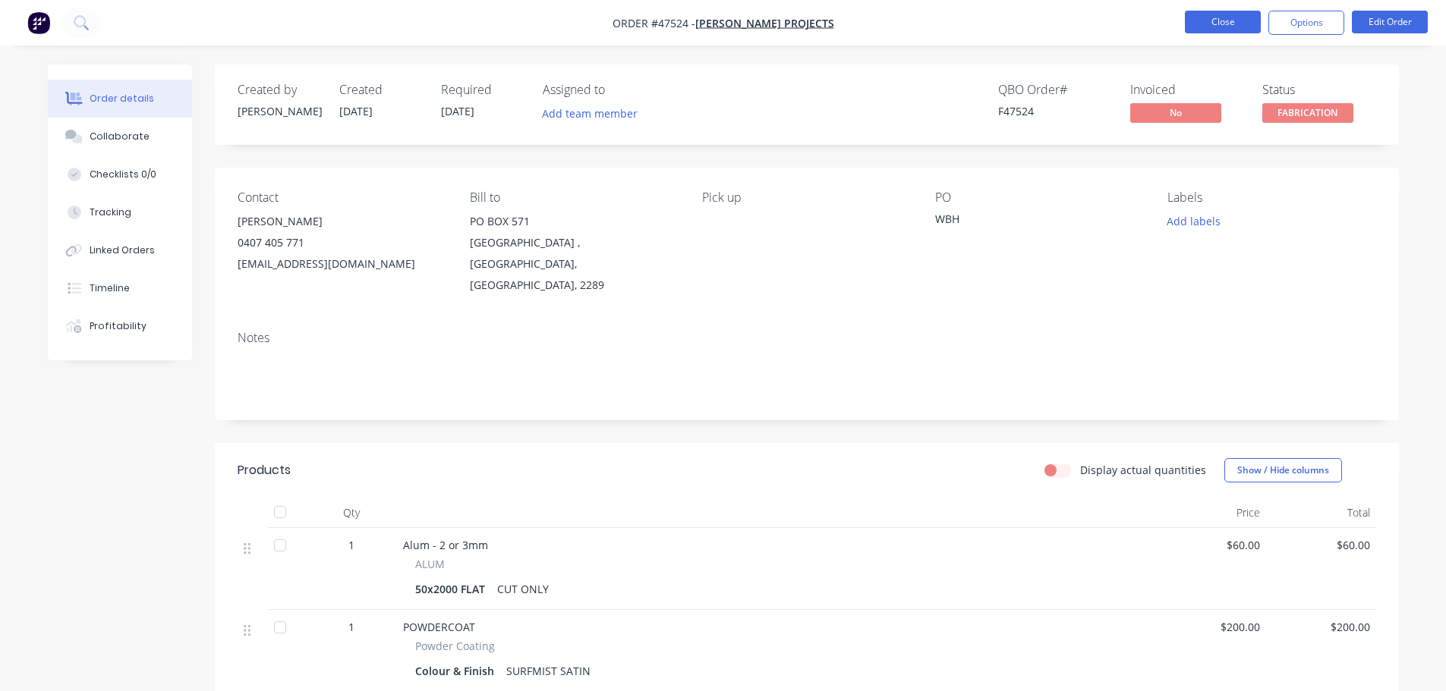
click at [1214, 19] on button "Close" at bounding box center [1223, 22] width 76 height 23
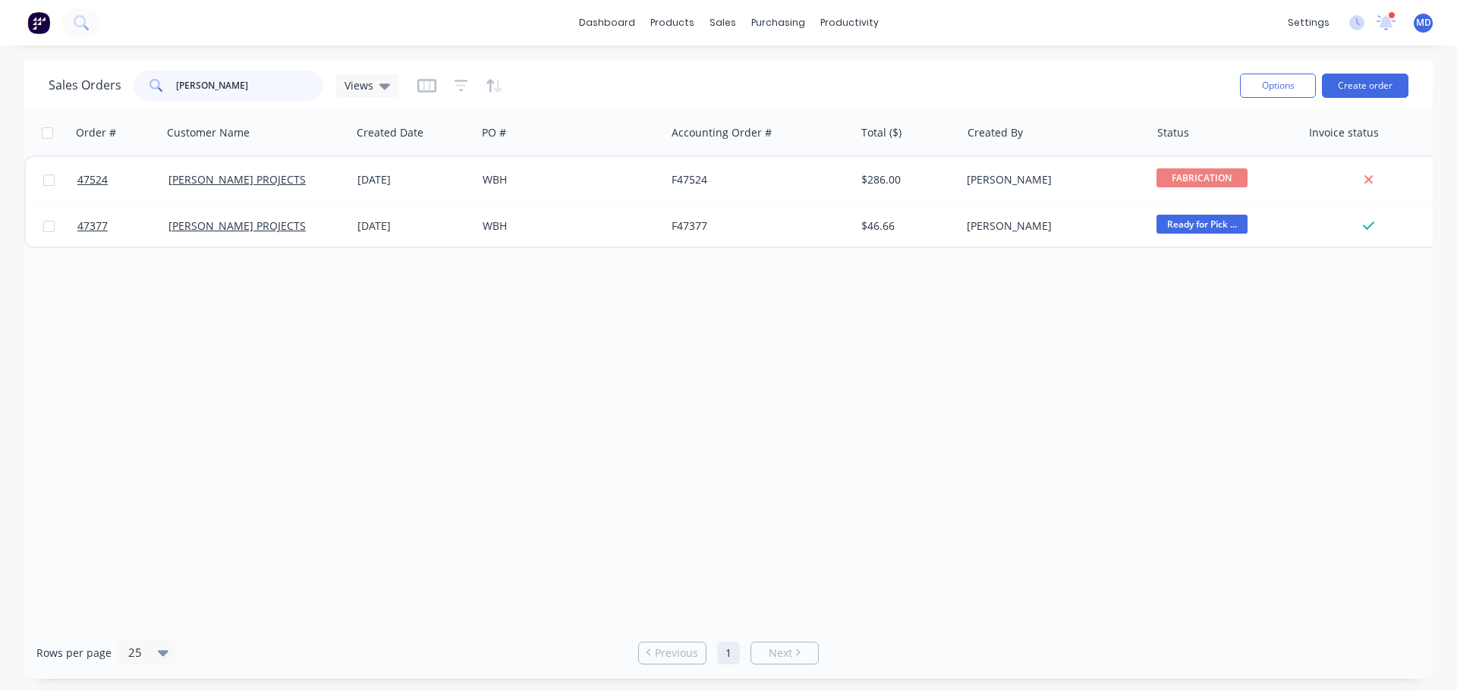
drag, startPoint x: 235, startPoint y: 83, endPoint x: 87, endPoint y: 83, distance: 148.8
click at [91, 87] on div "Sales Orders [PERSON_NAME] Views" at bounding box center [224, 86] width 351 height 30
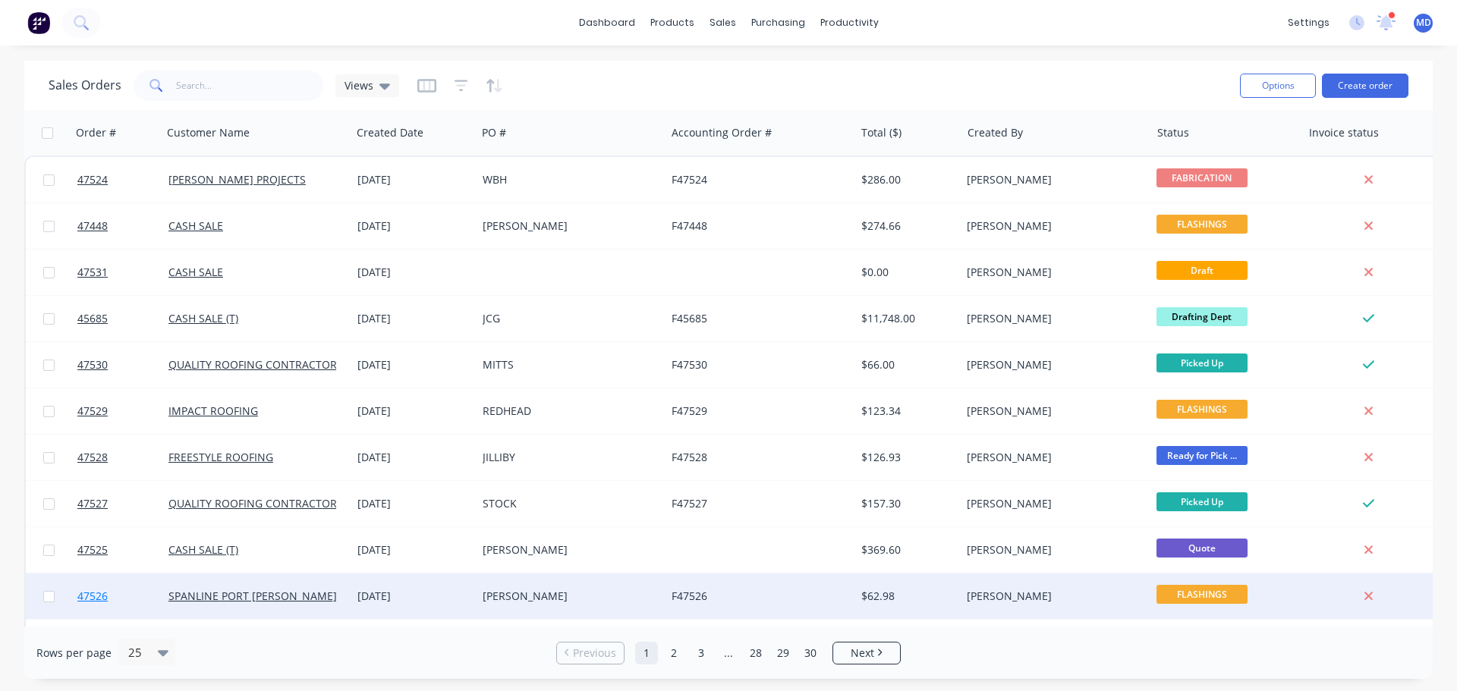
click at [88, 595] on span "47526" at bounding box center [92, 596] width 30 height 15
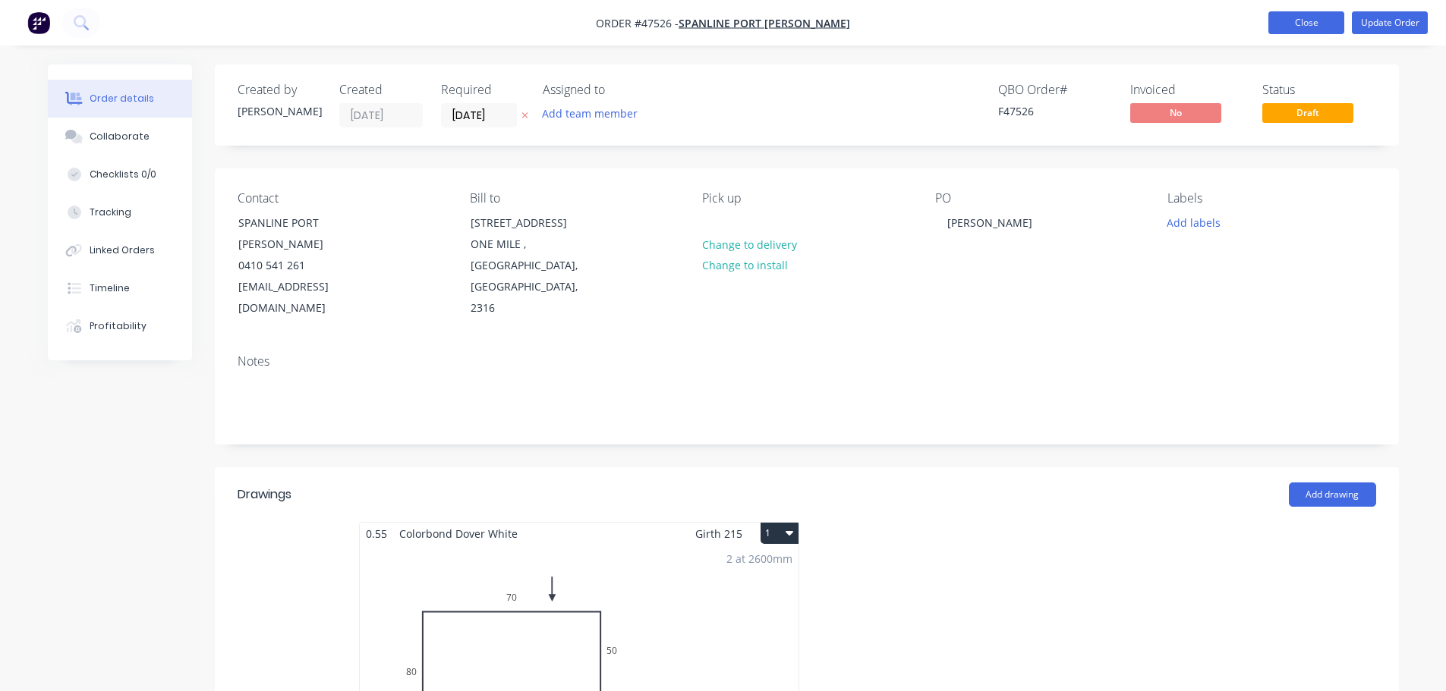
click at [1302, 30] on button "Close" at bounding box center [1306, 22] width 76 height 23
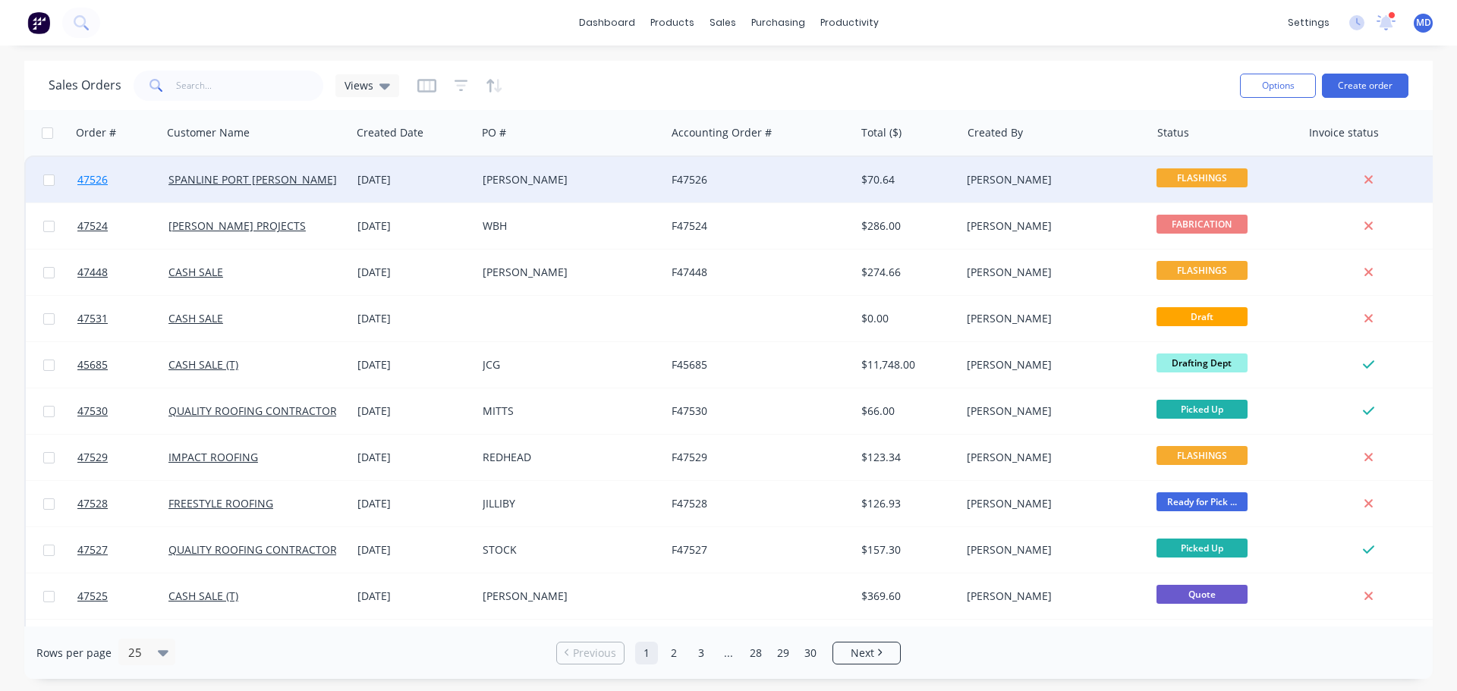
click at [80, 171] on link "47526" at bounding box center [122, 180] width 91 height 46
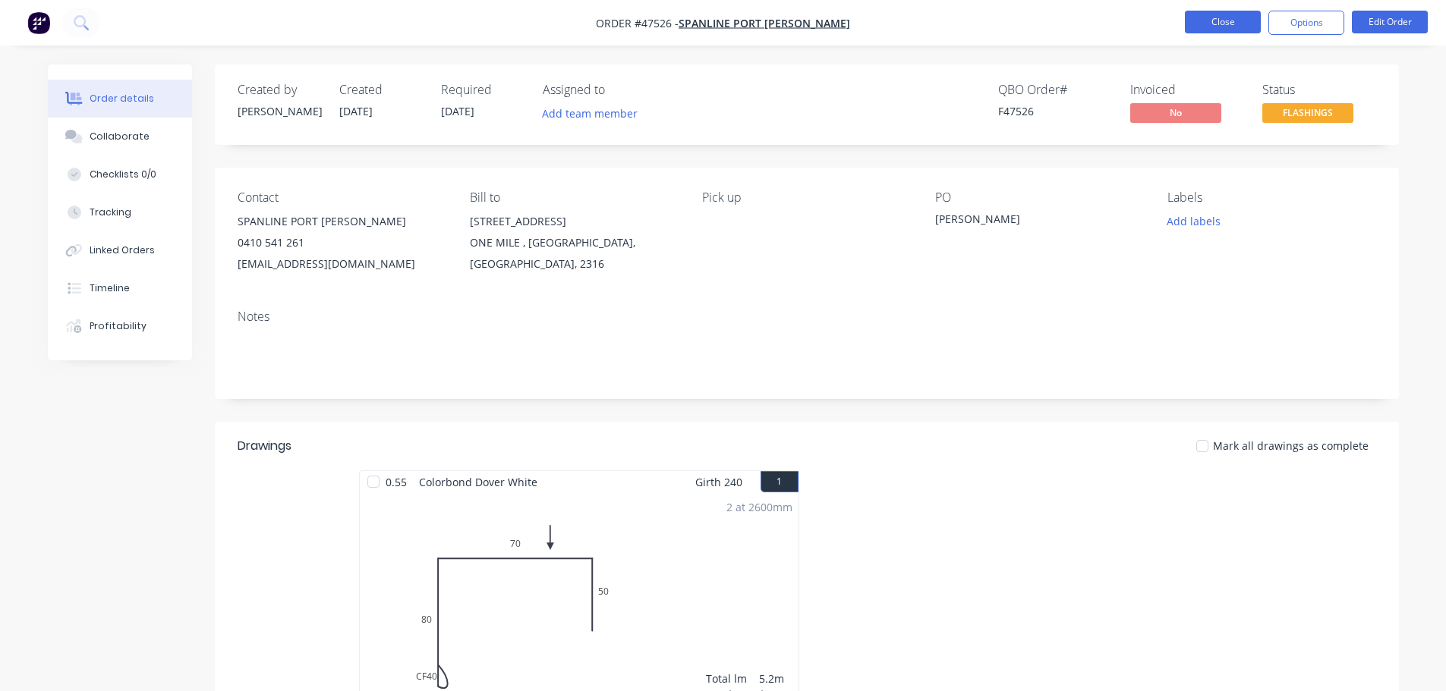
click at [1205, 28] on button "Close" at bounding box center [1223, 22] width 76 height 23
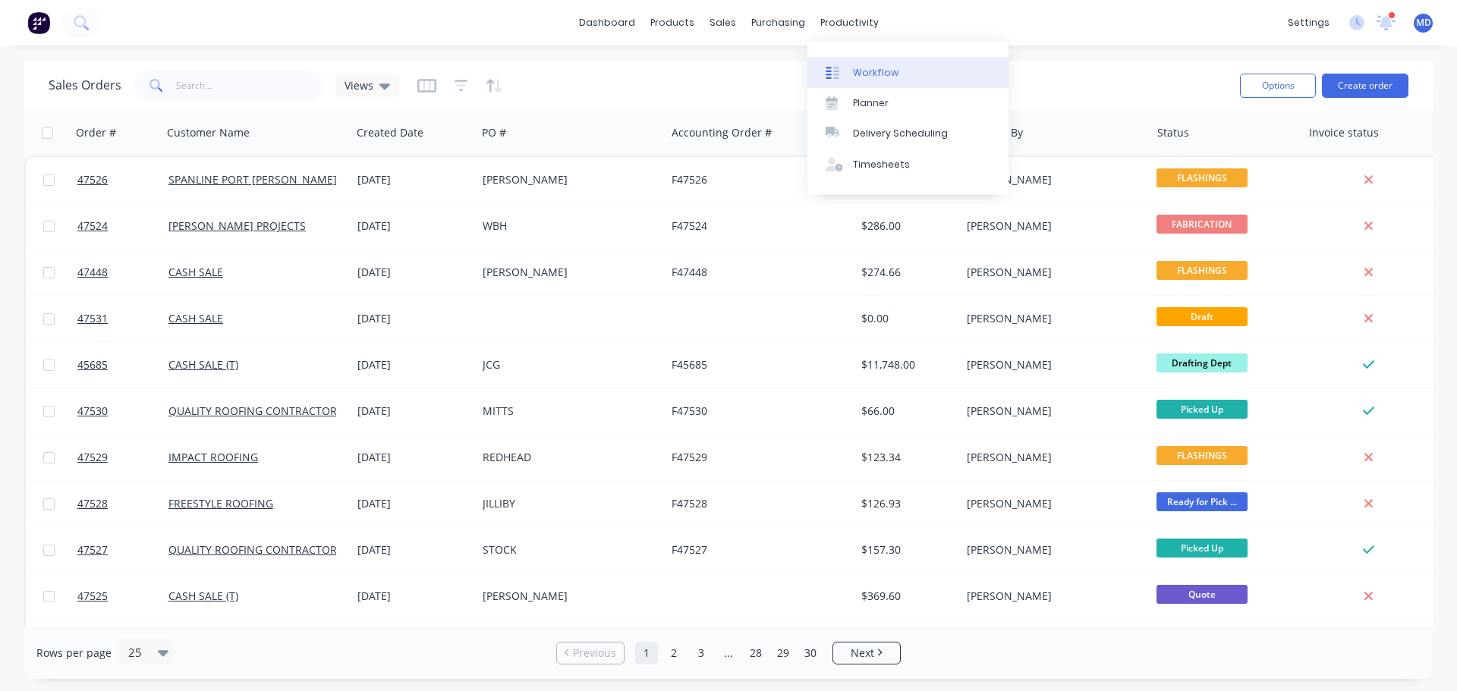
click at [874, 76] on div "Workflow" at bounding box center [876, 73] width 46 height 14
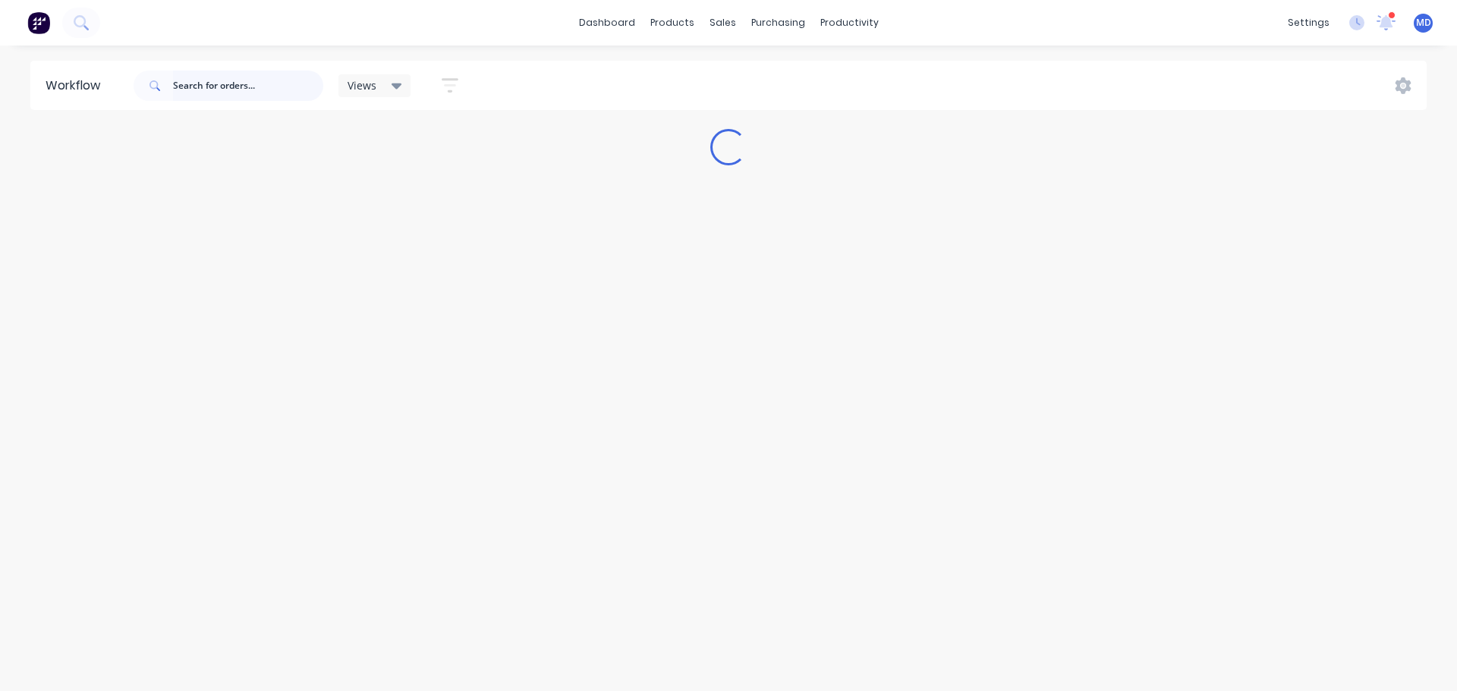
click at [205, 95] on input "text" at bounding box center [248, 86] width 150 height 30
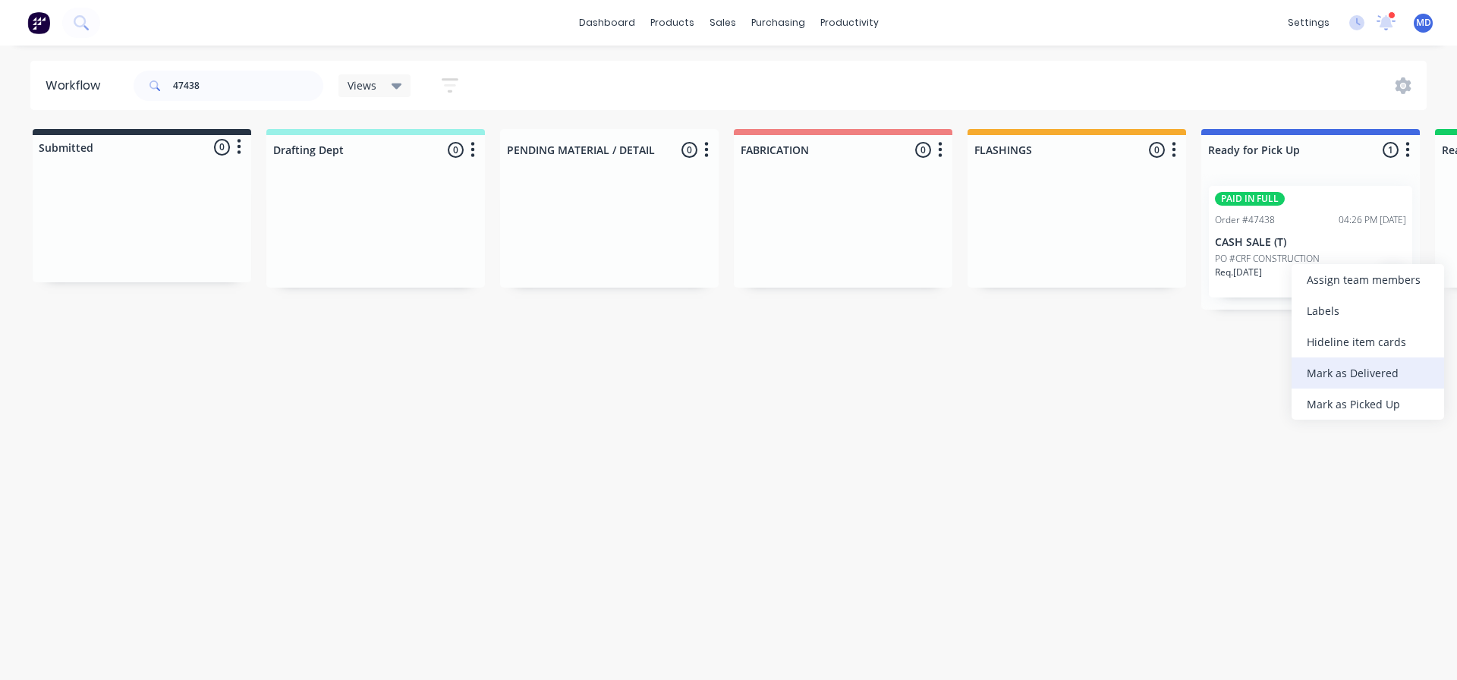
click at [1330, 370] on div "Mark as Delivered" at bounding box center [1368, 372] width 153 height 31
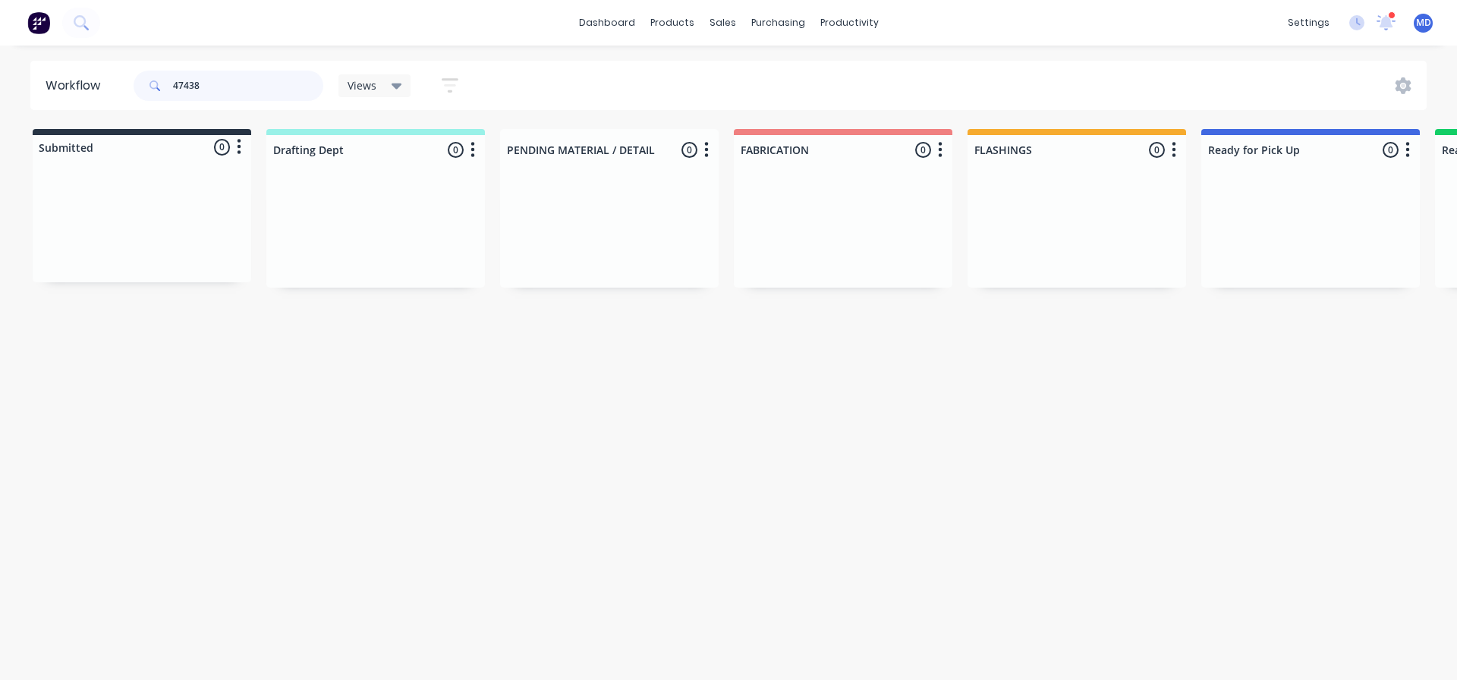
click at [238, 71] on input "47438" at bounding box center [248, 86] width 150 height 30
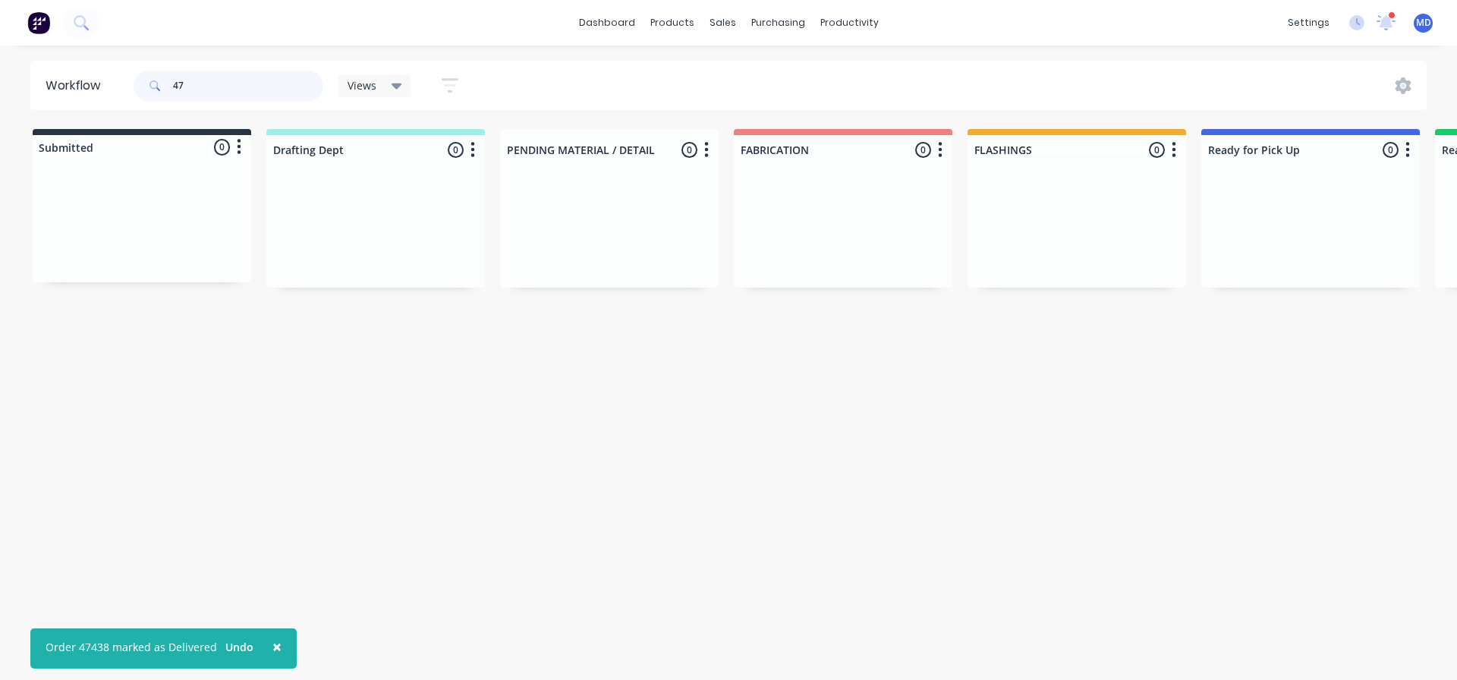
type input "4"
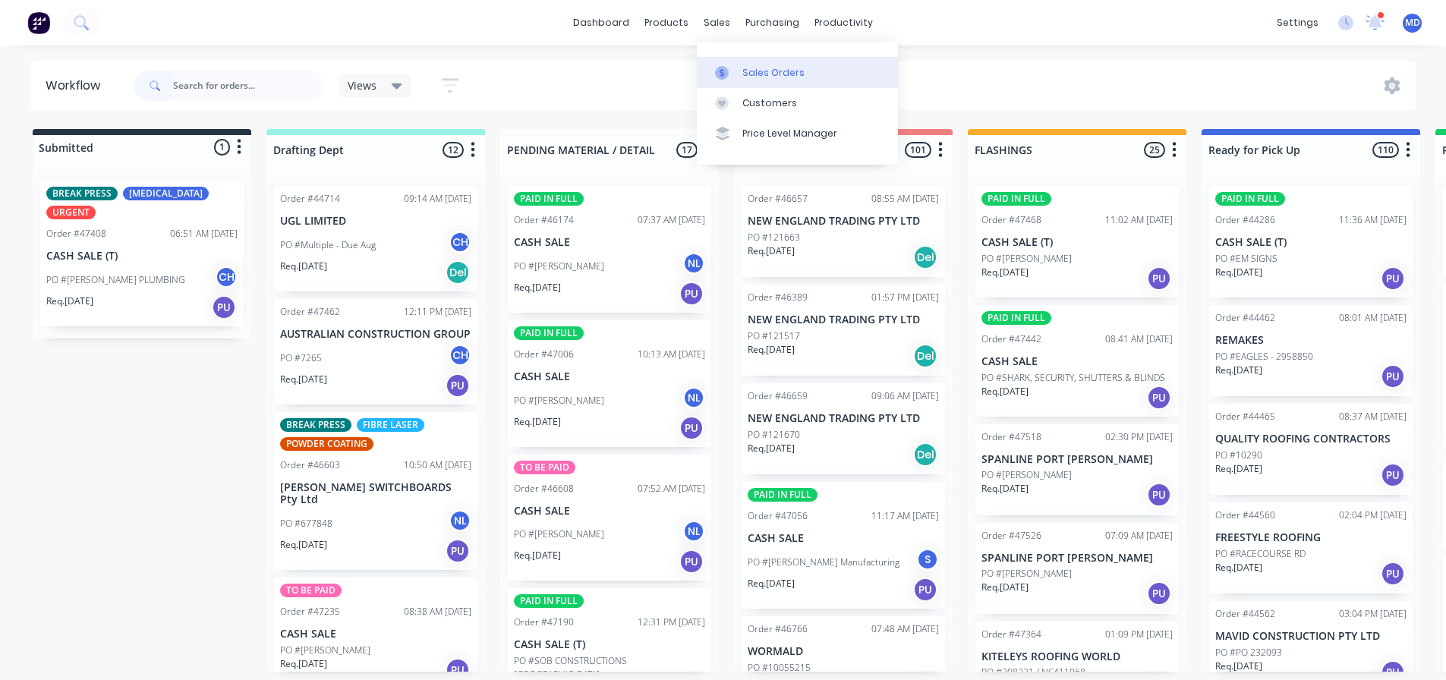
click at [735, 67] on div at bounding box center [726, 73] width 23 height 14
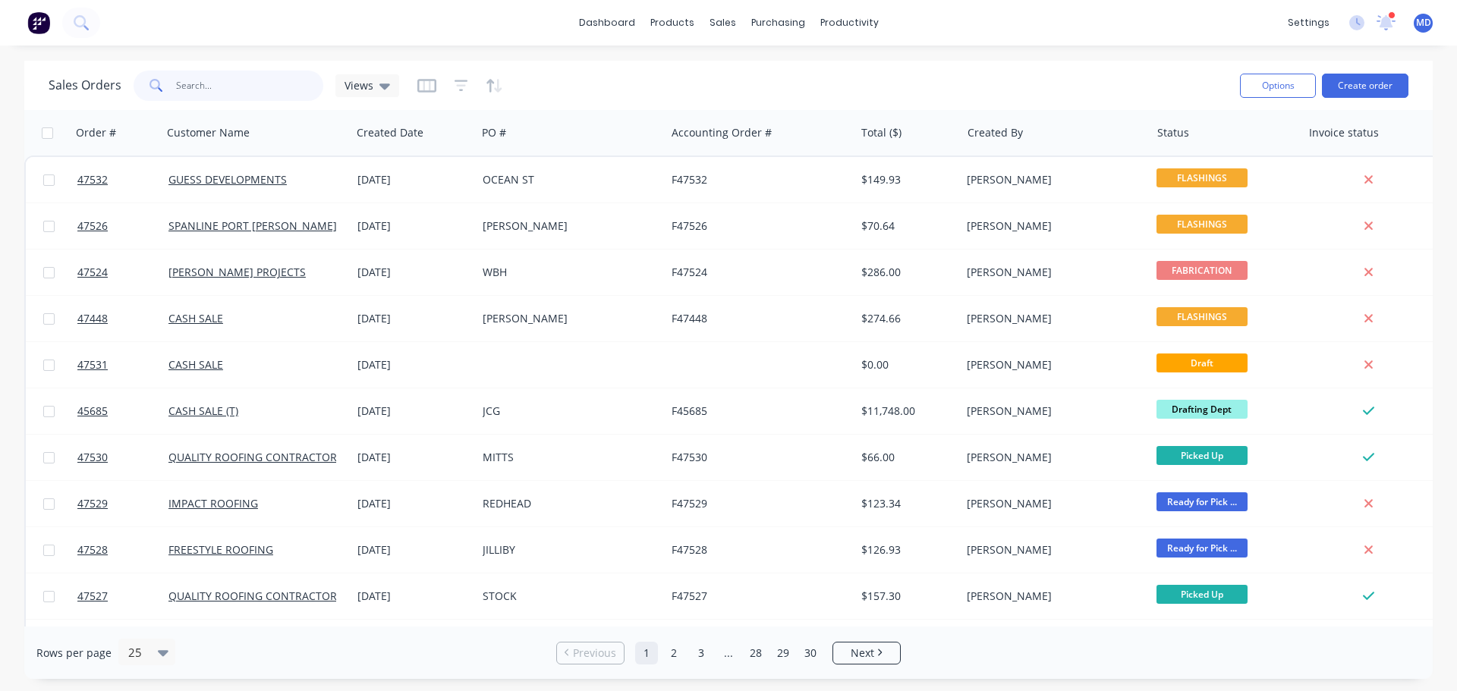
click at [222, 96] on input "text" at bounding box center [250, 86] width 148 height 30
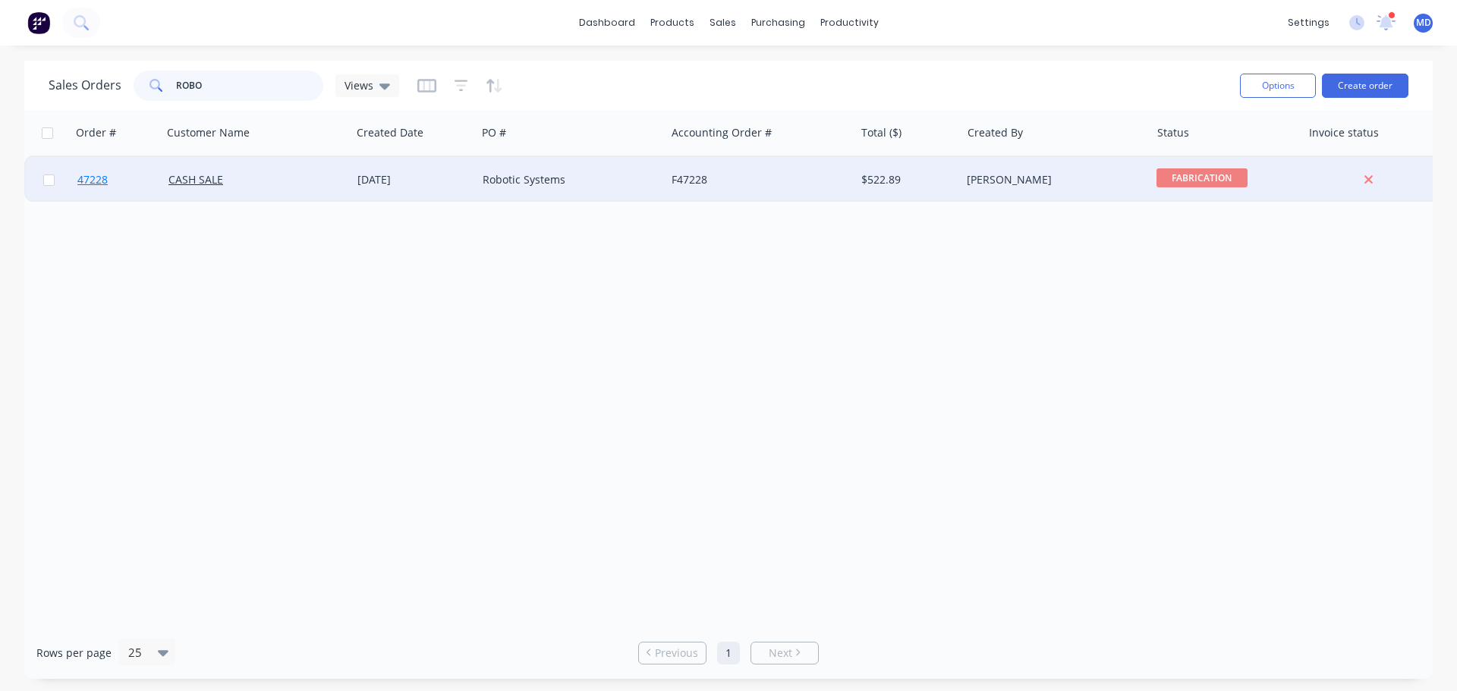
type input "ROBO"
click at [98, 182] on span "47228" at bounding box center [92, 179] width 30 height 15
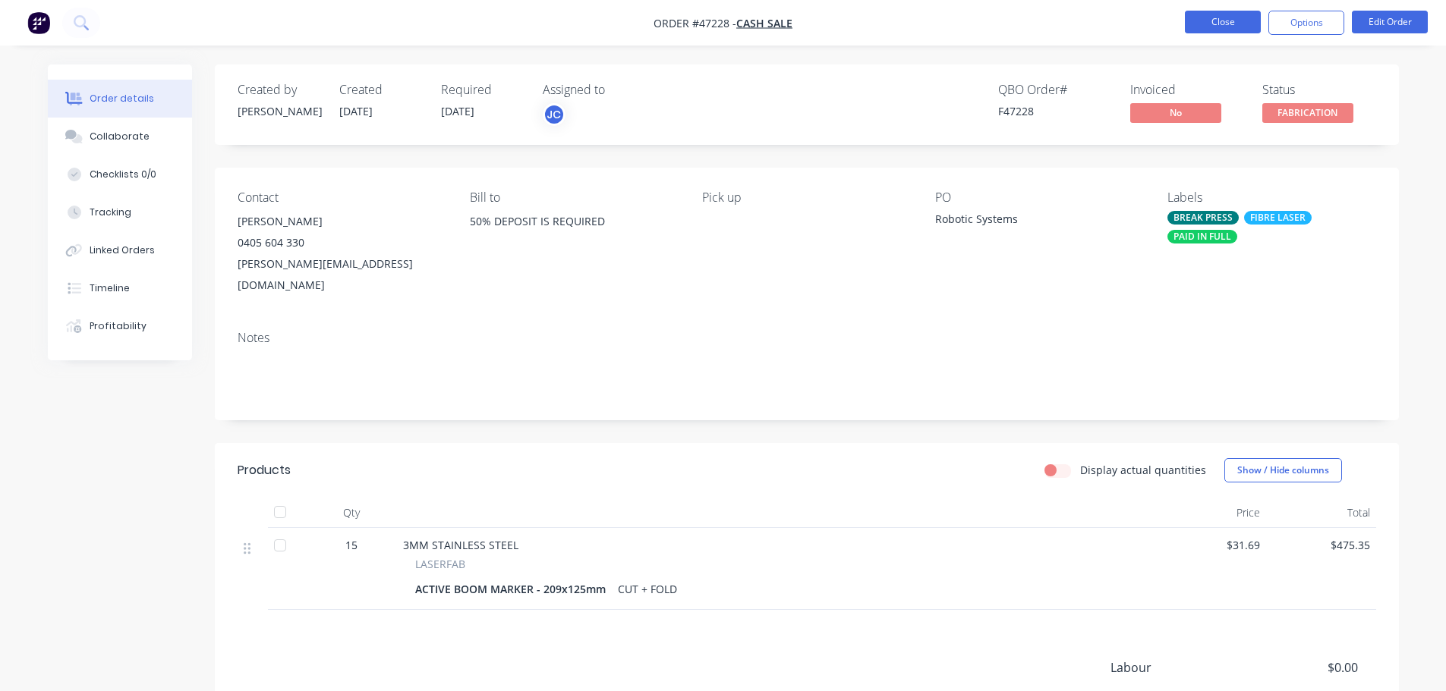
click at [1217, 25] on button "Close" at bounding box center [1223, 22] width 76 height 23
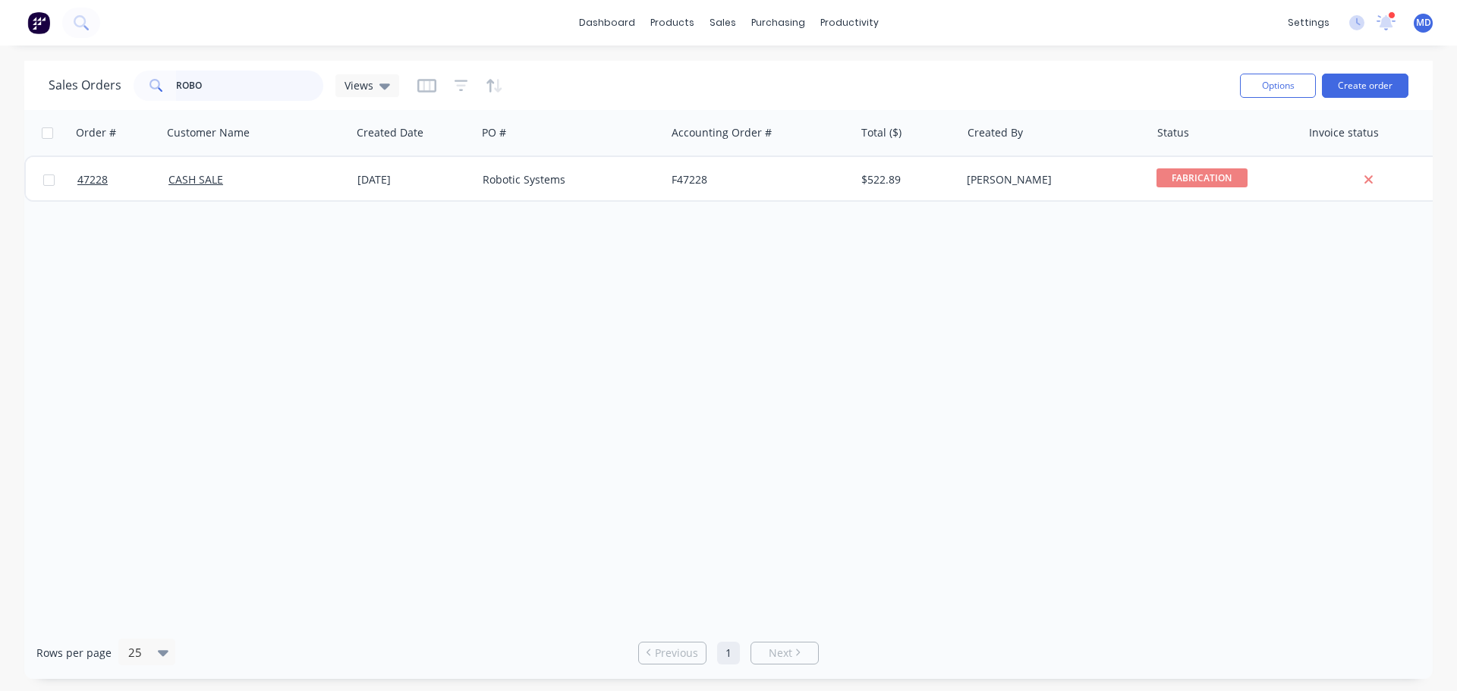
click at [247, 88] on input "ROBO" at bounding box center [250, 86] width 148 height 30
type input "R"
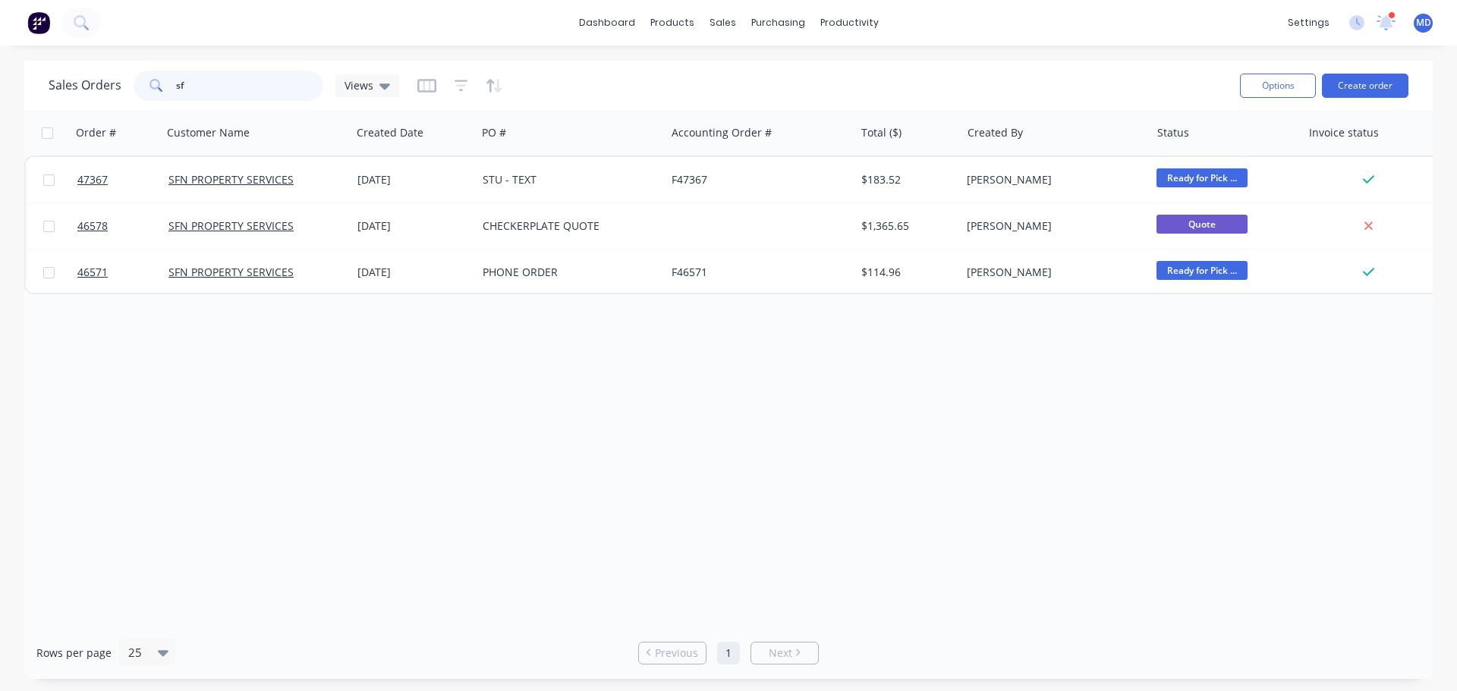
type input "s"
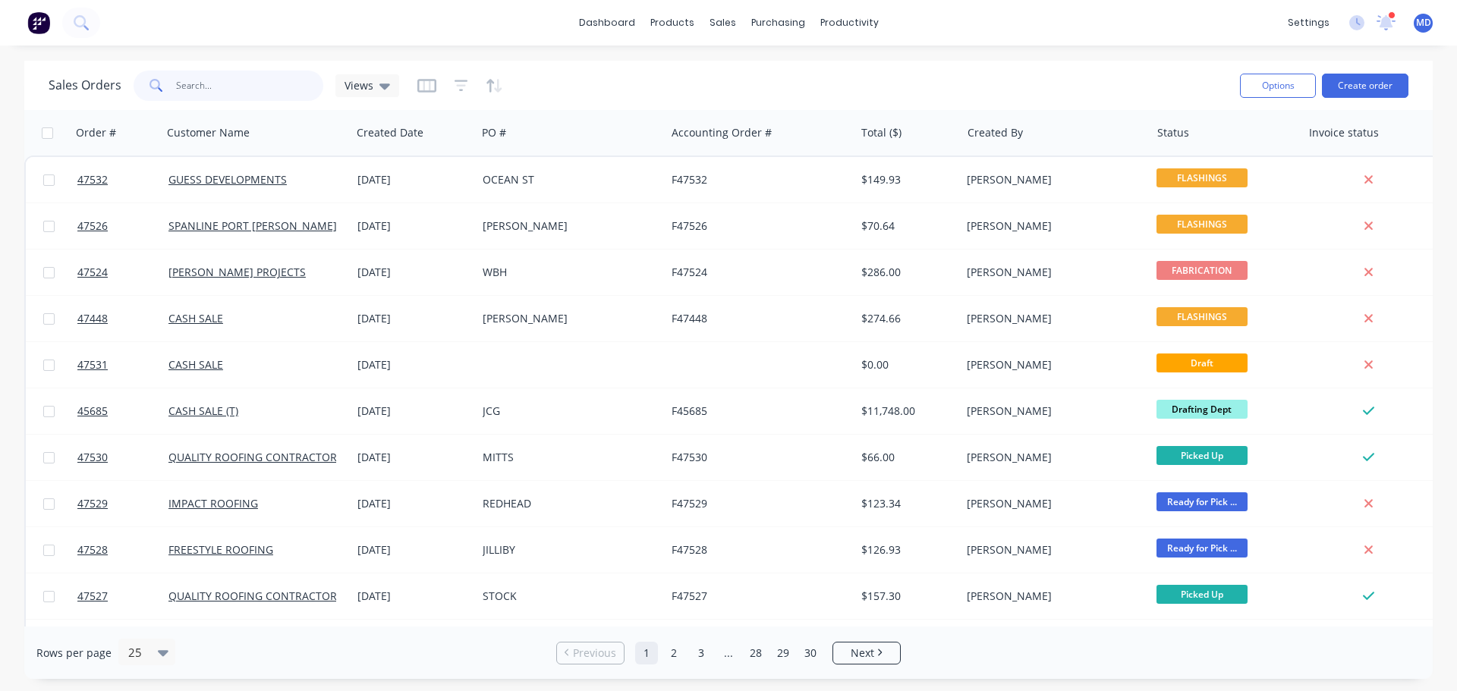
click at [236, 83] on input "text" at bounding box center [250, 86] width 148 height 30
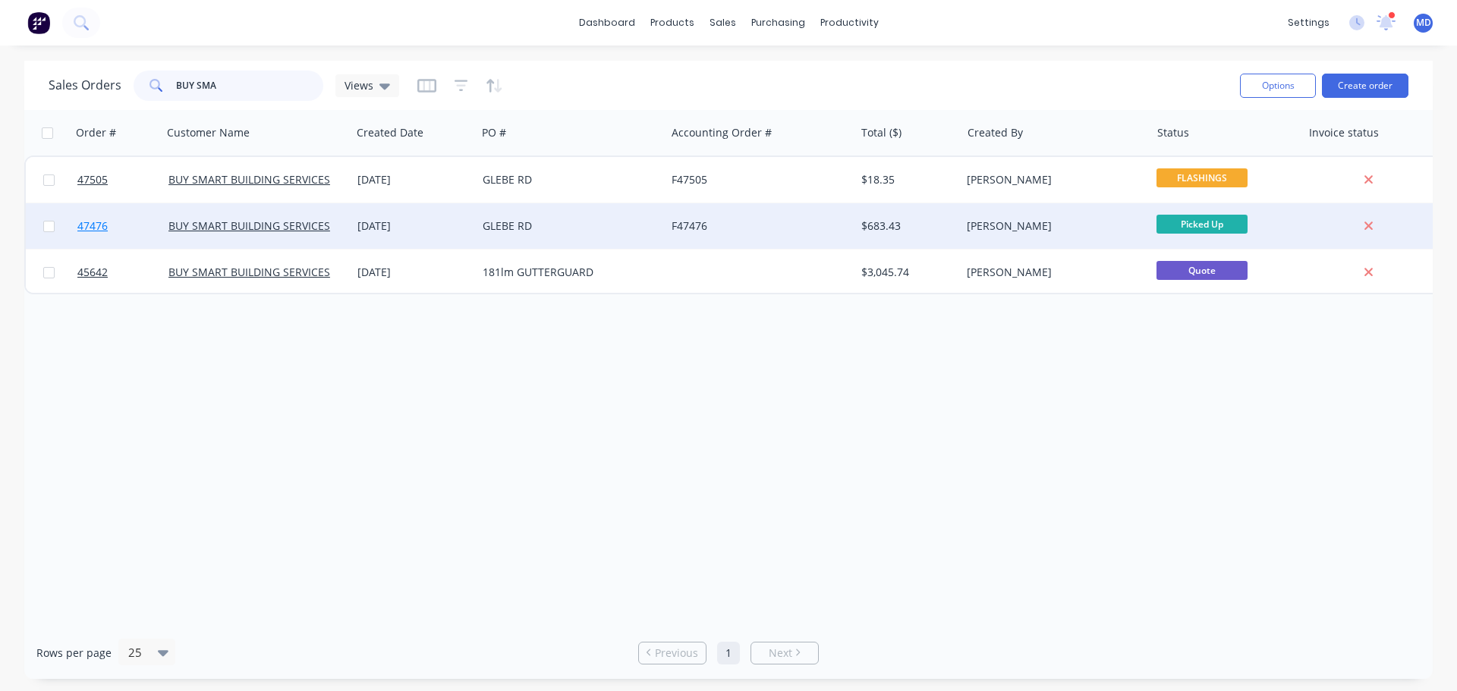
type input "BUY SMA"
click at [85, 228] on span "47476" at bounding box center [92, 226] width 30 height 15
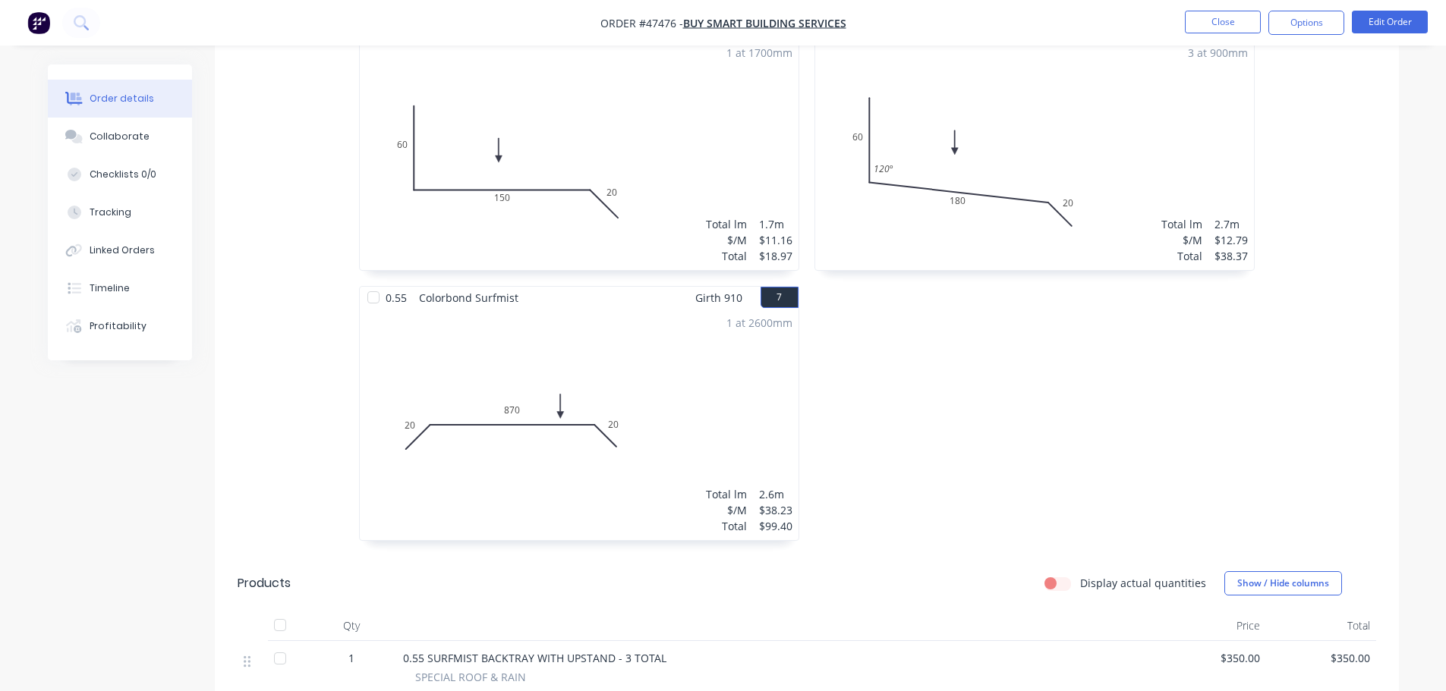
scroll to position [1139, 0]
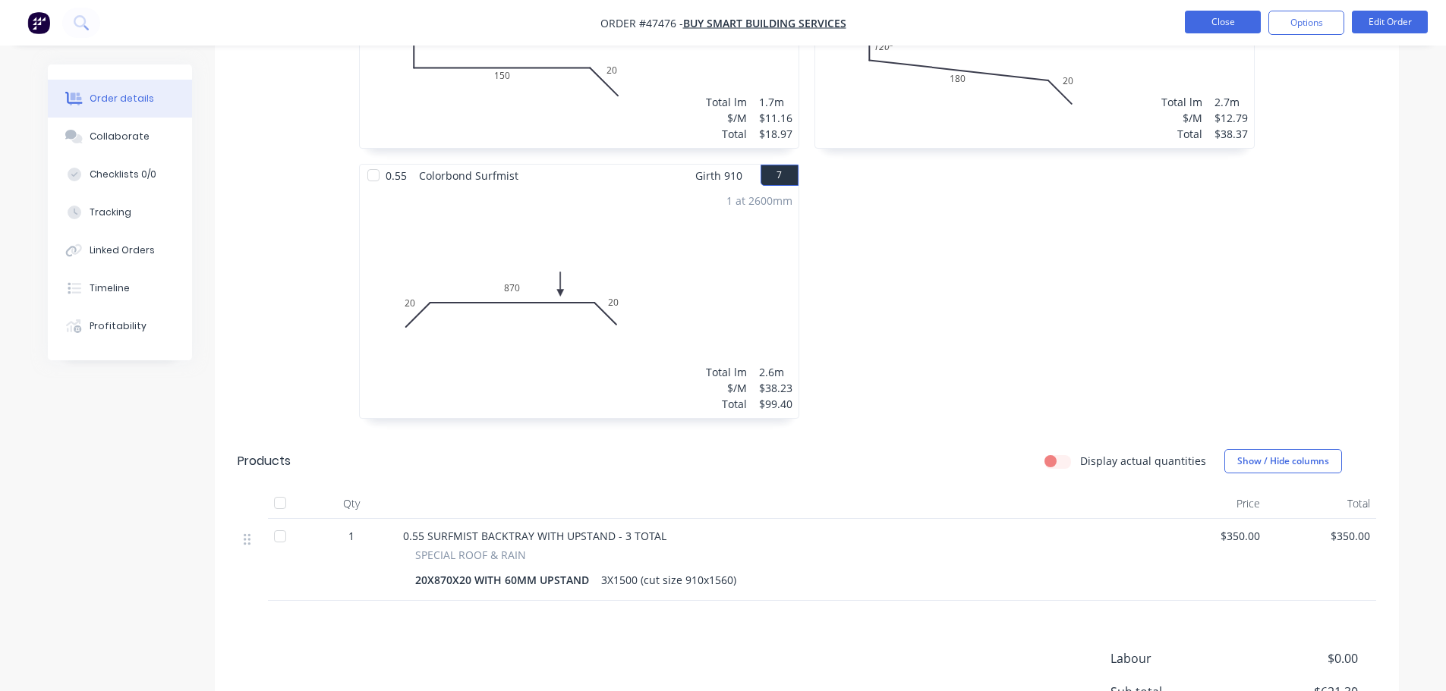
click at [1208, 15] on button "Close" at bounding box center [1223, 22] width 76 height 23
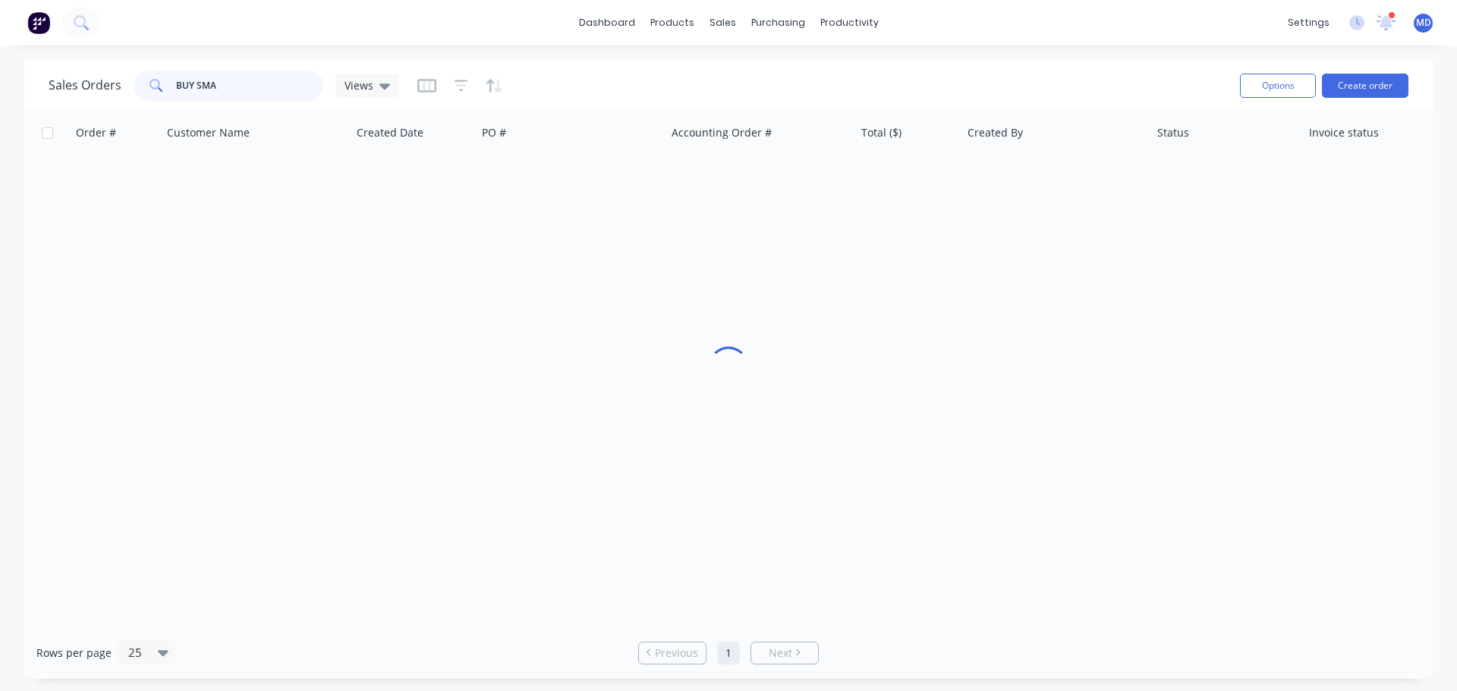
drag, startPoint x: 194, startPoint y: 90, endPoint x: 61, endPoint y: 74, distance: 133.1
click at [61, 79] on div "Sales Orders BUY SMA Views" at bounding box center [224, 86] width 351 height 30
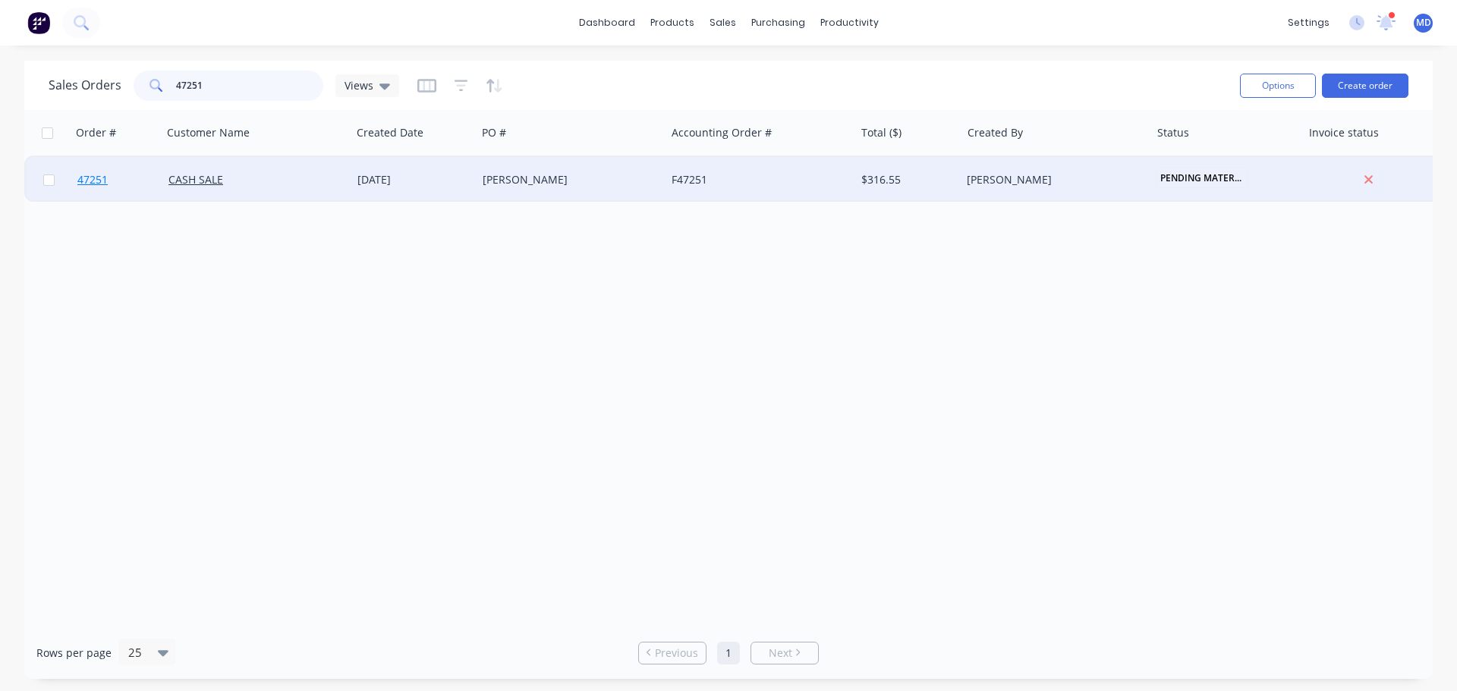
type input "47251"
click at [80, 181] on span "47251" at bounding box center [92, 179] width 30 height 15
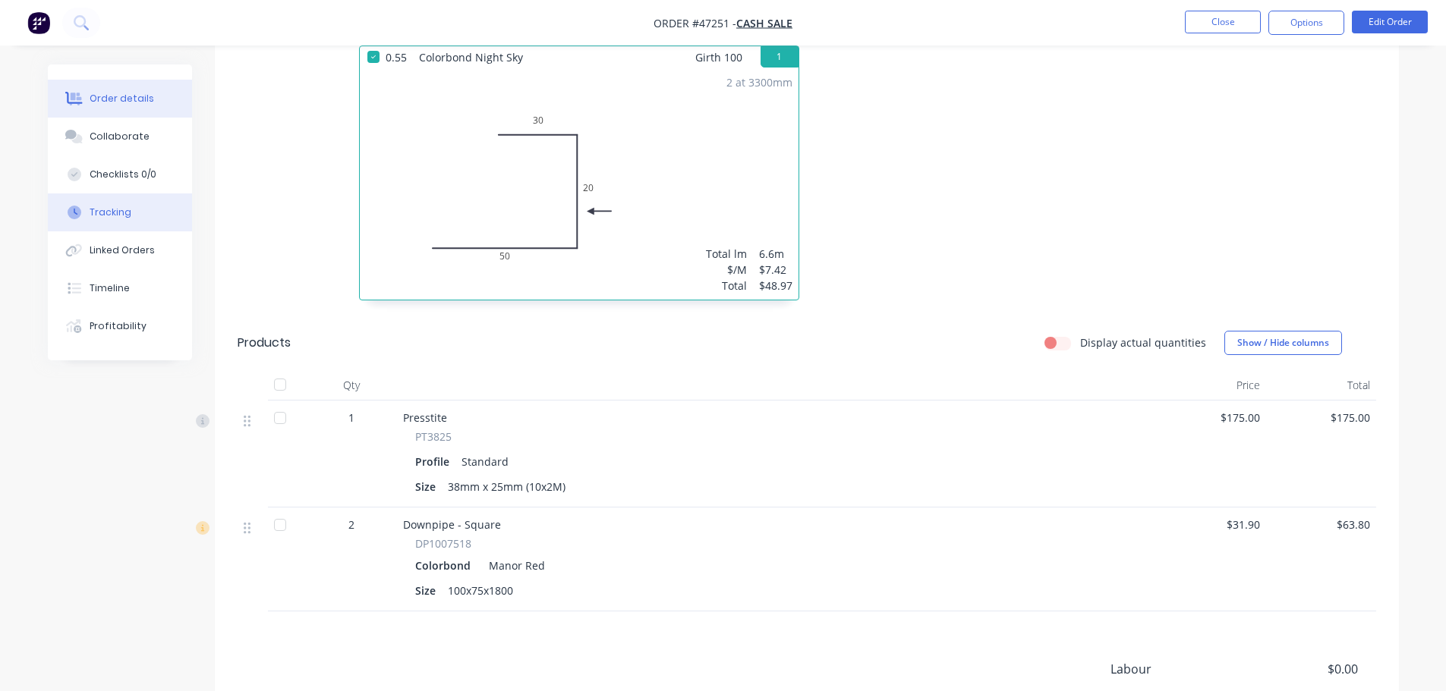
scroll to position [265, 0]
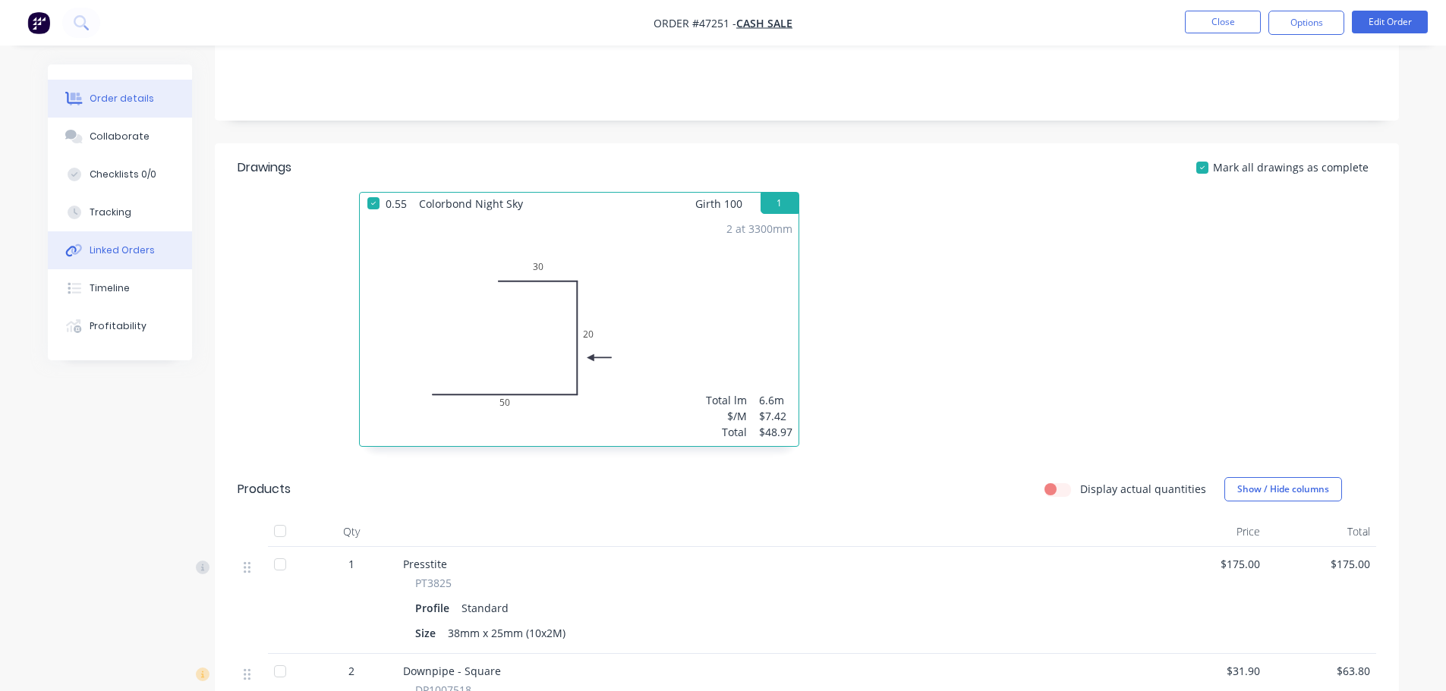
click at [99, 247] on div "Linked Orders" at bounding box center [122, 251] width 65 height 14
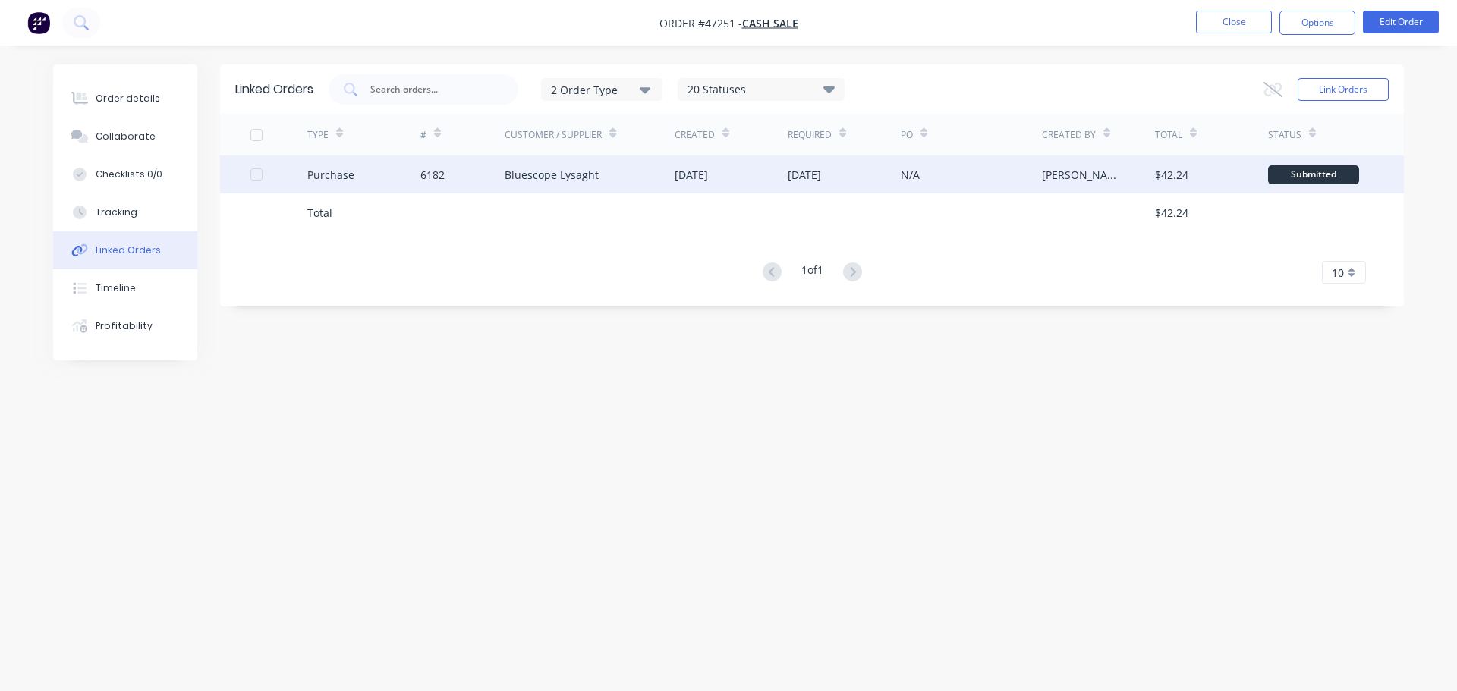
click at [335, 175] on div "Purchase" at bounding box center [330, 175] width 47 height 16
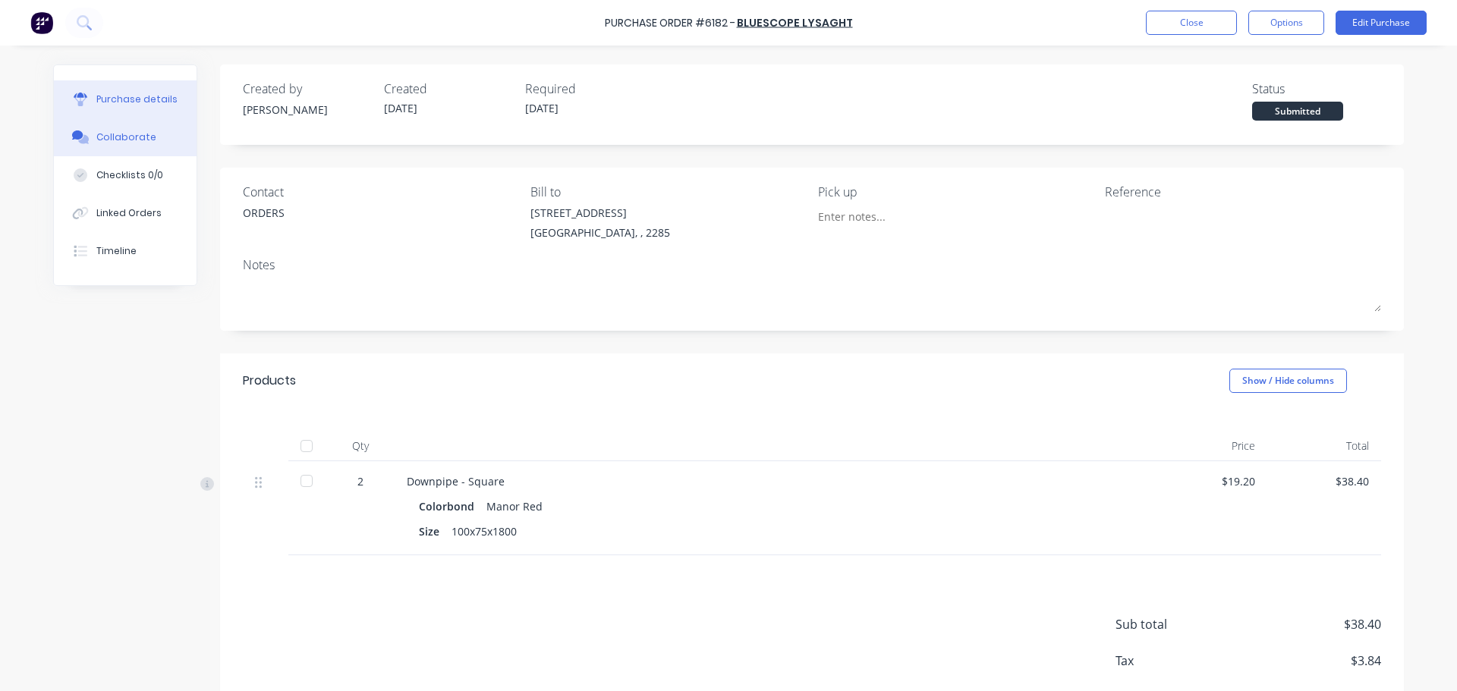
click at [115, 143] on div "Collaborate" at bounding box center [126, 138] width 60 height 14
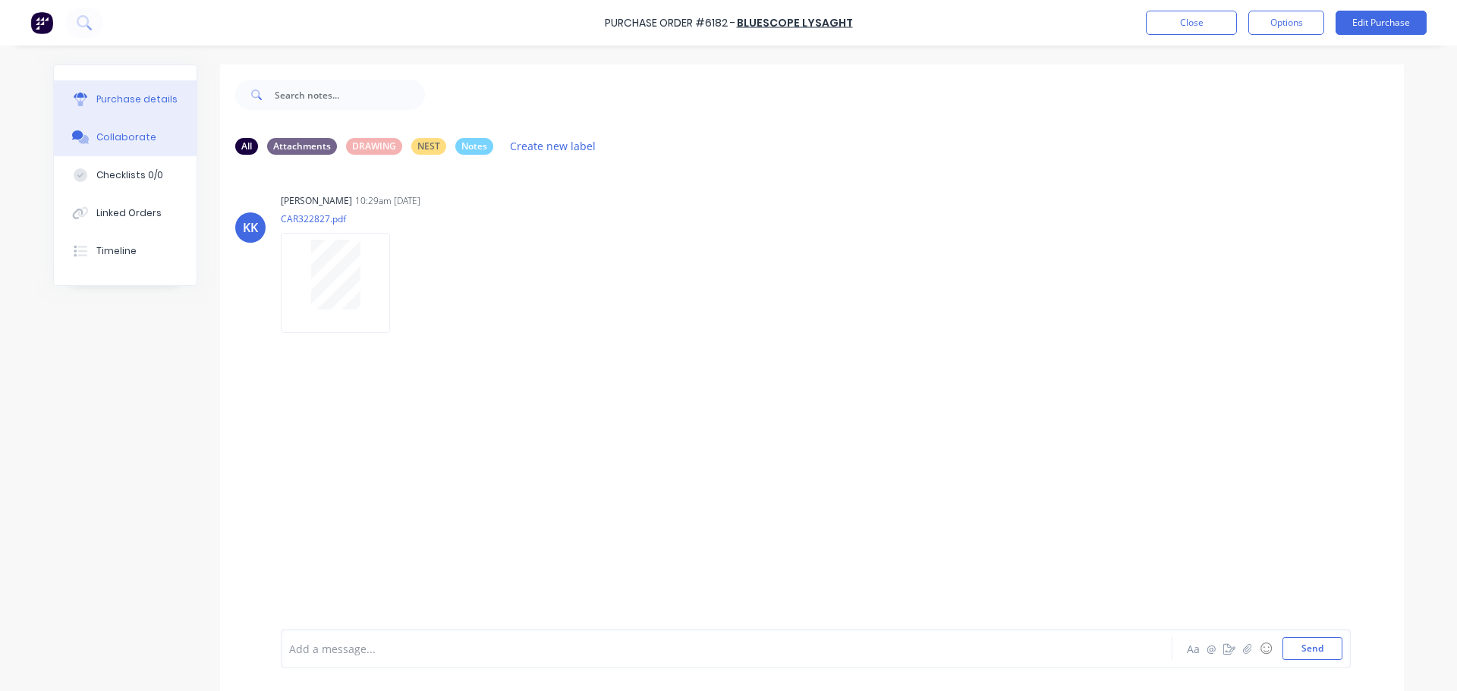
click at [119, 96] on div "Purchase details" at bounding box center [136, 100] width 81 height 14
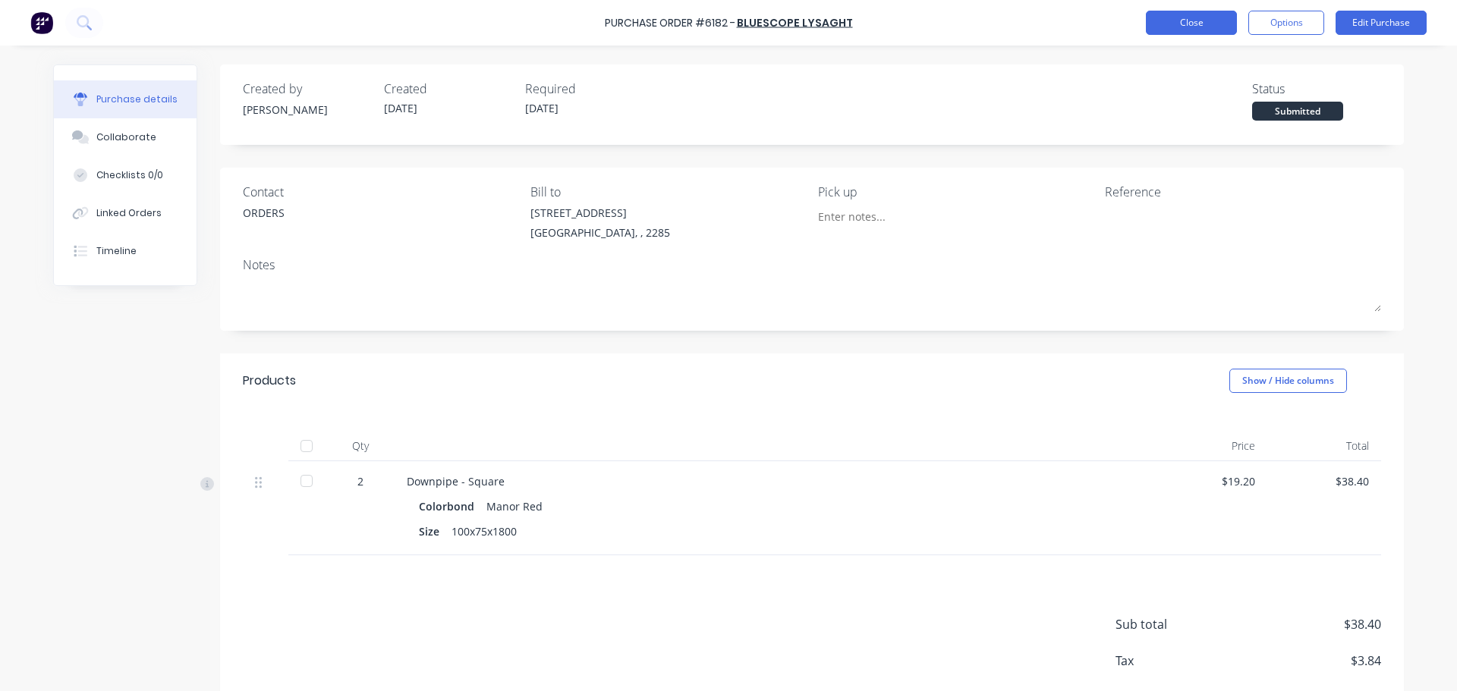
click at [1186, 22] on button "Close" at bounding box center [1191, 23] width 91 height 24
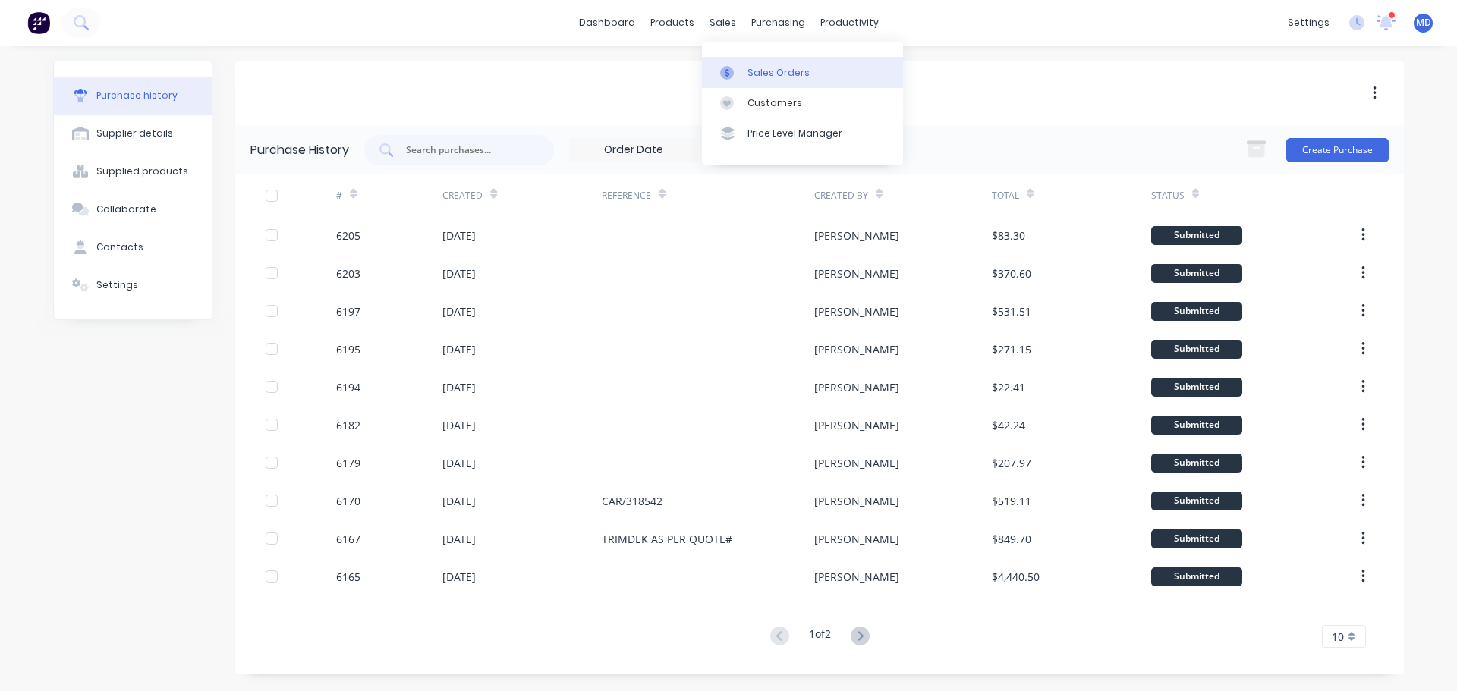
click at [739, 61] on link "Sales Orders" at bounding box center [802, 72] width 201 height 30
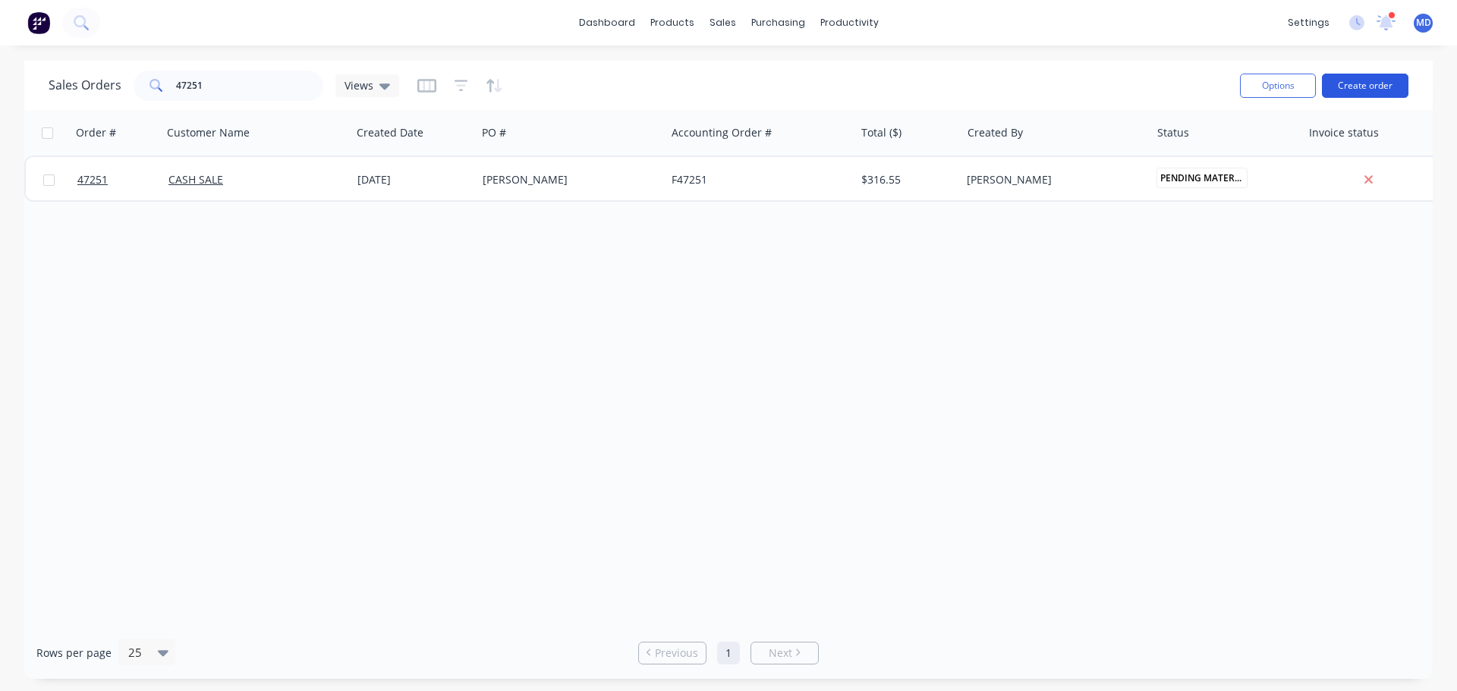
click at [1365, 79] on button "Create order" at bounding box center [1365, 86] width 87 height 24
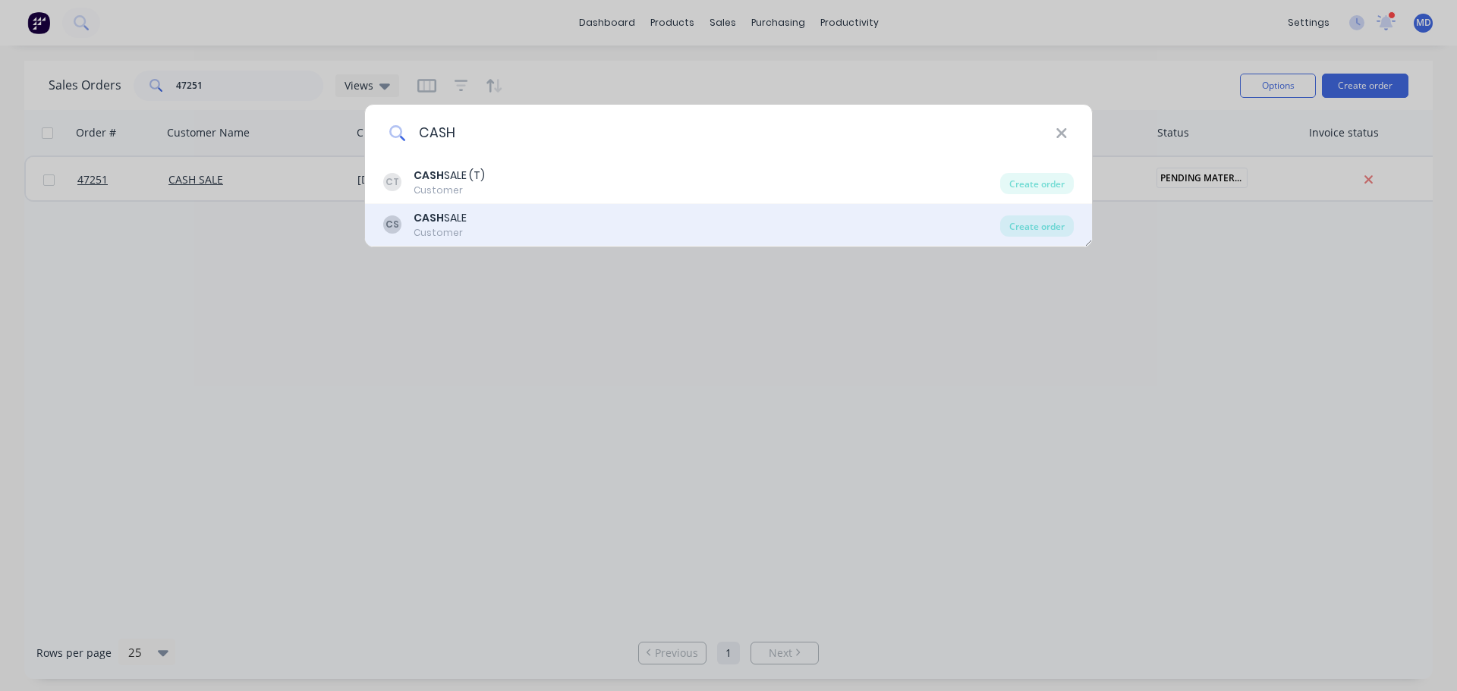
type input "CASH"
click at [439, 231] on div "Customer" at bounding box center [440, 233] width 53 height 14
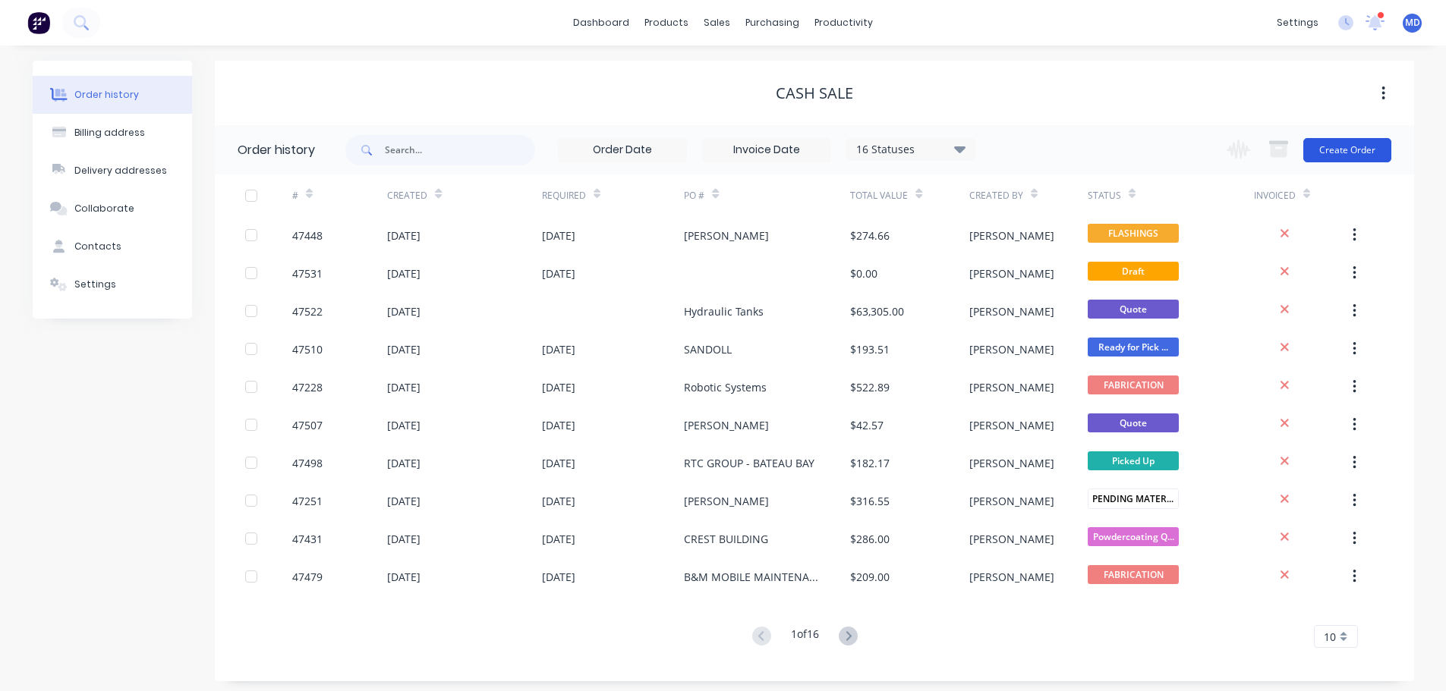
click at [1324, 150] on button "Create Order" at bounding box center [1347, 150] width 88 height 24
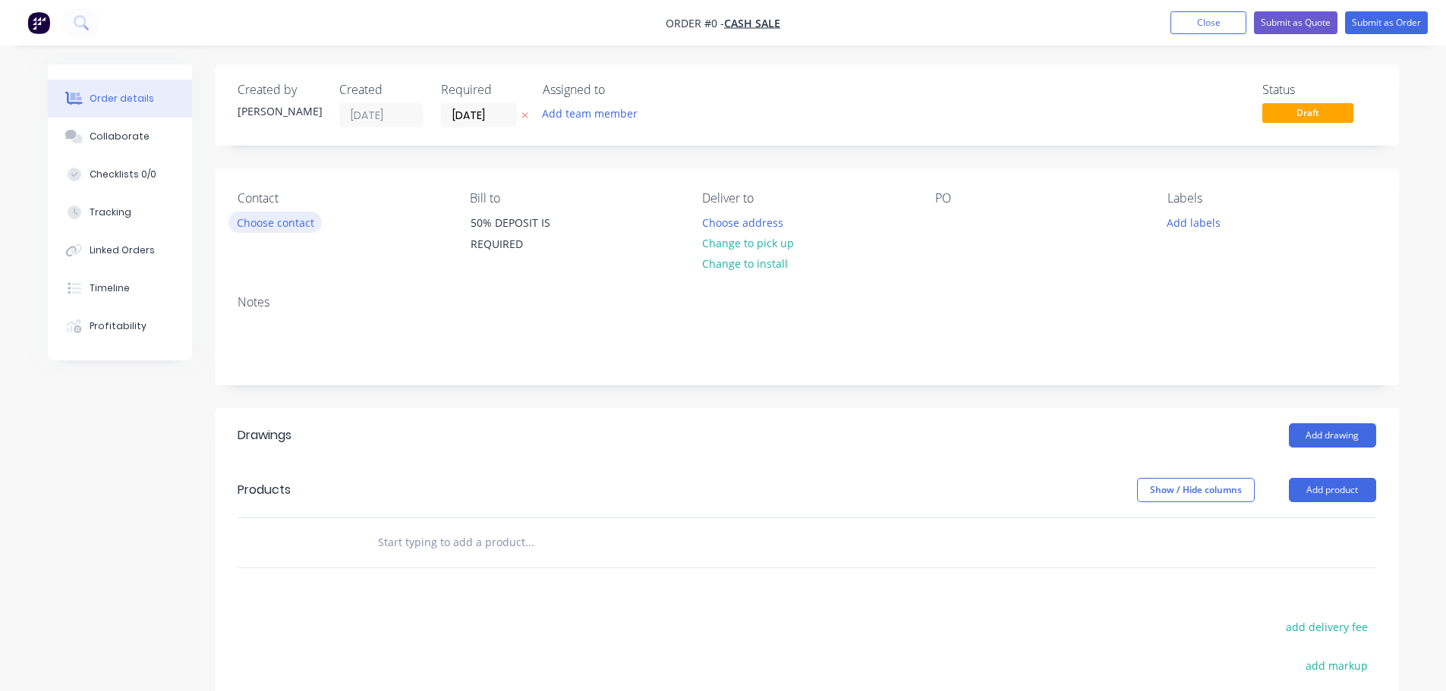
click at [274, 221] on button "Choose contact" at bounding box center [274, 222] width 93 height 20
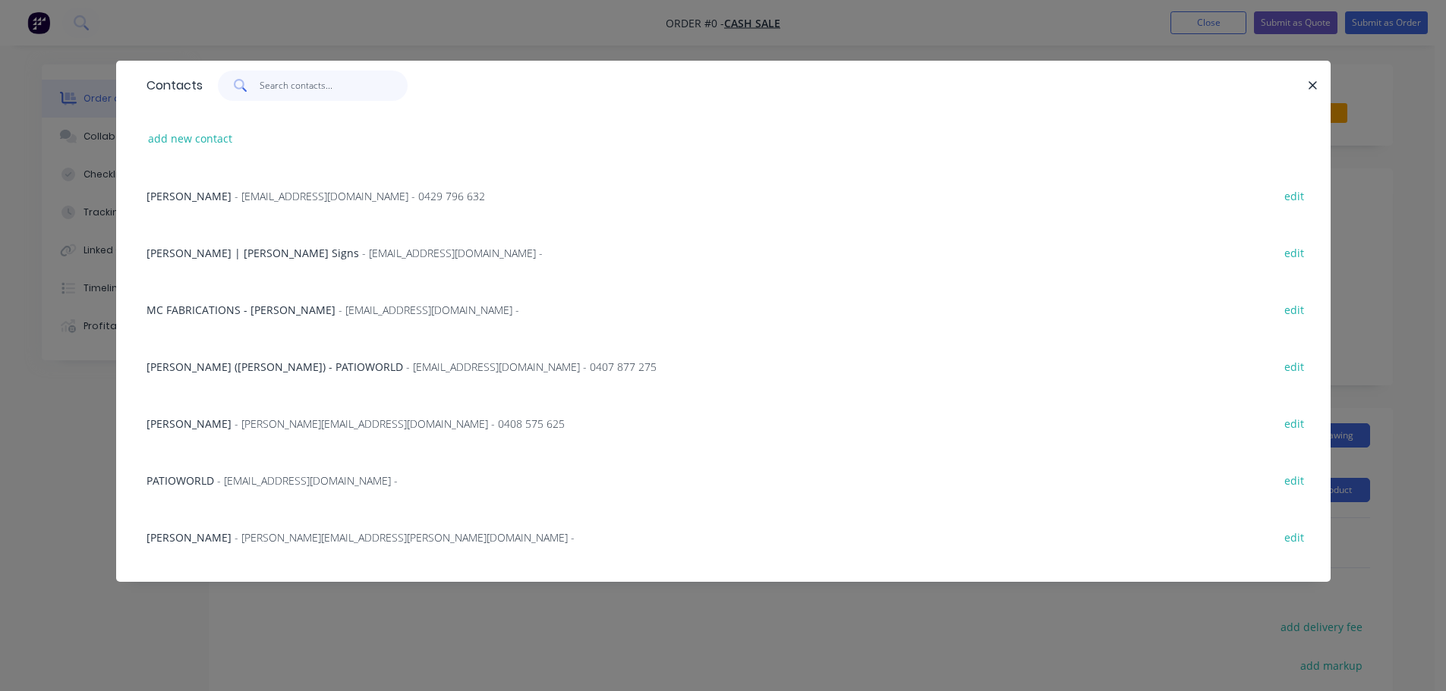
click at [301, 87] on input "text" at bounding box center [334, 86] width 148 height 30
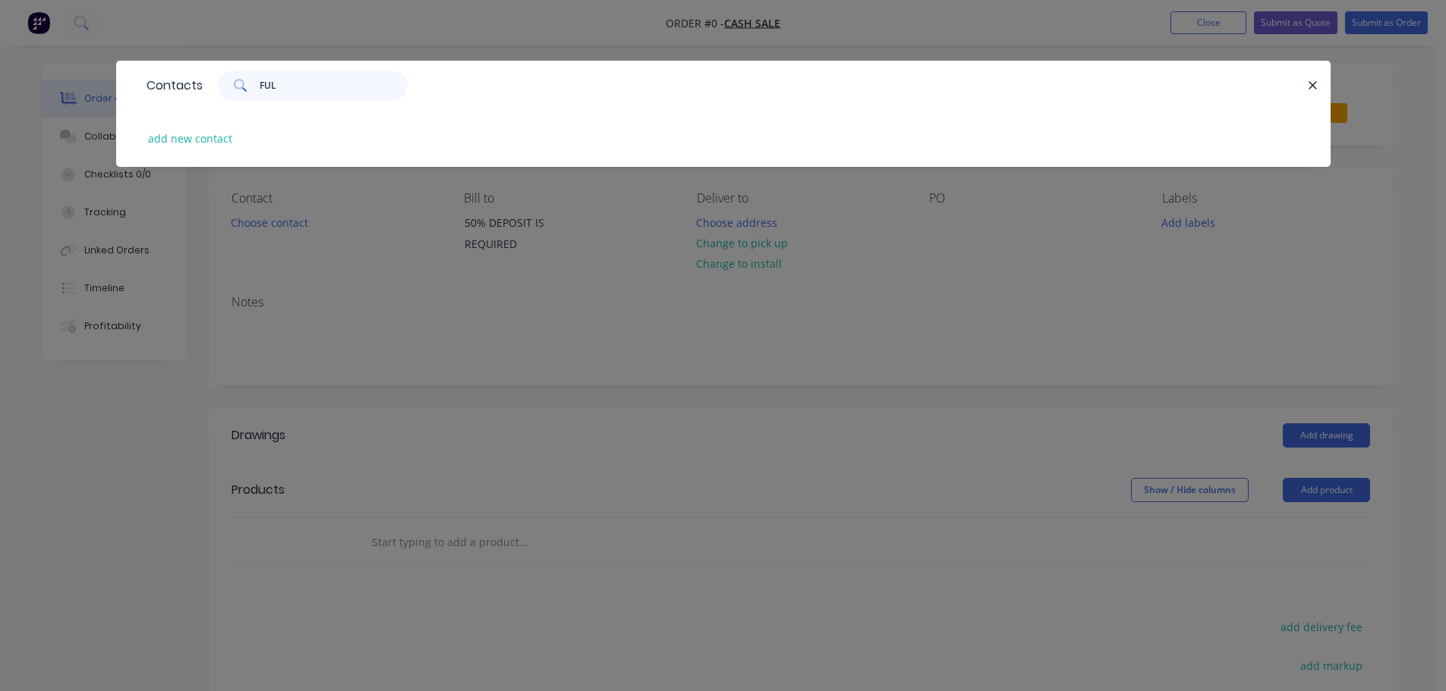
drag, startPoint x: 280, startPoint y: 93, endPoint x: 206, endPoint y: 86, distance: 74.0
click at [206, 86] on div "FUL" at bounding box center [305, 86] width 205 height 30
type input "FUL"
click at [1315, 81] on icon "button" at bounding box center [1313, 86] width 10 height 14
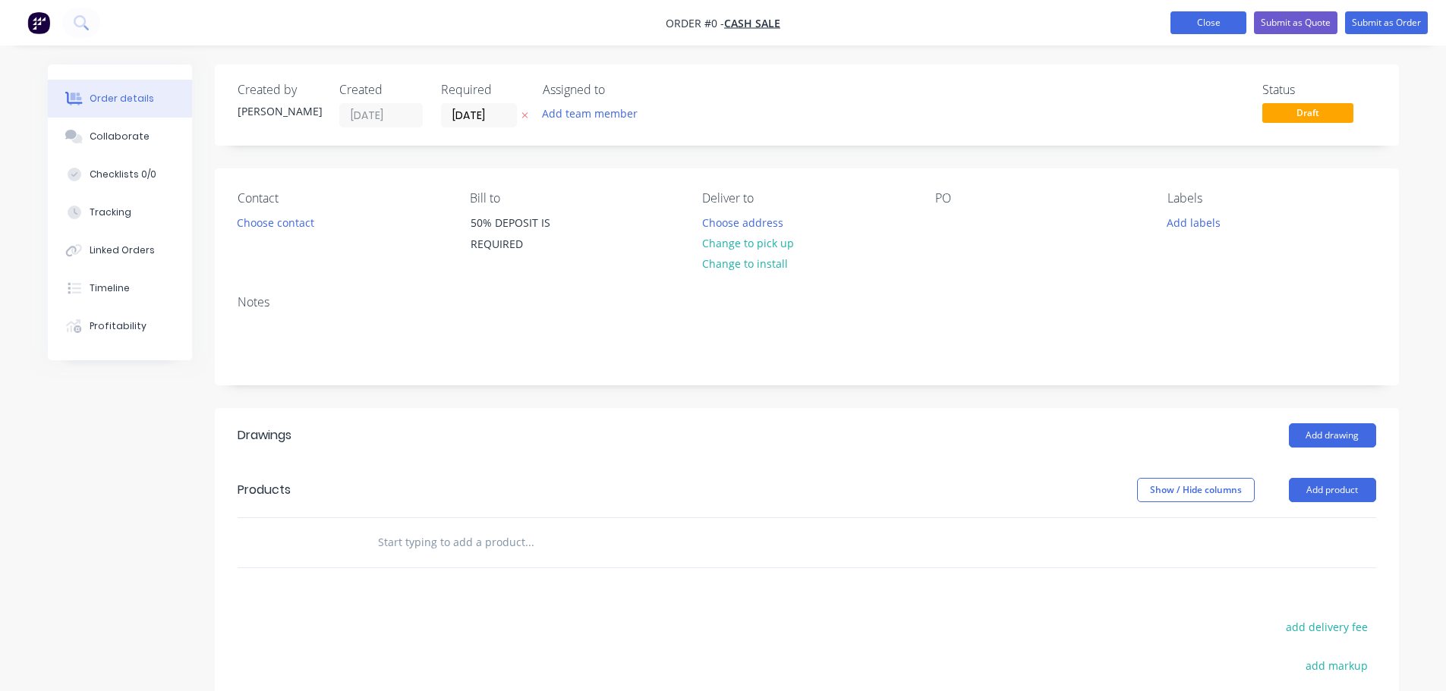
click at [1195, 17] on button "Close" at bounding box center [1208, 22] width 76 height 23
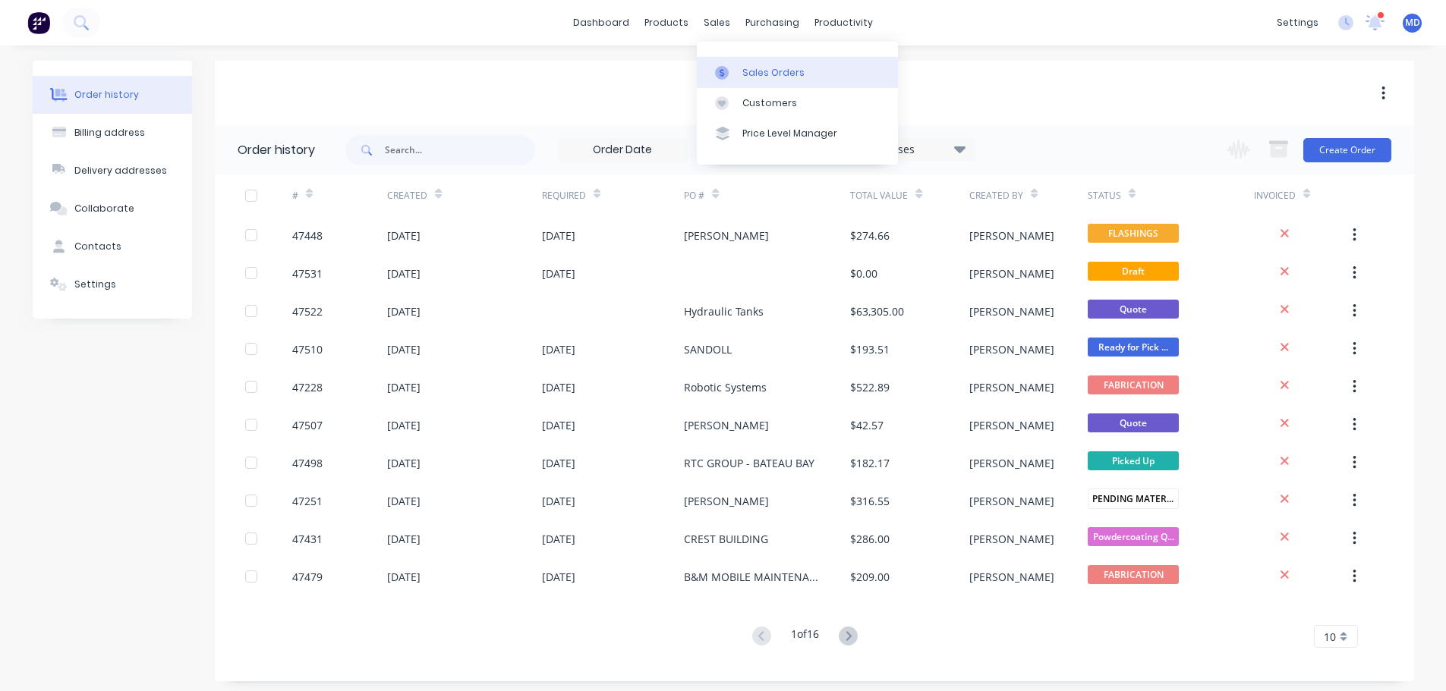
click at [751, 72] on div "Sales Orders" at bounding box center [773, 73] width 62 height 14
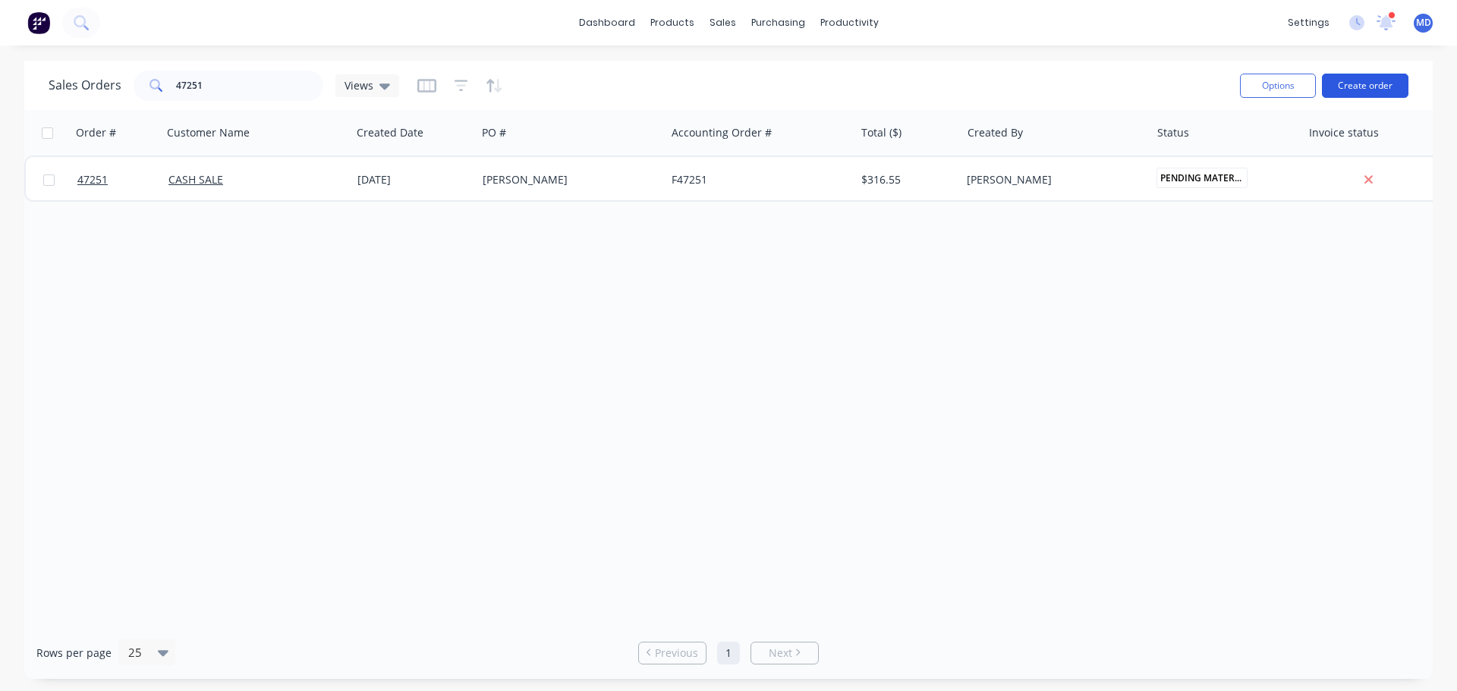
click at [1365, 87] on button "Create order" at bounding box center [1365, 86] width 87 height 24
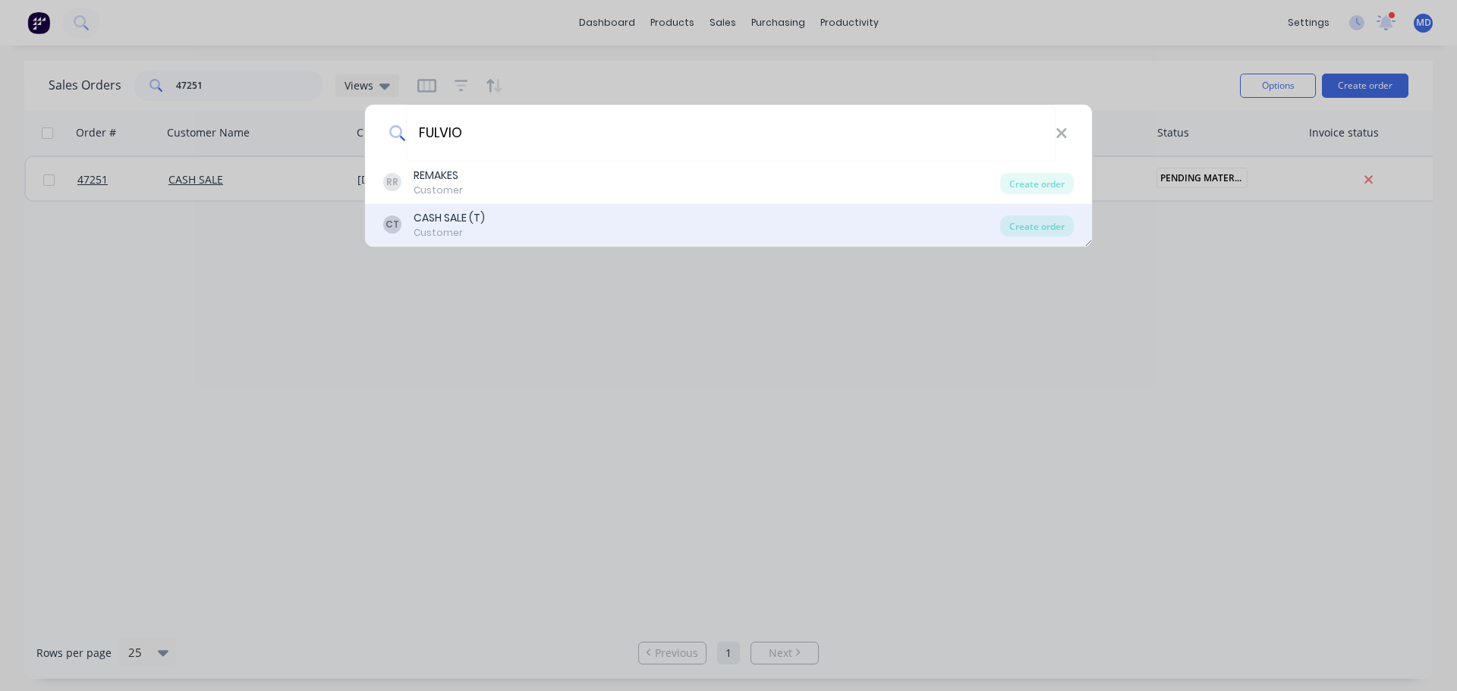
type input "FULVIO"
click at [471, 219] on div "CASH SALE (T)" at bounding box center [449, 218] width 71 height 16
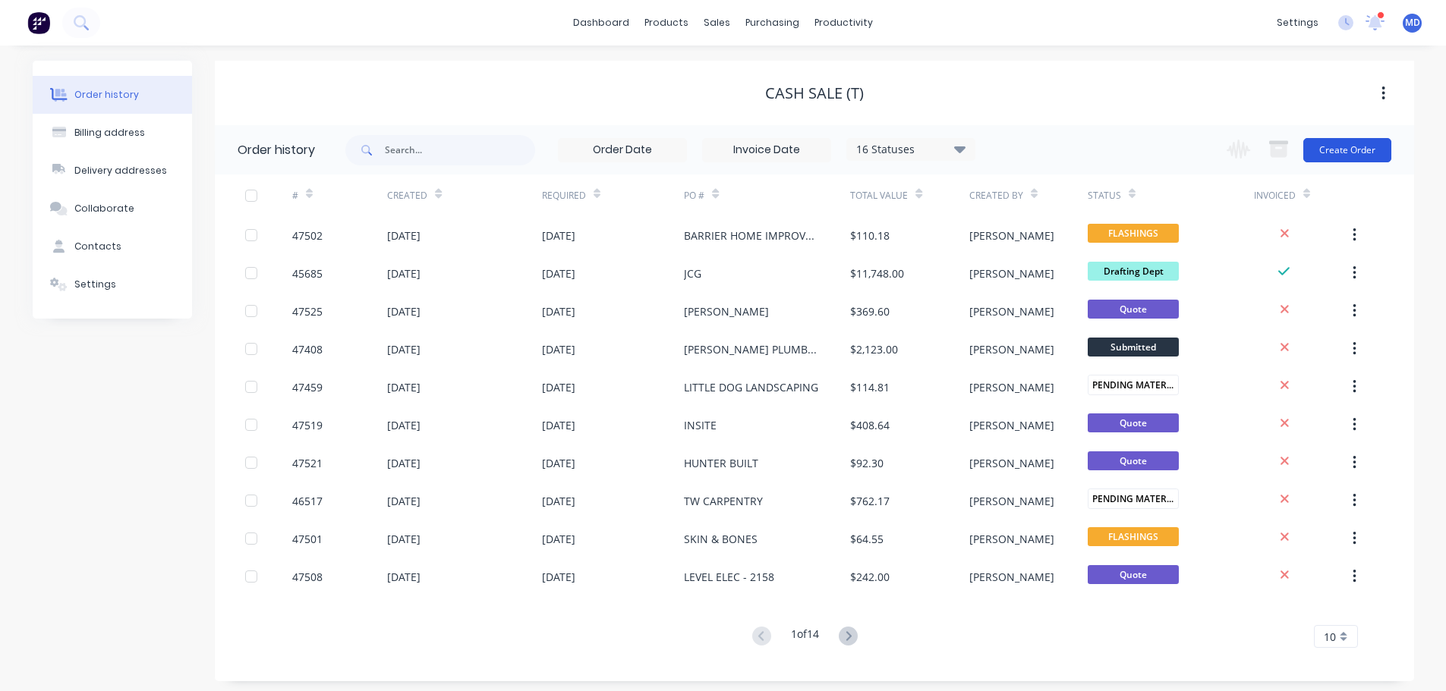
click at [1345, 145] on button "Create Order" at bounding box center [1347, 150] width 88 height 24
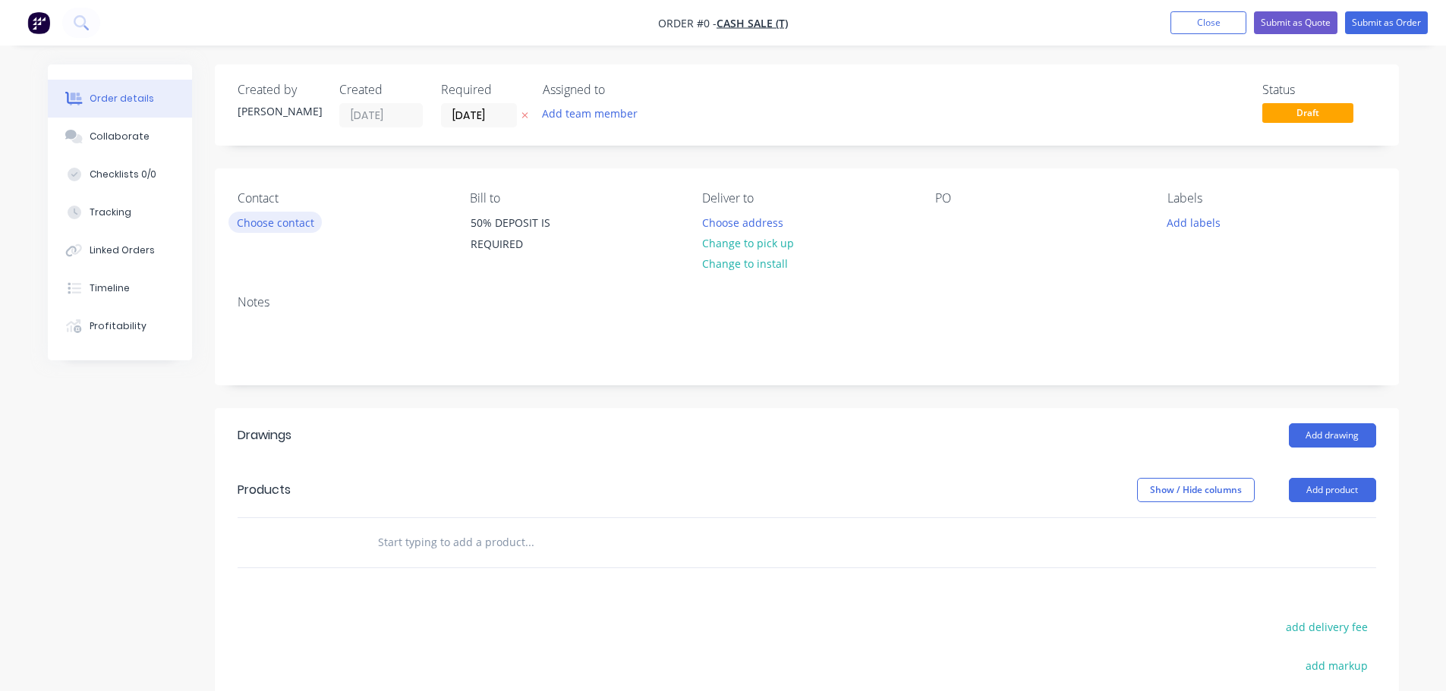
click at [275, 221] on button "Choose contact" at bounding box center [274, 222] width 93 height 20
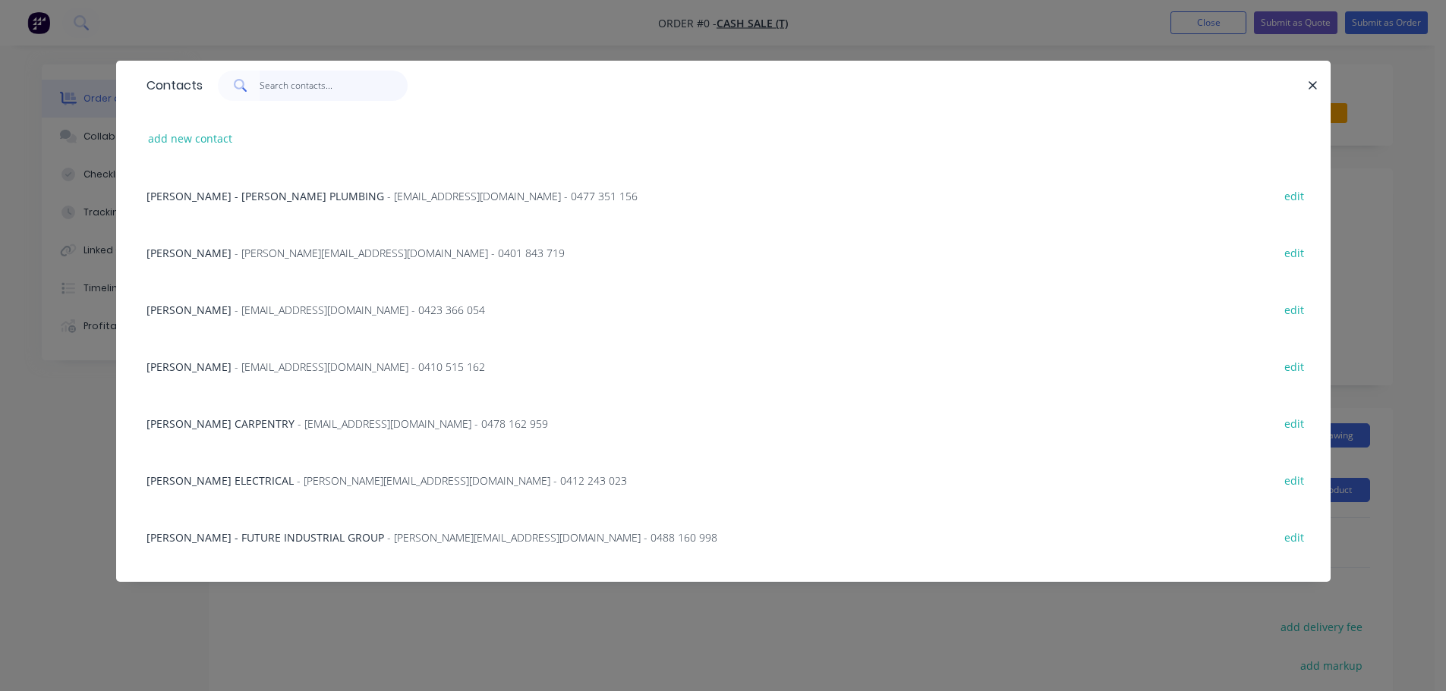
click at [287, 93] on input "text" at bounding box center [334, 86] width 148 height 30
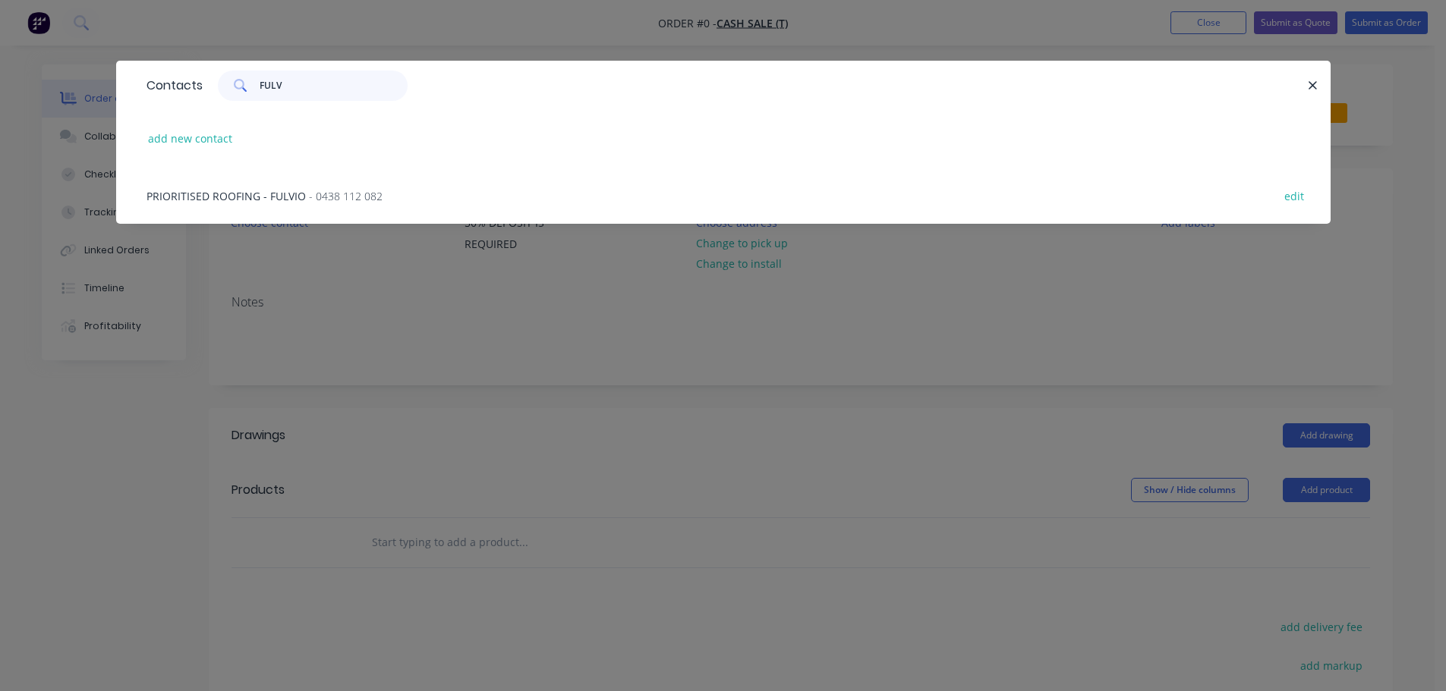
type input "FULV"
click at [176, 192] on span "PRIORITISED ROOFING - FULVIO" at bounding box center [225, 196] width 159 height 14
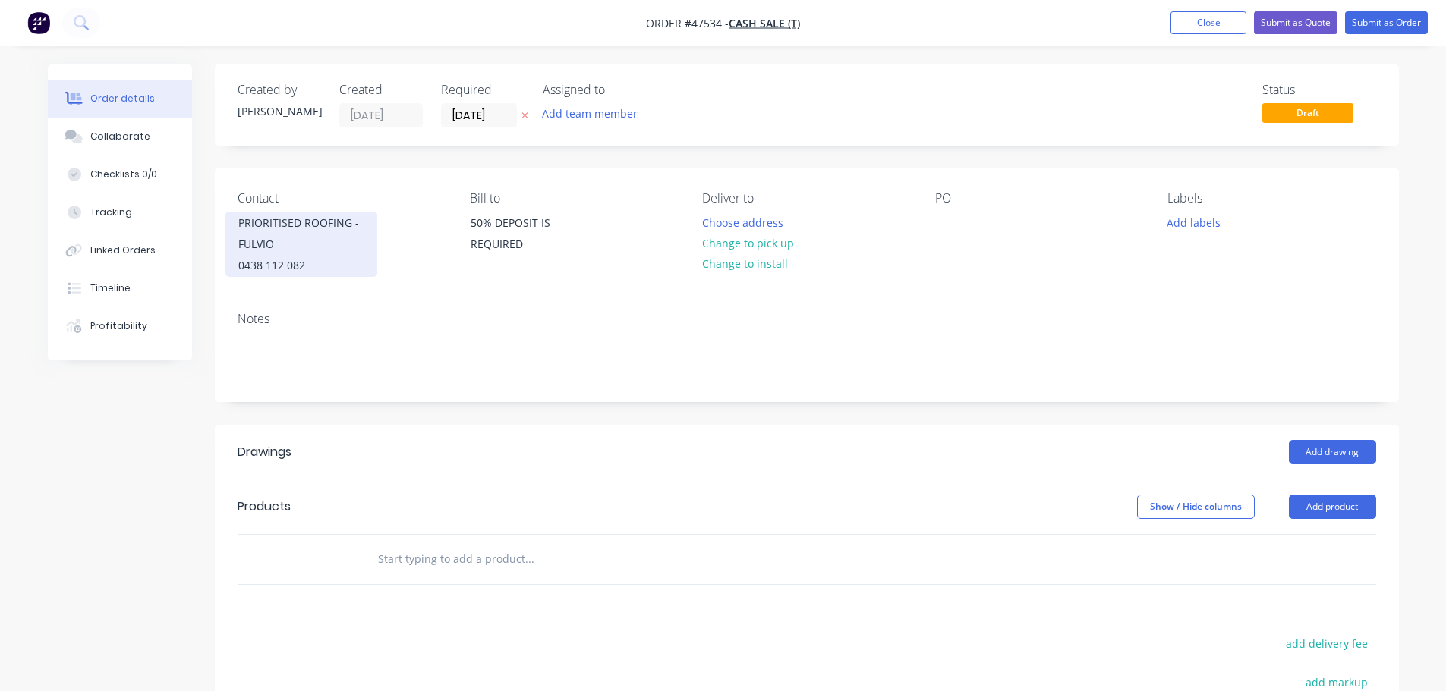
click at [307, 246] on div "PRIORITISED ROOFING - FULVIO" at bounding box center [301, 234] width 126 height 43
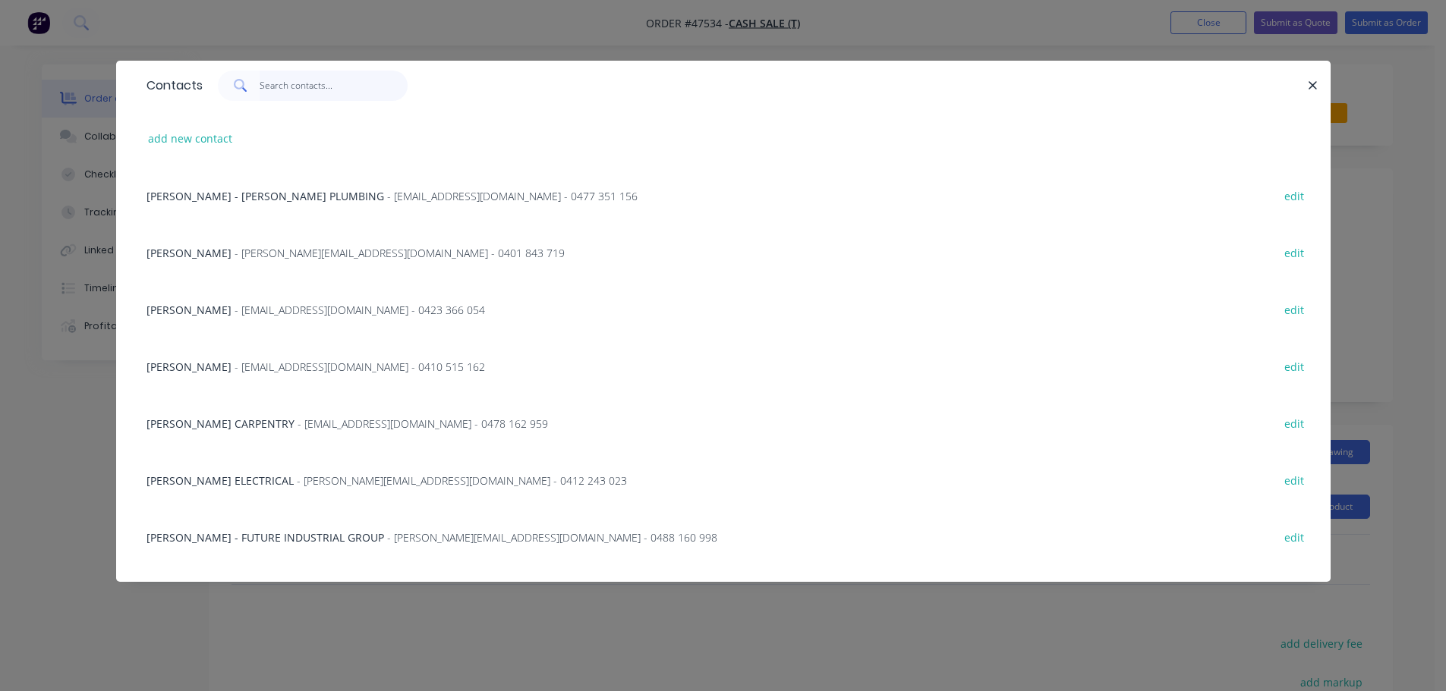
click at [279, 84] on input "text" at bounding box center [334, 86] width 148 height 30
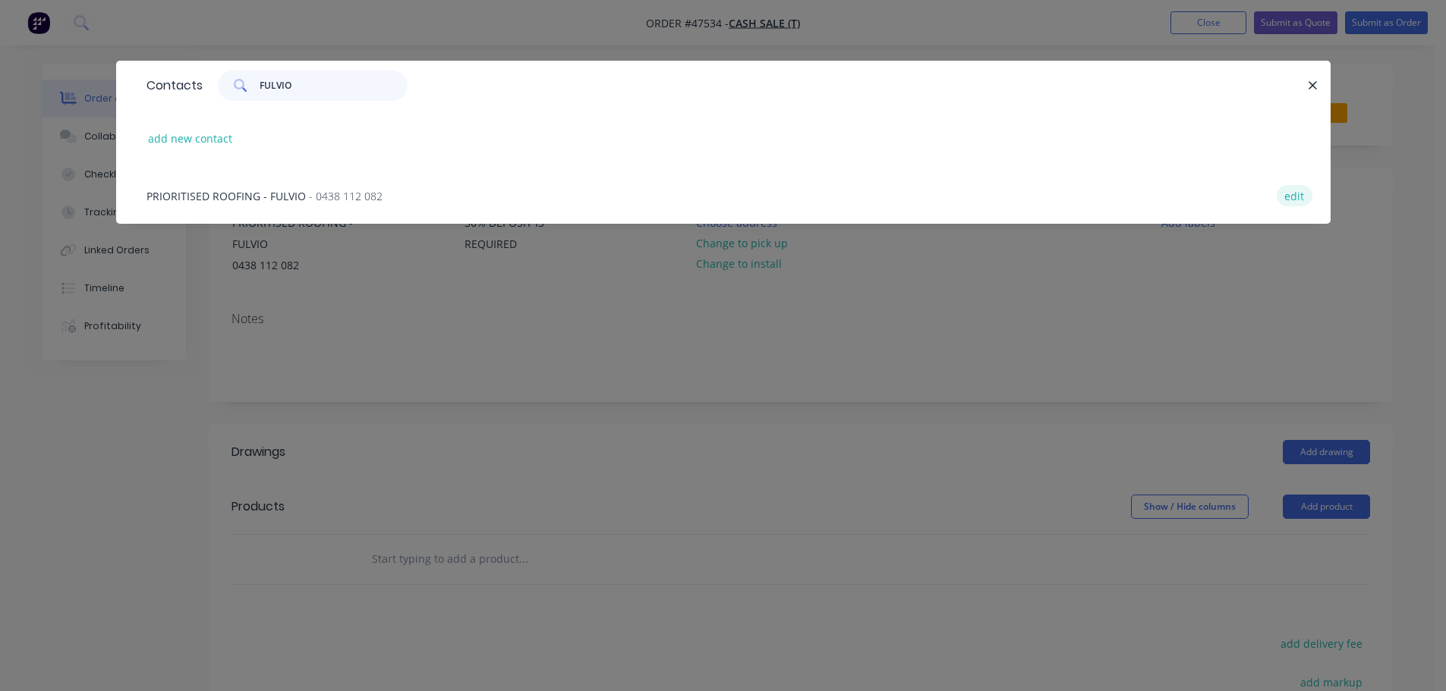
type input "FULVIO"
click at [1296, 197] on button "edit" at bounding box center [1295, 195] width 36 height 20
select select "AU"
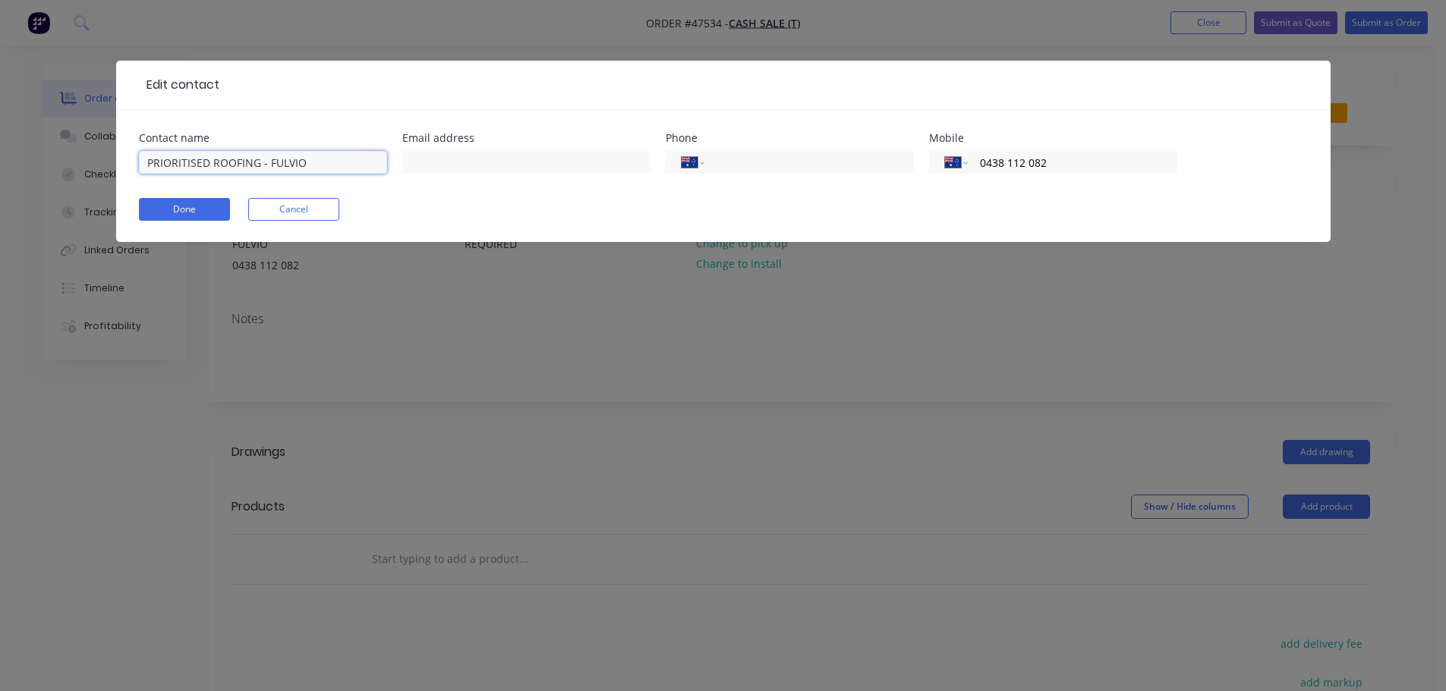
drag, startPoint x: 265, startPoint y: 162, endPoint x: 96, endPoint y: 157, distance: 169.3
click at [96, 158] on div "Edit contact Contact name PRIORITISED ROOFING - FULVIO Email address Phone Inte…" at bounding box center [723, 345] width 1446 height 691
click at [150, 162] on input "FULVIO" at bounding box center [263, 162] width 248 height 23
type input "FULVIO"
click at [178, 203] on button "Done" at bounding box center [184, 209] width 91 height 23
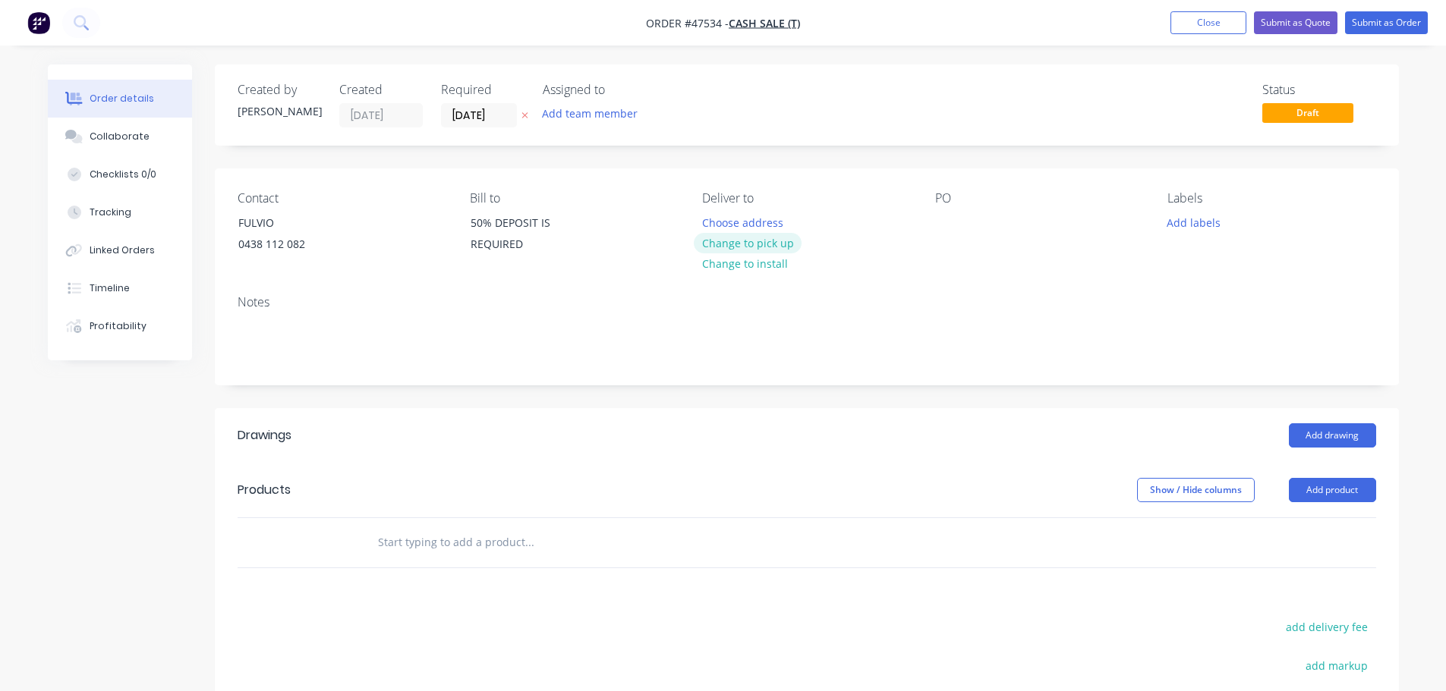
click at [712, 243] on button "Change to pick up" at bounding box center [748, 243] width 108 height 20
click at [950, 229] on div at bounding box center [947, 223] width 24 height 22
click at [1334, 496] on button "Add product" at bounding box center [1332, 490] width 87 height 24
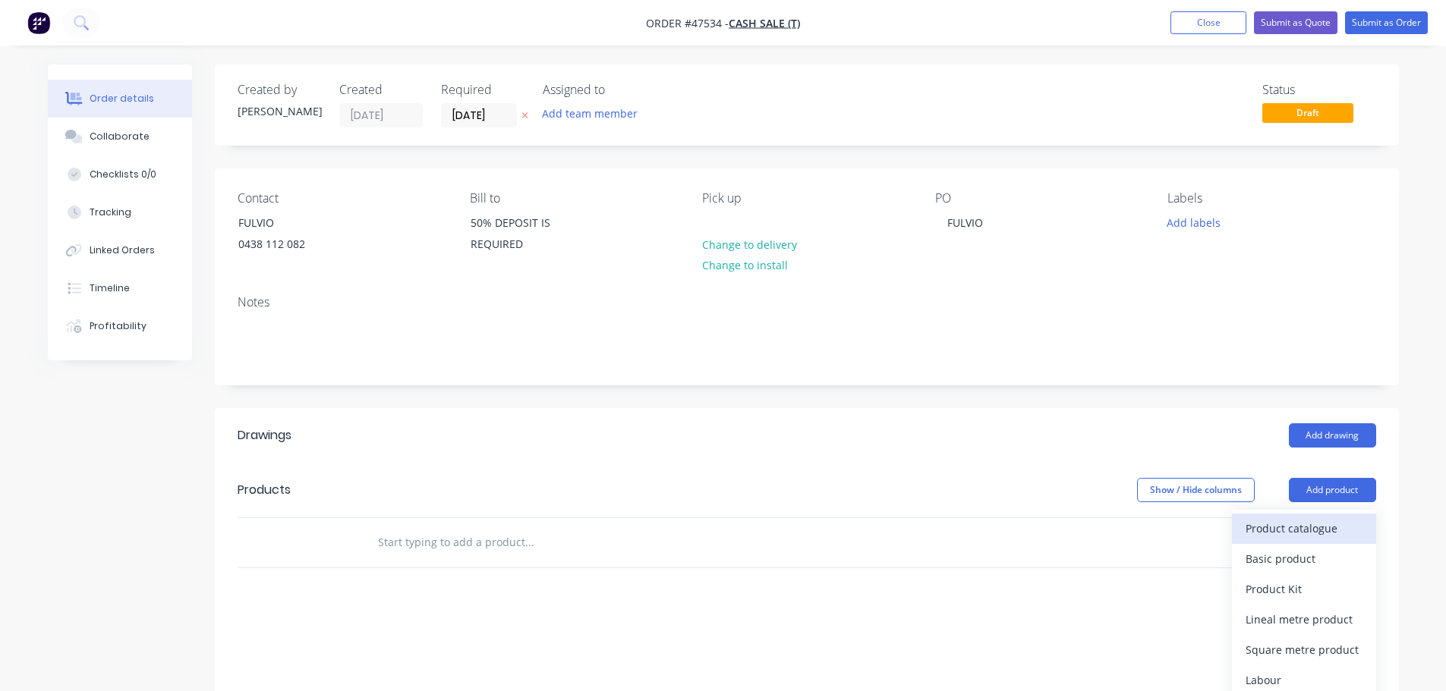
click at [1309, 529] on div "Product catalogue" at bounding box center [1304, 529] width 117 height 22
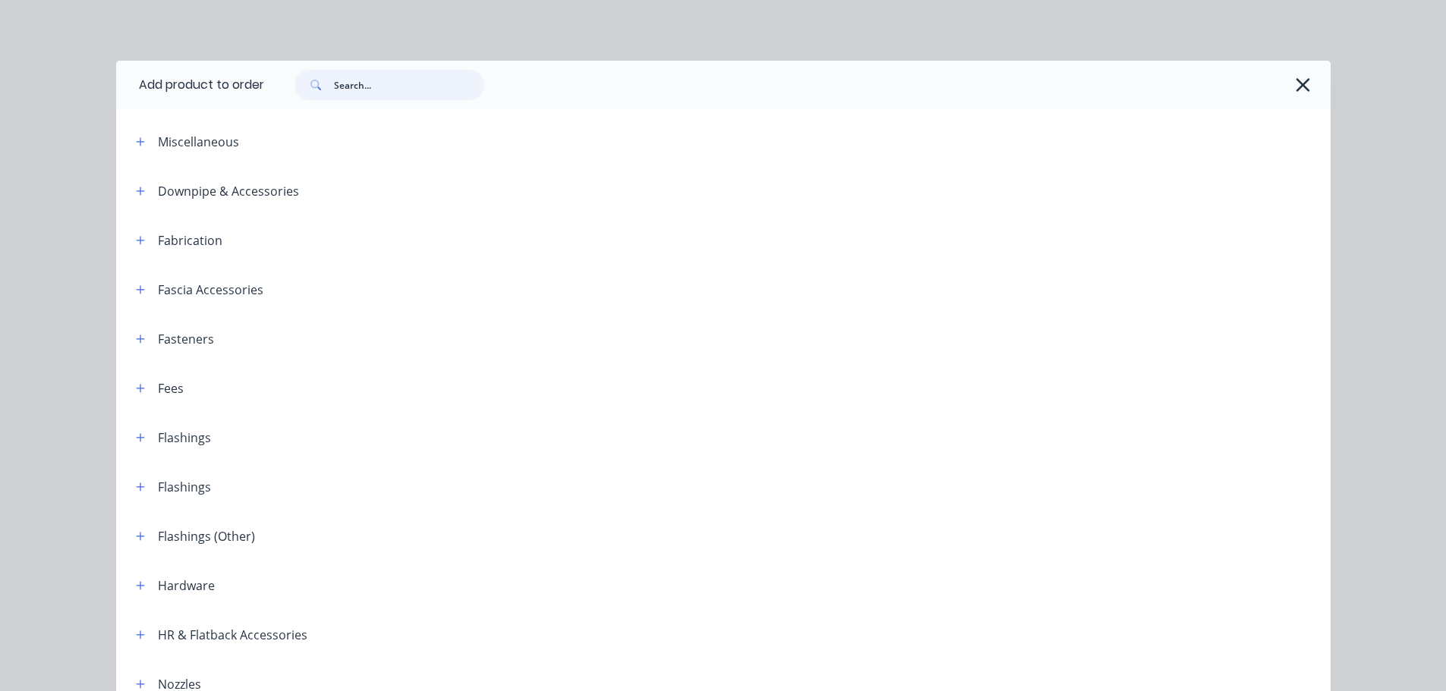
click at [373, 92] on input "text" at bounding box center [409, 85] width 150 height 30
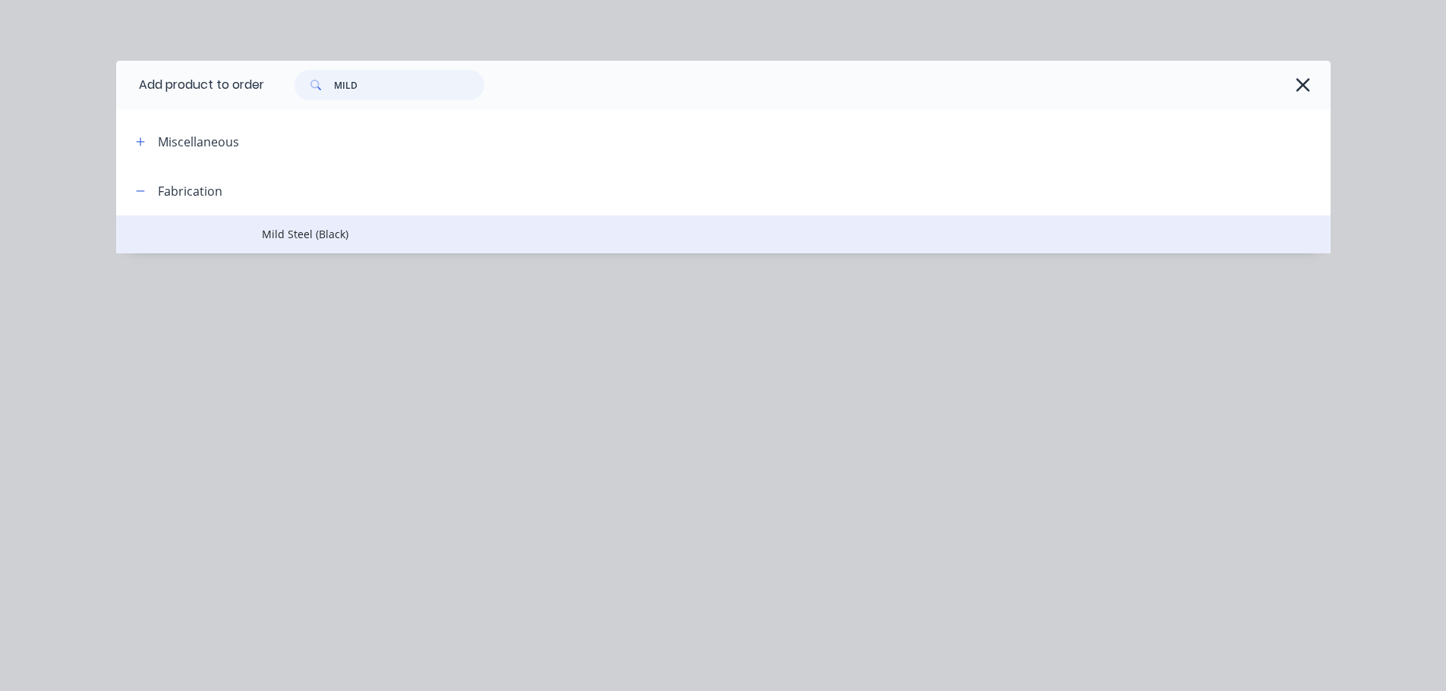
type input "MILD"
click at [297, 228] on span "Mild Steel (Black)" at bounding box center [689, 234] width 855 height 16
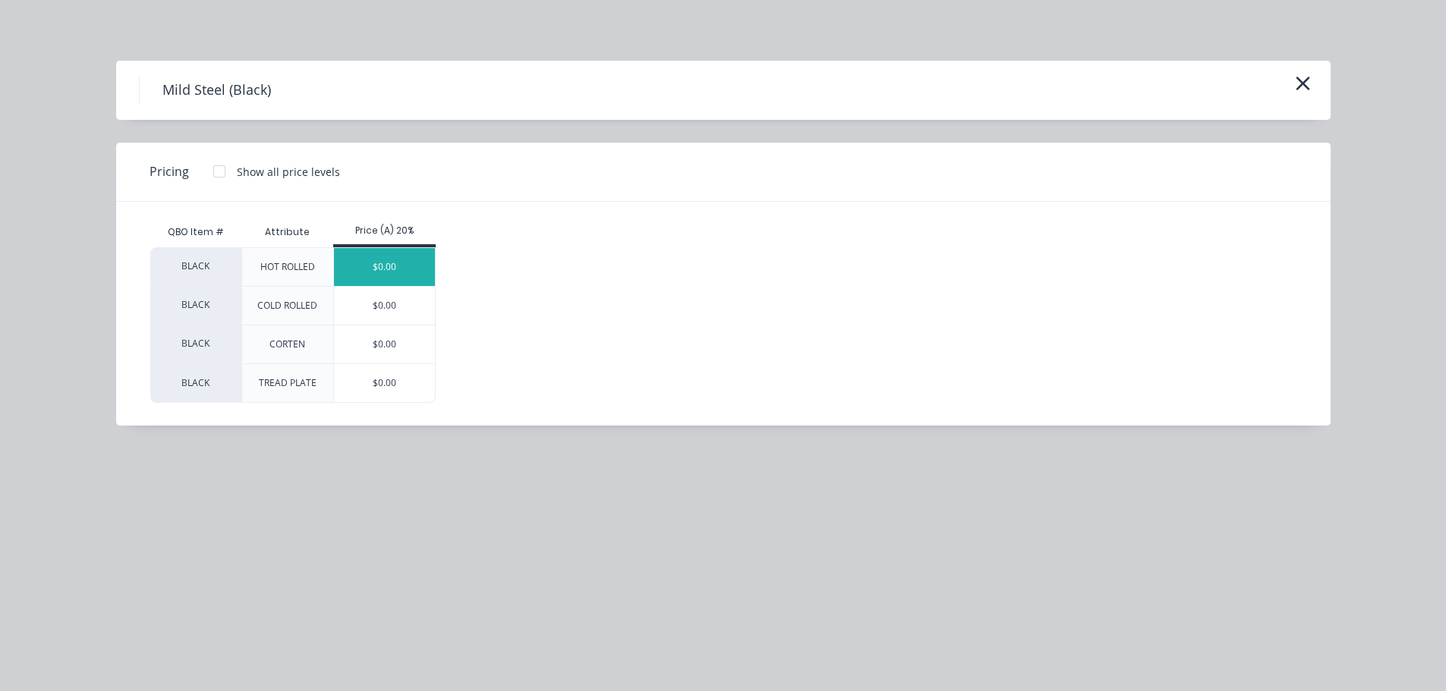
click at [385, 263] on div "$0.00" at bounding box center [384, 267] width 101 height 38
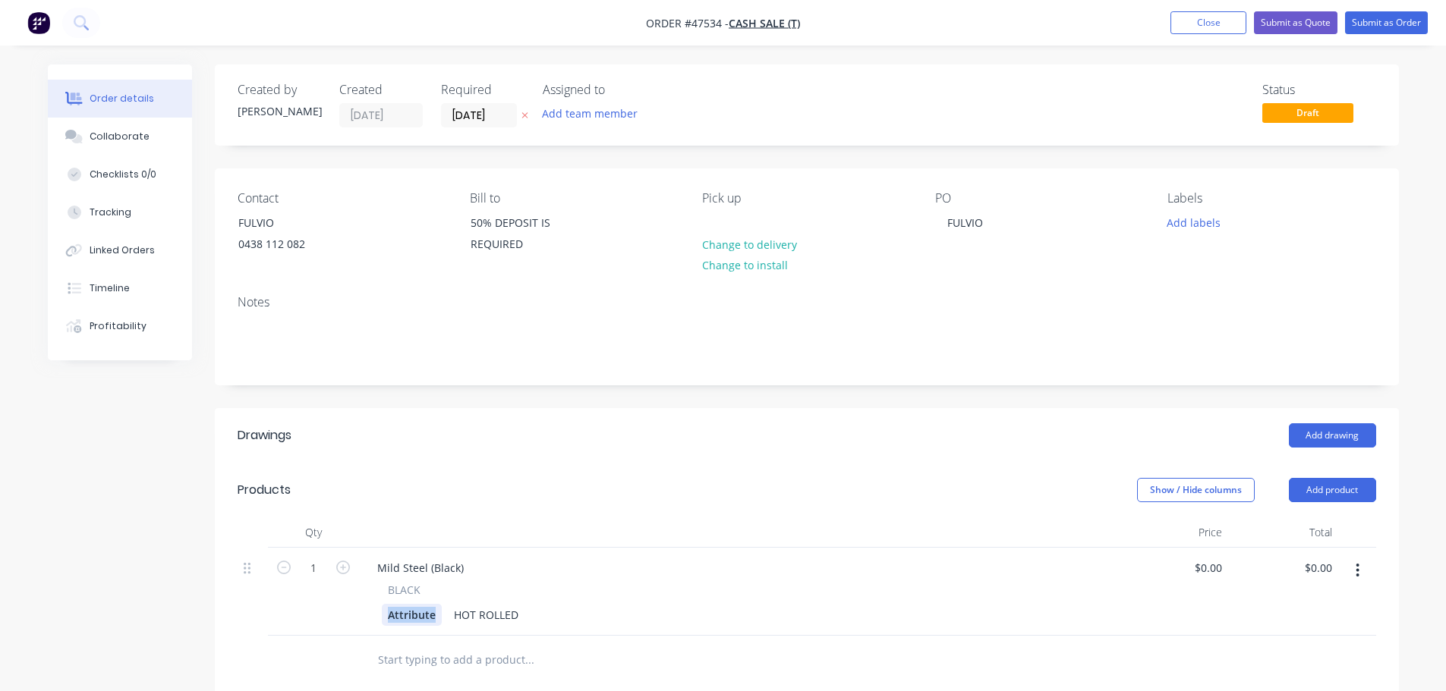
drag, startPoint x: 435, startPoint y: 614, endPoint x: 366, endPoint y: 615, distance: 69.1
click at [367, 615] on div "BLACK Attribute HOT ROLLED" at bounding box center [738, 604] width 747 height 44
click at [646, 575] on div "Mild Steel (Black)" at bounding box center [738, 568] width 747 height 22
click at [1217, 576] on input "0" at bounding box center [1210, 568] width 35 height 22
type input "$298.00"
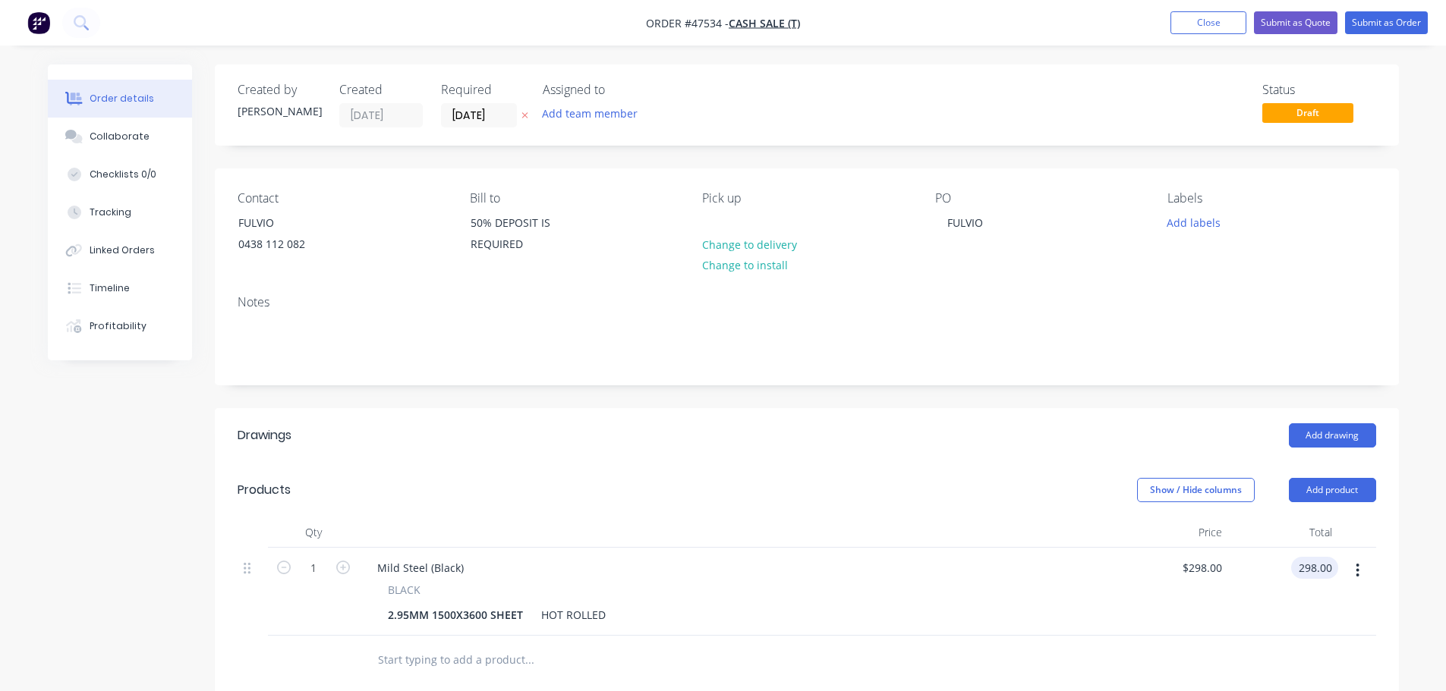
type input "$298.00"
click at [351, 572] on button "button" at bounding box center [343, 567] width 20 height 16
type input "2"
type input "$596.00"
click at [351, 572] on button "button" at bounding box center [343, 567] width 20 height 16
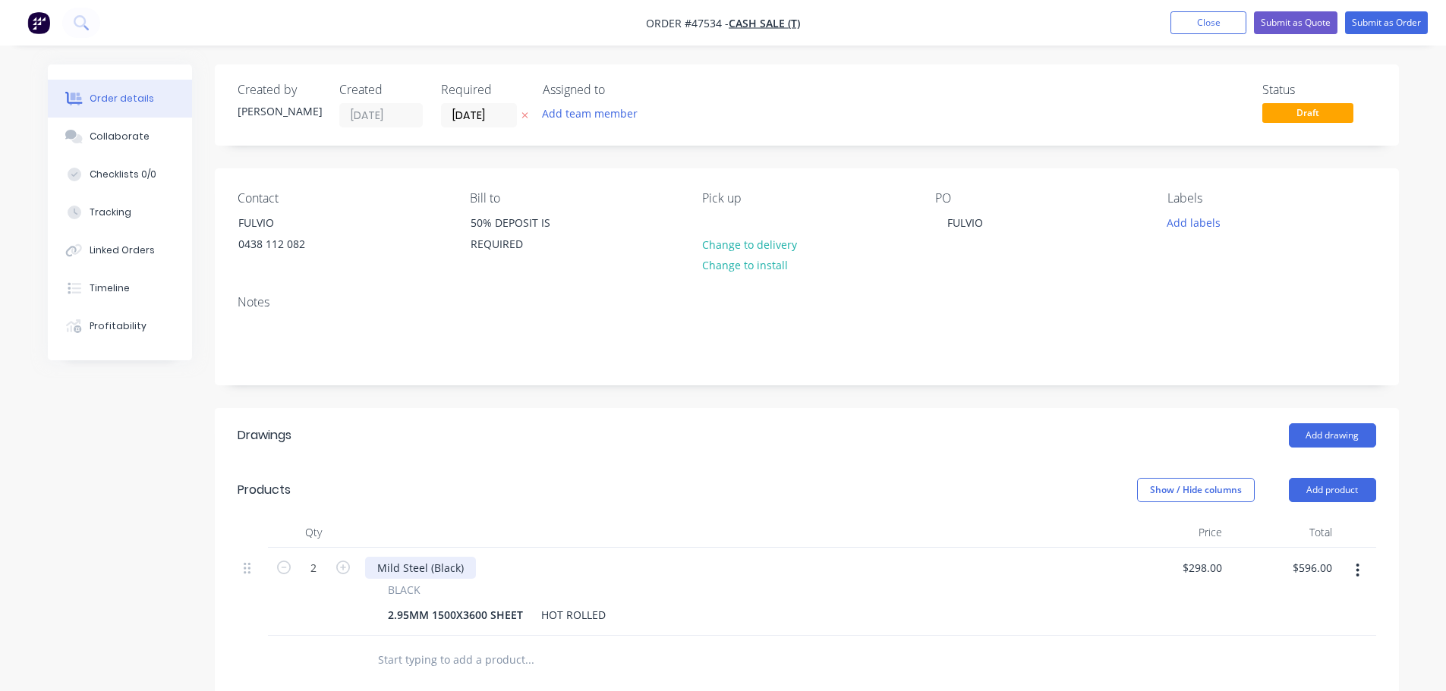
type input "3"
type input "$894.00"
click at [666, 573] on div "Mild Steel (Black)" at bounding box center [738, 568] width 747 height 22
click at [1295, 14] on button "Submit as Quote" at bounding box center [1295, 22] width 83 height 23
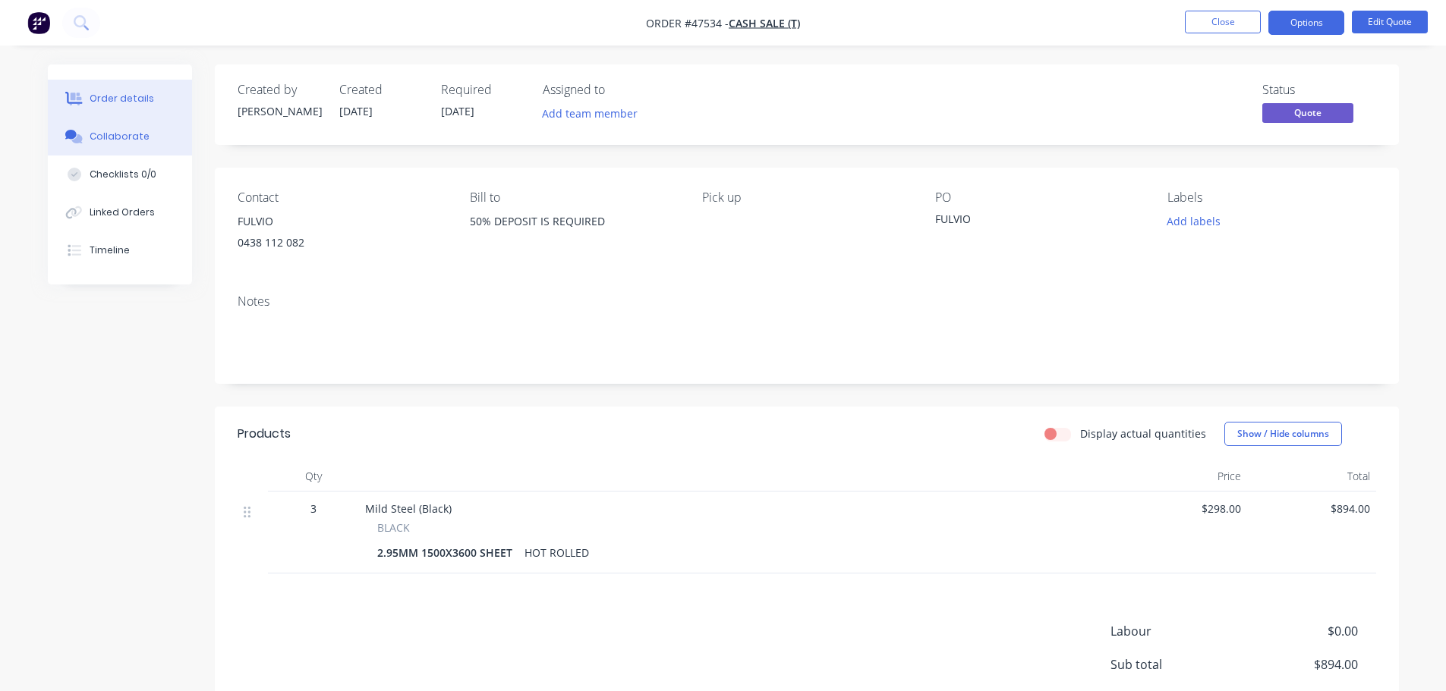
click at [128, 132] on div "Collaborate" at bounding box center [120, 137] width 60 height 14
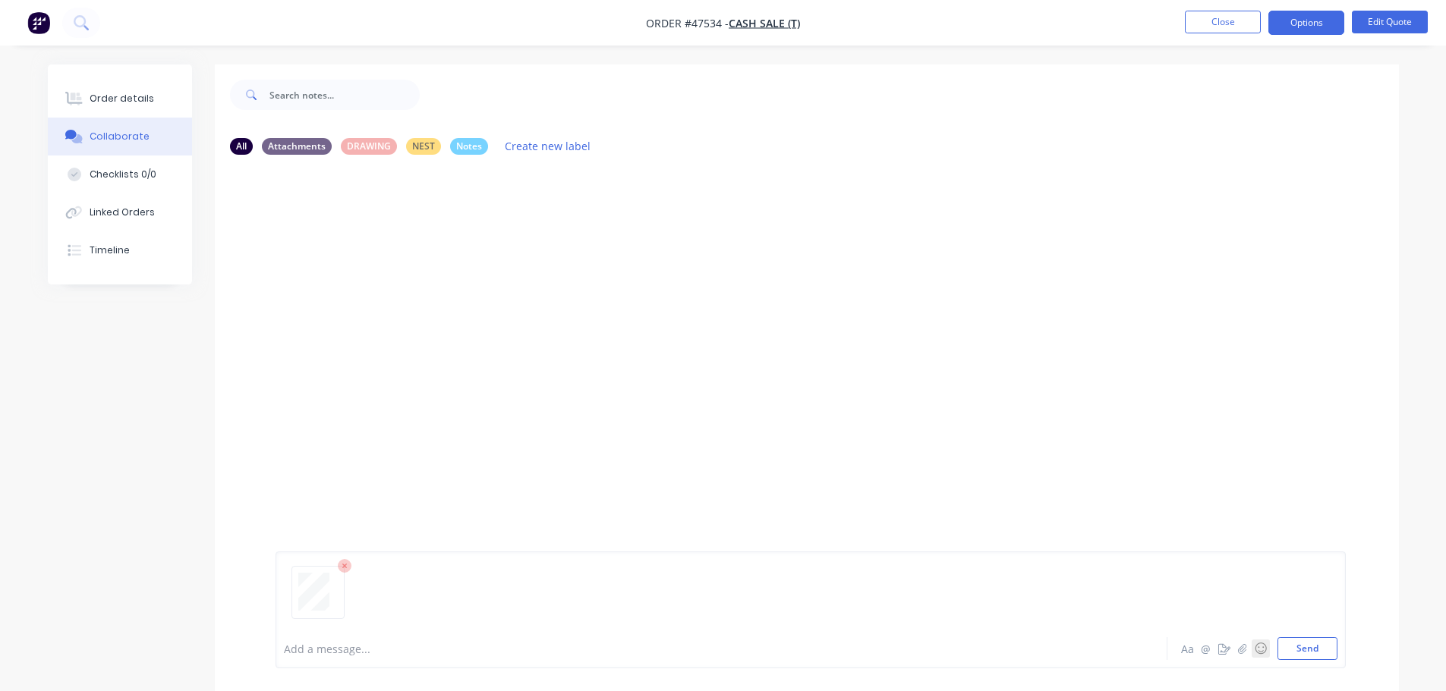
click at [1303, 652] on button "Send" at bounding box center [1307, 649] width 60 height 23
click at [128, 105] on div "Order details" at bounding box center [122, 99] width 65 height 14
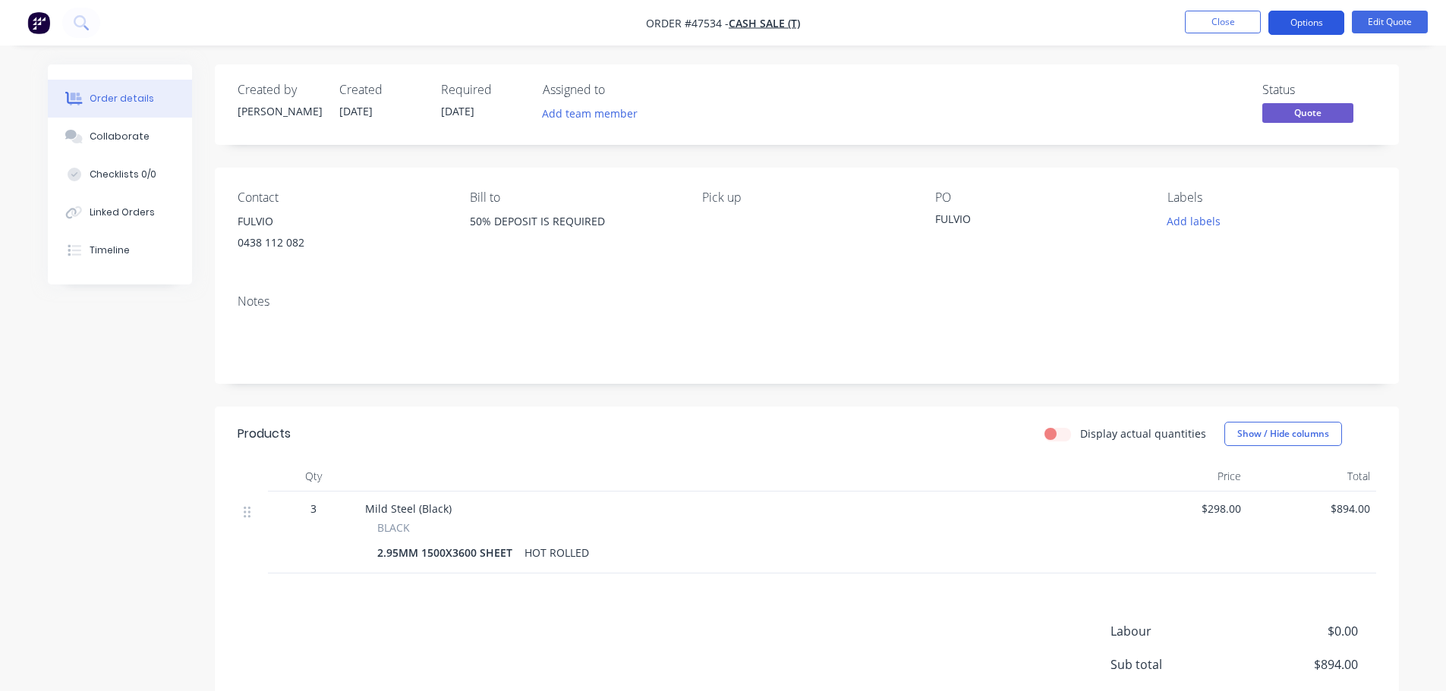
click at [1305, 26] on button "Options" at bounding box center [1306, 23] width 76 height 24
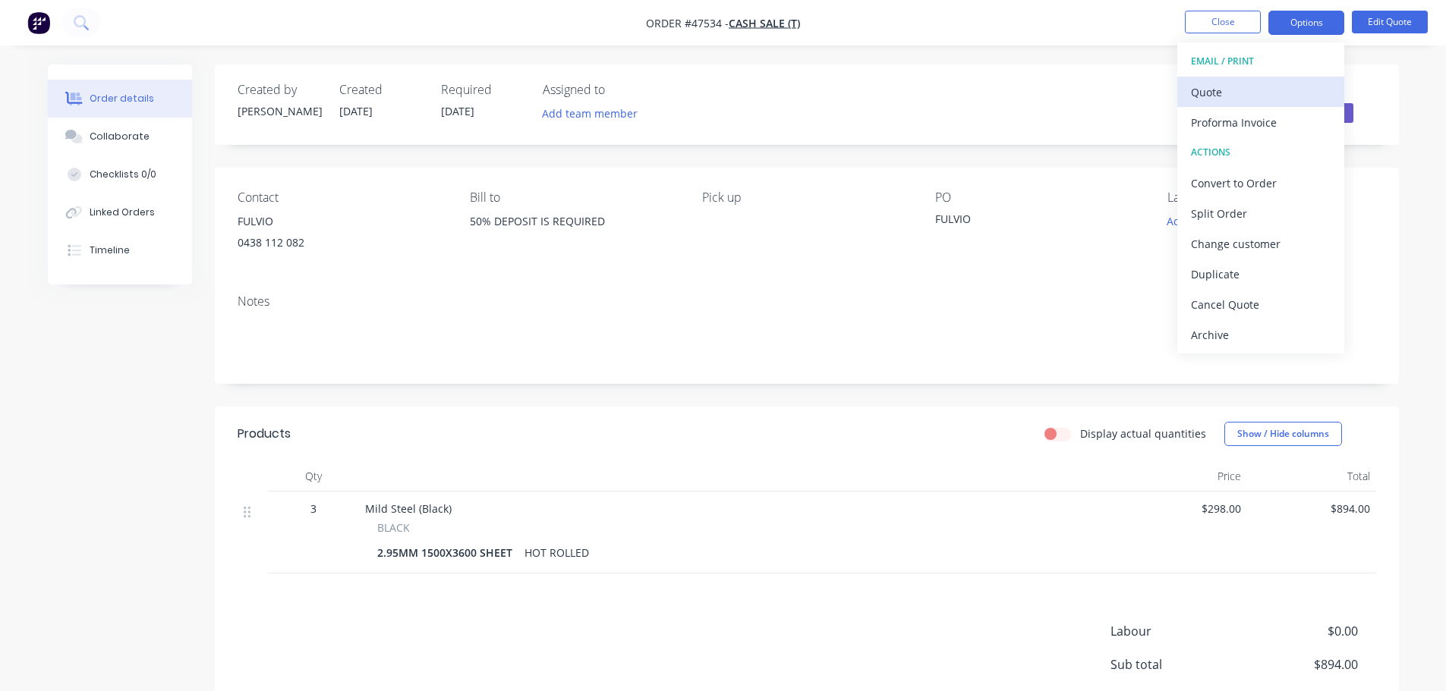
click at [1265, 83] on div "Quote" at bounding box center [1261, 92] width 140 height 22
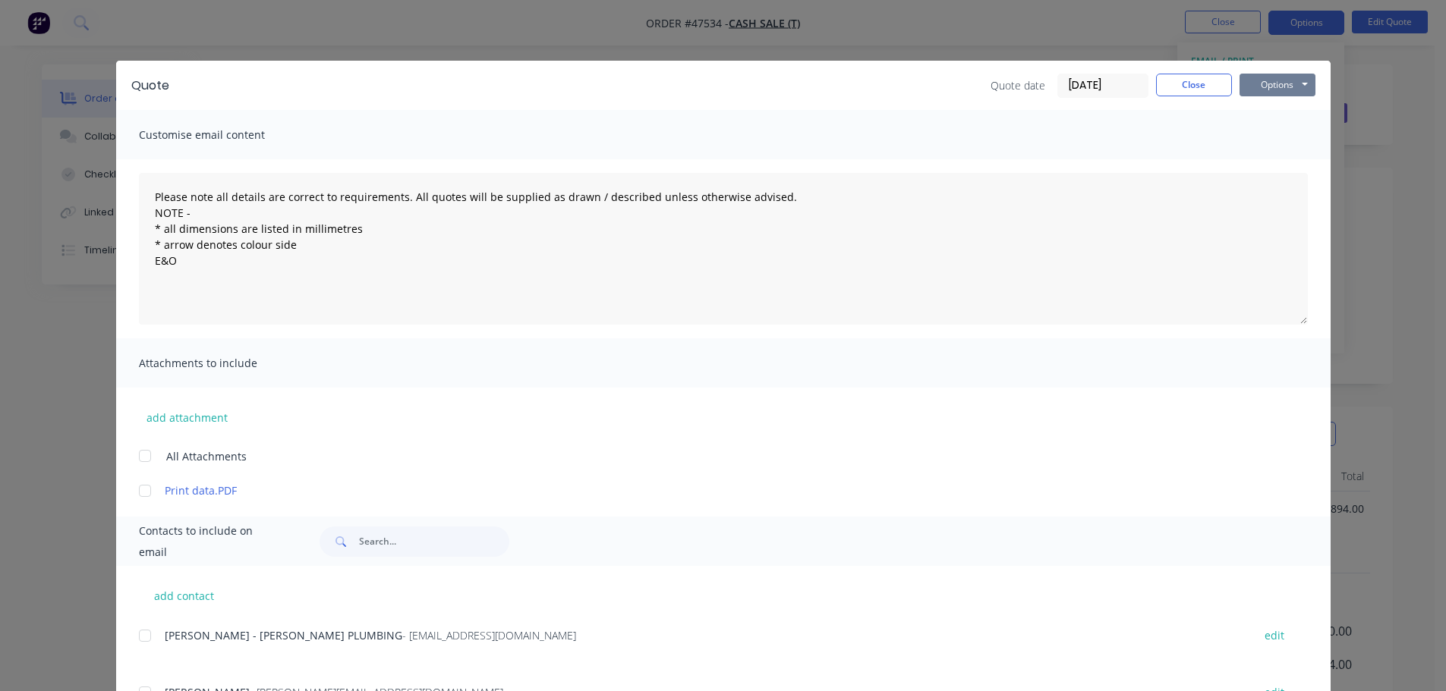
click at [1291, 80] on button "Options" at bounding box center [1277, 85] width 76 height 23
click at [1267, 135] on button "Print" at bounding box center [1287, 136] width 97 height 25
click at [1179, 80] on button "Close" at bounding box center [1194, 85] width 76 height 23
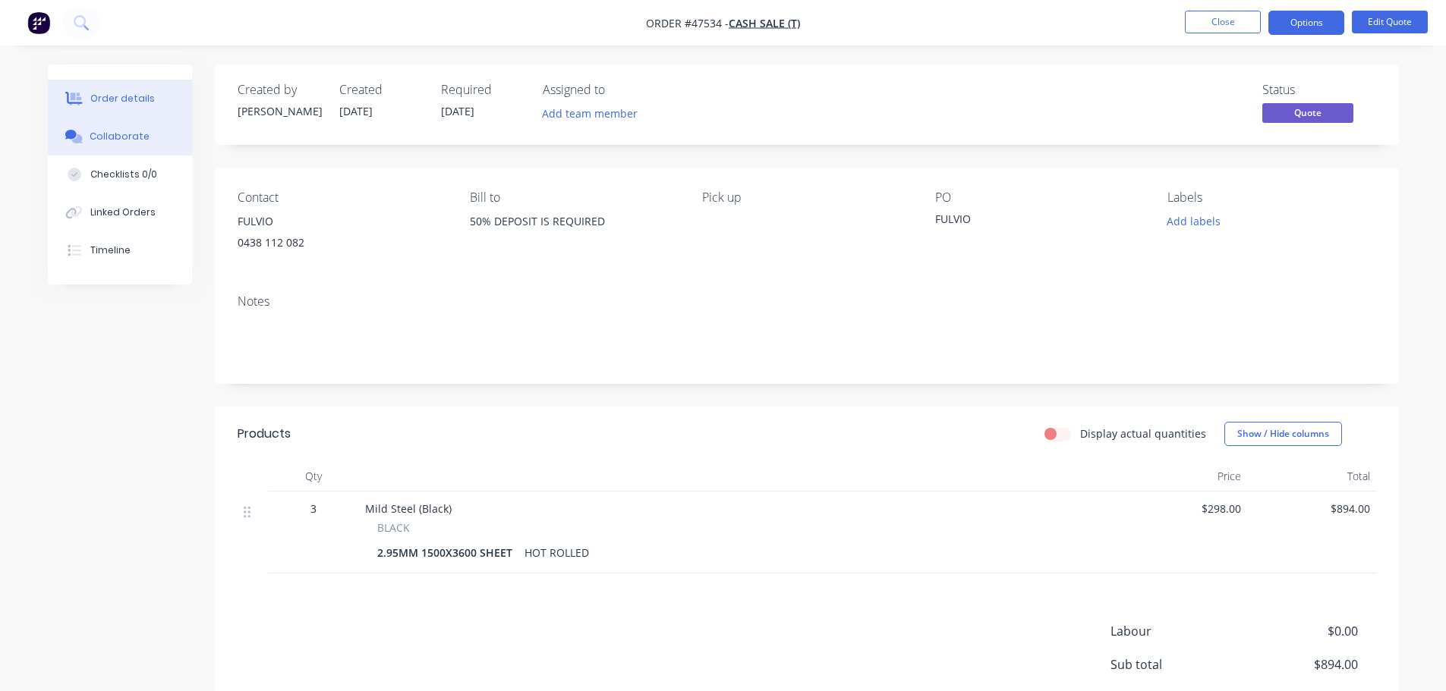
click at [104, 137] on div "Collaborate" at bounding box center [120, 137] width 60 height 14
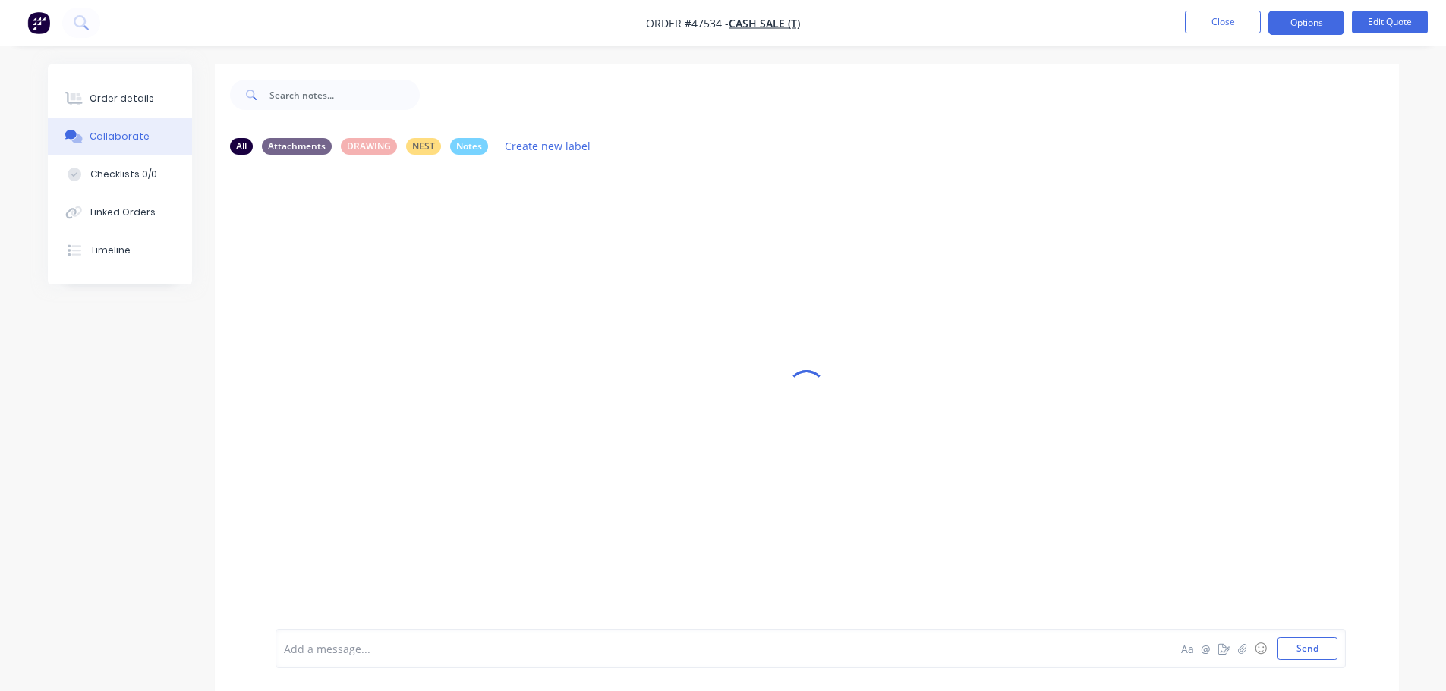
click at [343, 630] on div "Add a message... Aa @ ☺ Send" at bounding box center [811, 648] width 1070 height 39
click at [342, 653] on div at bounding box center [679, 649] width 789 height 16
click at [1299, 656] on button "Send" at bounding box center [1307, 649] width 60 height 23
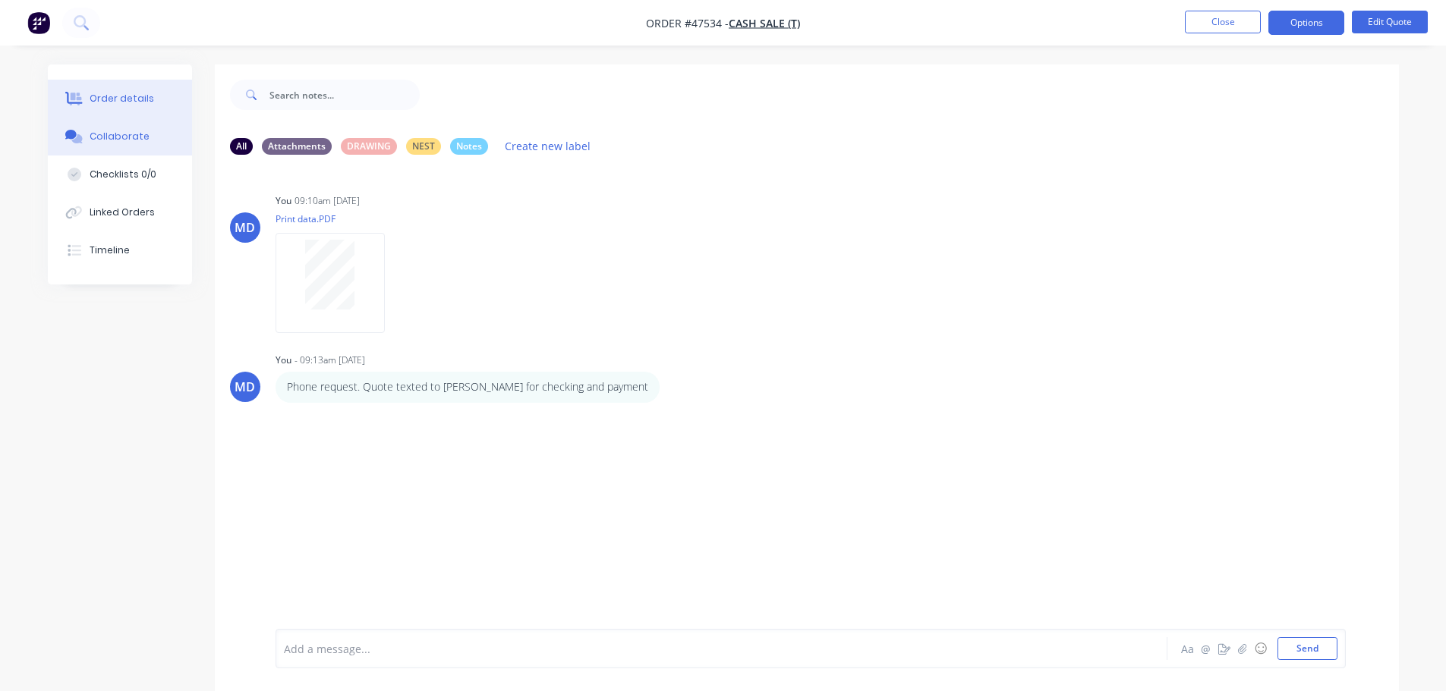
click at [114, 99] on div "Order details" at bounding box center [122, 99] width 65 height 14
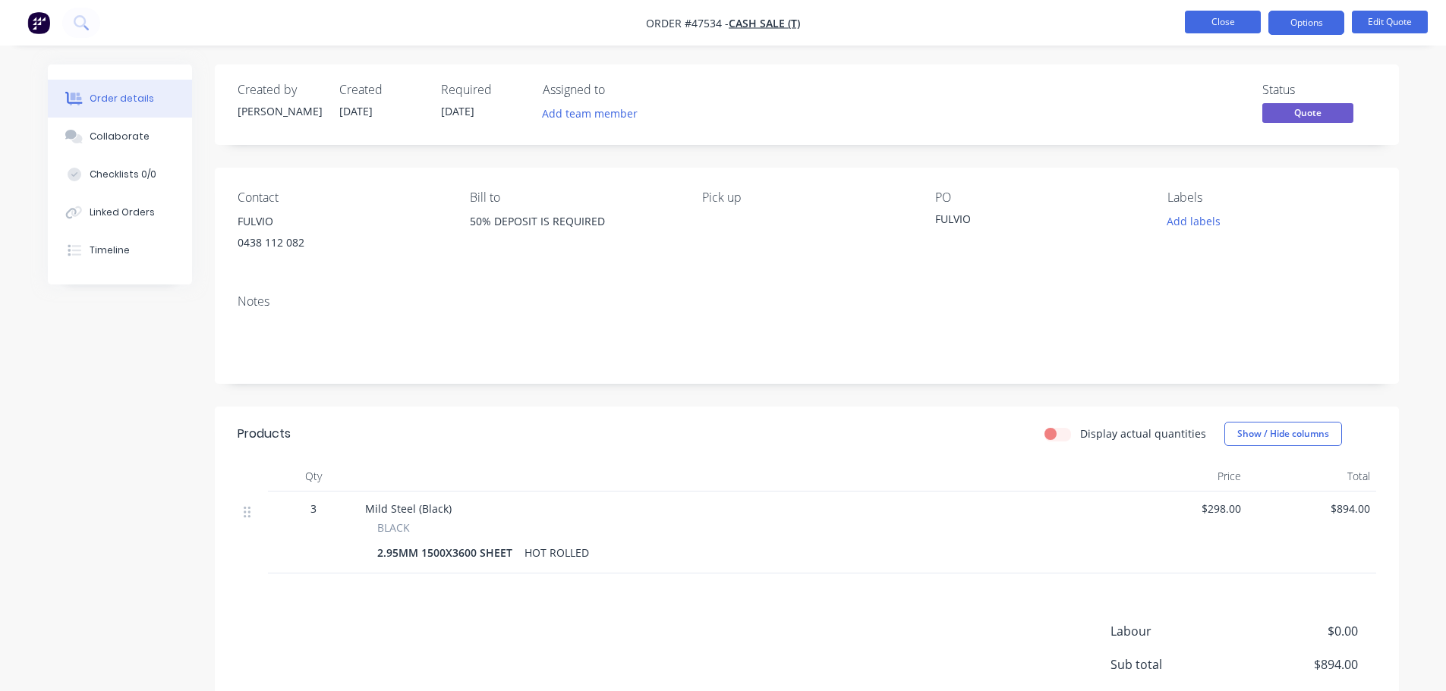
click at [1204, 17] on button "Close" at bounding box center [1223, 22] width 76 height 23
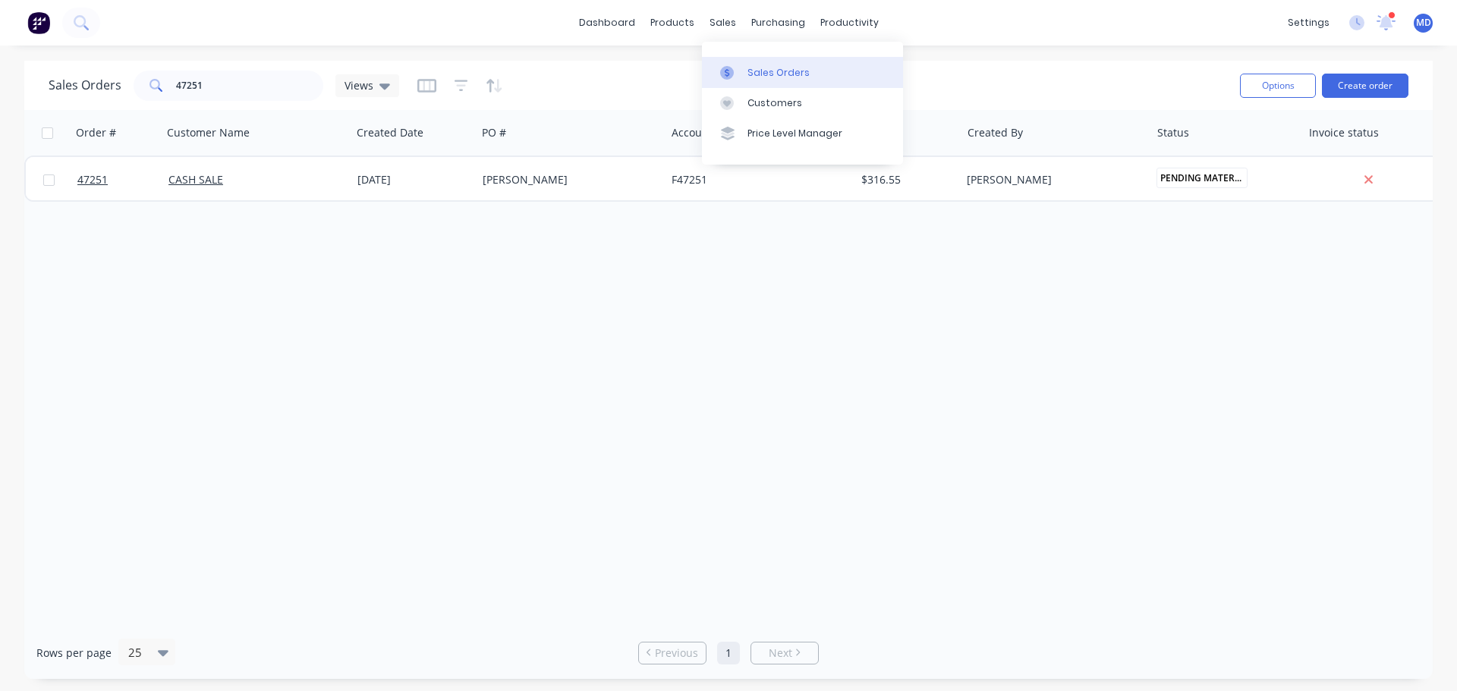
click at [770, 71] on div "Sales Orders" at bounding box center [779, 73] width 62 height 14
drag, startPoint x: 233, startPoint y: 81, endPoint x: 78, endPoint y: 80, distance: 154.8
click at [78, 90] on div "Sales Orders 47251 Views" at bounding box center [224, 86] width 351 height 30
type input "\"
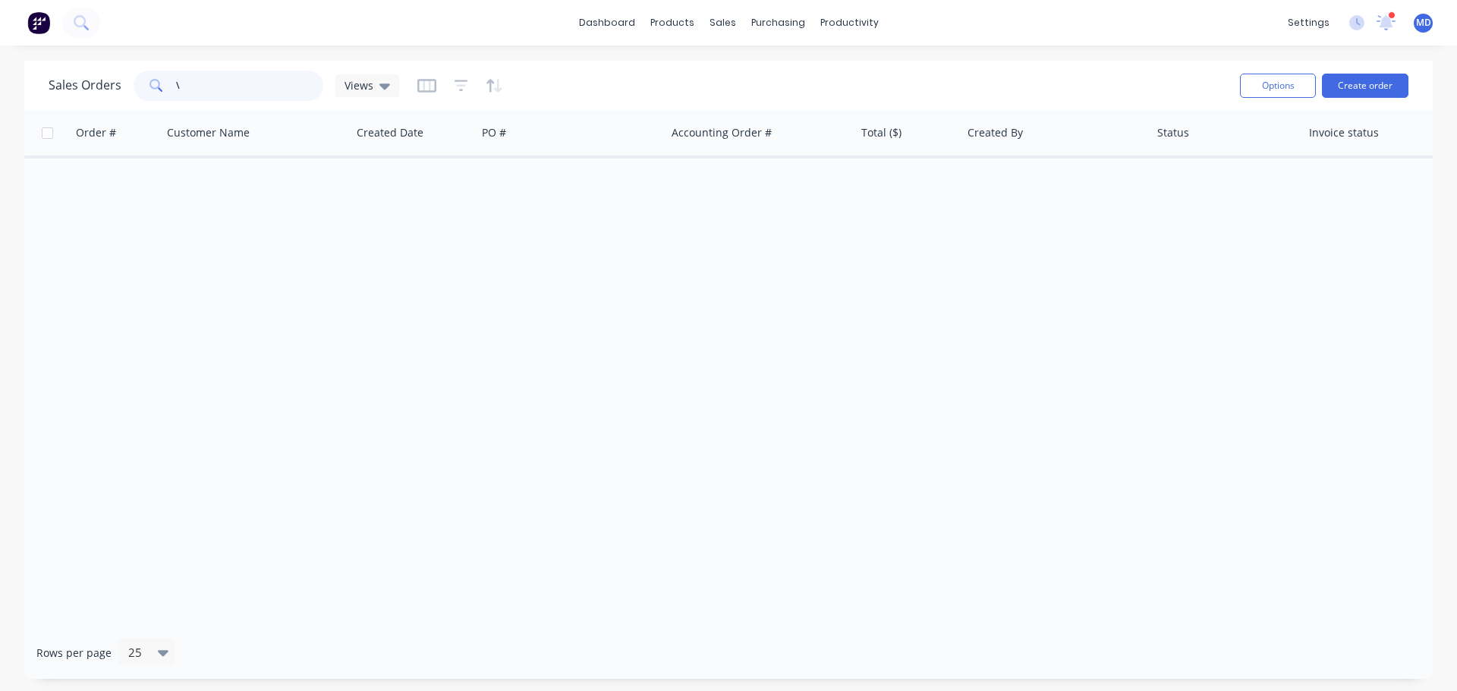
click at [197, 87] on input "\" at bounding box center [250, 86] width 148 height 30
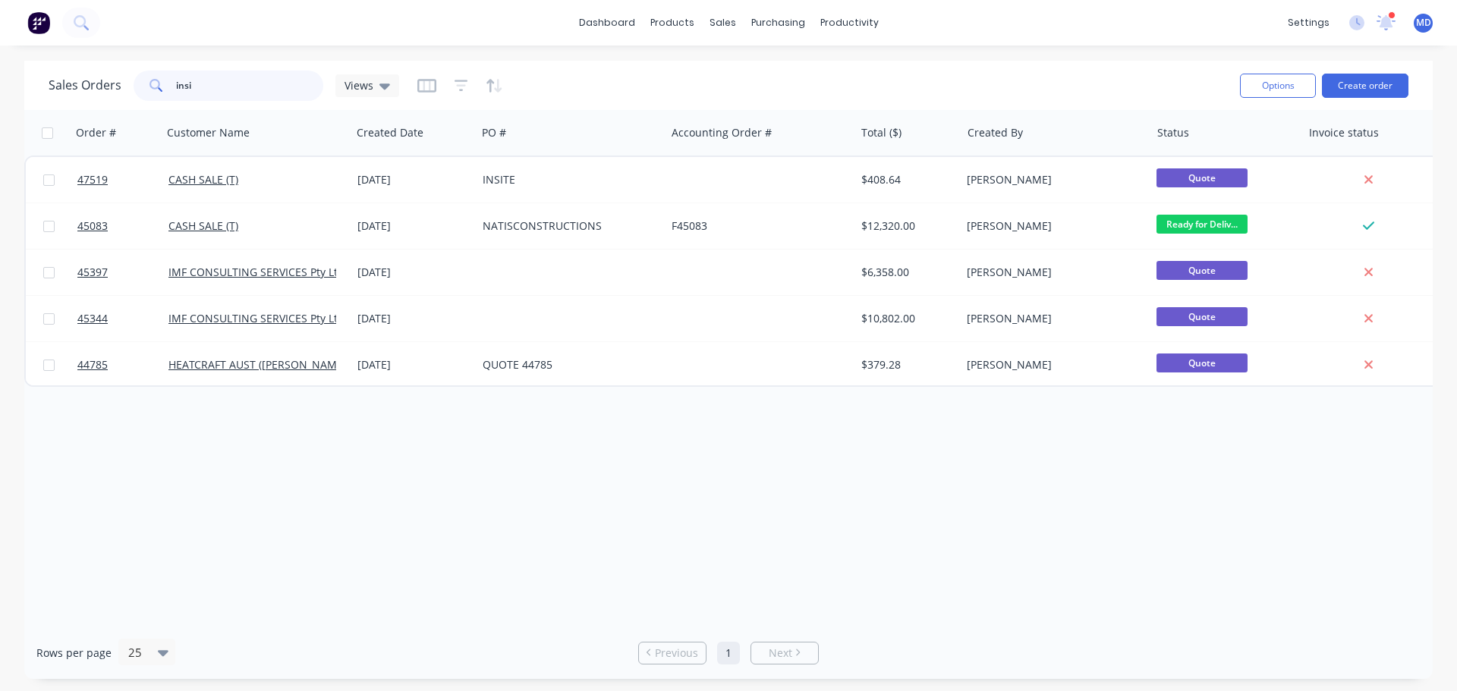
type input "insi"
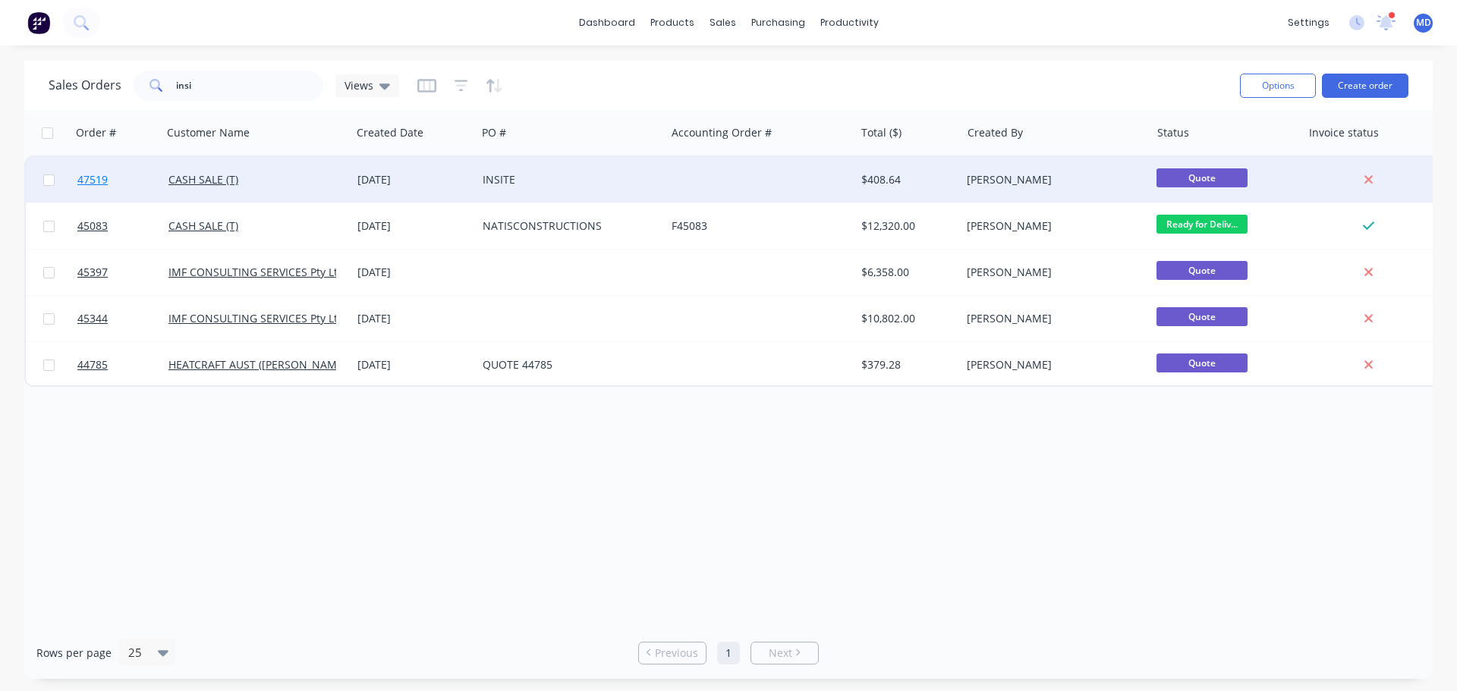
click at [102, 172] on link "47519" at bounding box center [122, 180] width 91 height 46
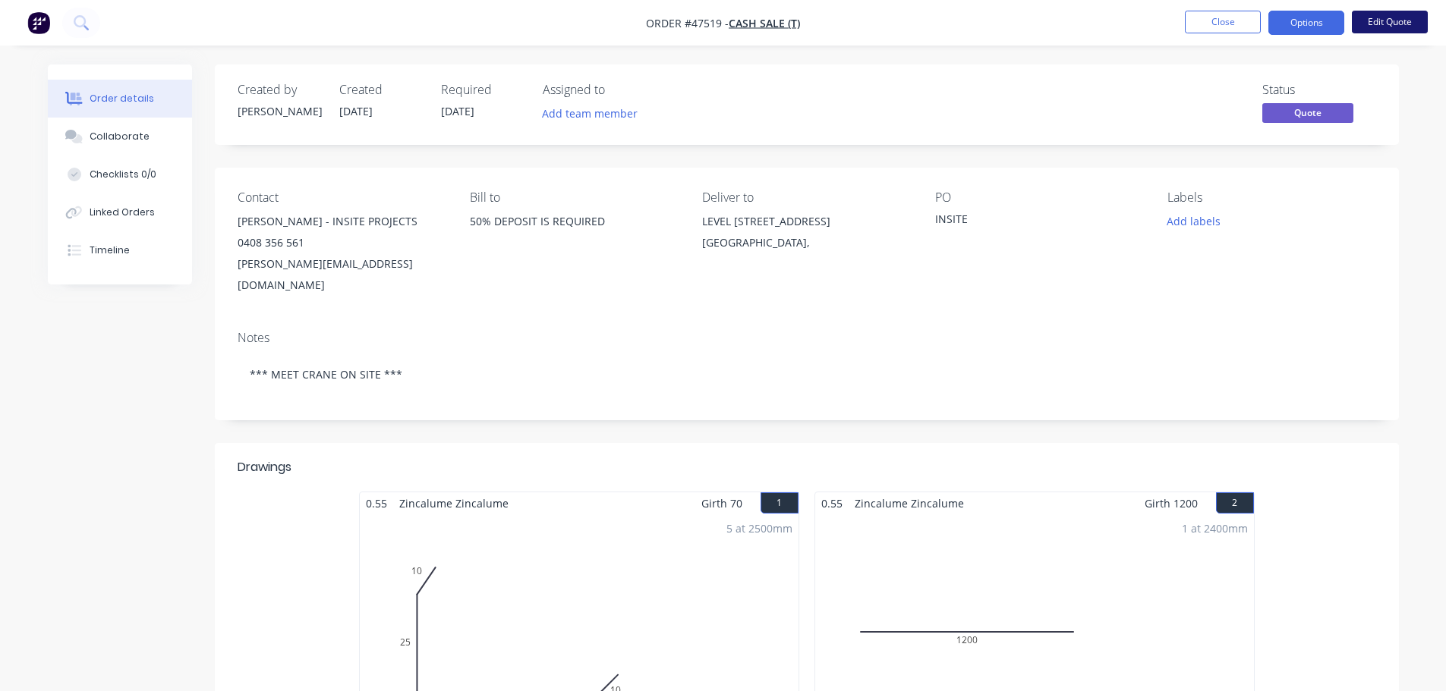
click at [1382, 29] on button "Edit Quote" at bounding box center [1390, 22] width 76 height 23
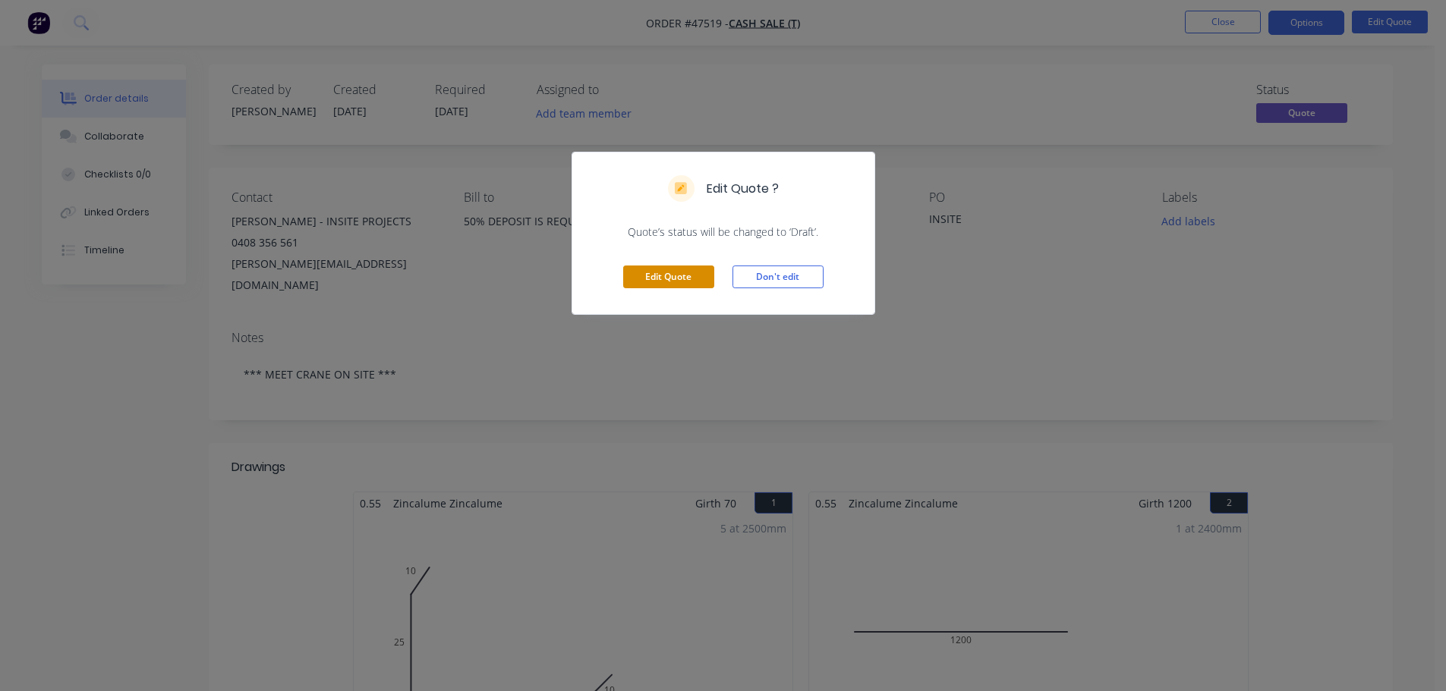
click at [682, 283] on button "Edit Quote" at bounding box center [668, 277] width 91 height 23
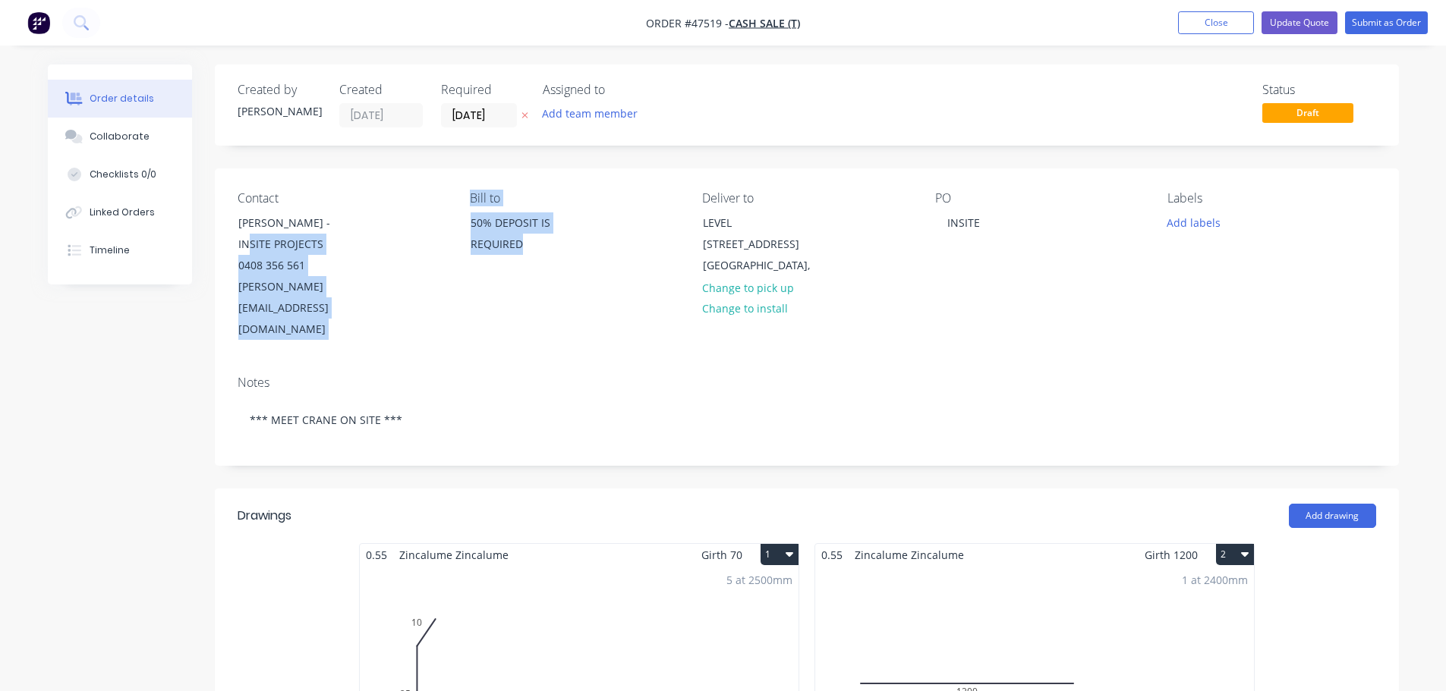
drag, startPoint x: 537, startPoint y: 250, endPoint x: 426, endPoint y: 212, distance: 117.9
click at [426, 212] on div "Contact [PERSON_NAME] - INSITE PROJECTS 0408 356 561 [PERSON_NAME][EMAIL_ADDRES…" at bounding box center [807, 265] width 1184 height 195
click at [545, 260] on div "50% DEPOSIT IS REQUIRED" at bounding box center [534, 236] width 152 height 49
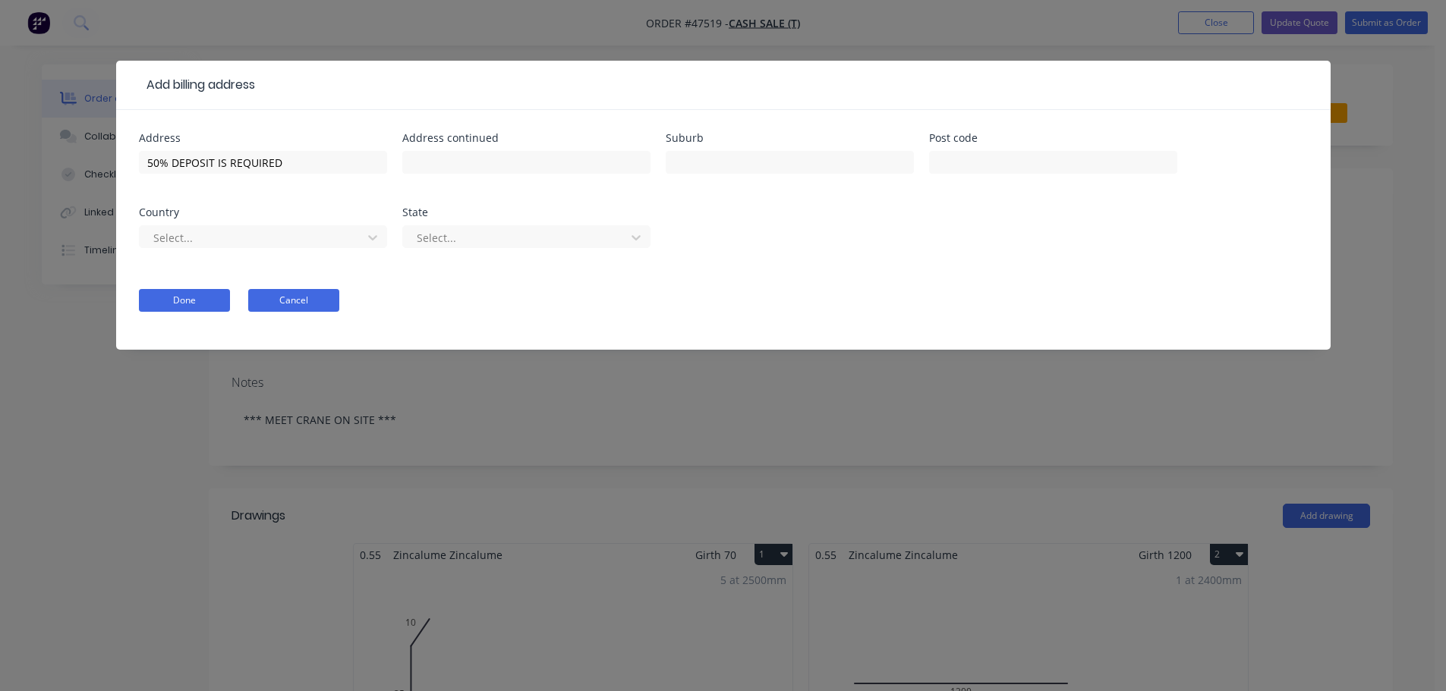
click at [327, 306] on button "Cancel" at bounding box center [293, 300] width 91 height 23
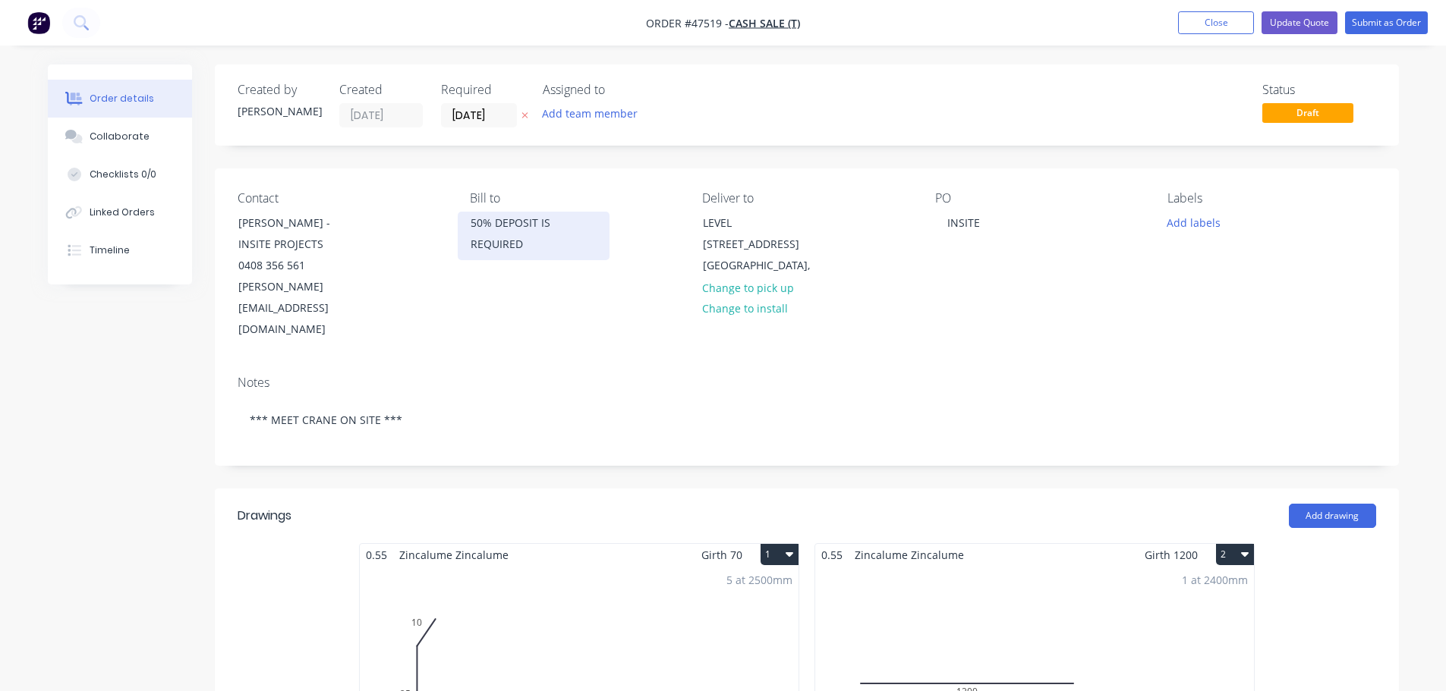
click at [522, 247] on div "50% DEPOSIT IS REQUIRED" at bounding box center [534, 234] width 126 height 43
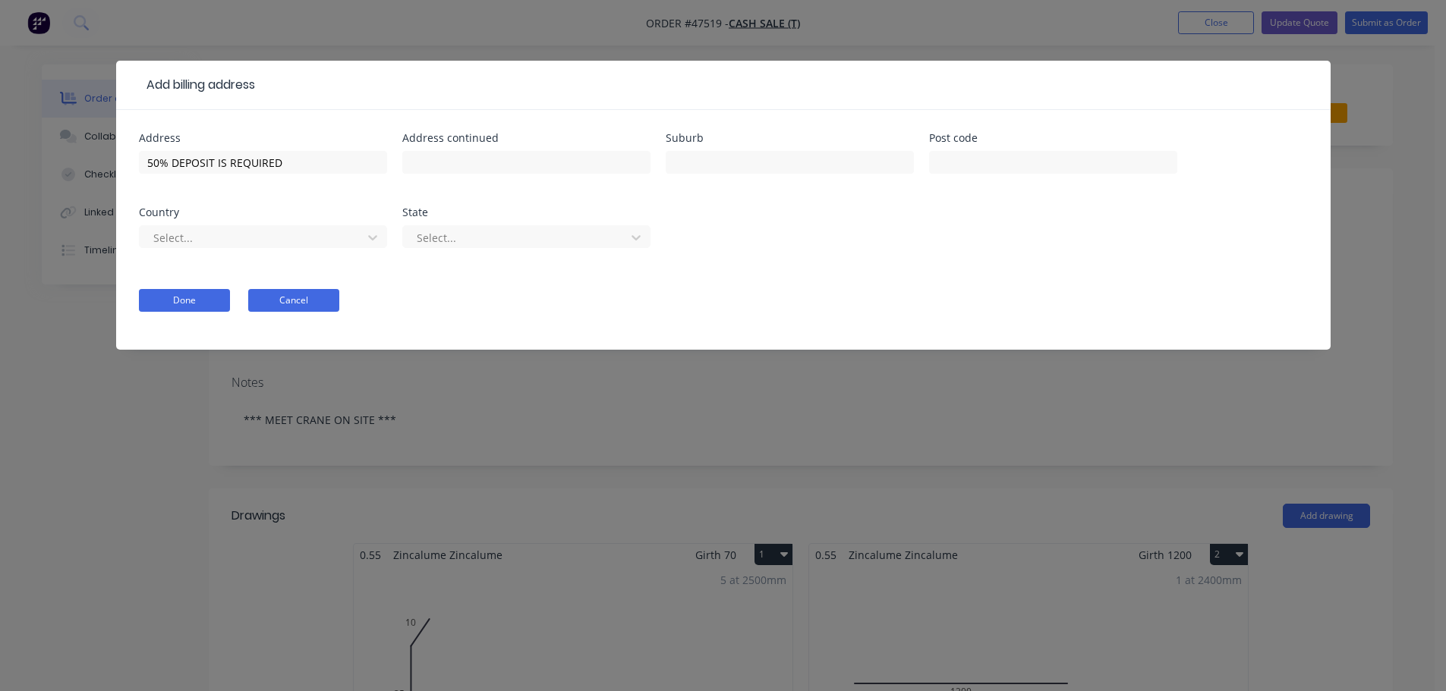
click at [308, 305] on button "Cancel" at bounding box center [293, 300] width 91 height 23
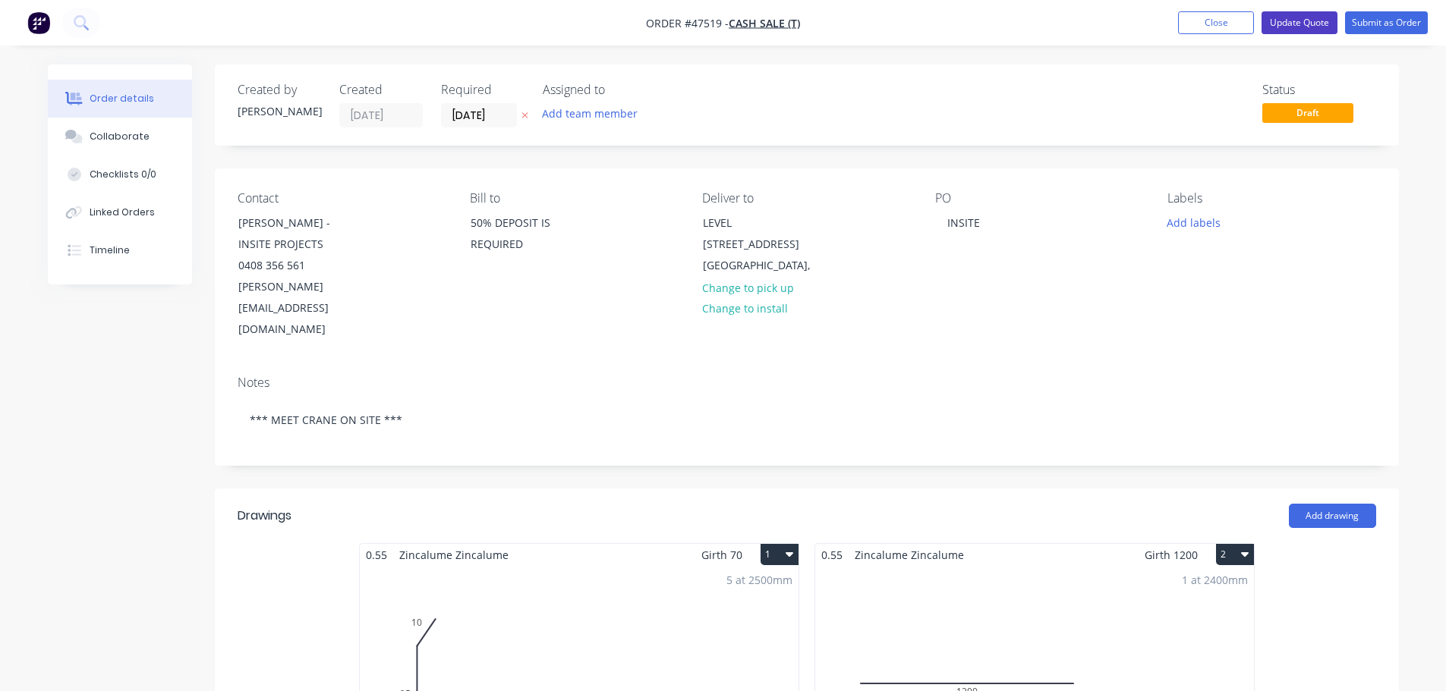
click at [1306, 26] on button "Update Quote" at bounding box center [1299, 22] width 76 height 23
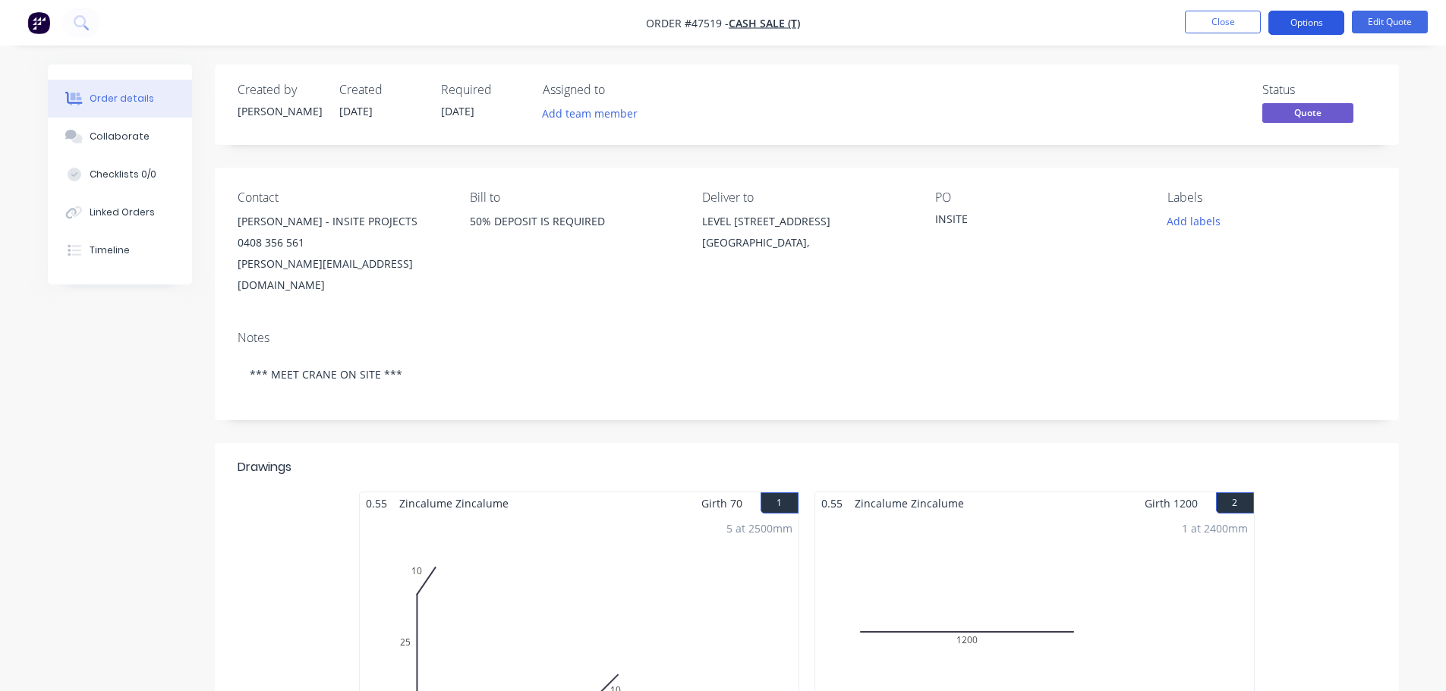
click at [1307, 28] on button "Options" at bounding box center [1306, 23] width 76 height 24
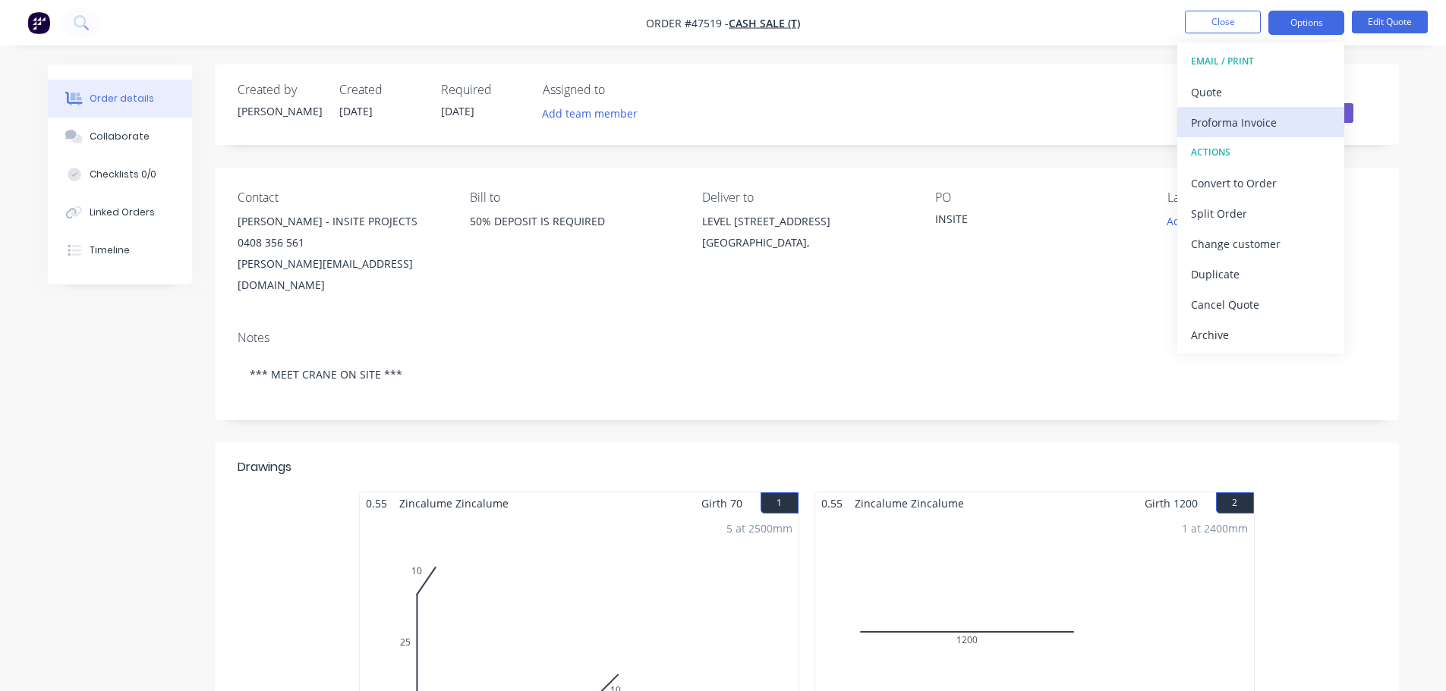
click at [1246, 115] on div "Proforma Invoice" at bounding box center [1261, 123] width 140 height 22
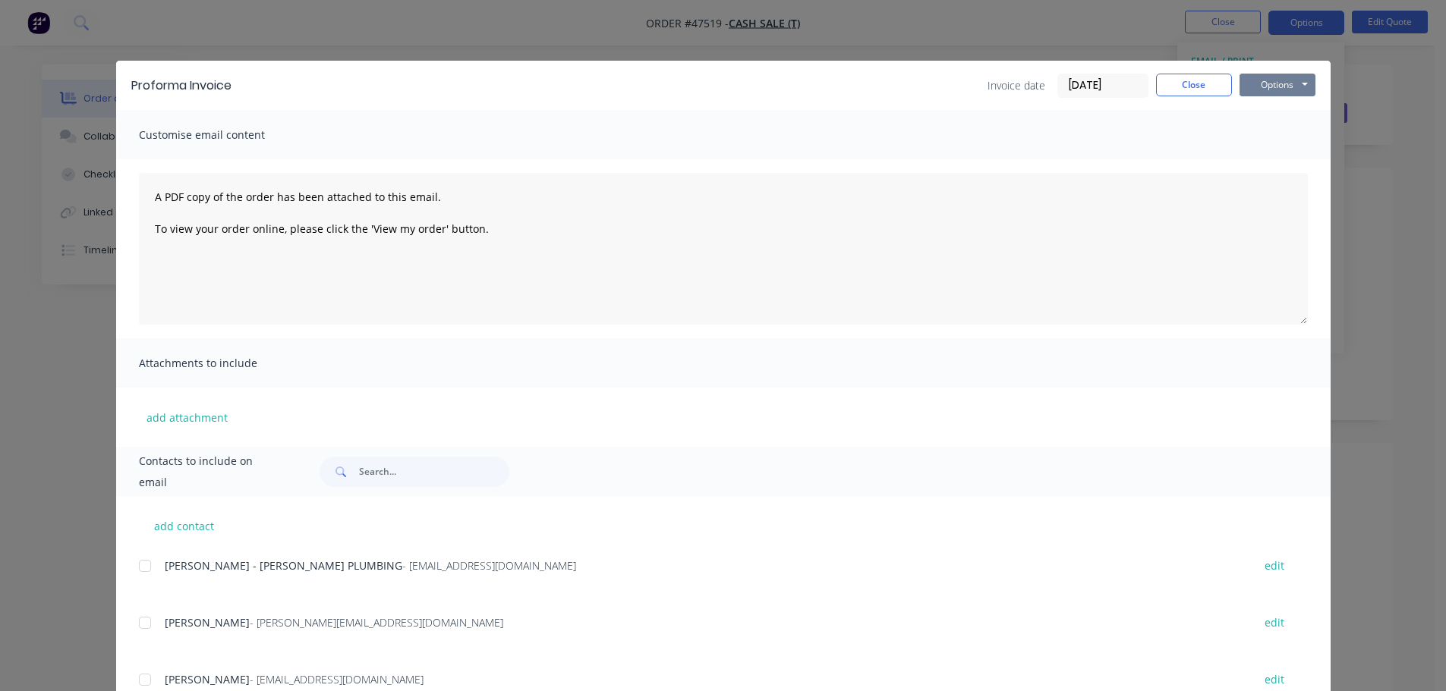
click at [1287, 89] on button "Options" at bounding box center [1277, 85] width 76 height 23
click at [1270, 137] on button "Print" at bounding box center [1287, 136] width 97 height 25
click at [1167, 84] on button "Close" at bounding box center [1194, 85] width 76 height 23
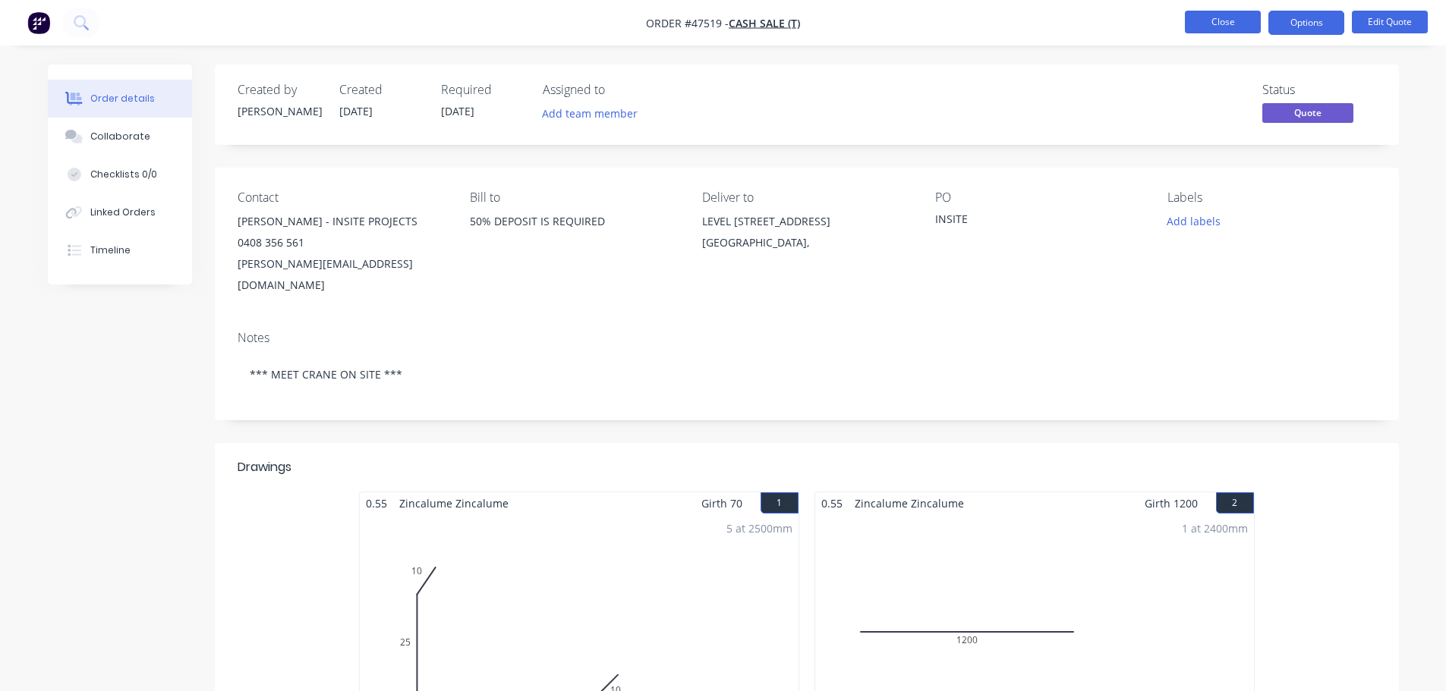
click at [1211, 27] on button "Close" at bounding box center [1223, 22] width 76 height 23
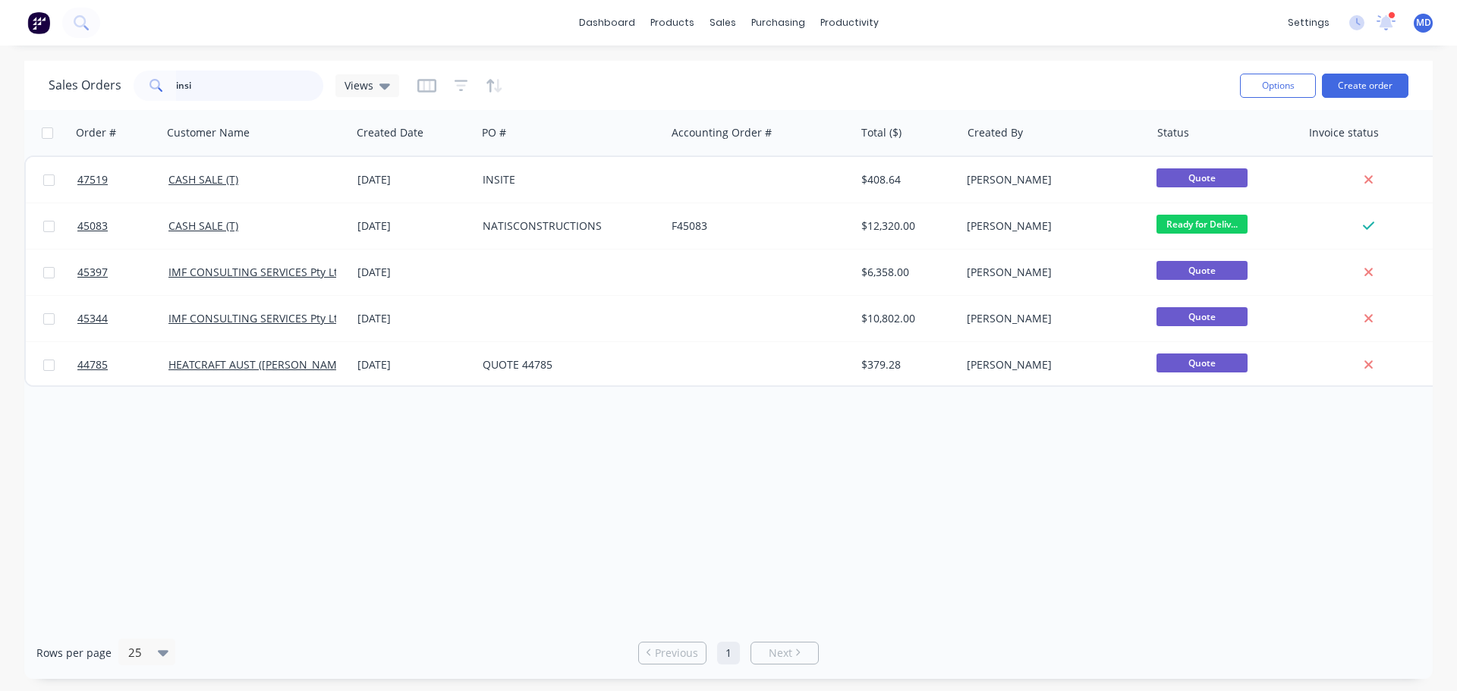
click at [233, 84] on input "insi" at bounding box center [250, 86] width 148 height 30
type input "i"
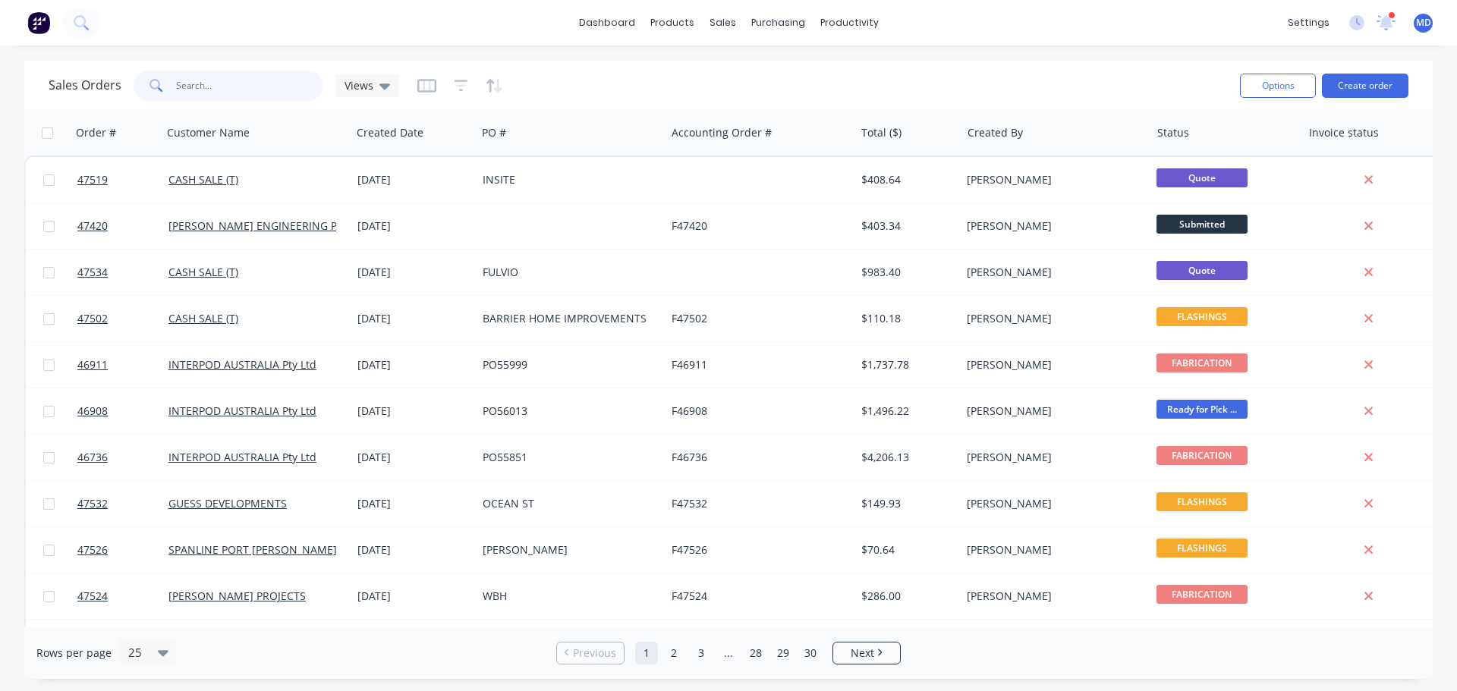
click at [197, 81] on input "text" at bounding box center [250, 86] width 148 height 30
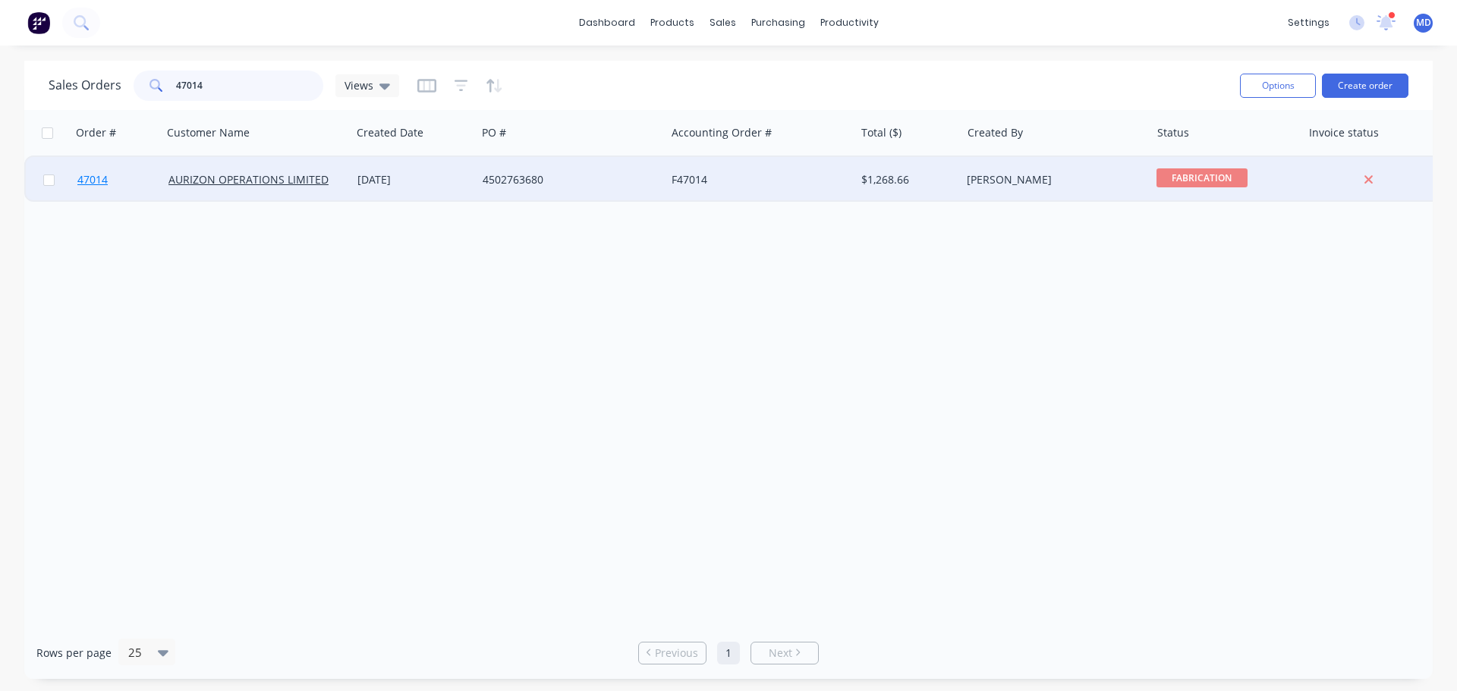
type input "47014"
click at [97, 180] on span "47014" at bounding box center [92, 179] width 30 height 15
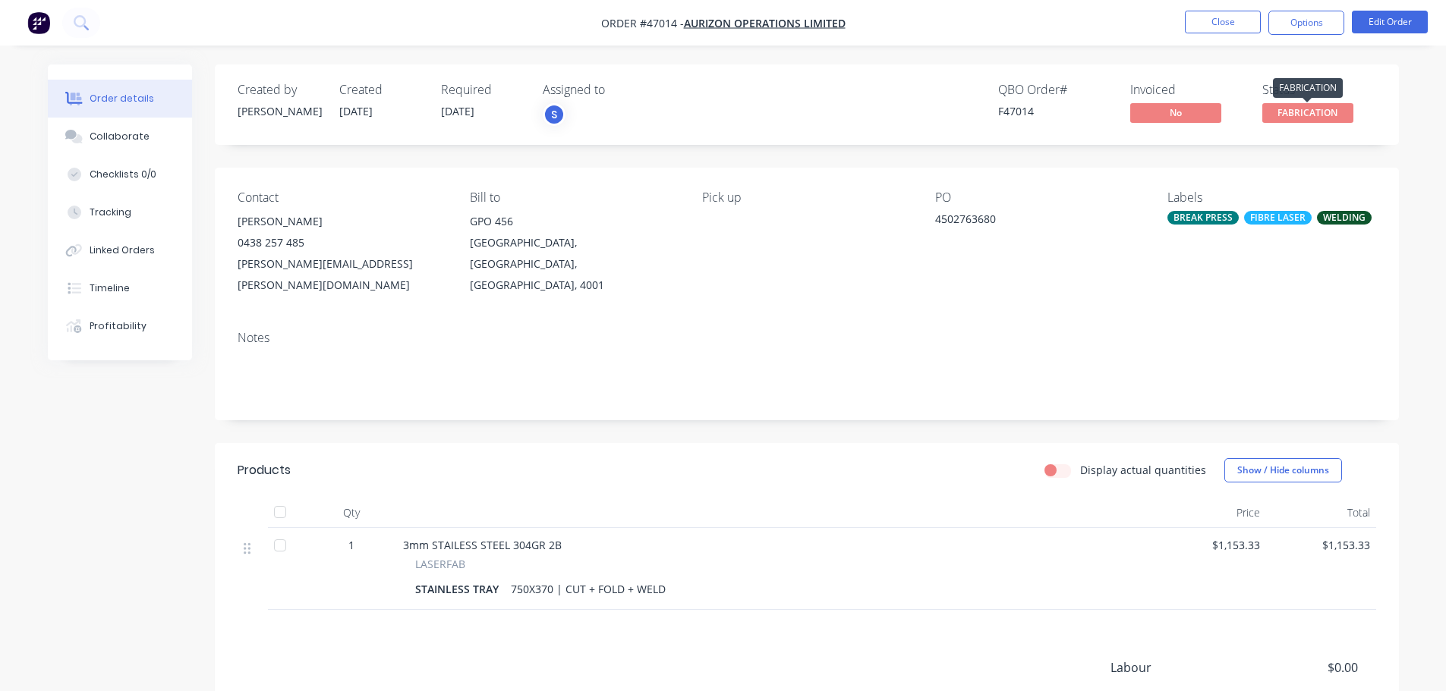
click at [1329, 107] on span "FABRICATION" at bounding box center [1307, 112] width 91 height 19
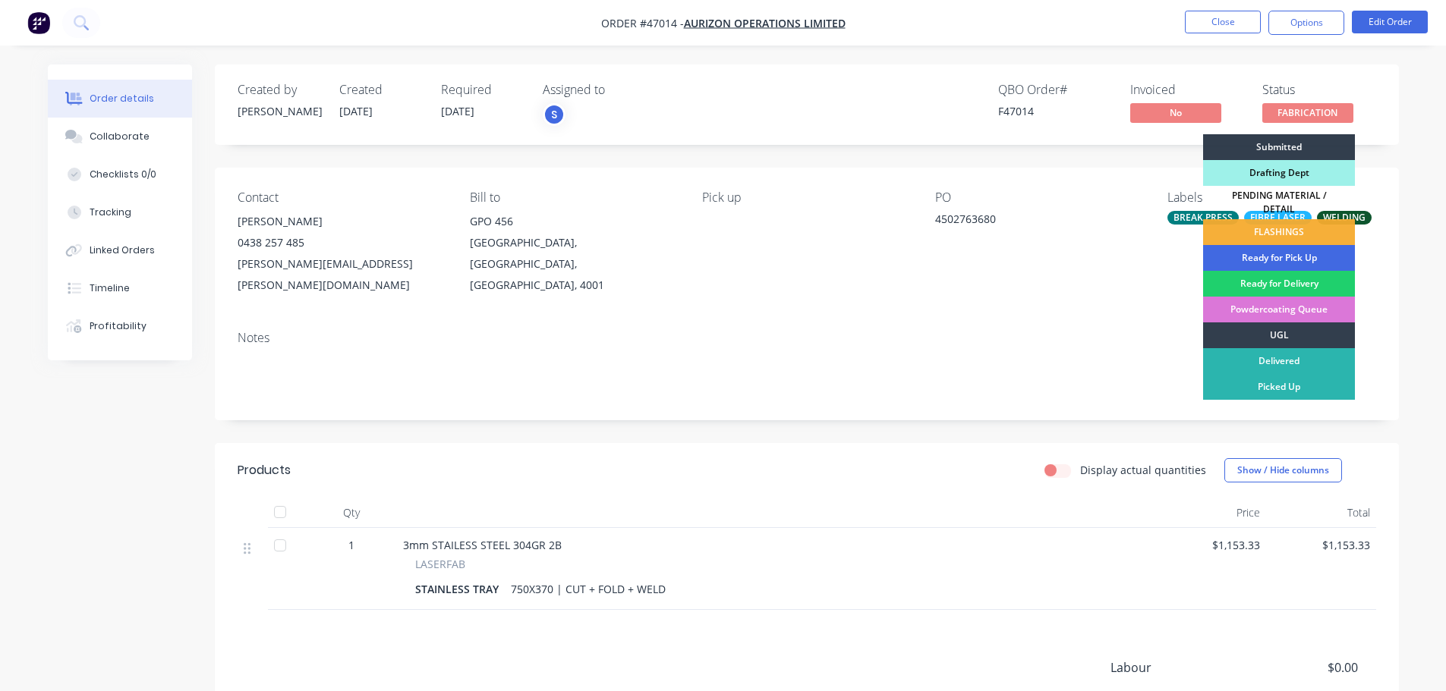
click at [1282, 252] on div "Ready for Pick Up" at bounding box center [1279, 258] width 152 height 26
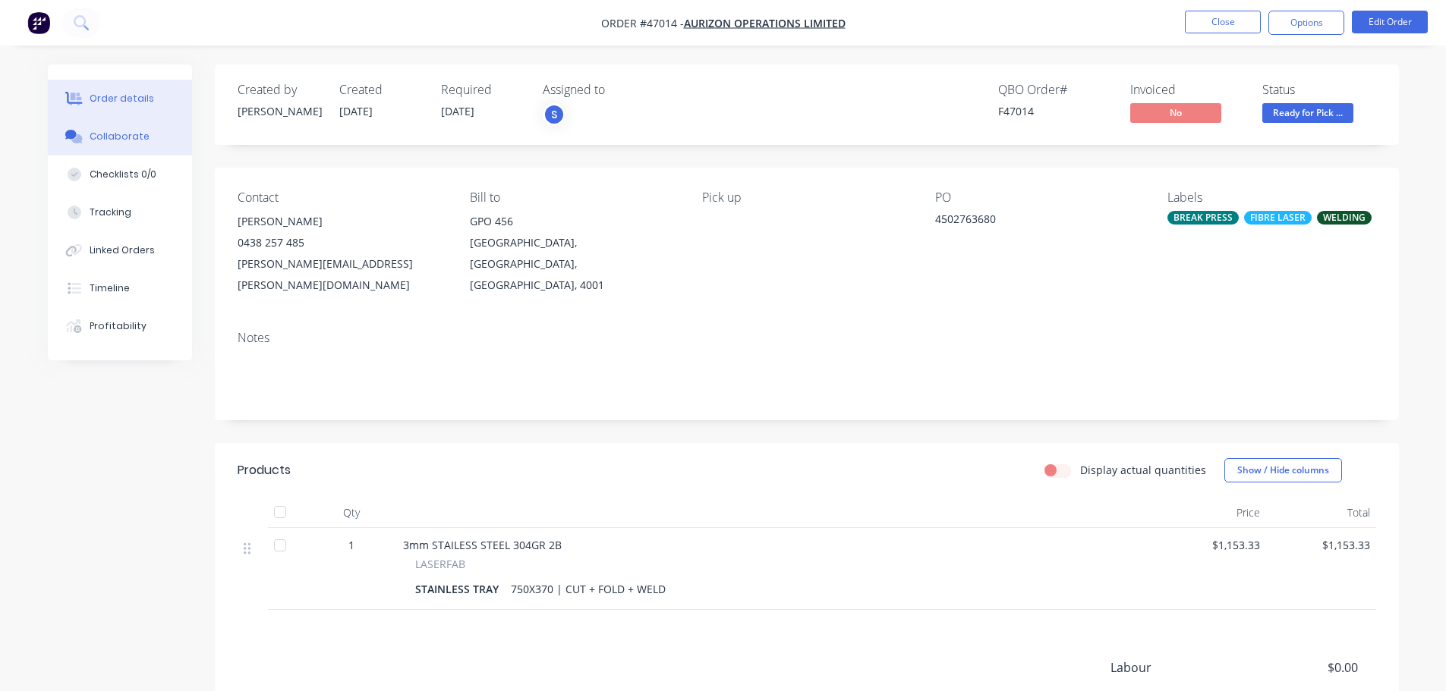
click at [131, 128] on button "Collaborate" at bounding box center [120, 137] width 144 height 38
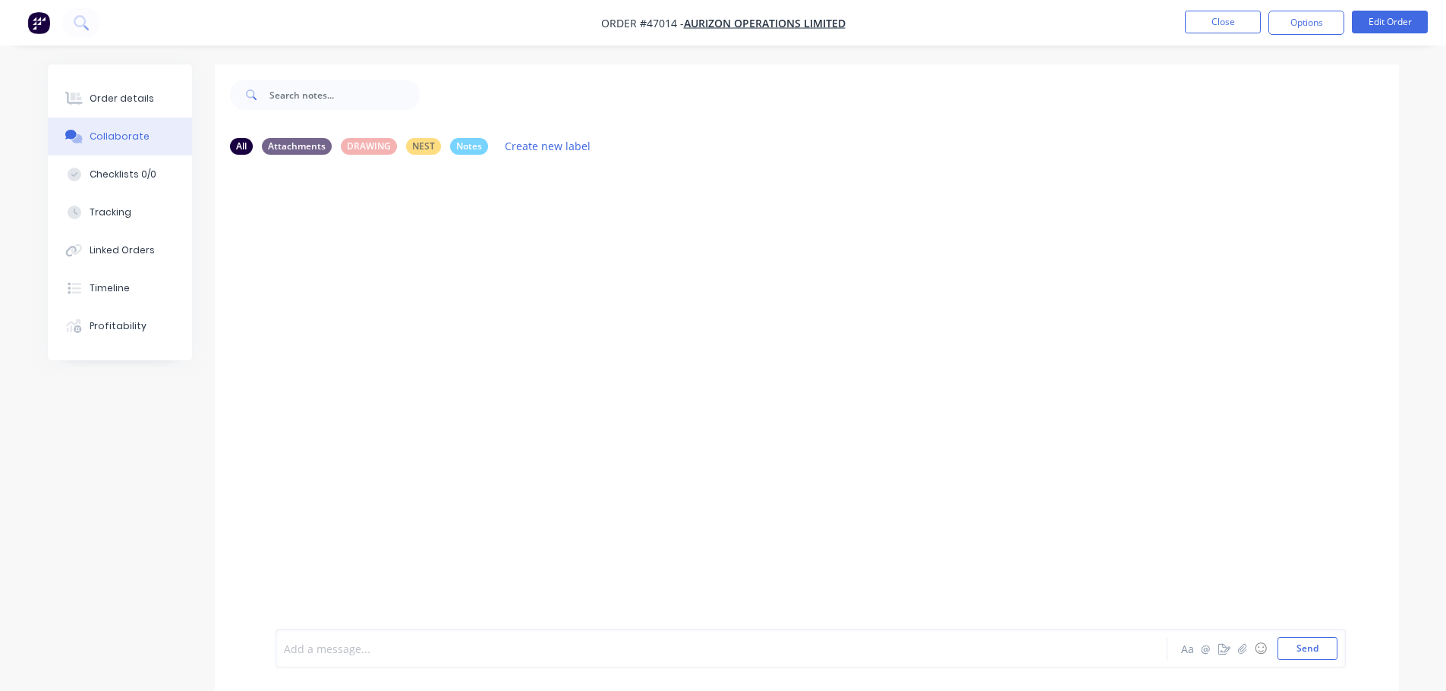
click at [392, 650] on div at bounding box center [679, 649] width 789 height 16
click at [1302, 649] on button "Send" at bounding box center [1307, 649] width 60 height 23
click at [120, 102] on div "Order details" at bounding box center [122, 99] width 65 height 14
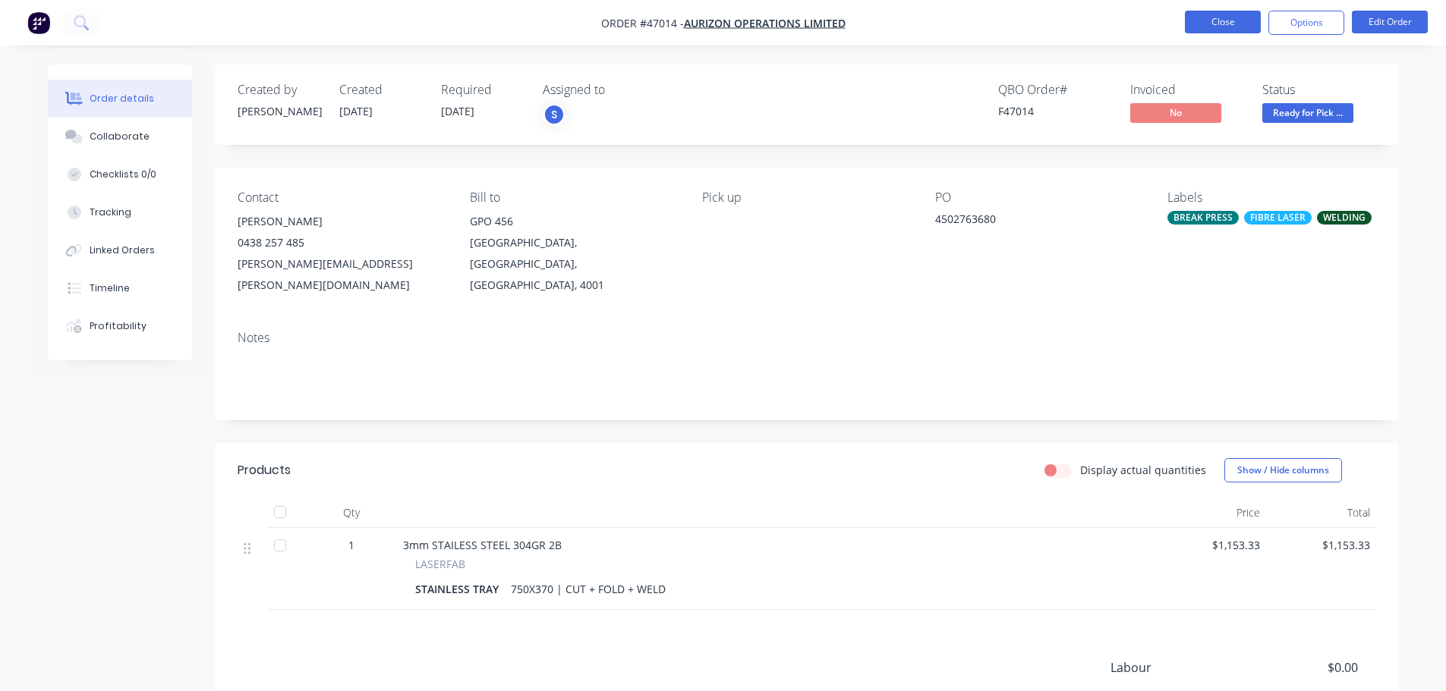
click at [1207, 21] on button "Close" at bounding box center [1223, 22] width 76 height 23
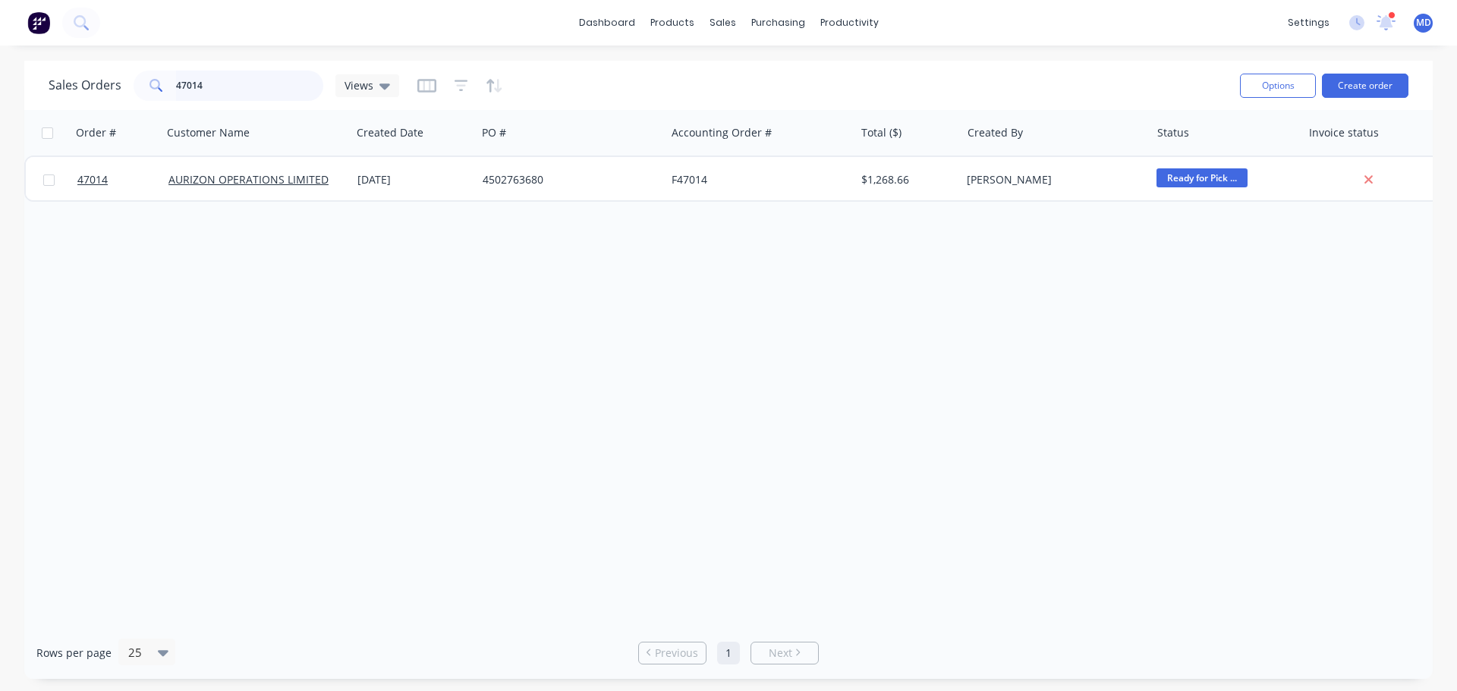
drag, startPoint x: 221, startPoint y: 85, endPoint x: -11, endPoint y: 90, distance: 231.6
click at [0, 90] on html "dashboard products sales purchasing productivity dashboard products Product Cat…" at bounding box center [728, 345] width 1457 height 691
